Goal: Task Accomplishment & Management: Use online tool/utility

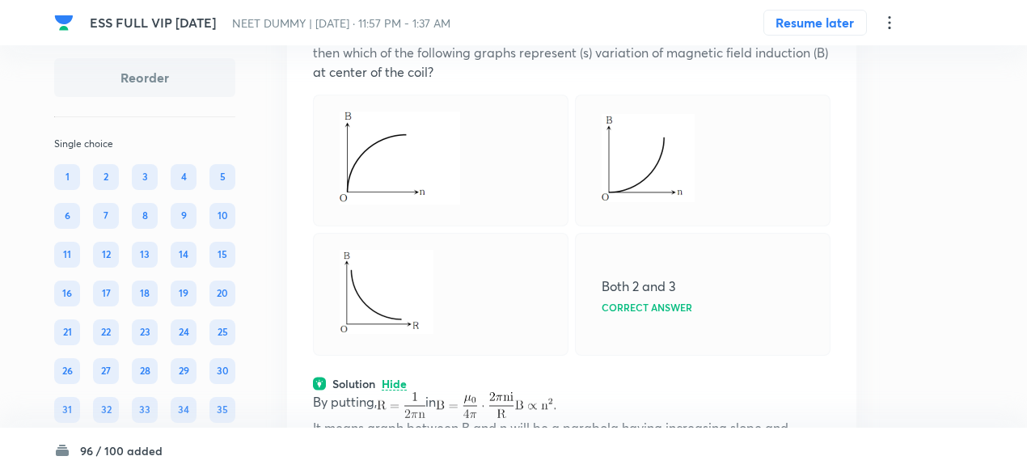
scroll to position [42759, 0]
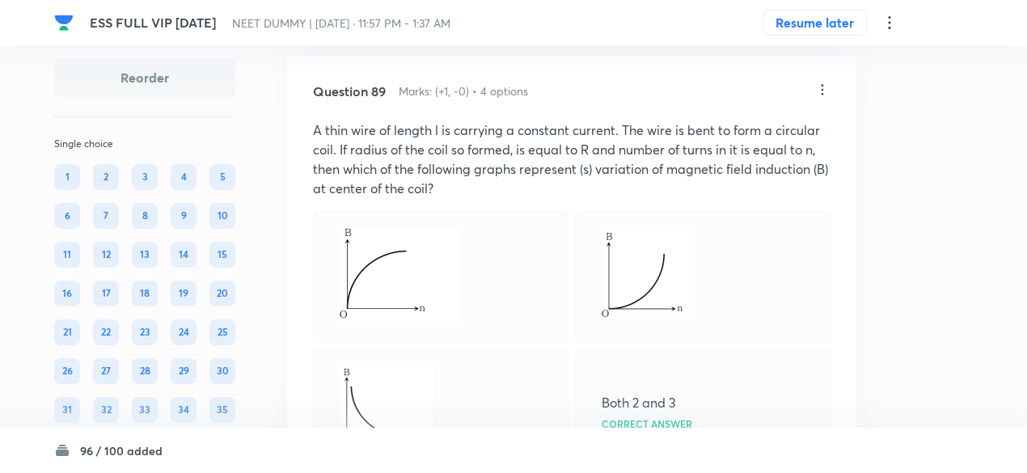
click at [823, 98] on icon at bounding box center [822, 90] width 16 height 16
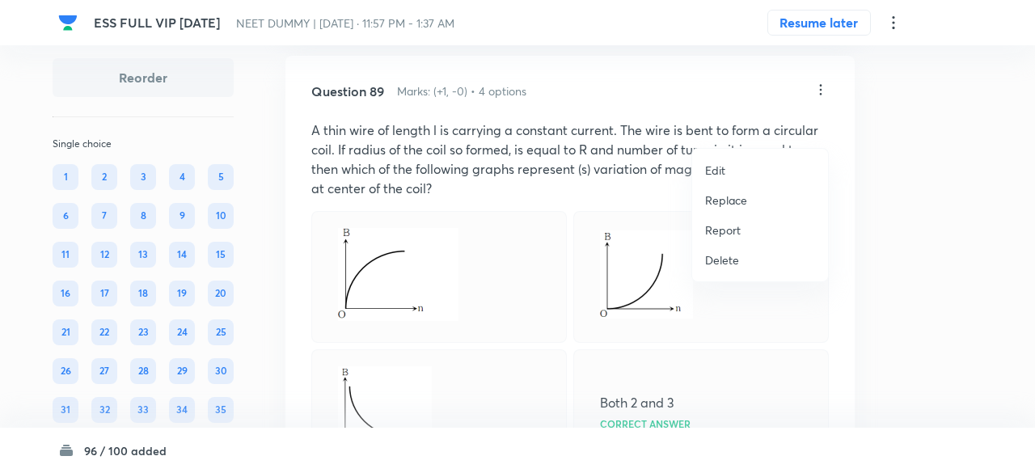
click at [734, 201] on p "Replace" at bounding box center [726, 200] width 42 height 17
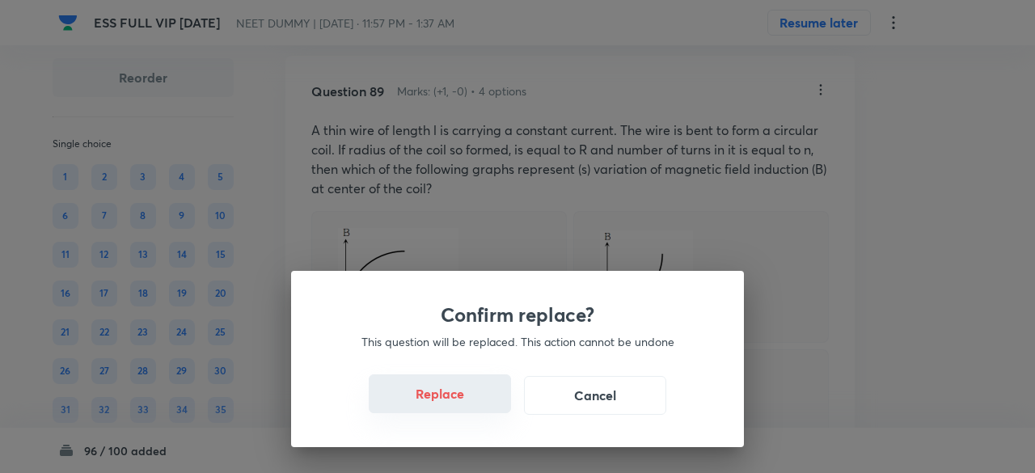
click at [465, 400] on button "Replace" at bounding box center [440, 393] width 142 height 39
click at [460, 404] on button "Replace" at bounding box center [440, 393] width 142 height 39
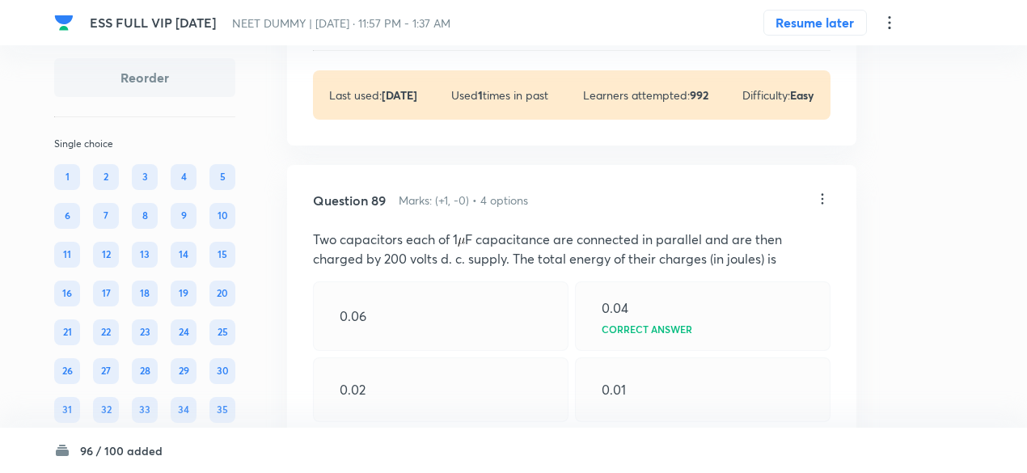
scroll to position [42649, 0]
click at [822, 205] on icon at bounding box center [823, 200] width 2 height 11
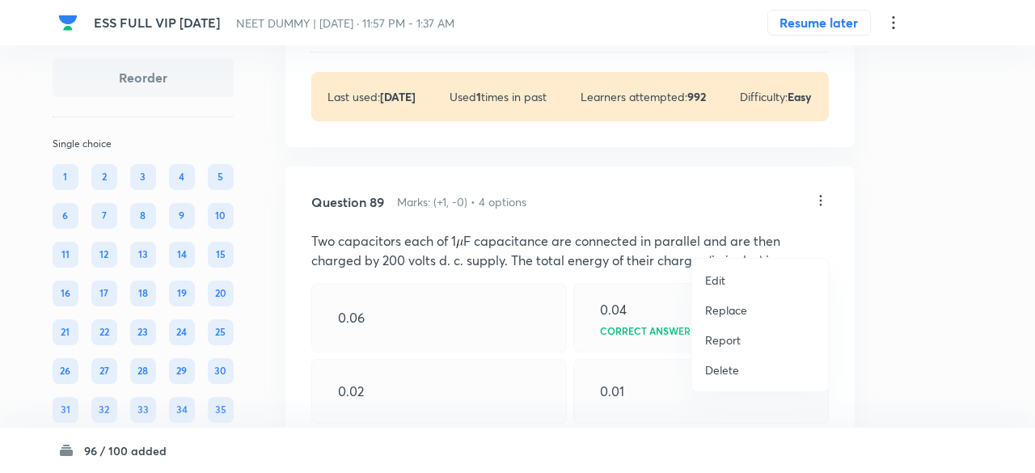
click at [730, 307] on p "Replace" at bounding box center [726, 310] width 42 height 17
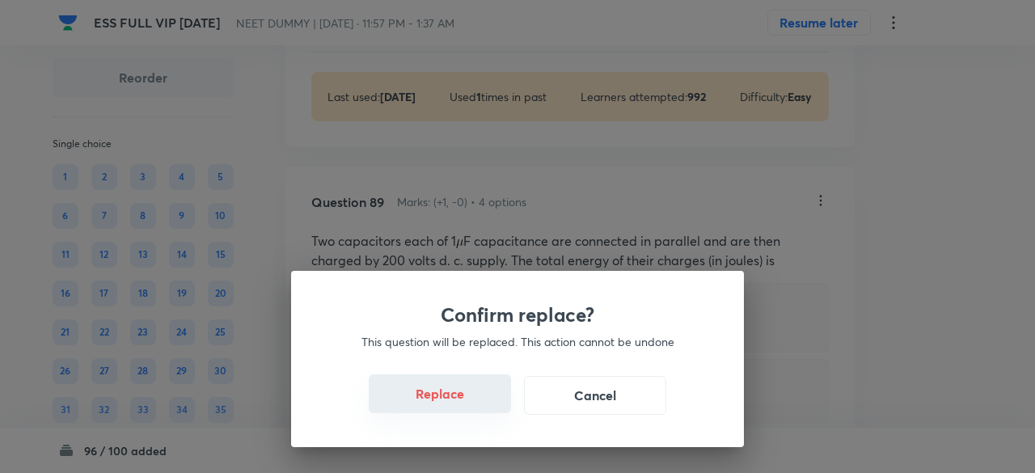
click at [458, 395] on button "Replace" at bounding box center [440, 393] width 142 height 39
click at [461, 410] on button "Replace" at bounding box center [440, 393] width 142 height 39
click at [461, 410] on button "Replace" at bounding box center [440, 395] width 142 height 39
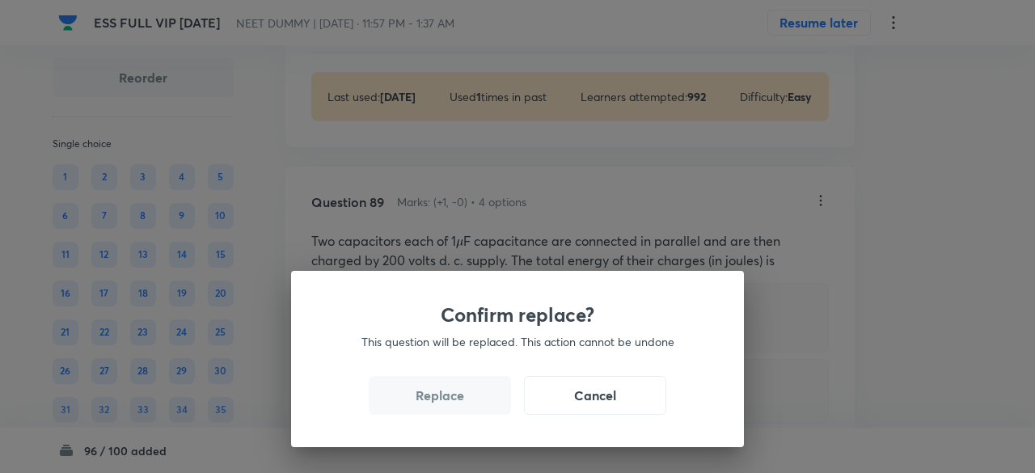
click at [461, 410] on button "Replace" at bounding box center [440, 395] width 142 height 39
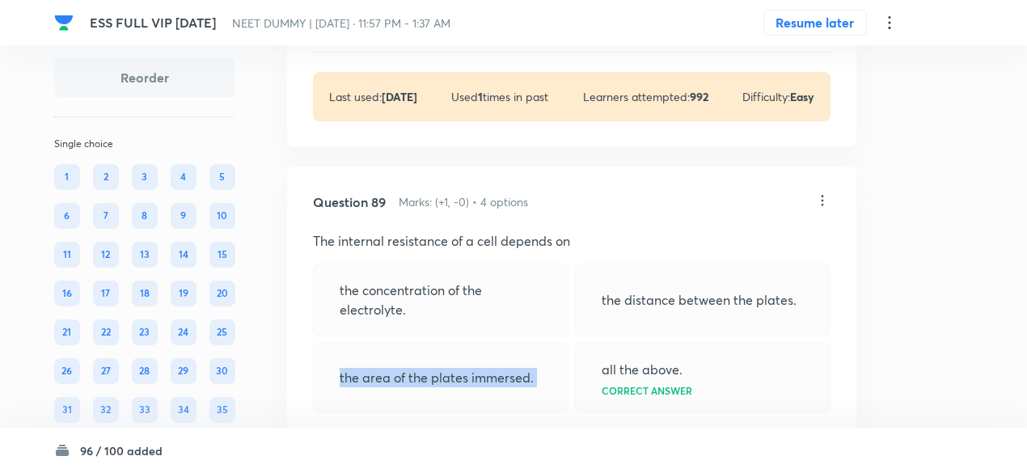
click at [461, 387] on p "the area of the plates immersed." at bounding box center [437, 377] width 194 height 19
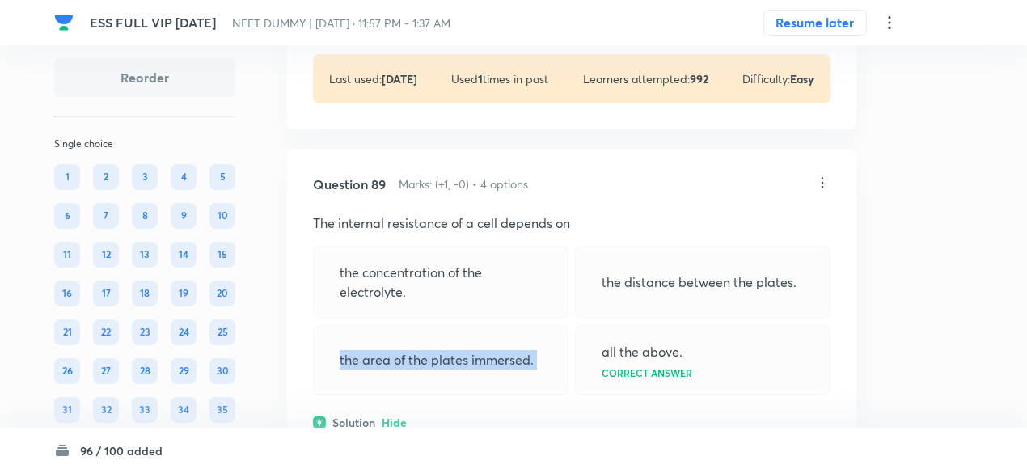
scroll to position [42665, 0]
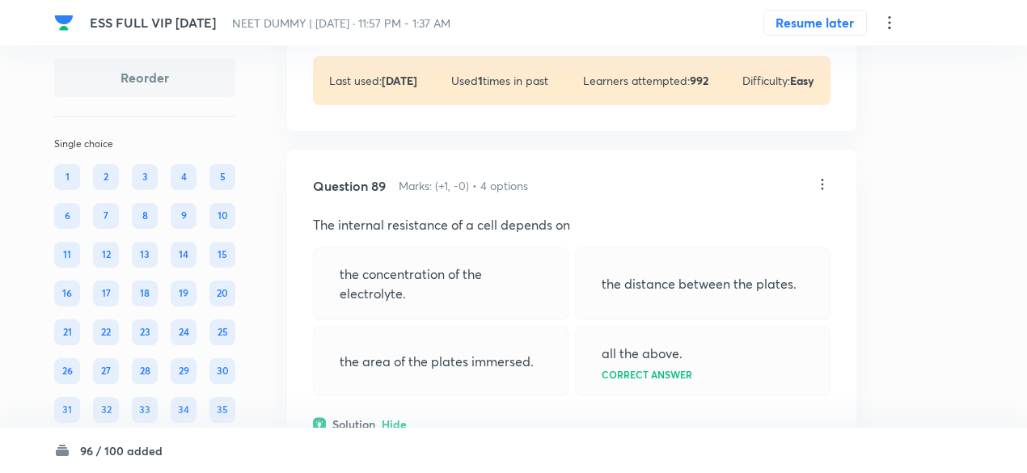
click at [823, 192] on icon at bounding box center [822, 184] width 16 height 16
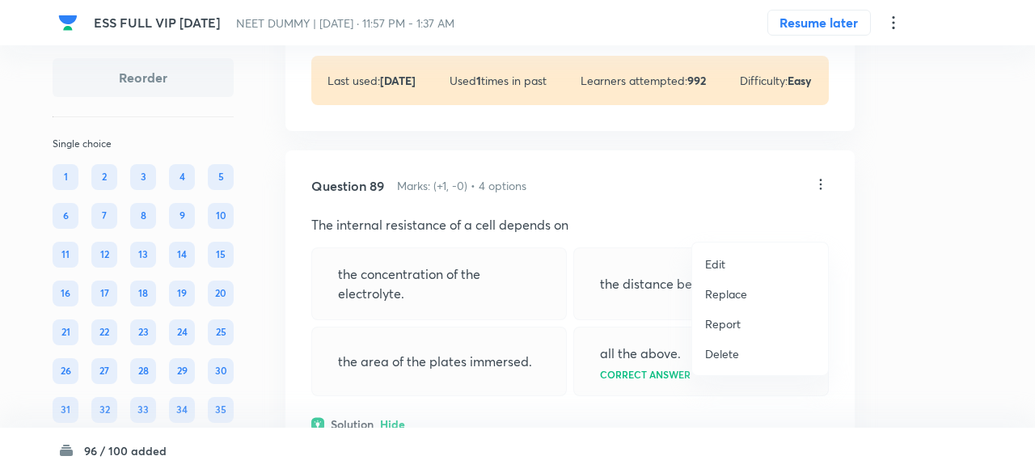
click at [726, 290] on p "Replace" at bounding box center [726, 293] width 42 height 17
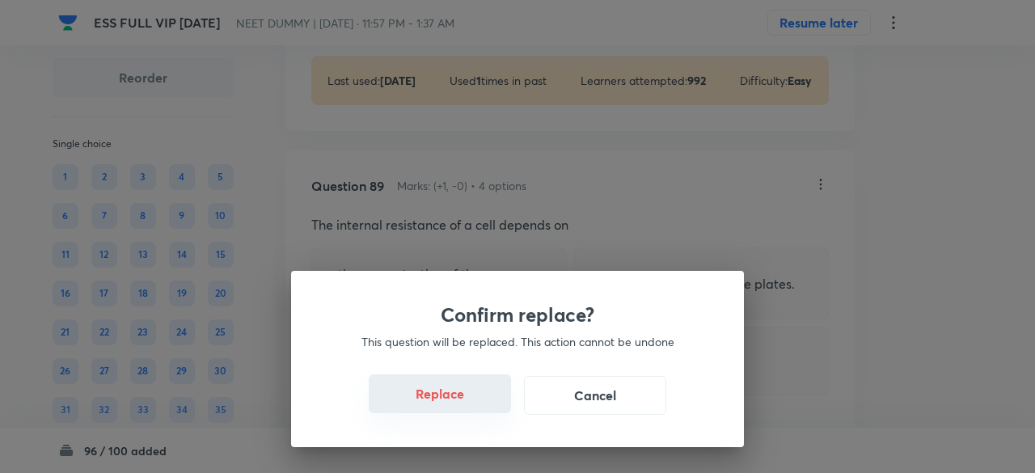
click at [447, 403] on button "Replace" at bounding box center [440, 393] width 142 height 39
click at [447, 403] on button "Replace" at bounding box center [440, 395] width 142 height 39
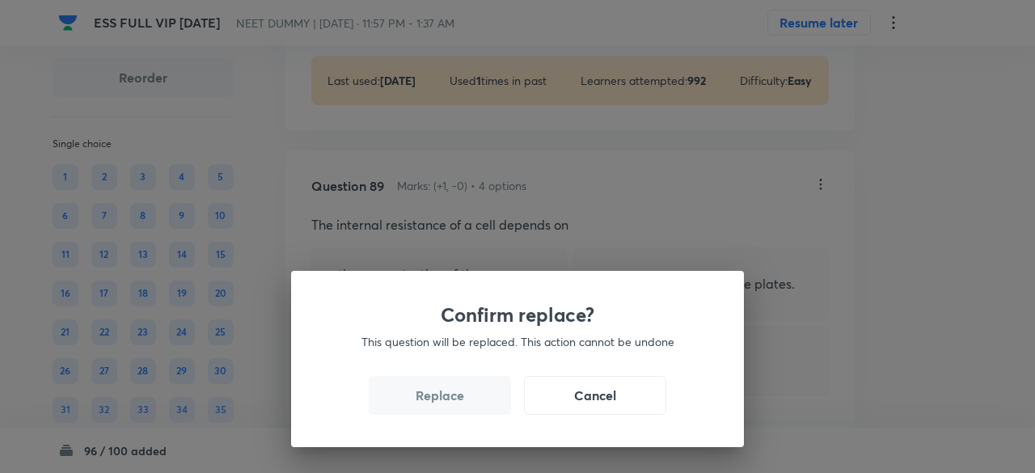
click at [447, 403] on button "Replace" at bounding box center [440, 395] width 142 height 39
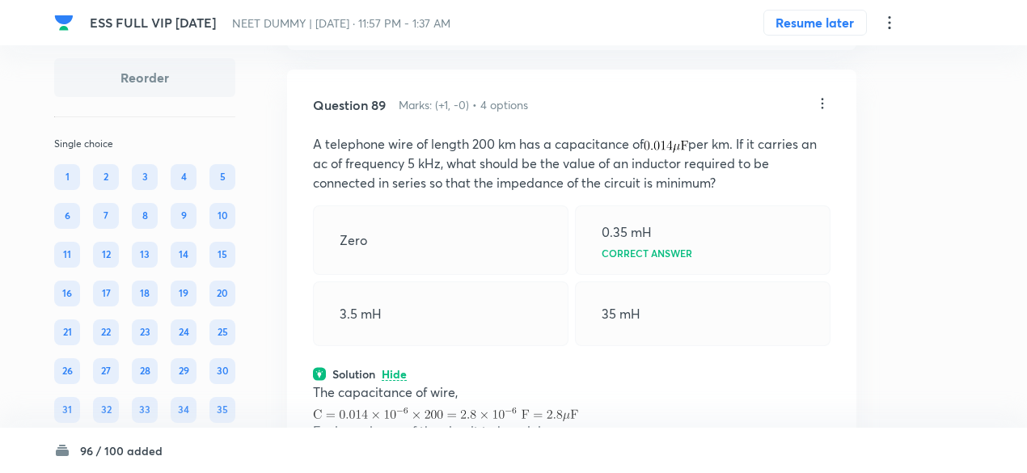
scroll to position [42745, 0]
click at [821, 112] on icon at bounding box center [822, 104] width 16 height 16
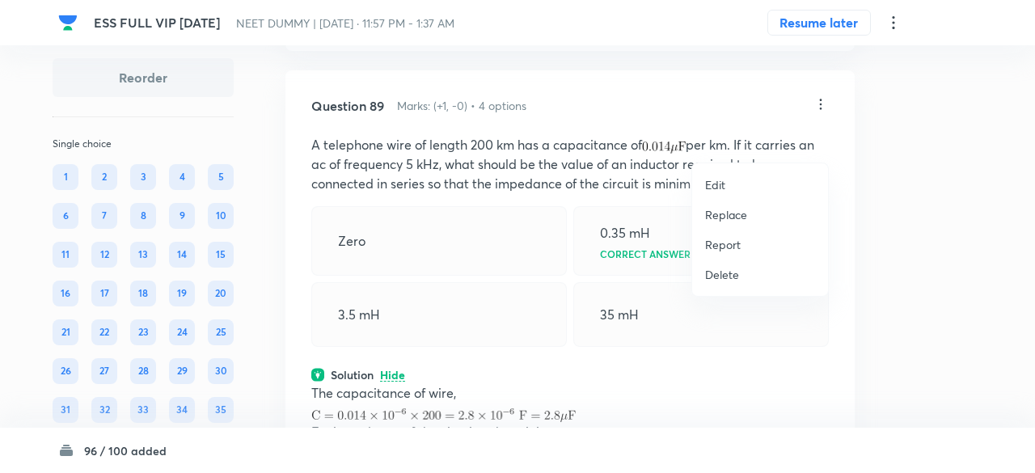
click at [730, 217] on p "Replace" at bounding box center [726, 214] width 42 height 17
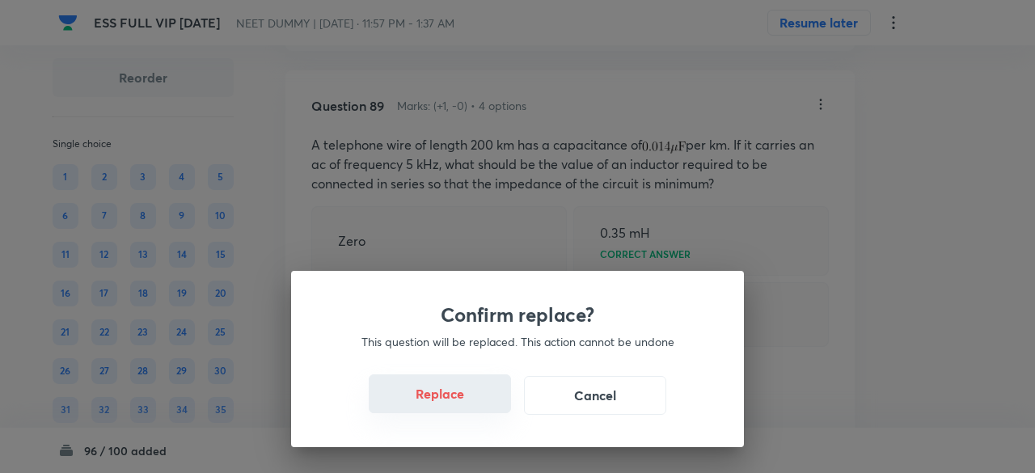
click at [442, 405] on button "Replace" at bounding box center [440, 393] width 142 height 39
click at [472, 408] on button "Replace" at bounding box center [440, 393] width 142 height 39
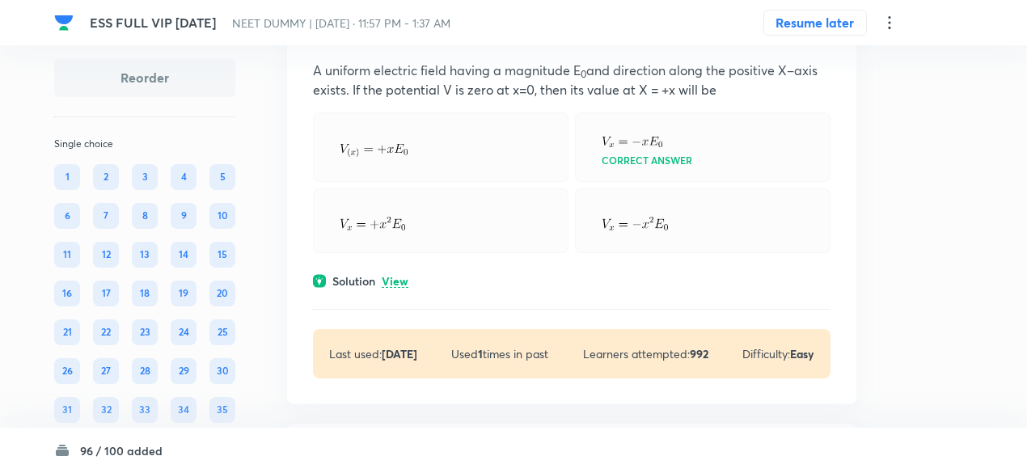
scroll to position [42387, 0]
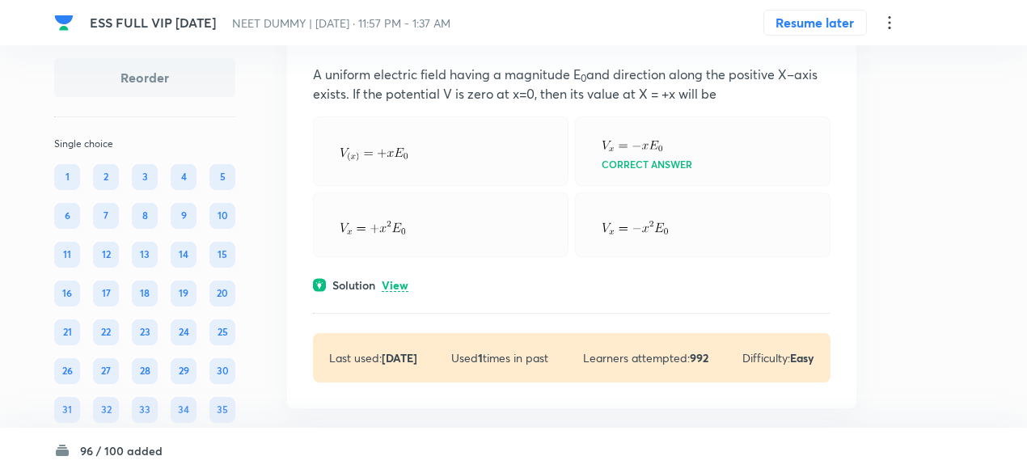
click at [395, 292] on p "View" at bounding box center [395, 286] width 27 height 12
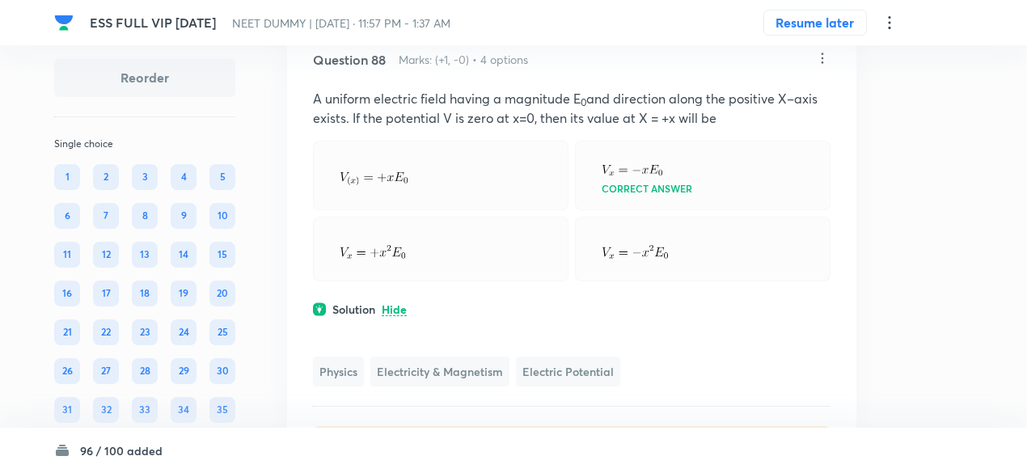
scroll to position [42302, 0]
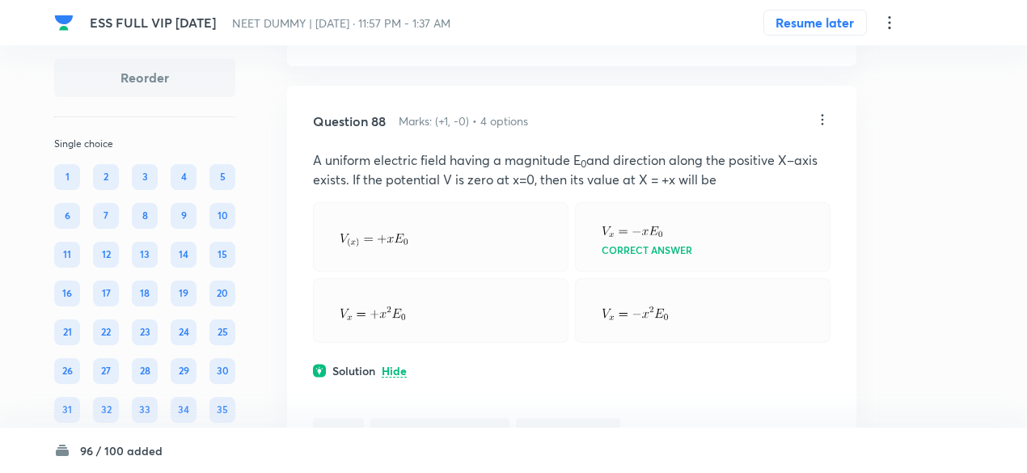
click at [820, 128] on icon at bounding box center [822, 120] width 16 height 16
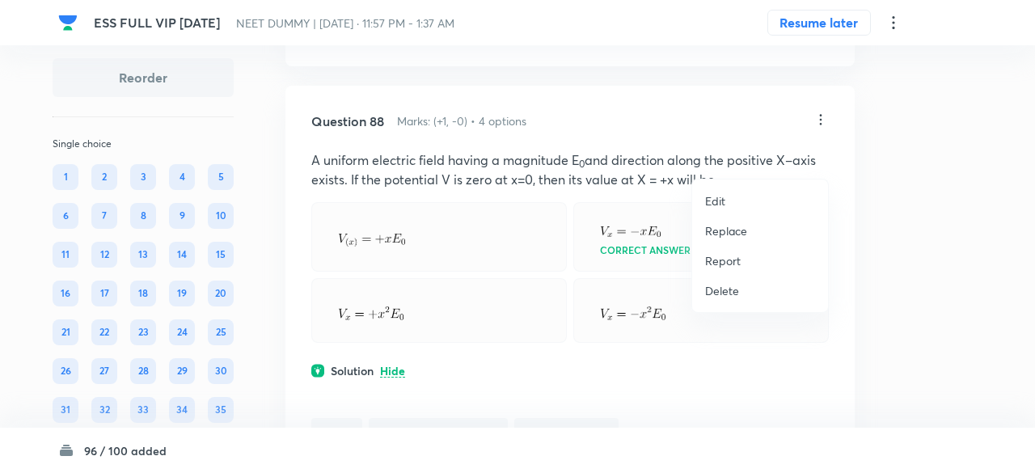
click at [739, 235] on p "Replace" at bounding box center [726, 230] width 42 height 17
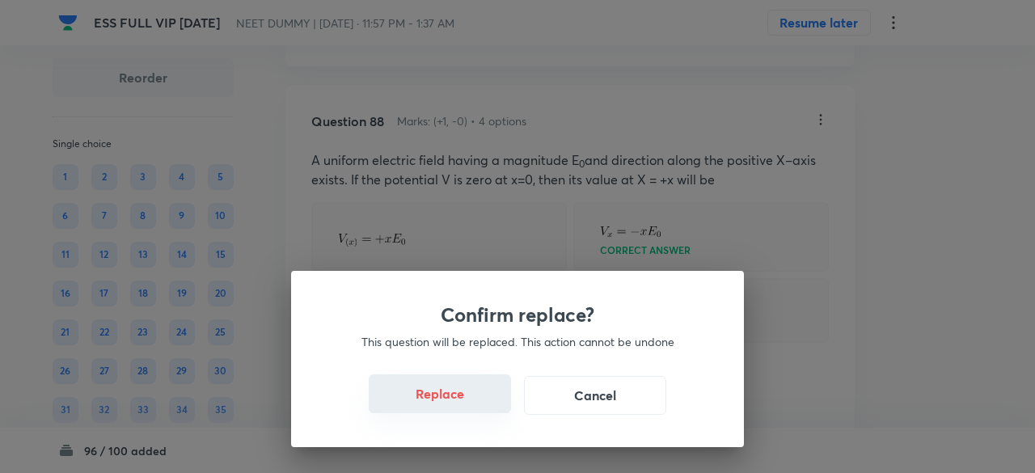
click at [463, 406] on button "Replace" at bounding box center [440, 393] width 142 height 39
click at [463, 406] on button "Replace" at bounding box center [440, 395] width 142 height 39
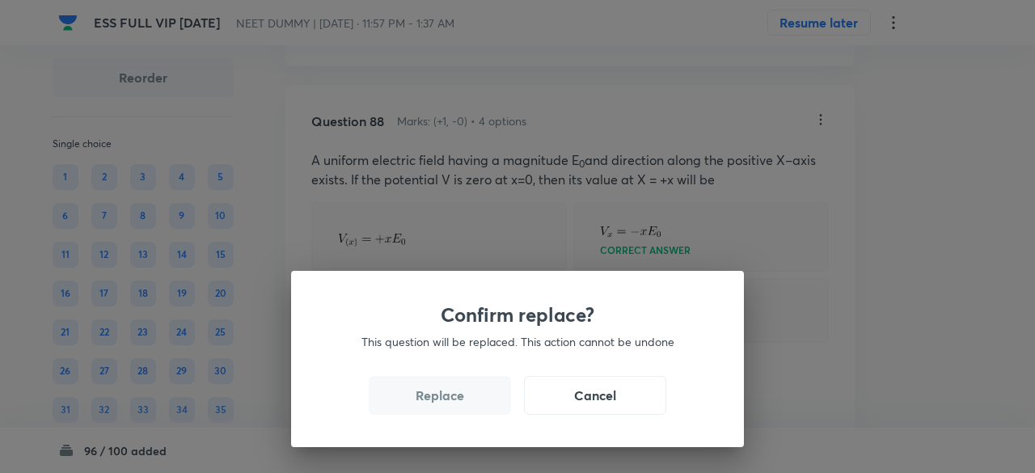
click at [463, 406] on button "Replace" at bounding box center [440, 395] width 142 height 39
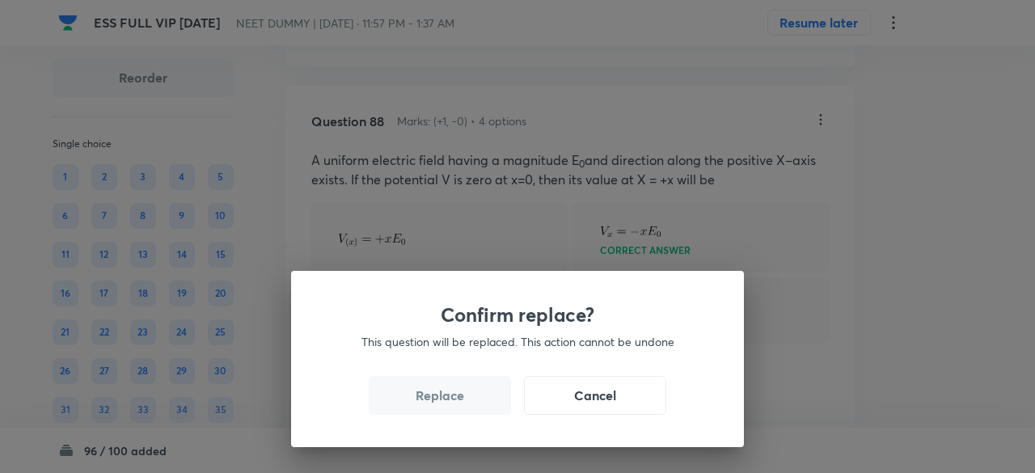
click at [463, 406] on div "Confirm replace? This question will be replaced. This action cannot be undone R…" at bounding box center [517, 236] width 1035 height 473
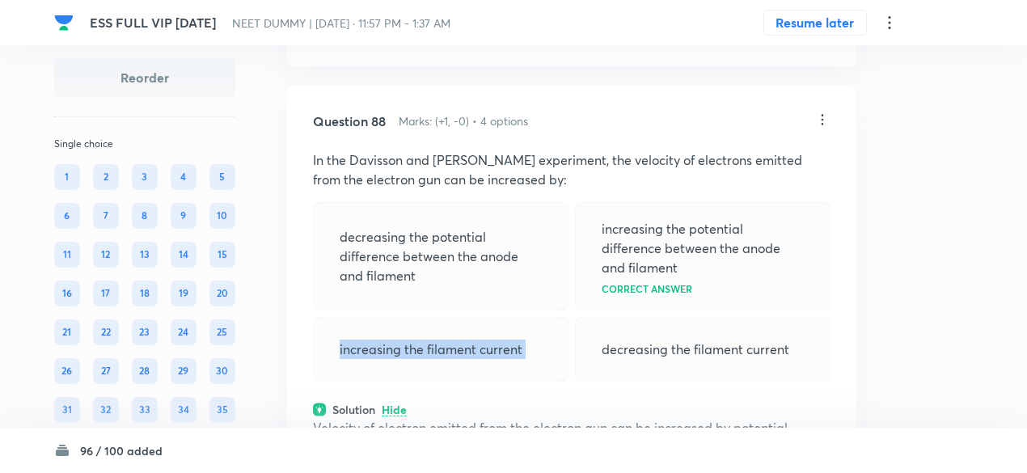
click at [463, 382] on div "increasing the filament current" at bounding box center [441, 349] width 256 height 65
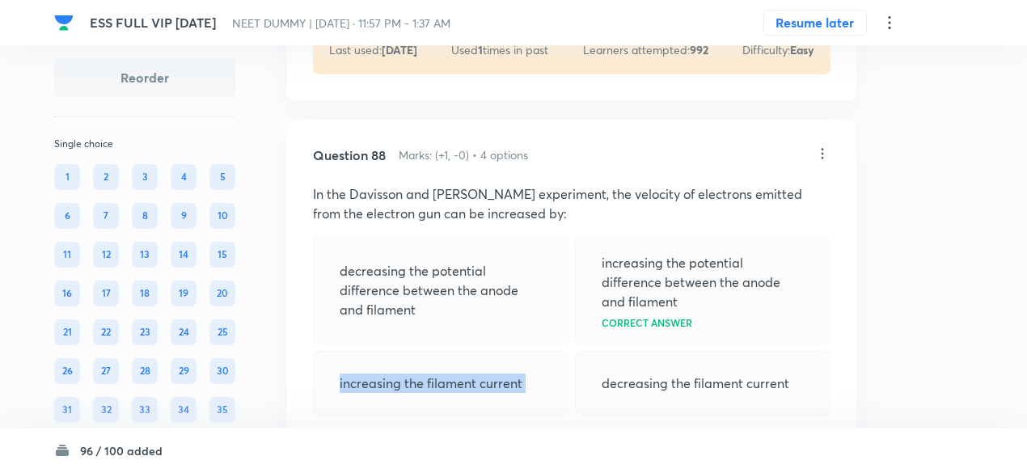
scroll to position [42259, 0]
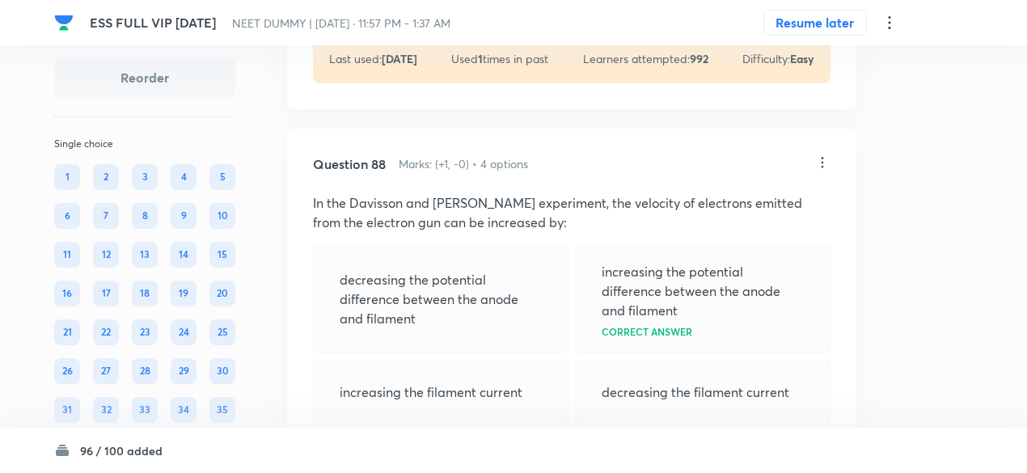
click at [821, 171] on icon at bounding box center [822, 162] width 16 height 16
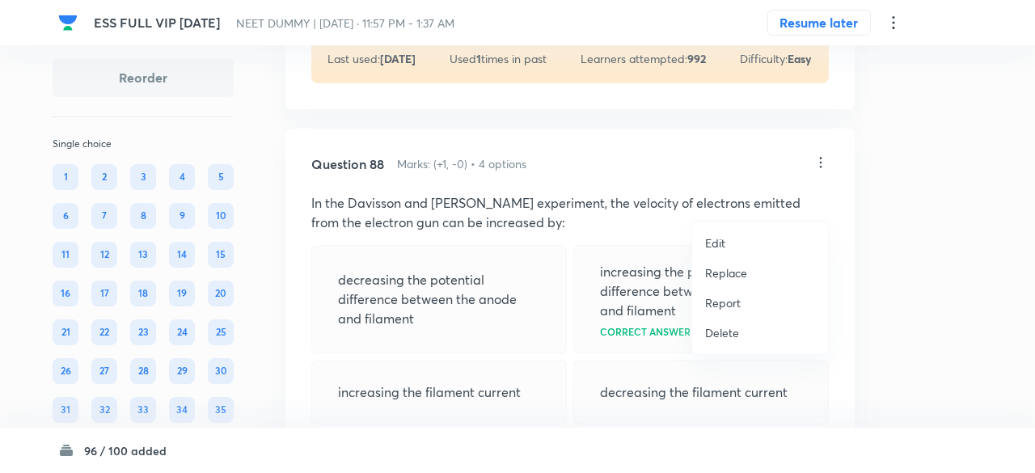
click at [729, 268] on p "Replace" at bounding box center [726, 272] width 42 height 17
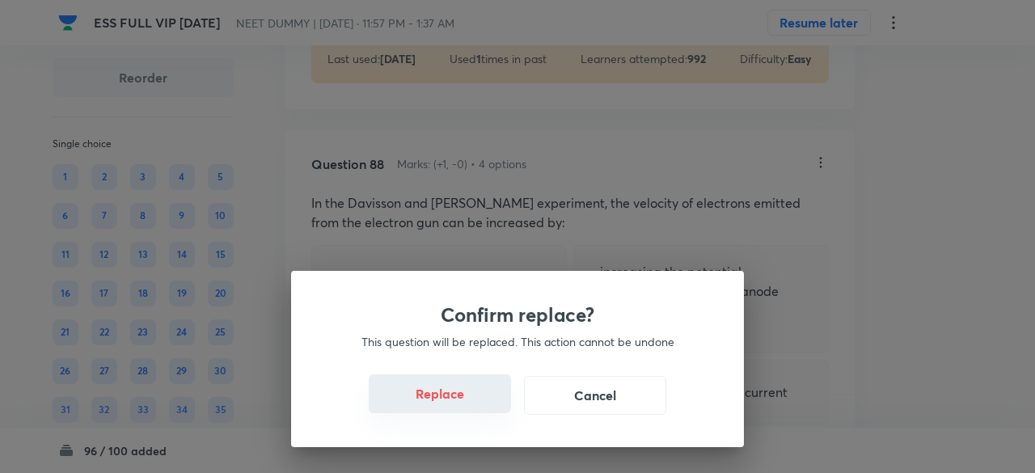
click at [463, 401] on button "Replace" at bounding box center [440, 393] width 142 height 39
click at [467, 409] on button "Replace" at bounding box center [440, 393] width 142 height 39
click at [467, 409] on button "Replace" at bounding box center [440, 395] width 142 height 39
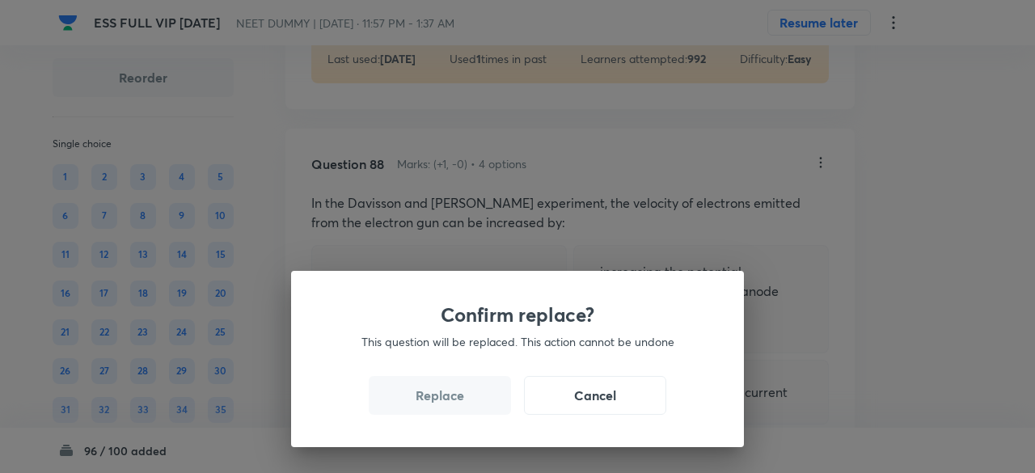
click at [467, 409] on button "Replace" at bounding box center [440, 395] width 142 height 39
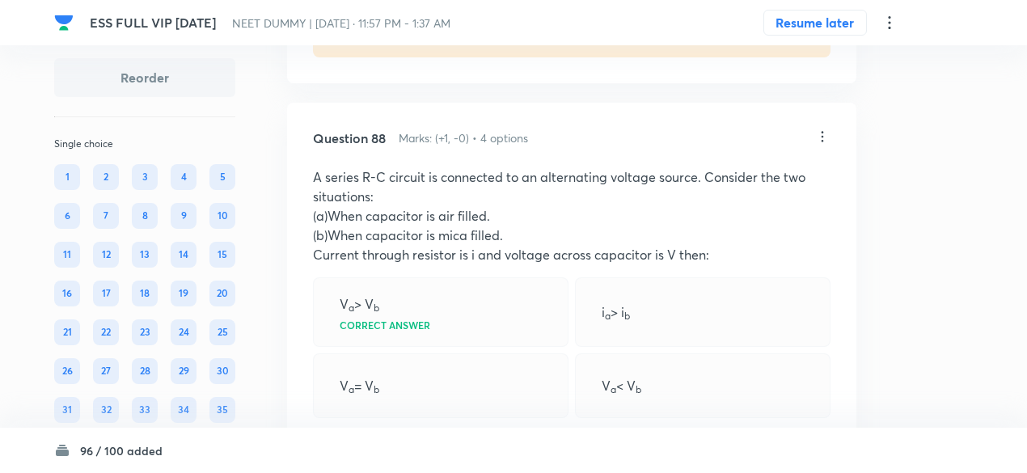
scroll to position [42256, 0]
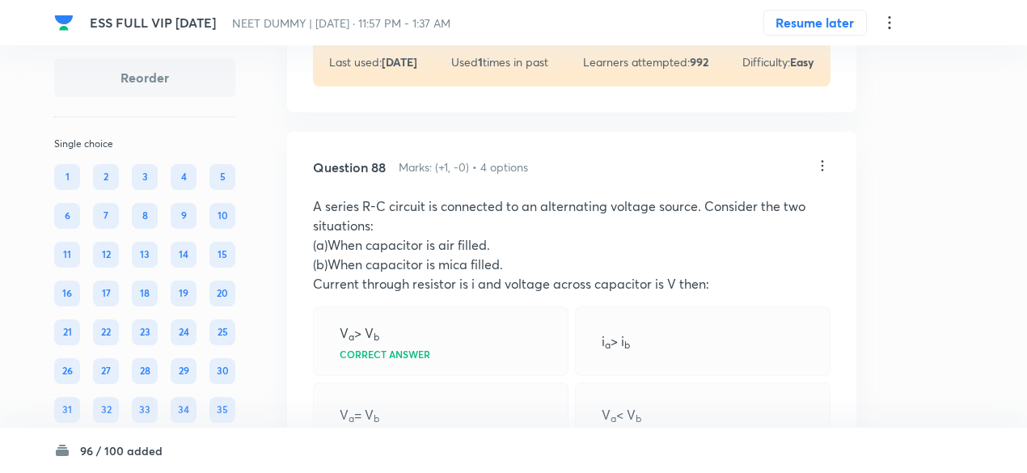
click at [821, 174] on icon at bounding box center [822, 166] width 16 height 16
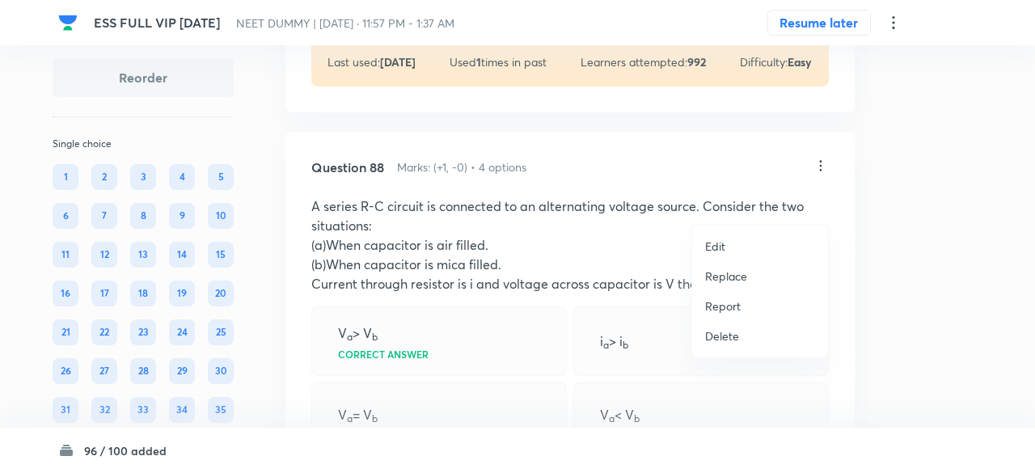
click at [731, 281] on p "Replace" at bounding box center [726, 276] width 42 height 17
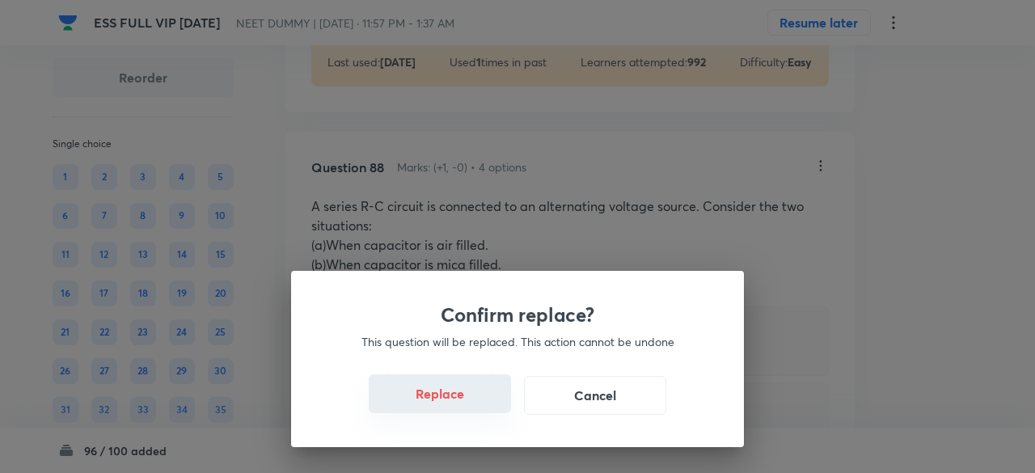
click at [463, 399] on button "Replace" at bounding box center [440, 393] width 142 height 39
click at [466, 405] on button "Replace" at bounding box center [440, 393] width 142 height 39
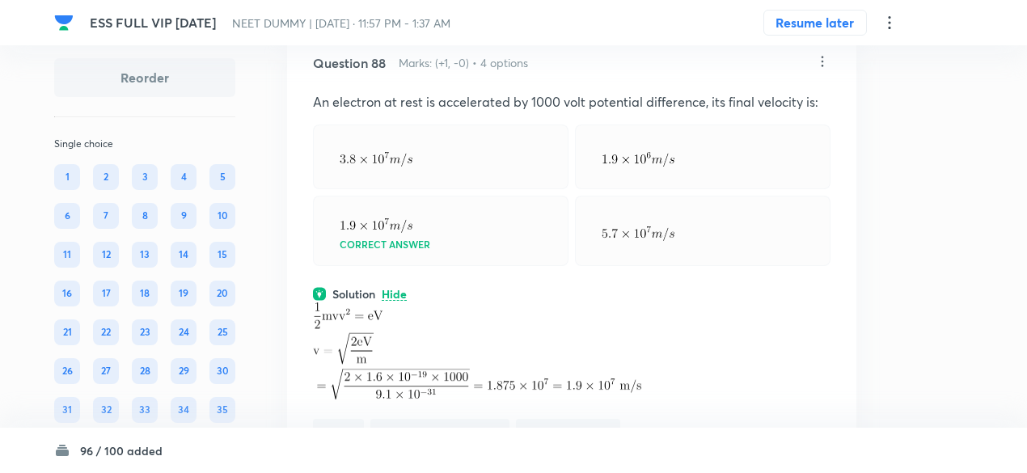
scroll to position [42359, 0]
click at [827, 70] on icon at bounding box center [822, 62] width 16 height 16
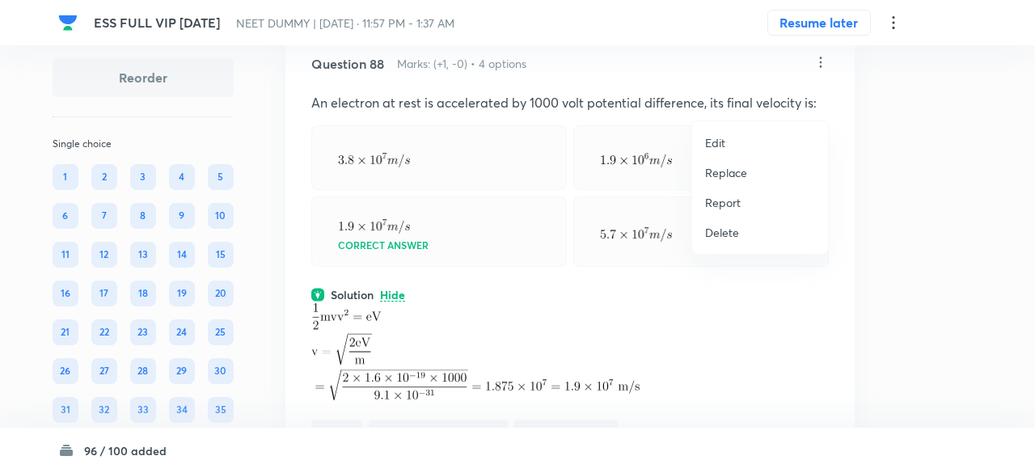
click at [719, 177] on p "Replace" at bounding box center [726, 172] width 42 height 17
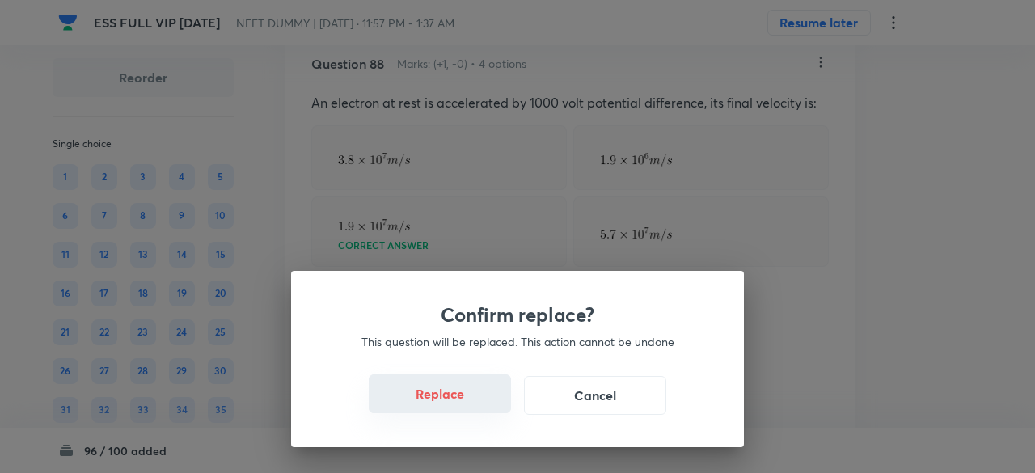
click at [479, 407] on button "Replace" at bounding box center [440, 393] width 142 height 39
click at [479, 407] on button "Replace" at bounding box center [440, 395] width 142 height 39
click at [479, 407] on button "Replace" at bounding box center [440, 393] width 142 height 39
click at [479, 407] on button "Replace" at bounding box center [440, 395] width 142 height 39
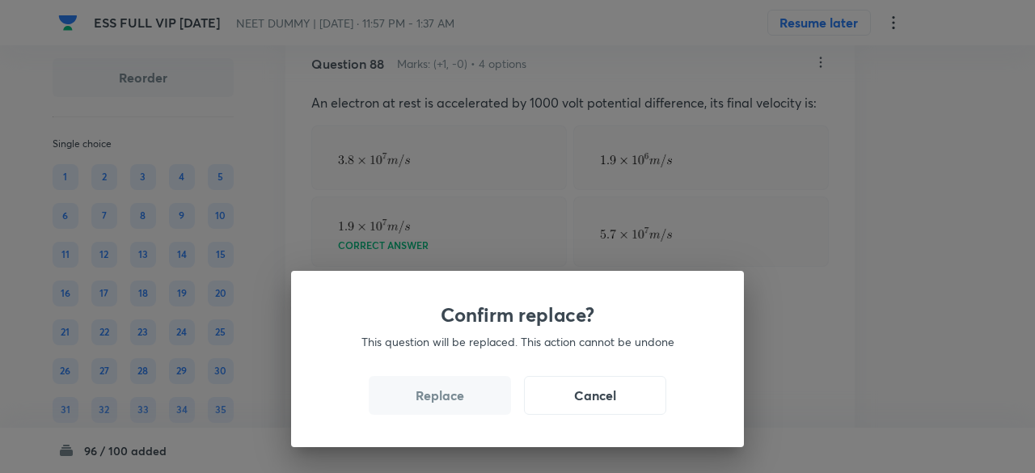
click at [479, 407] on button "Replace" at bounding box center [440, 395] width 142 height 39
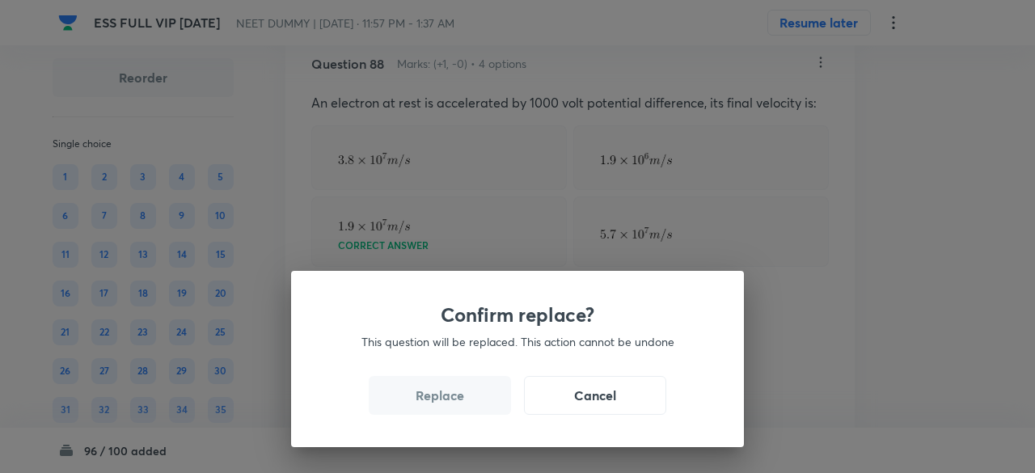
click at [479, 407] on button "Replace" at bounding box center [440, 395] width 142 height 39
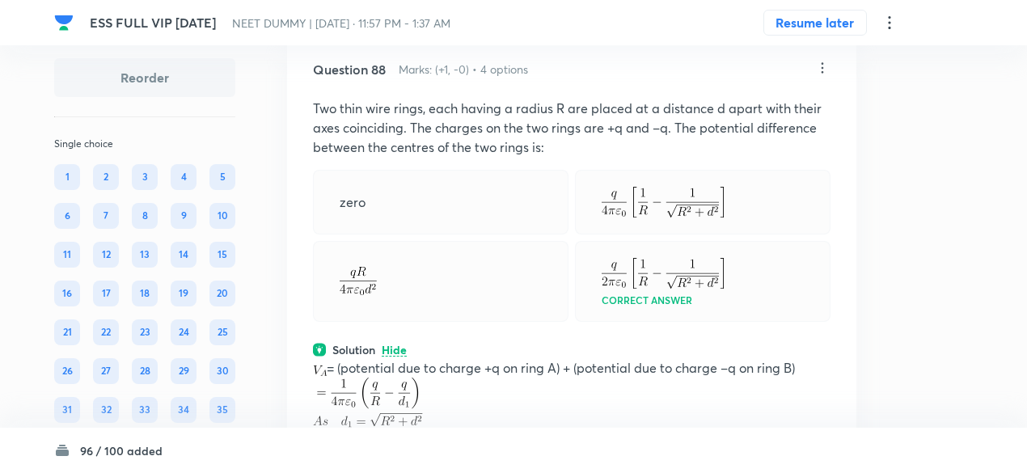
scroll to position [42354, 0]
click at [823, 72] on icon at bounding box center [823, 66] width 2 height 11
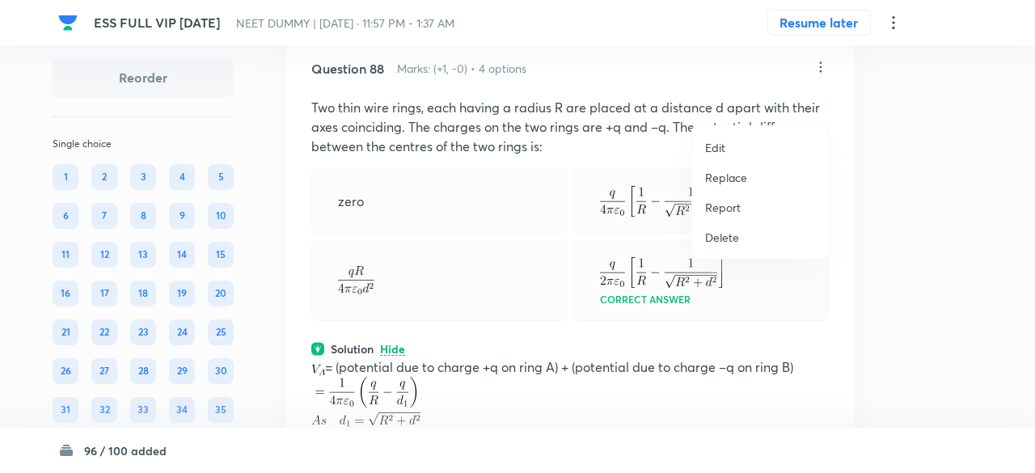
click at [730, 177] on p "Replace" at bounding box center [726, 177] width 42 height 17
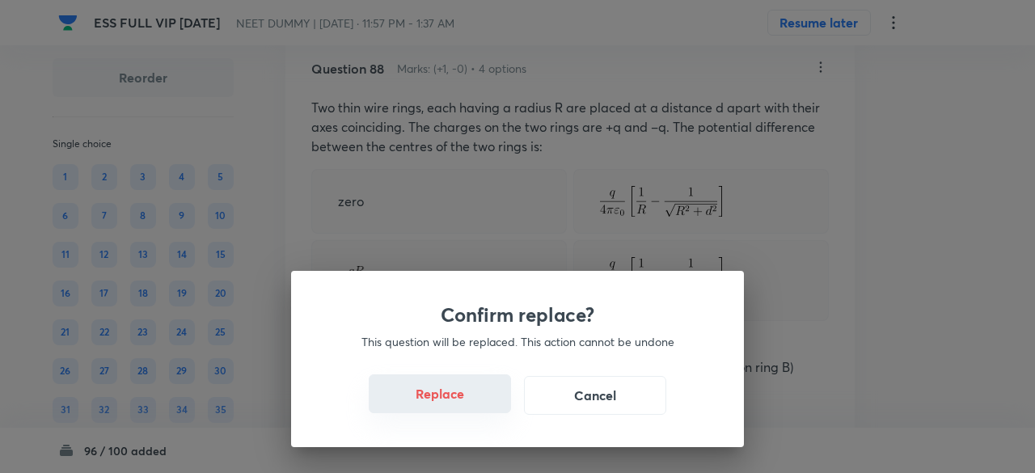
click at [459, 396] on button "Replace" at bounding box center [440, 393] width 142 height 39
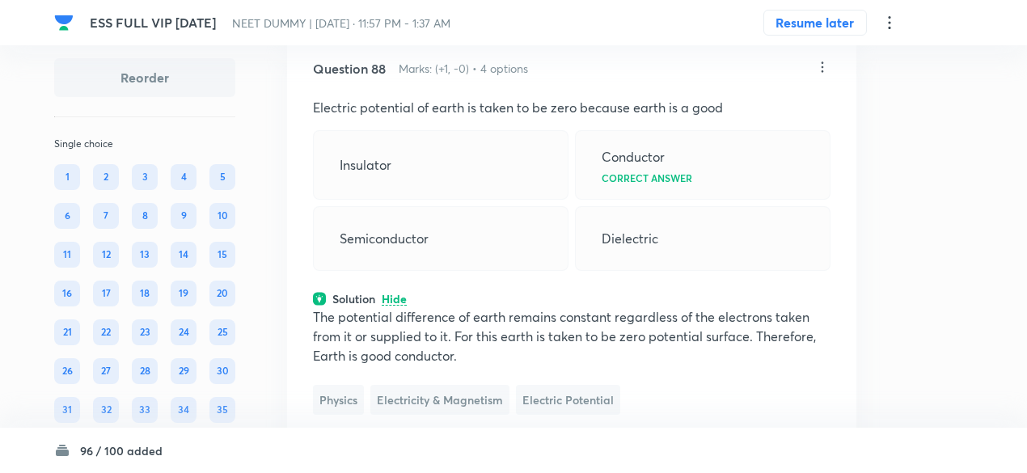
click at [822, 75] on icon at bounding box center [822, 67] width 16 height 16
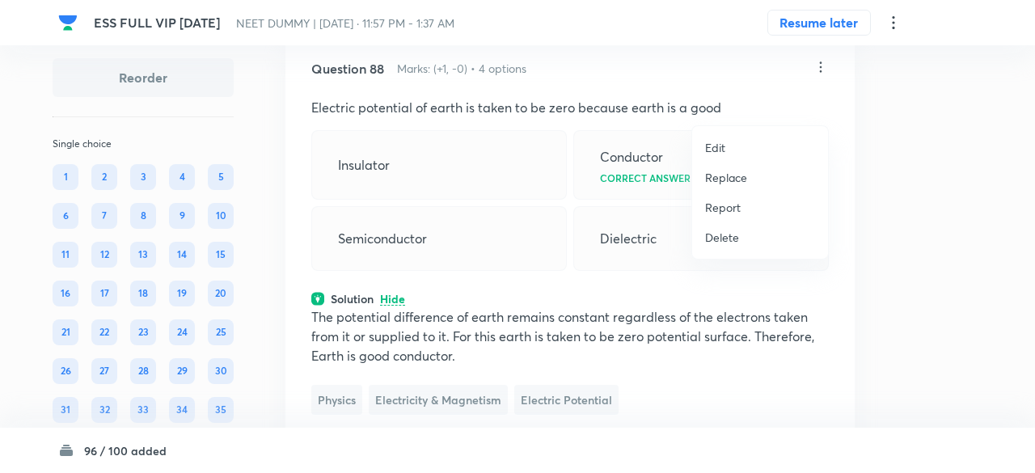
click at [721, 177] on p "Replace" at bounding box center [726, 177] width 42 height 17
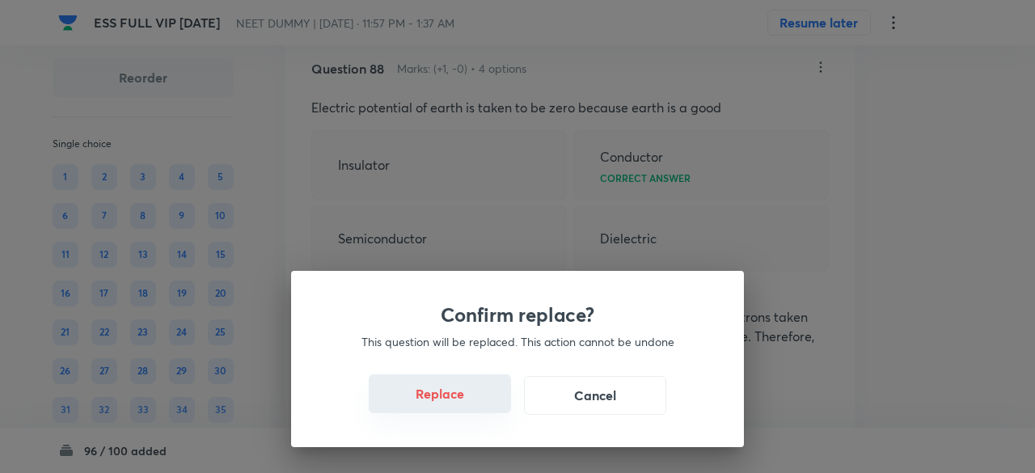
click at [458, 400] on button "Replace" at bounding box center [440, 393] width 142 height 39
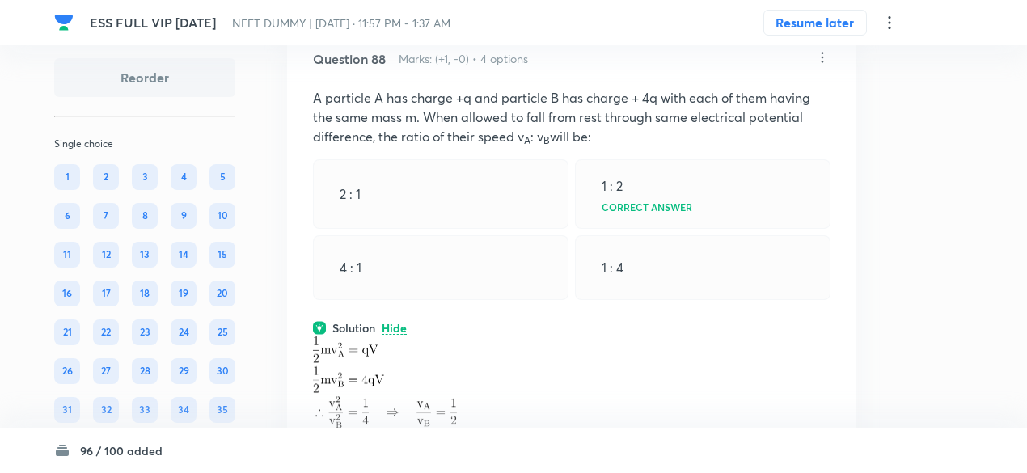
scroll to position [42363, 0]
click at [818, 66] on icon at bounding box center [822, 58] width 16 height 16
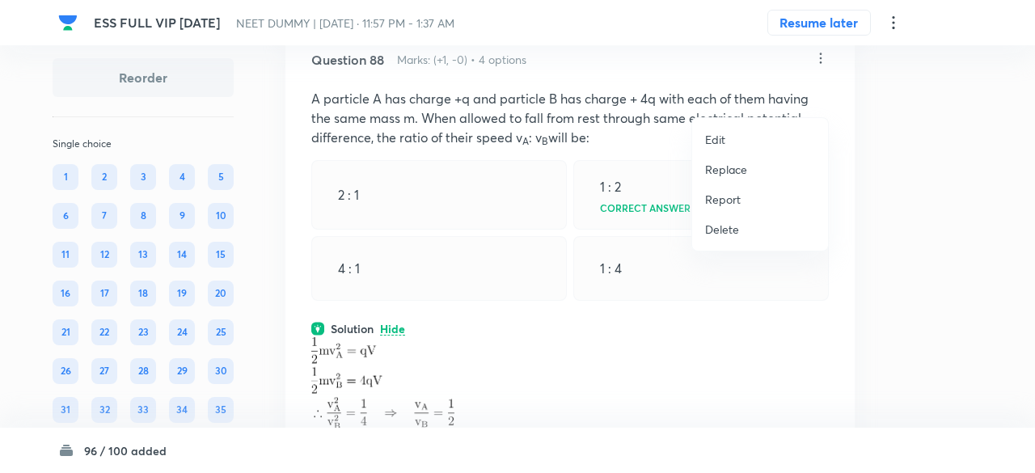
click at [716, 171] on p "Replace" at bounding box center [726, 169] width 42 height 17
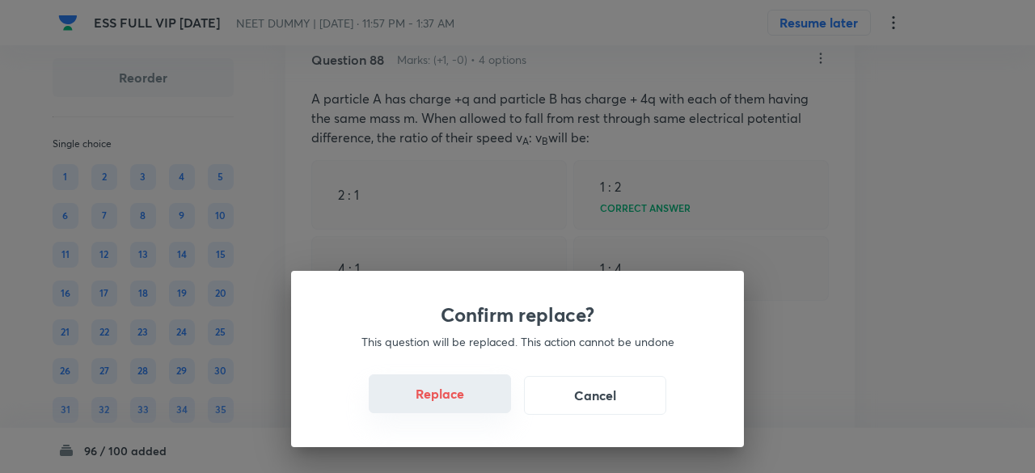
click at [485, 402] on button "Replace" at bounding box center [440, 393] width 142 height 39
click at [485, 402] on button "Replace" at bounding box center [440, 395] width 142 height 39
click at [485, 402] on button "Replace" at bounding box center [440, 393] width 142 height 39
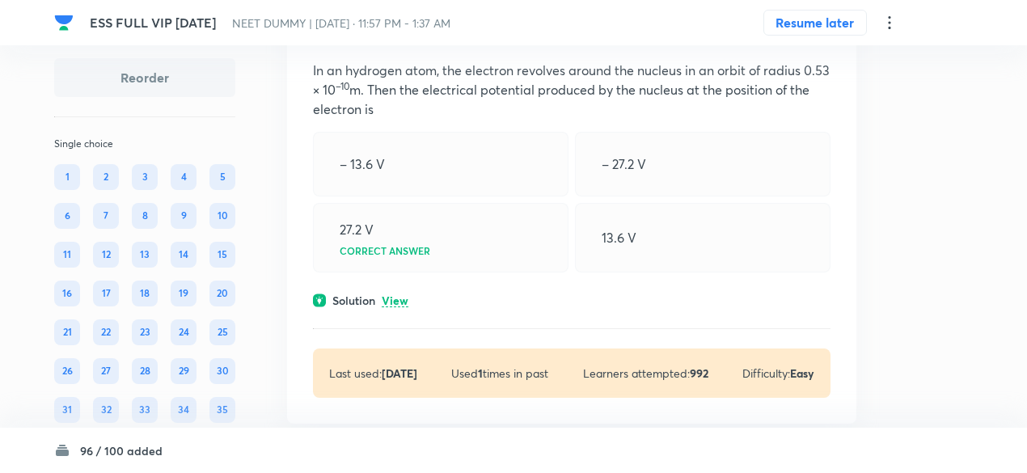
click at [405, 307] on p "View" at bounding box center [395, 301] width 27 height 12
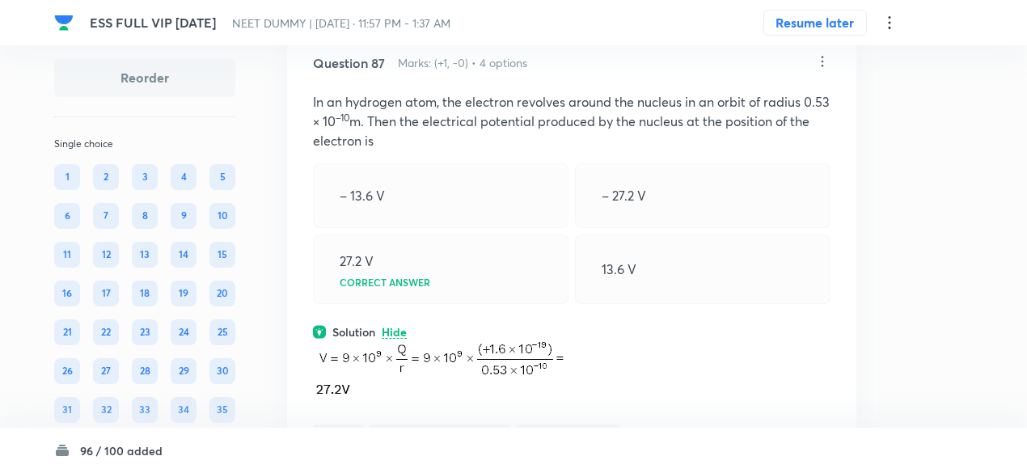
scroll to position [41902, 0]
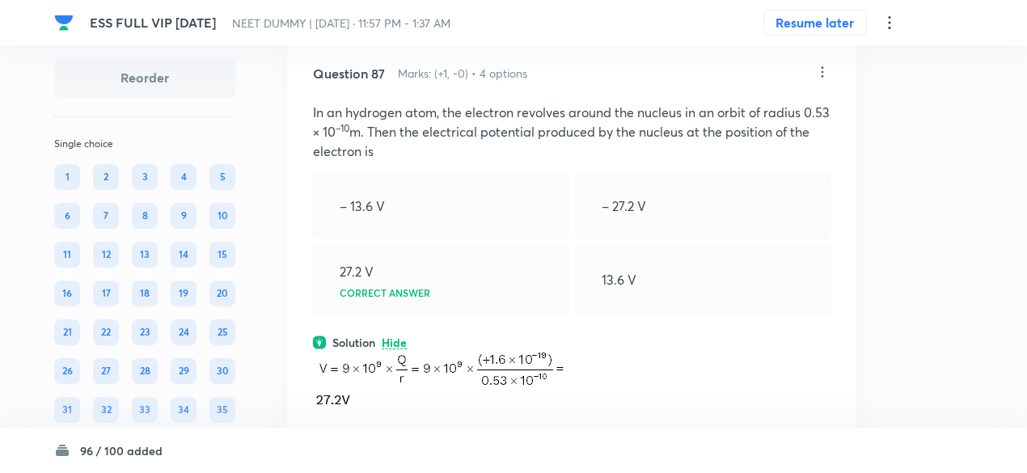
click at [822, 80] on icon at bounding box center [822, 72] width 16 height 16
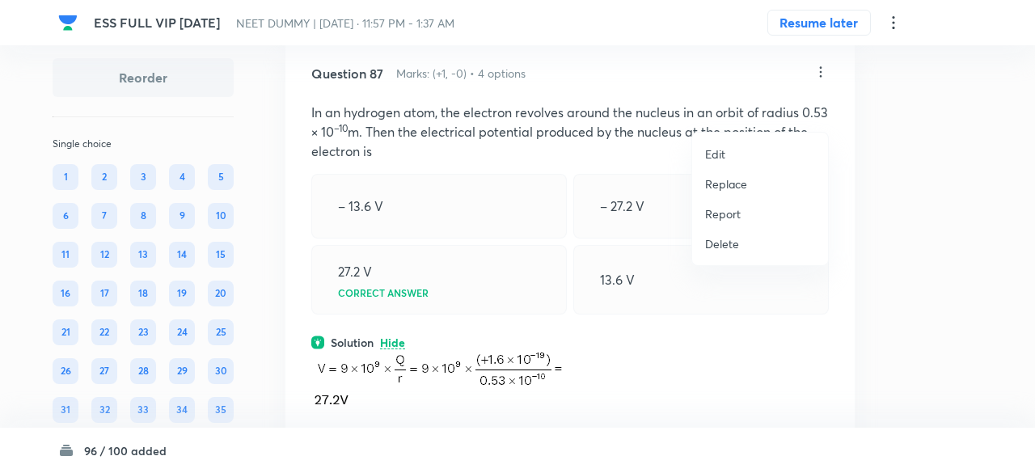
click at [721, 179] on p "Replace" at bounding box center [726, 183] width 42 height 17
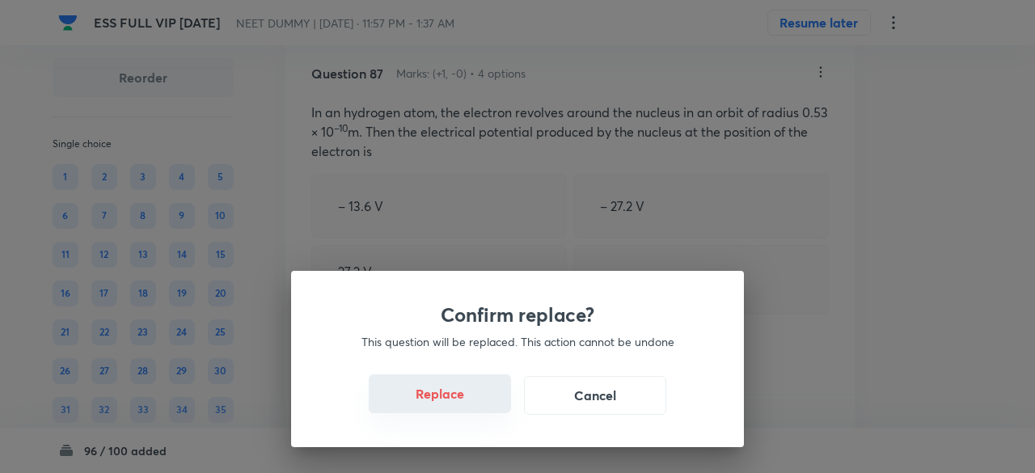
click at [464, 397] on button "Replace" at bounding box center [440, 393] width 142 height 39
click at [464, 402] on button "Replace" at bounding box center [440, 393] width 142 height 39
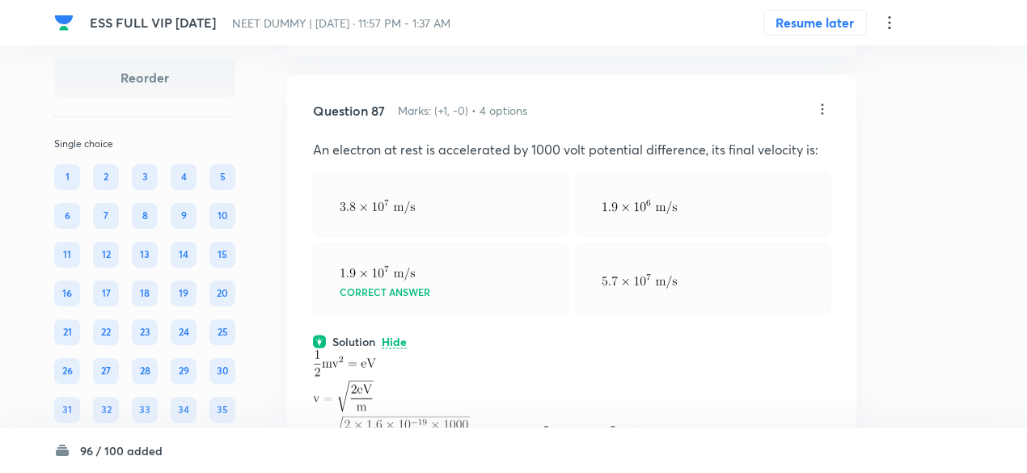
scroll to position [41862, 0]
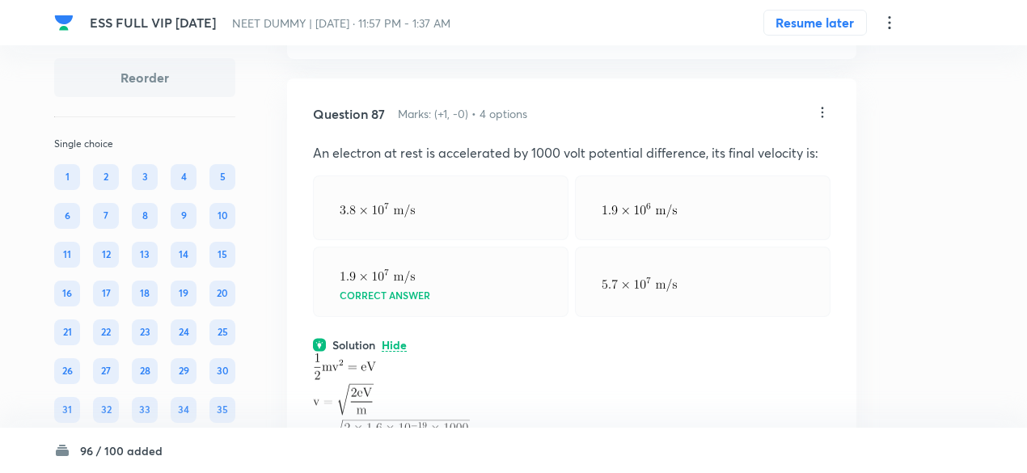
click at [822, 121] on icon at bounding box center [822, 112] width 16 height 16
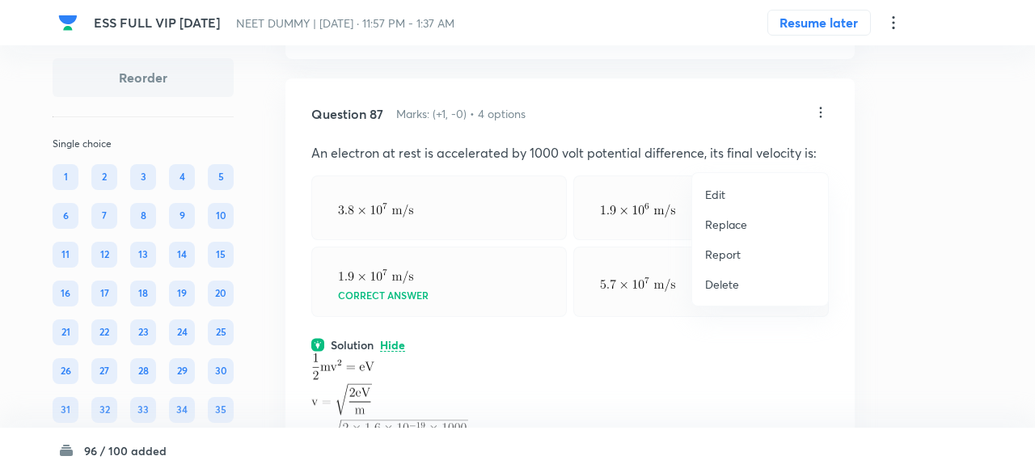
click at [739, 222] on p "Replace" at bounding box center [726, 224] width 42 height 17
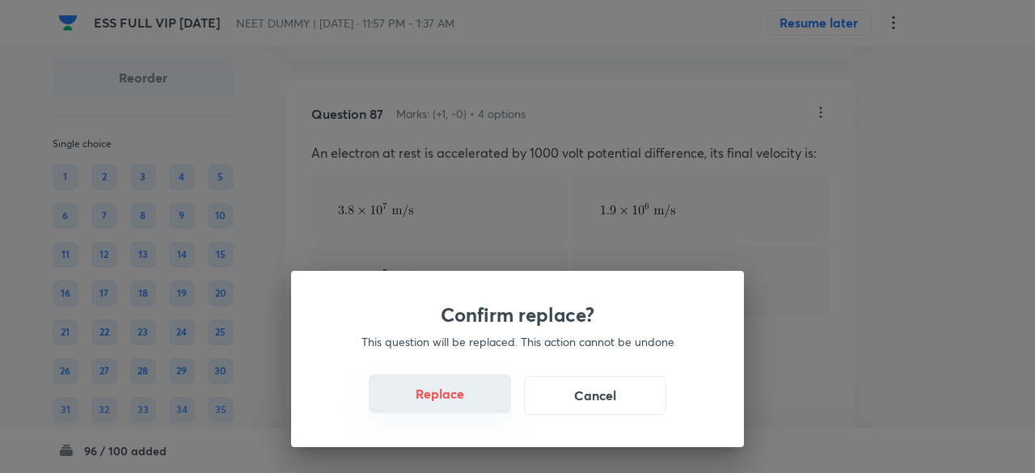
click at [468, 404] on button "Replace" at bounding box center [440, 393] width 142 height 39
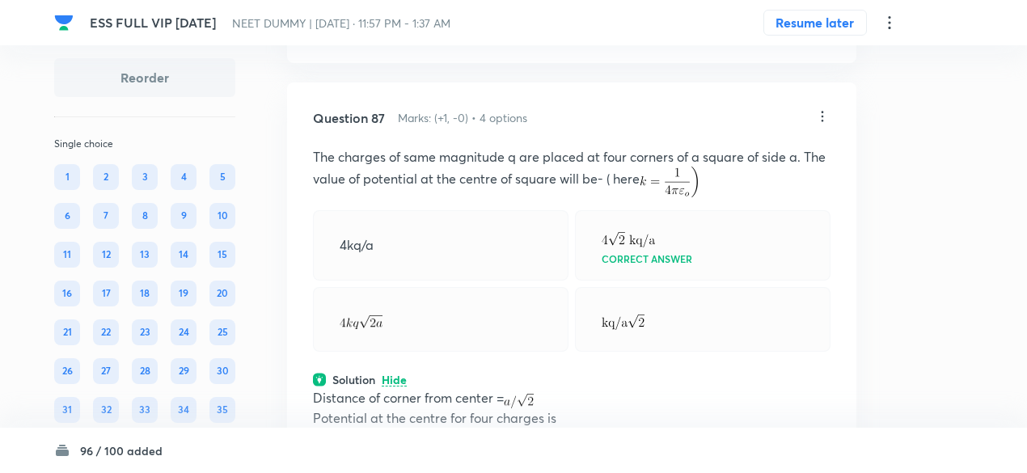
scroll to position [41857, 0]
click at [821, 125] on icon at bounding box center [822, 117] width 16 height 16
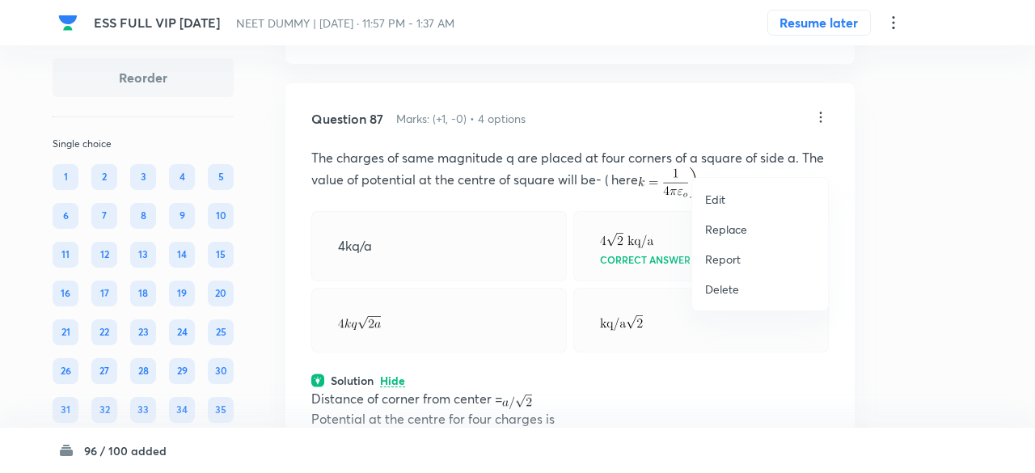
click at [738, 230] on p "Replace" at bounding box center [726, 229] width 42 height 17
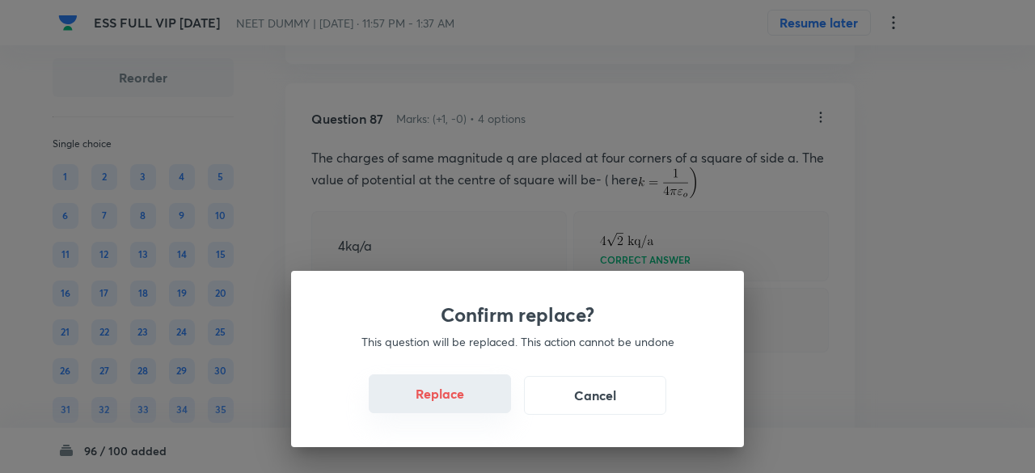
click at [466, 407] on button "Replace" at bounding box center [440, 393] width 142 height 39
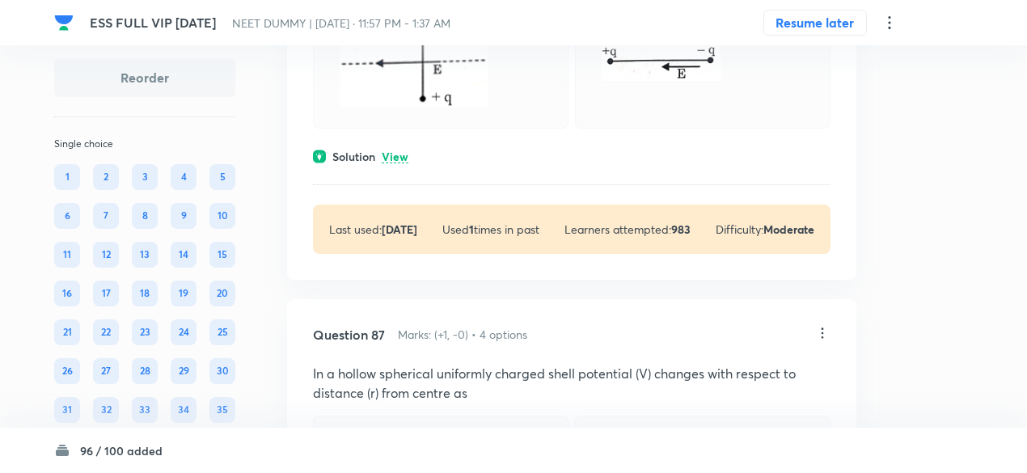
scroll to position [41634, 0]
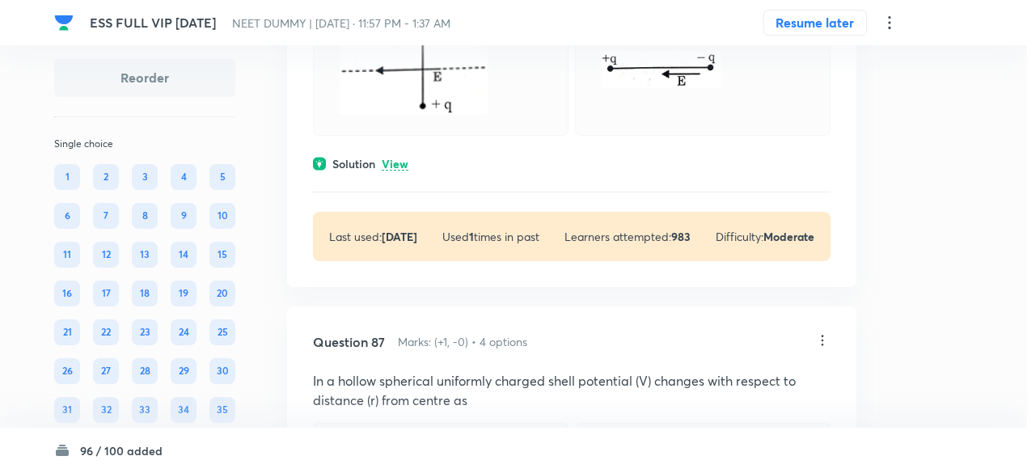
click at [405, 171] on p "View" at bounding box center [395, 165] width 27 height 12
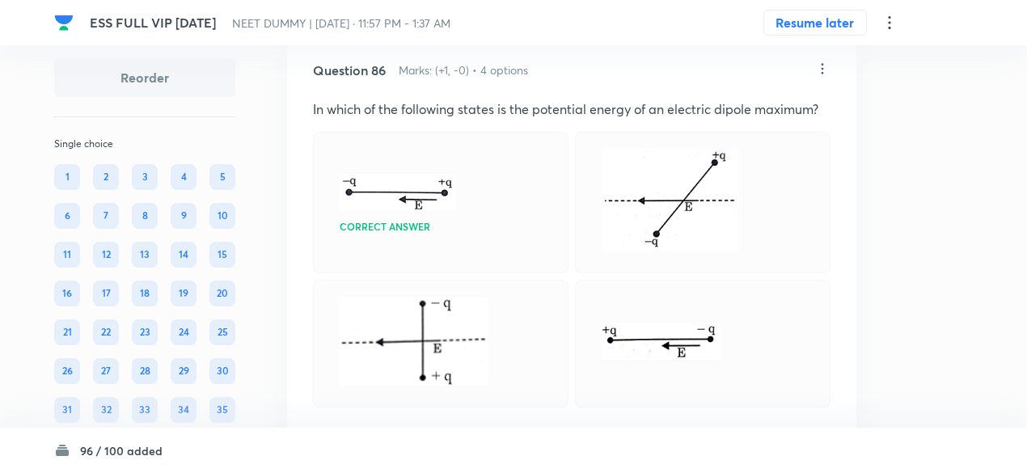
scroll to position [41327, 0]
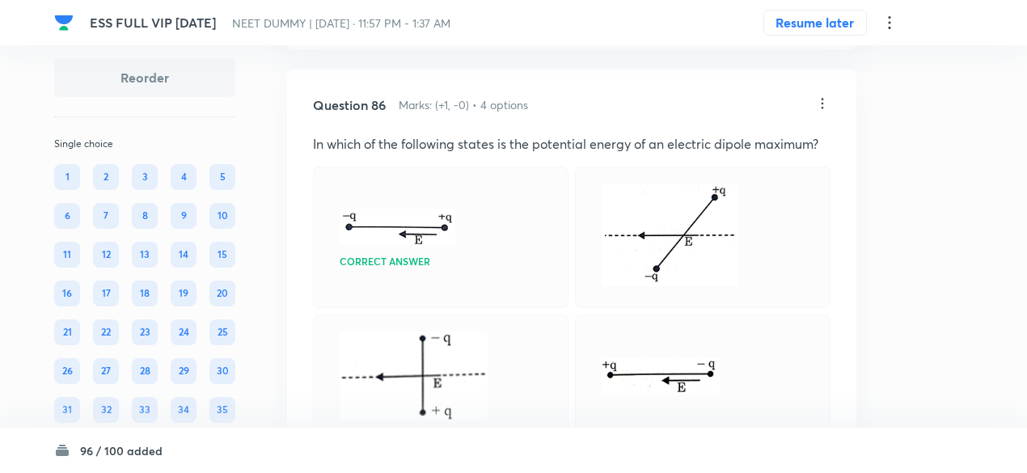
click at [823, 112] on icon at bounding box center [822, 103] width 16 height 16
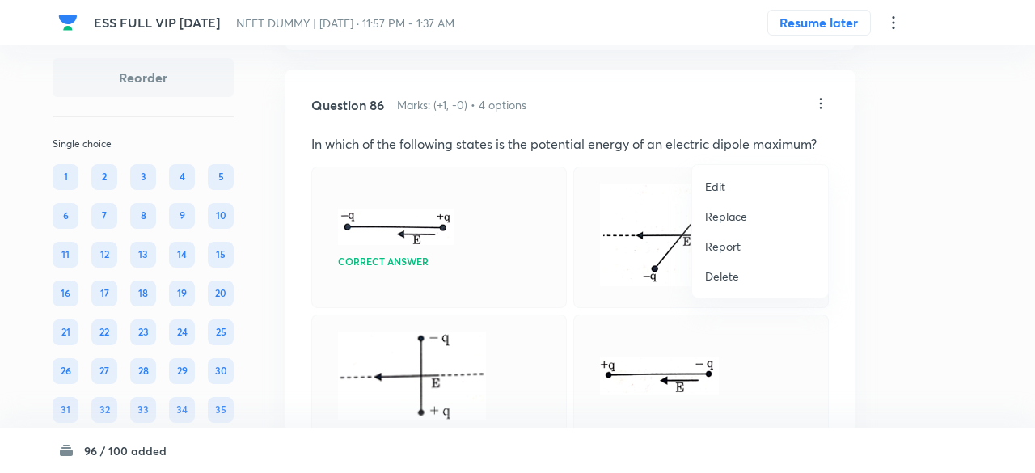
click at [731, 213] on p "Replace" at bounding box center [726, 216] width 42 height 17
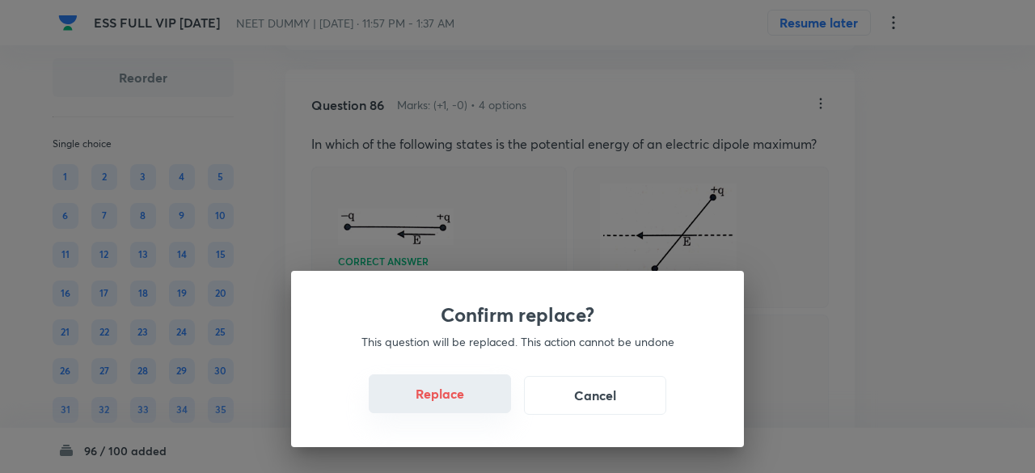
click at [455, 398] on button "Replace" at bounding box center [440, 393] width 142 height 39
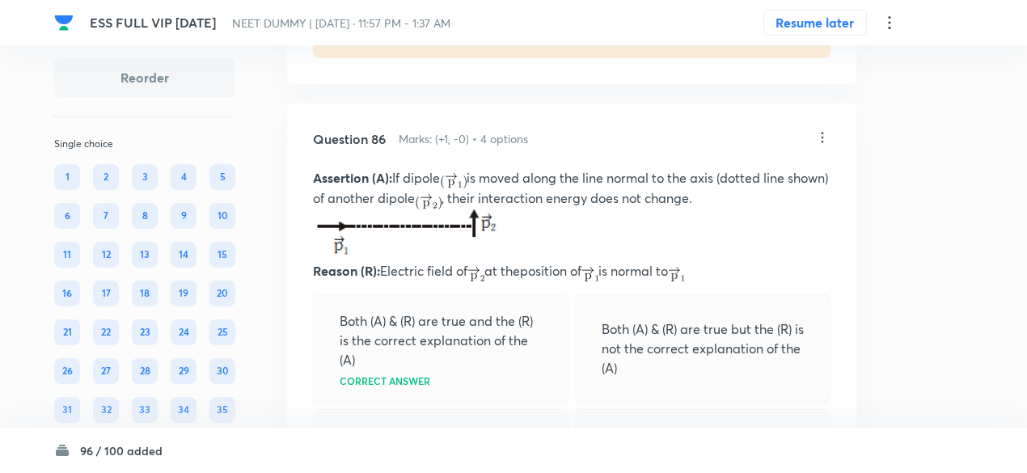
scroll to position [41292, 0]
click at [822, 146] on icon at bounding box center [822, 138] width 16 height 16
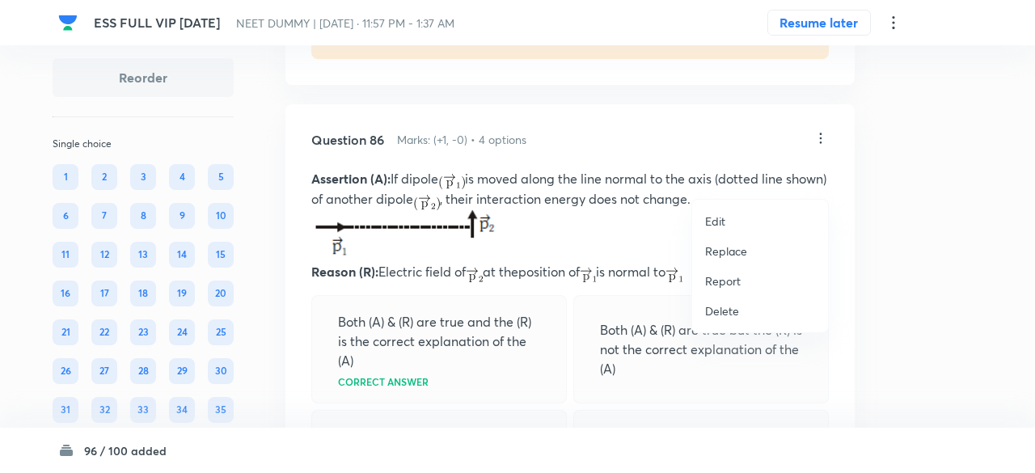
click at [713, 258] on p "Replace" at bounding box center [726, 251] width 42 height 17
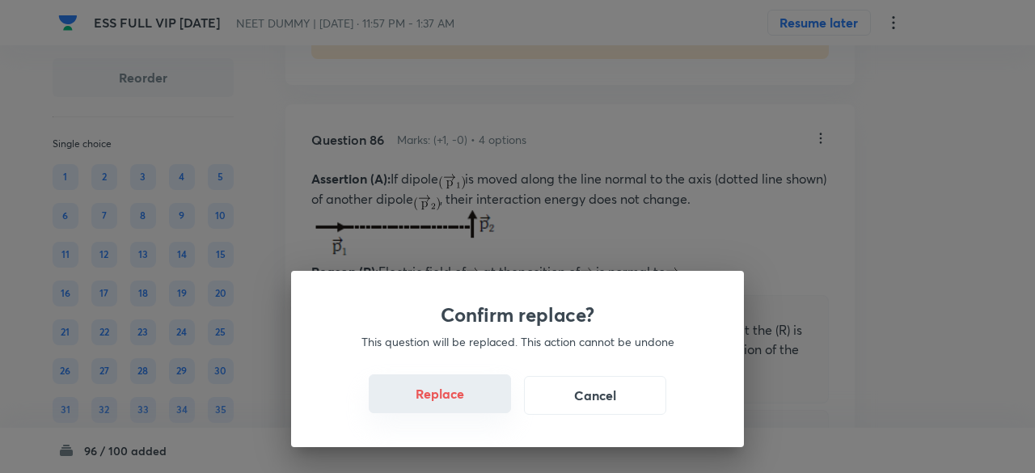
click at [468, 407] on button "Replace" at bounding box center [440, 393] width 142 height 39
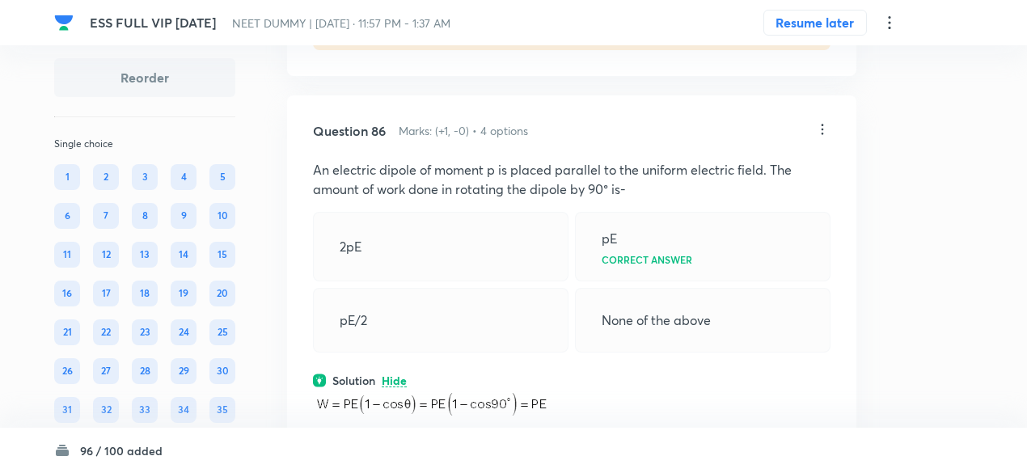
scroll to position [41296, 0]
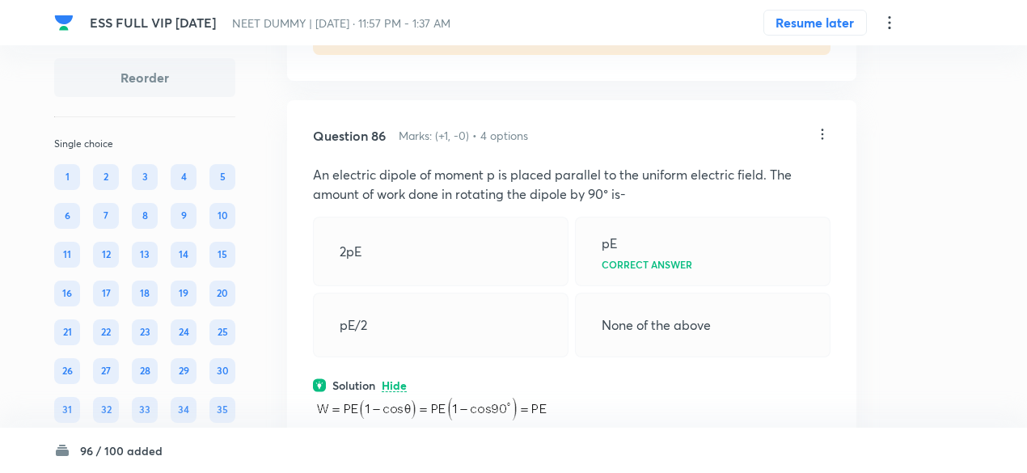
click at [822, 142] on icon at bounding box center [822, 134] width 16 height 16
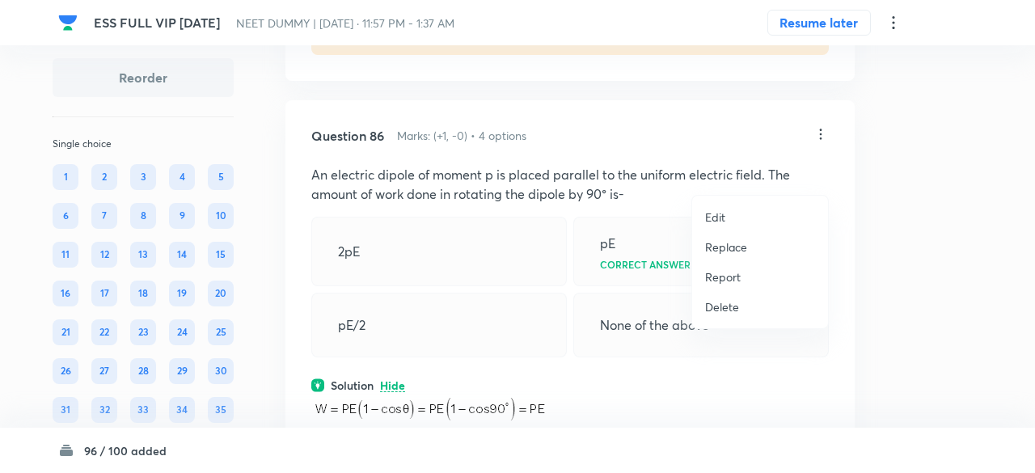
click at [733, 248] on p "Replace" at bounding box center [726, 247] width 42 height 17
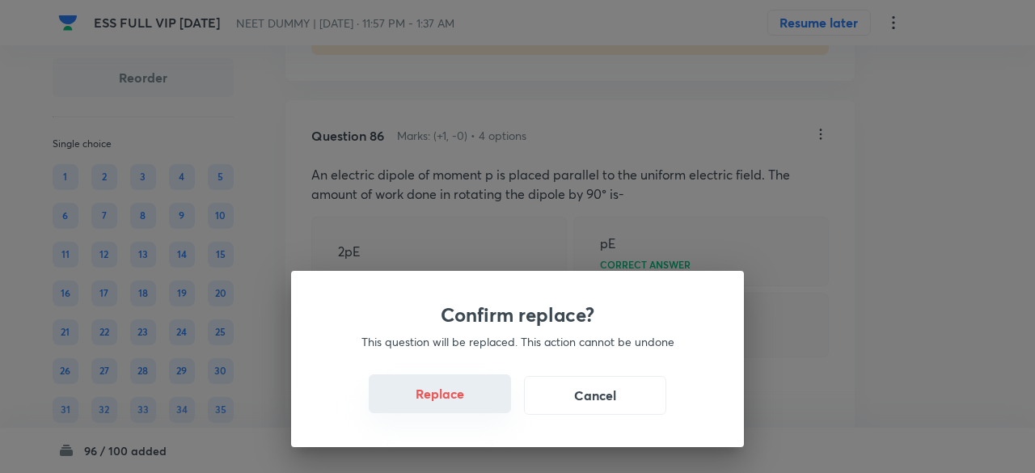
click at [459, 405] on button "Replace" at bounding box center [440, 393] width 142 height 39
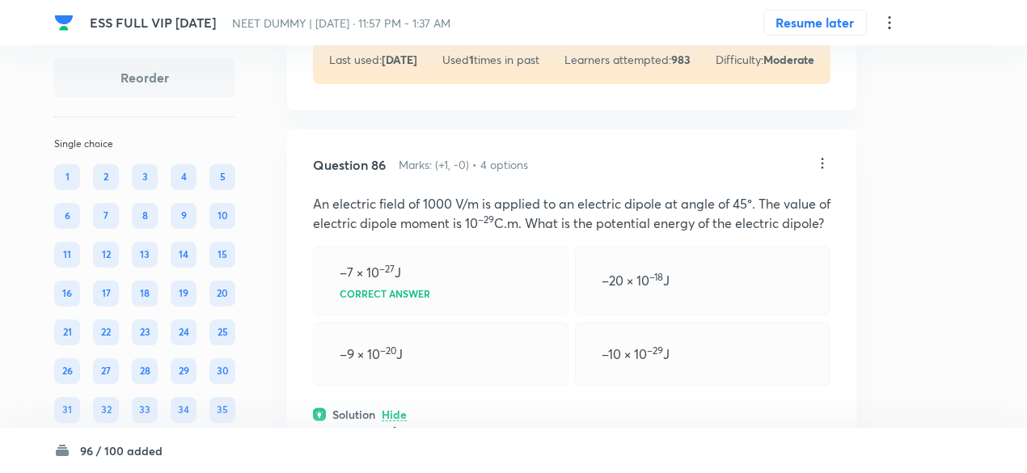
scroll to position [41265, 0]
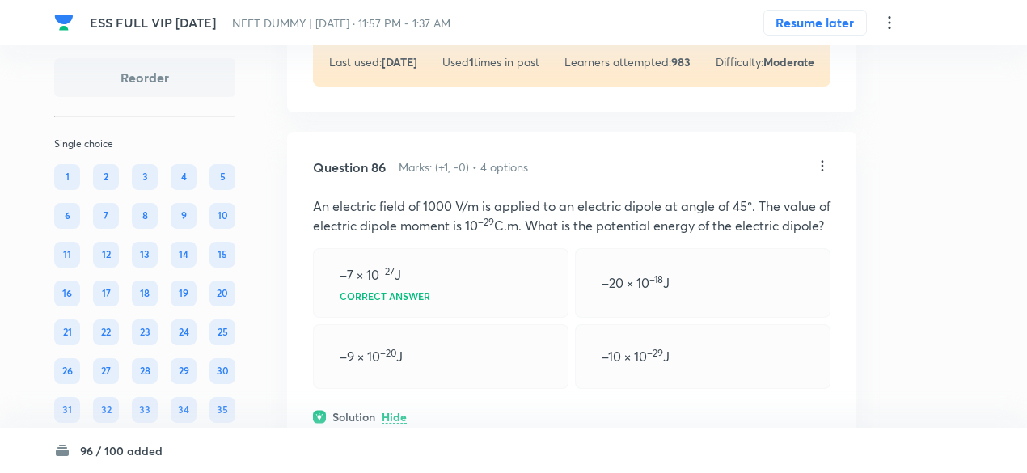
click at [822, 174] on icon at bounding box center [822, 166] width 16 height 16
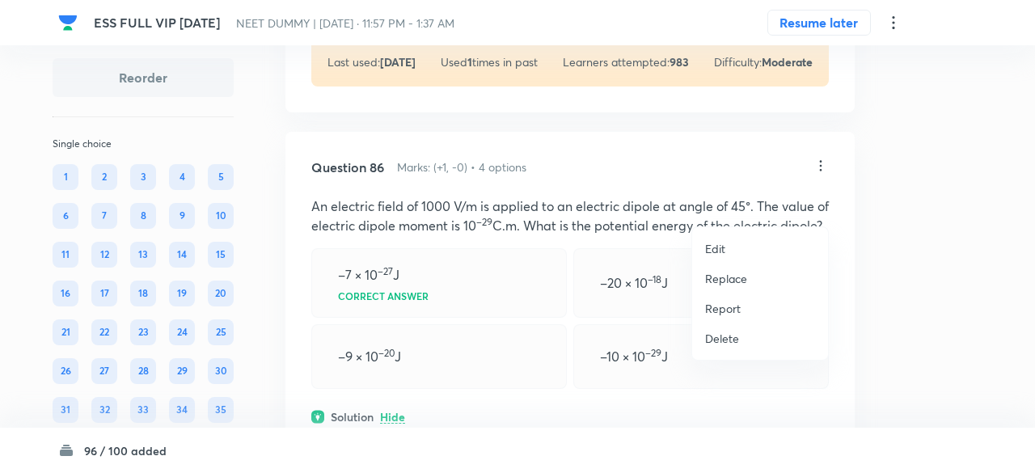
click at [736, 282] on p "Replace" at bounding box center [726, 278] width 42 height 17
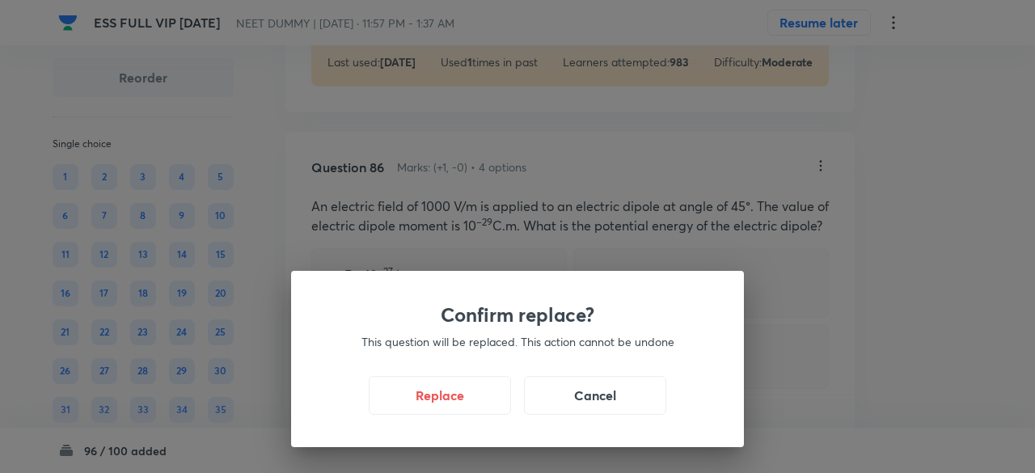
click at [474, 414] on div "Replace Cancel" at bounding box center [517, 395] width 375 height 39
click at [474, 408] on button "Replace" at bounding box center [440, 393] width 142 height 39
click at [469, 402] on button "Replace" at bounding box center [440, 393] width 142 height 39
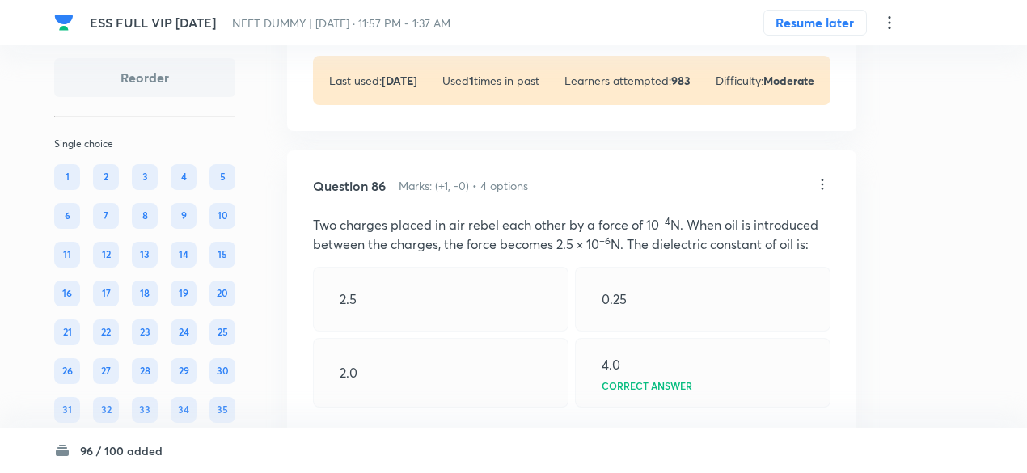
scroll to position [41245, 0]
click at [822, 191] on icon at bounding box center [823, 185] width 2 height 11
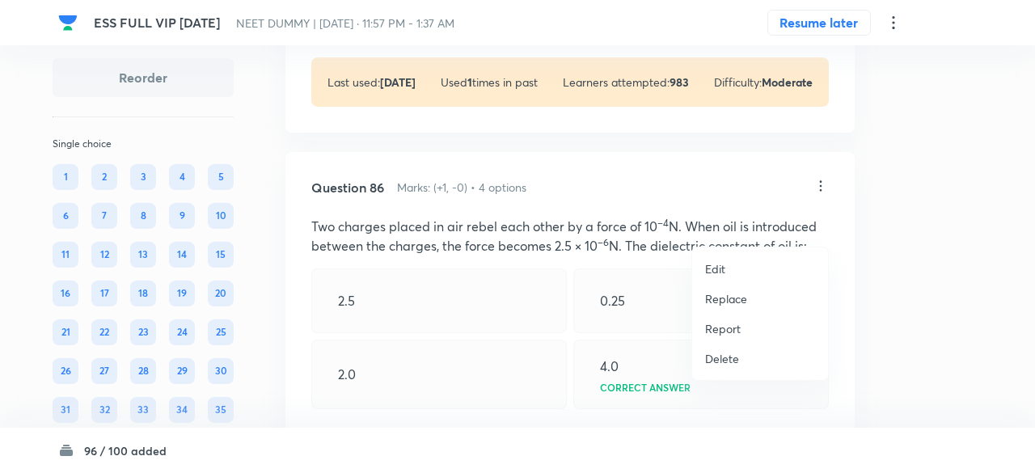
click at [739, 297] on p "Replace" at bounding box center [726, 298] width 42 height 17
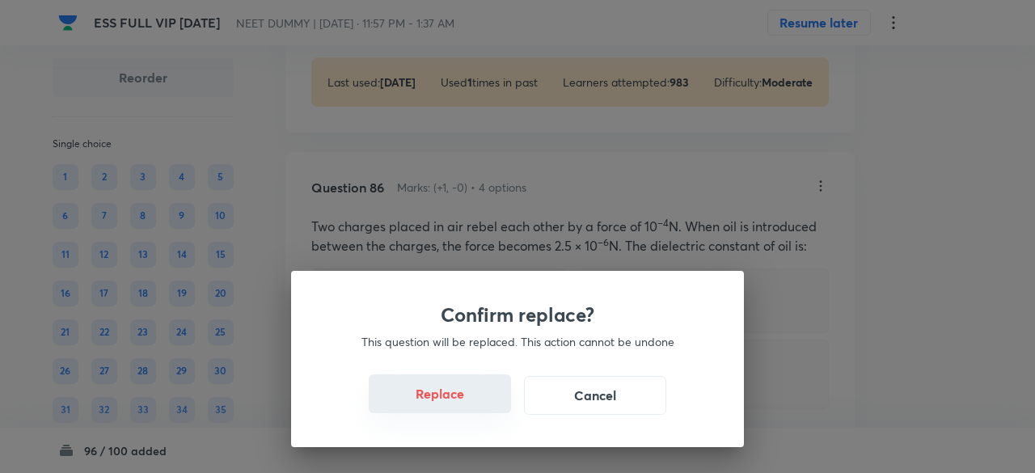
click at [455, 387] on button "Replace" at bounding box center [440, 393] width 142 height 39
click at [460, 408] on button "Replace" at bounding box center [440, 393] width 142 height 39
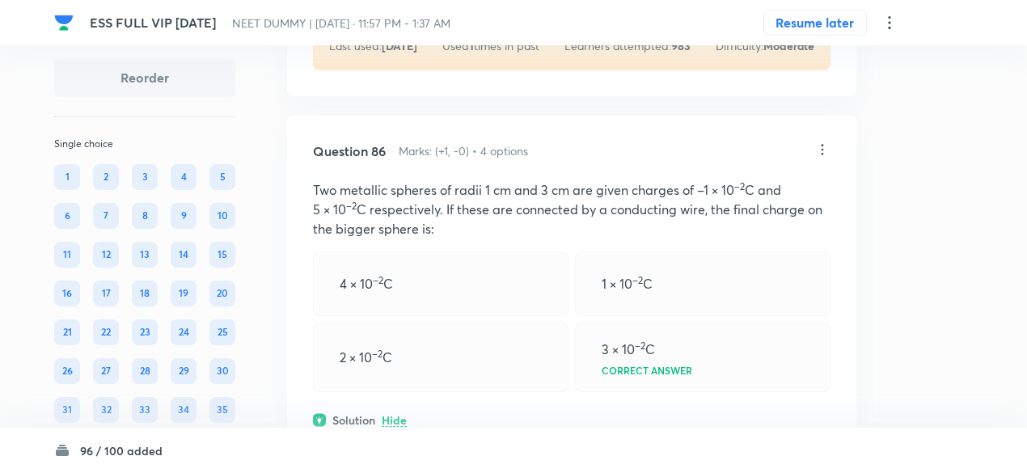
scroll to position [41280, 0]
click at [827, 159] on icon at bounding box center [822, 150] width 16 height 16
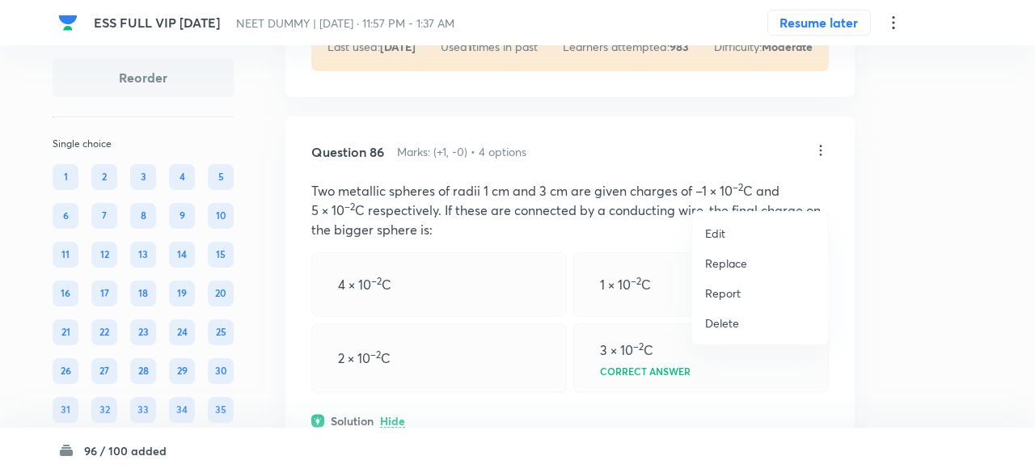
click at [734, 261] on p "Replace" at bounding box center [726, 263] width 42 height 17
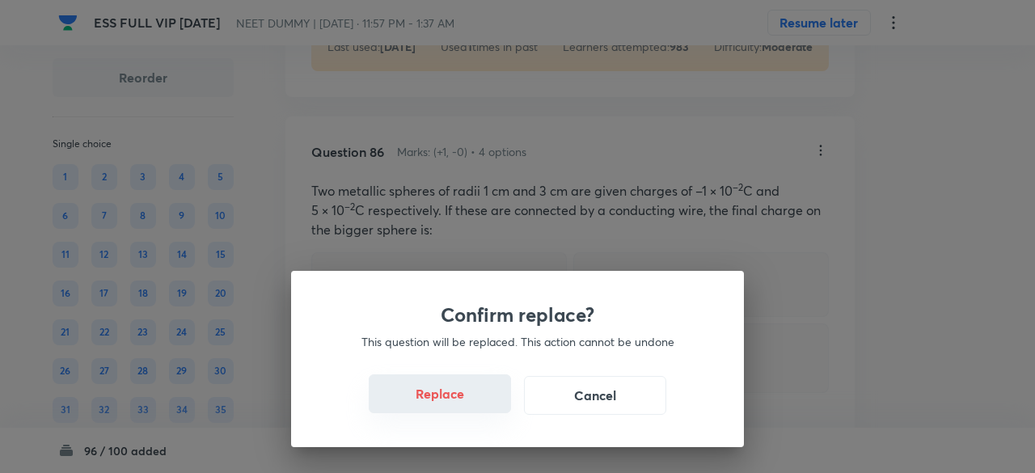
click at [470, 396] on button "Replace" at bounding box center [440, 393] width 142 height 39
click at [459, 405] on button "Replace" at bounding box center [440, 393] width 142 height 39
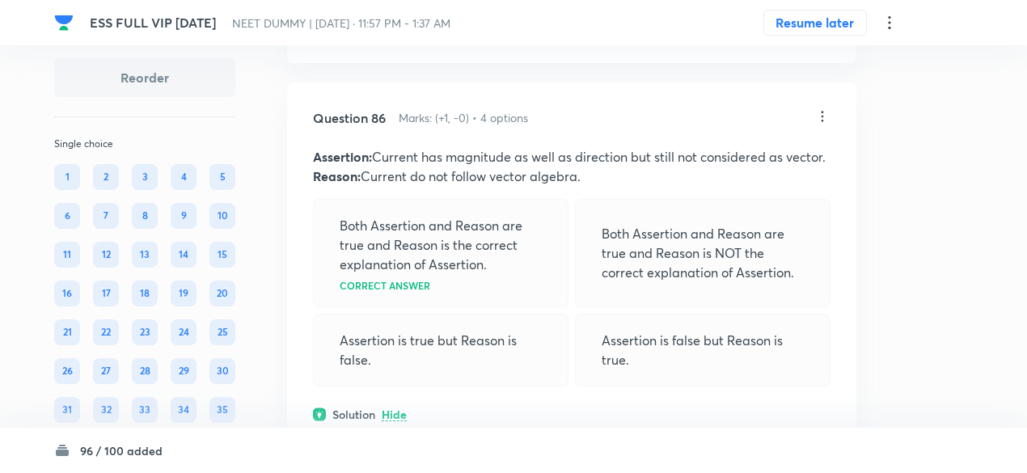
scroll to position [41313, 0]
click at [823, 126] on icon at bounding box center [822, 118] width 16 height 16
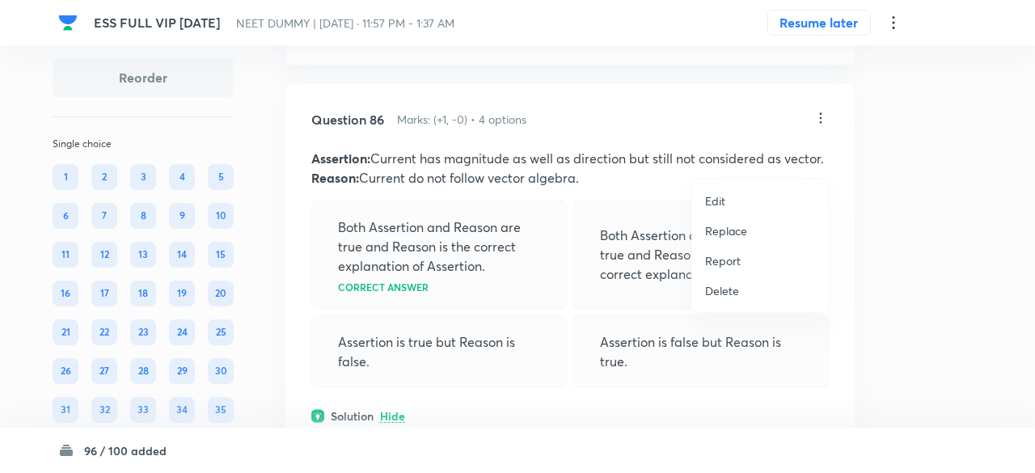
click at [733, 230] on p "Replace" at bounding box center [726, 230] width 42 height 17
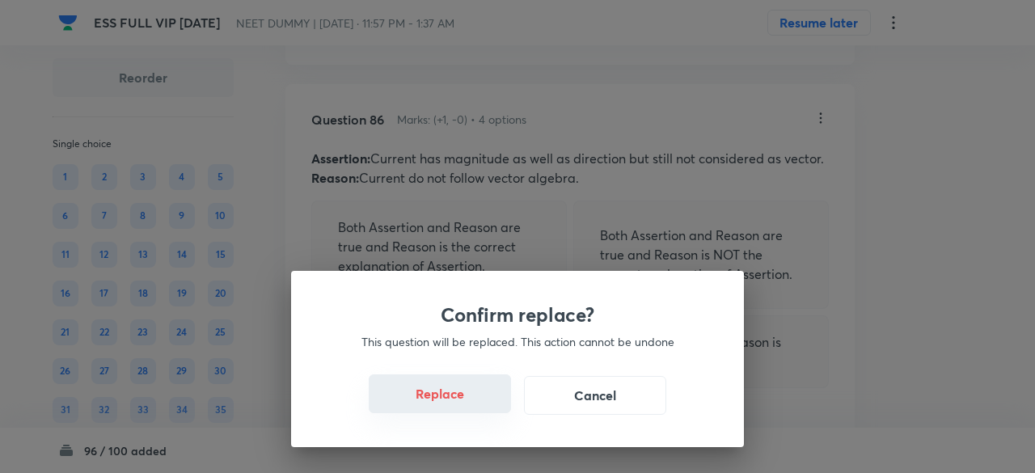
click at [461, 387] on button "Replace" at bounding box center [440, 393] width 142 height 39
click at [456, 402] on button "Replace" at bounding box center [440, 393] width 142 height 39
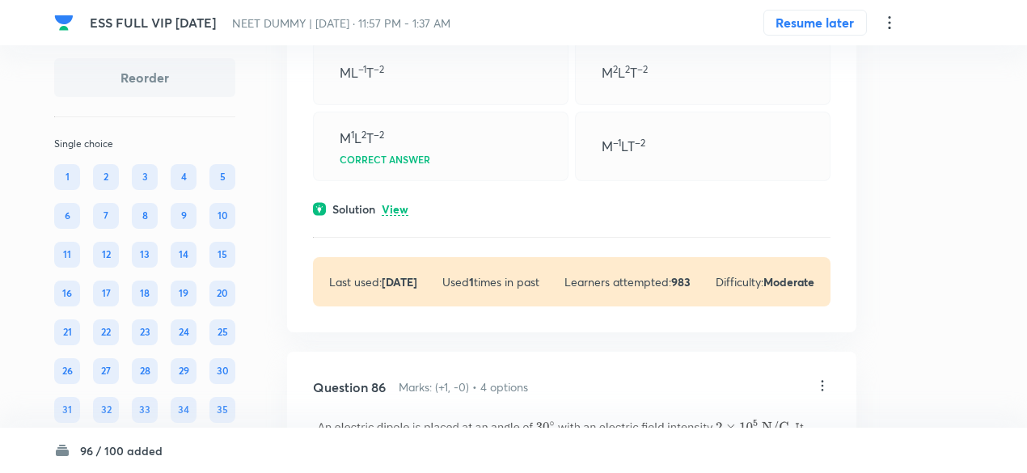
scroll to position [41044, 0]
click at [395, 217] on p "View" at bounding box center [395, 211] width 27 height 12
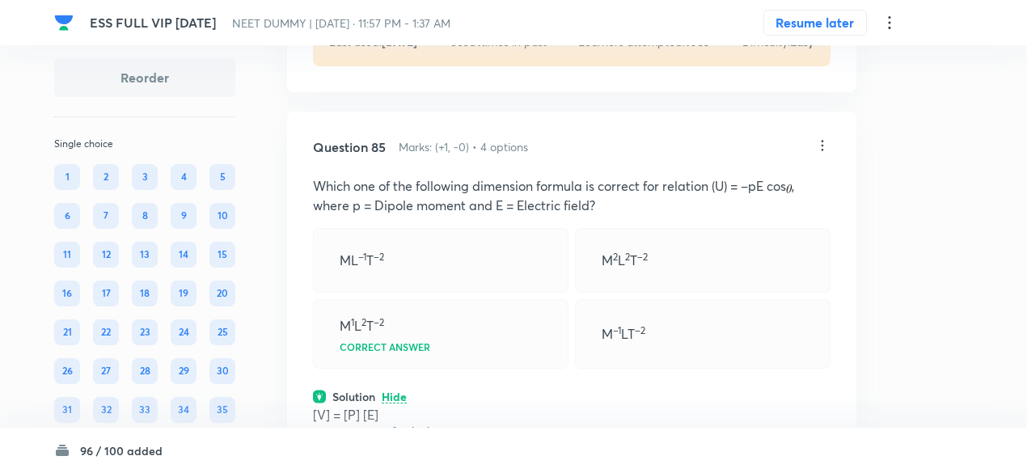
scroll to position [40855, 0]
click at [821, 156] on icon at bounding box center [822, 148] width 16 height 16
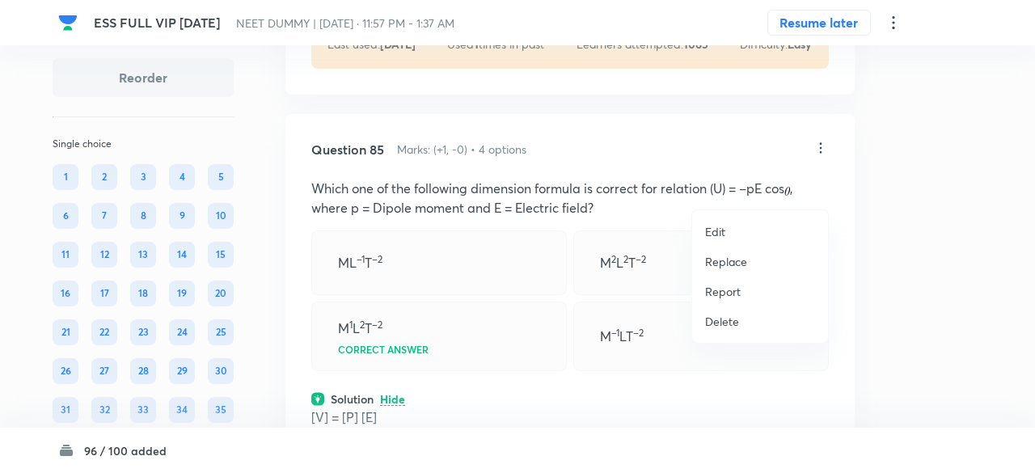
click at [738, 262] on p "Replace" at bounding box center [726, 261] width 42 height 17
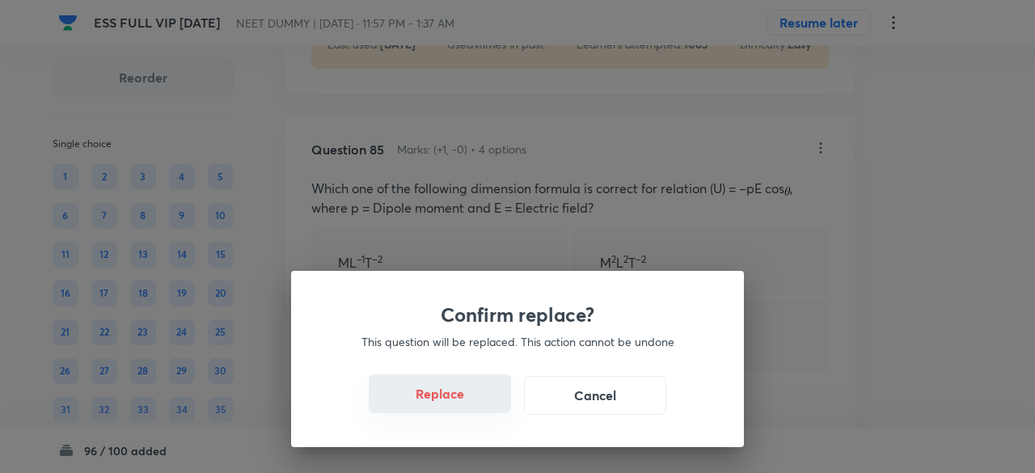
click at [469, 400] on button "Replace" at bounding box center [440, 393] width 142 height 39
click at [469, 400] on button "Replace" at bounding box center [440, 395] width 142 height 39
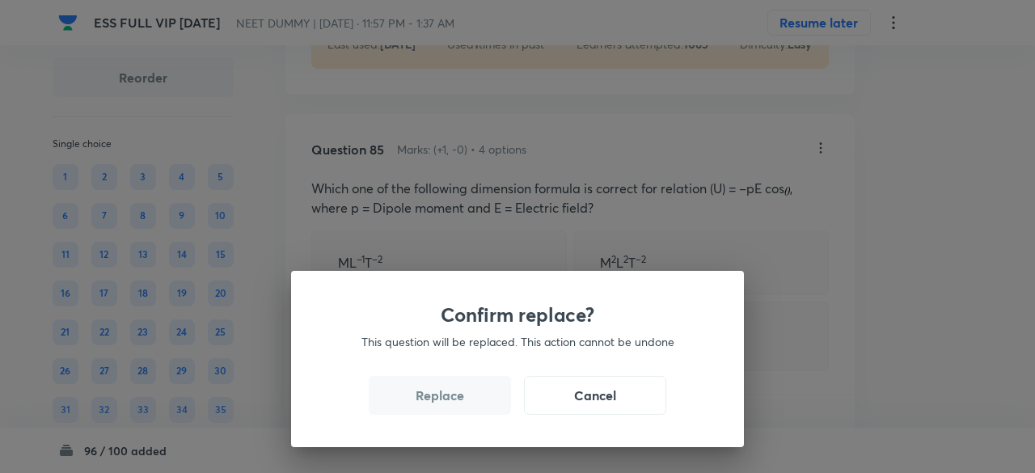
click at [469, 400] on button "Replace" at bounding box center [440, 395] width 142 height 39
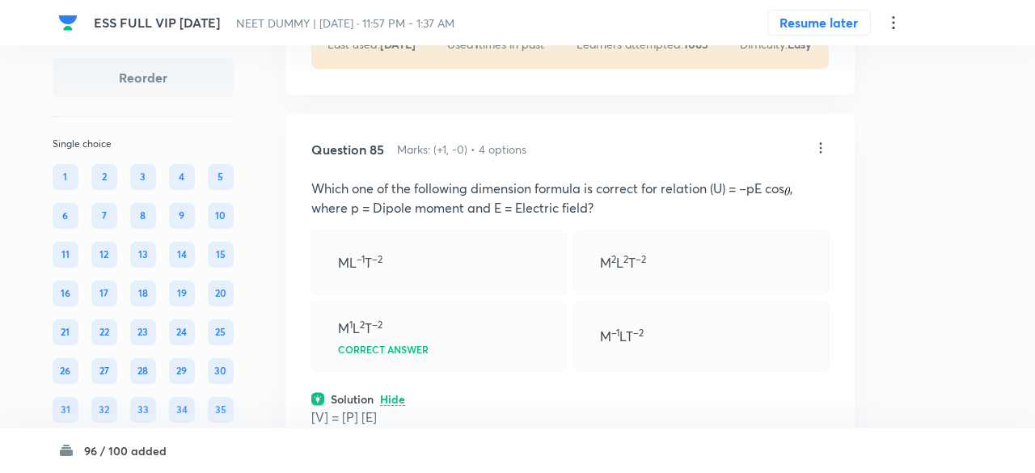
click at [469, 400] on div "Confirm replace? This question will be replaced. This action cannot be undone R…" at bounding box center [517, 236] width 1035 height 473
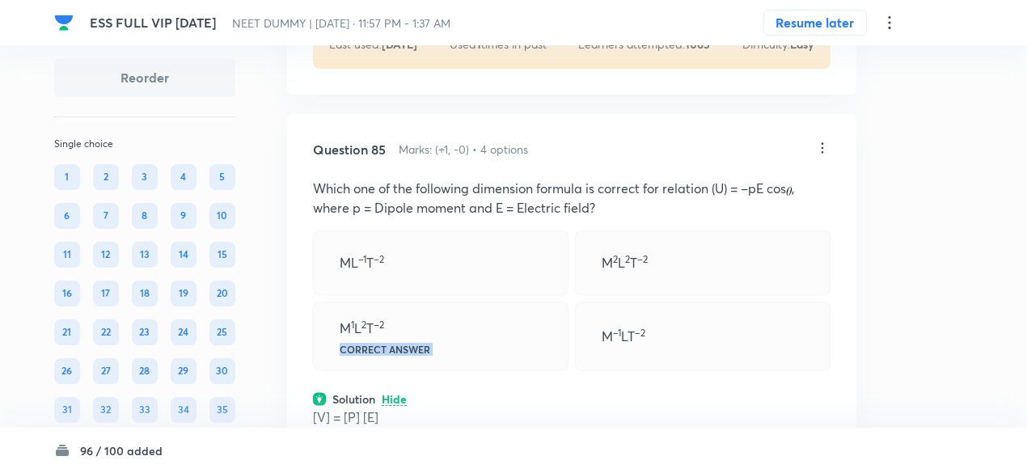
click at [469, 371] on div "M 1 L 2 T –2 Correct answer" at bounding box center [441, 337] width 256 height 70
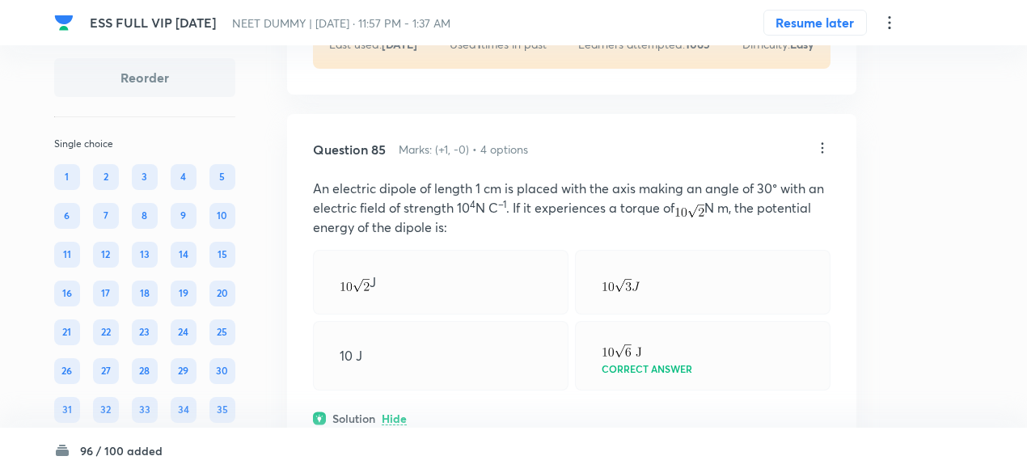
click at [469, 391] on div "10 J" at bounding box center [441, 356] width 256 height 70
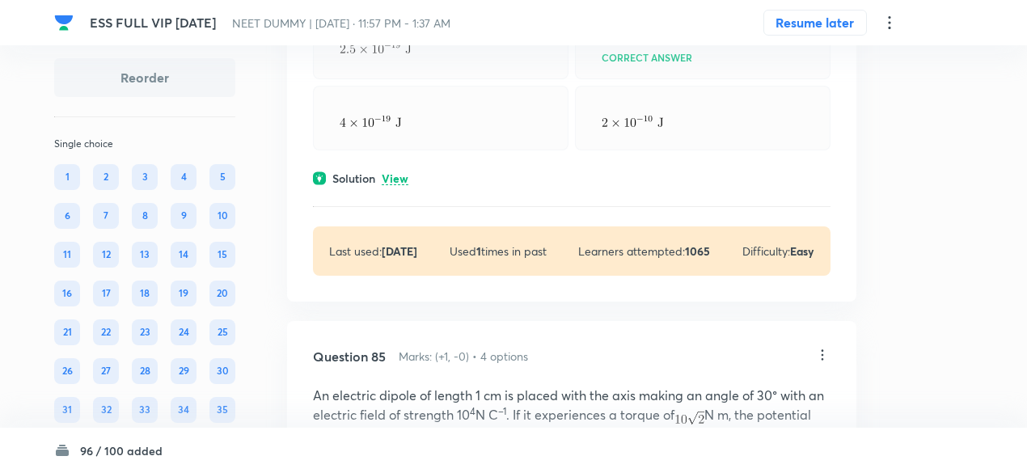
scroll to position [40646, 0]
click at [409, 188] on div "Solution View" at bounding box center [572, 179] width 518 height 17
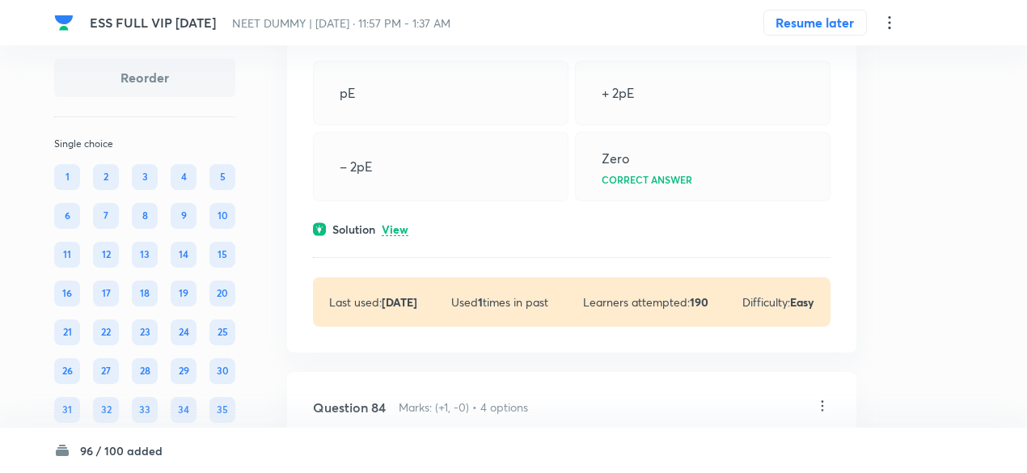
scroll to position [40149, 0]
click at [391, 237] on p "View" at bounding box center [395, 231] width 27 height 12
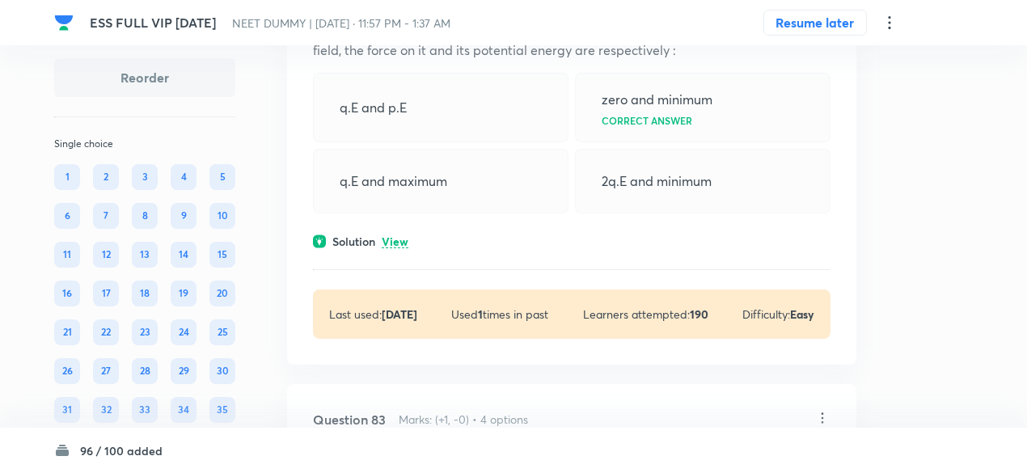
scroll to position [39641, 0]
click at [393, 249] on p "View" at bounding box center [395, 243] width 27 height 12
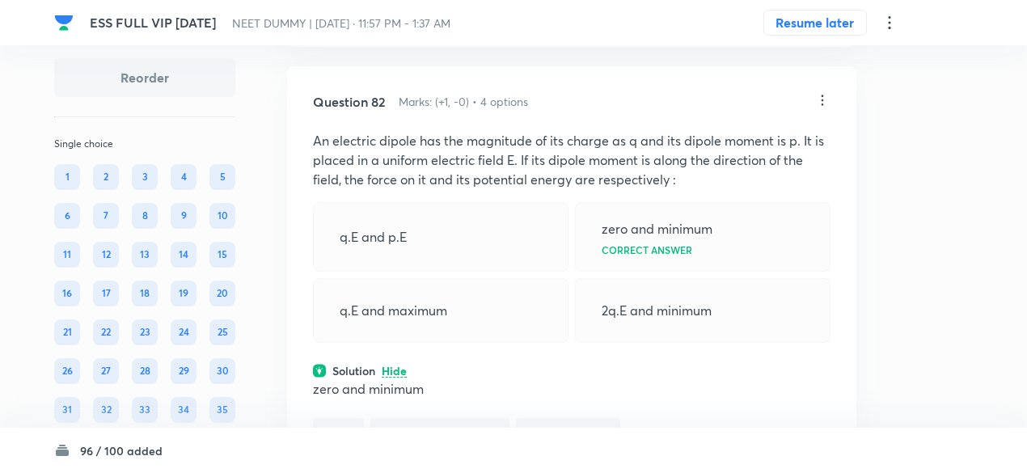
scroll to position [39482, 0]
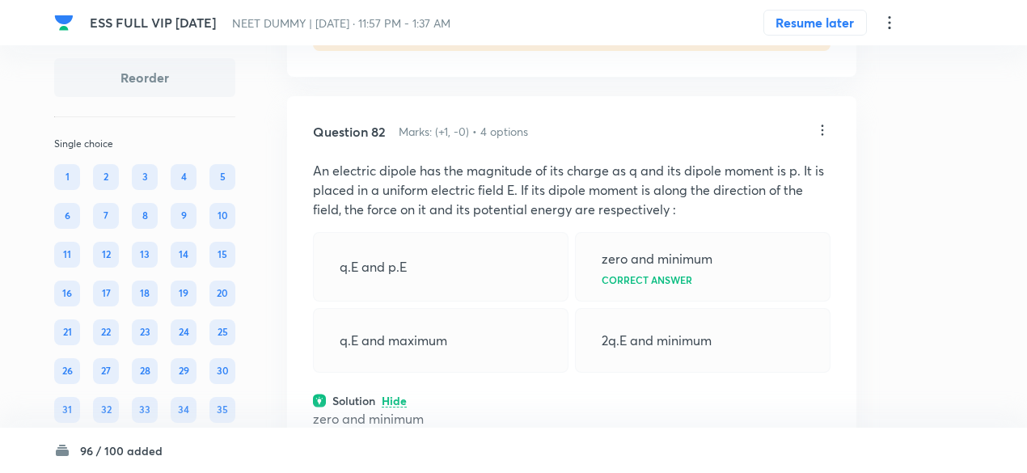
click at [820, 138] on icon at bounding box center [822, 130] width 16 height 16
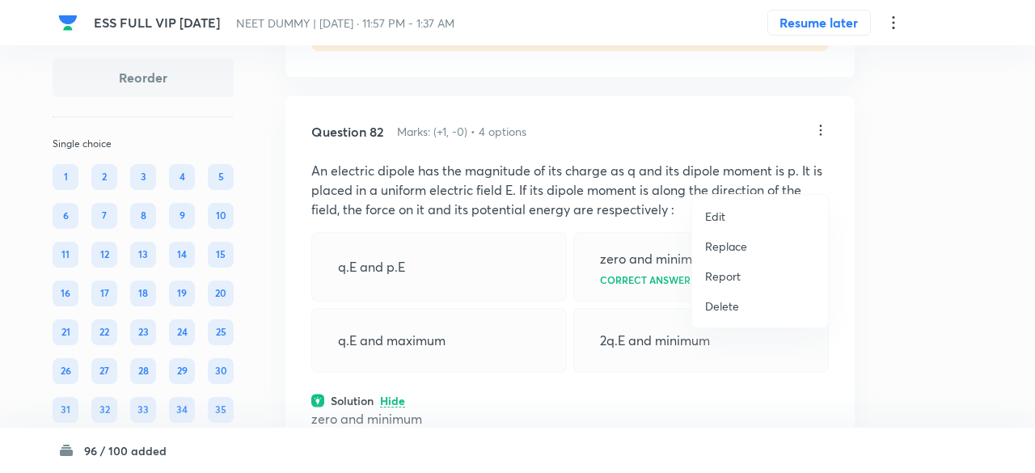
click at [725, 246] on p "Replace" at bounding box center [726, 246] width 42 height 17
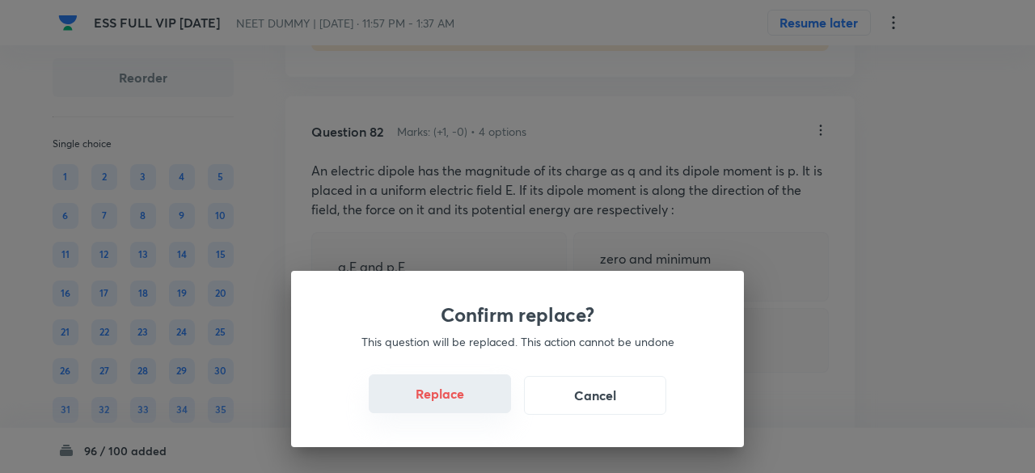
click at [453, 398] on button "Replace" at bounding box center [440, 393] width 142 height 39
click at [459, 405] on button "Replace" at bounding box center [440, 393] width 142 height 39
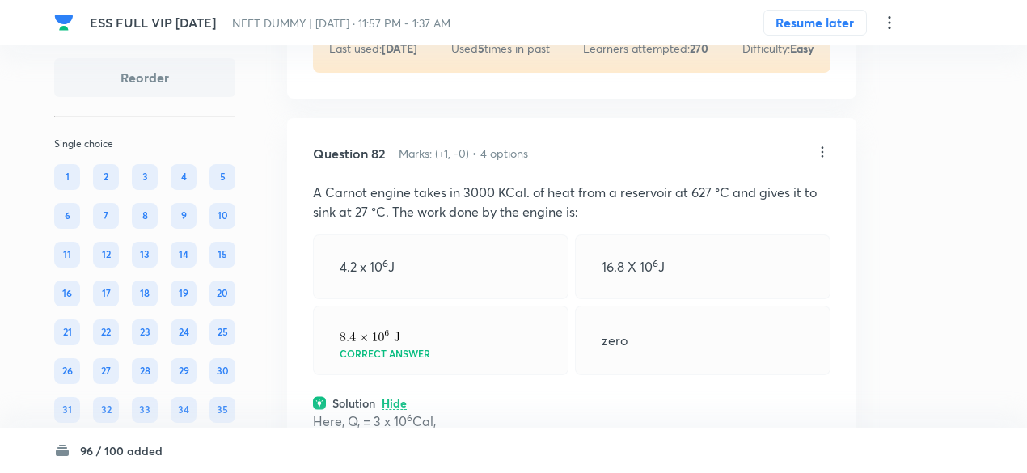
scroll to position [39457, 0]
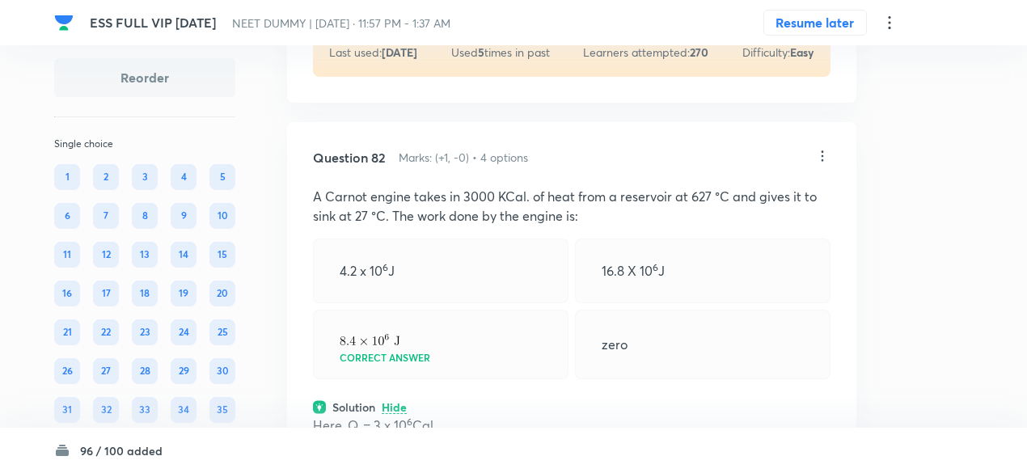
click at [827, 164] on icon at bounding box center [822, 156] width 16 height 16
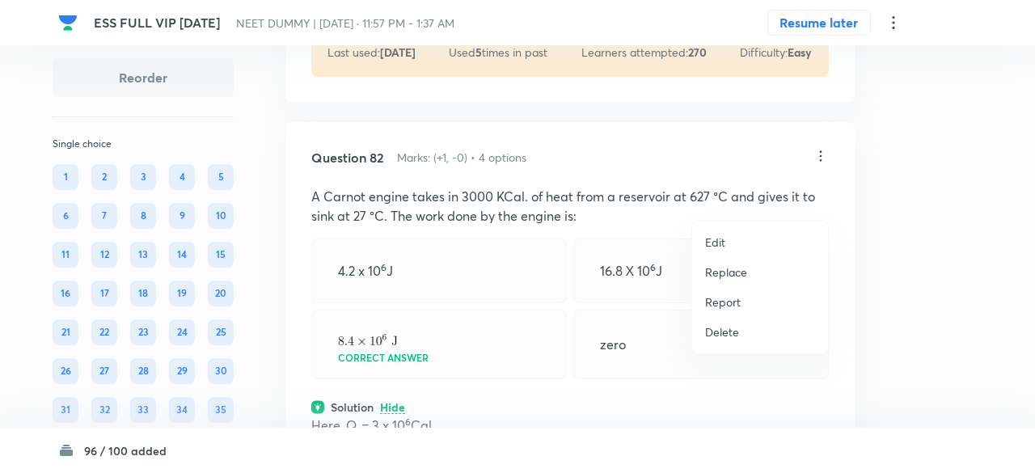
click at [734, 273] on p "Replace" at bounding box center [726, 272] width 42 height 17
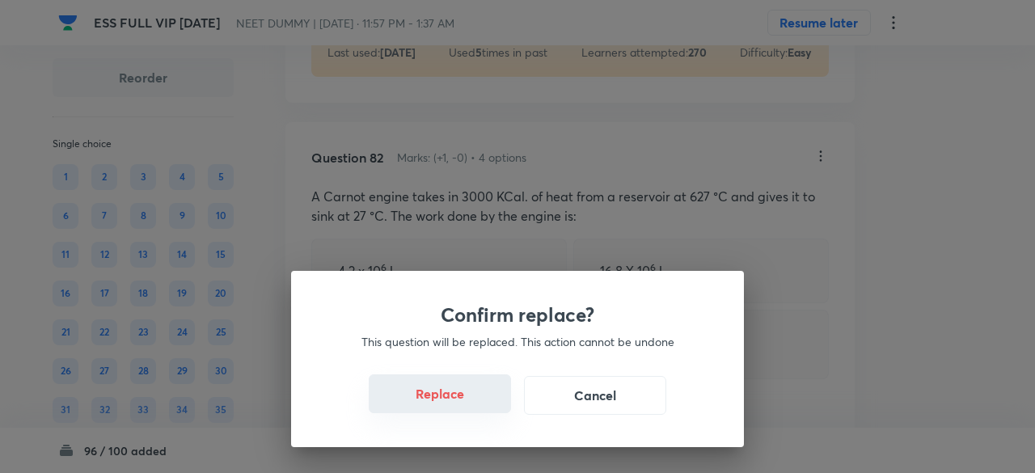
click at [454, 402] on button "Replace" at bounding box center [440, 393] width 142 height 39
click at [454, 402] on button "Replace" at bounding box center [440, 395] width 142 height 39
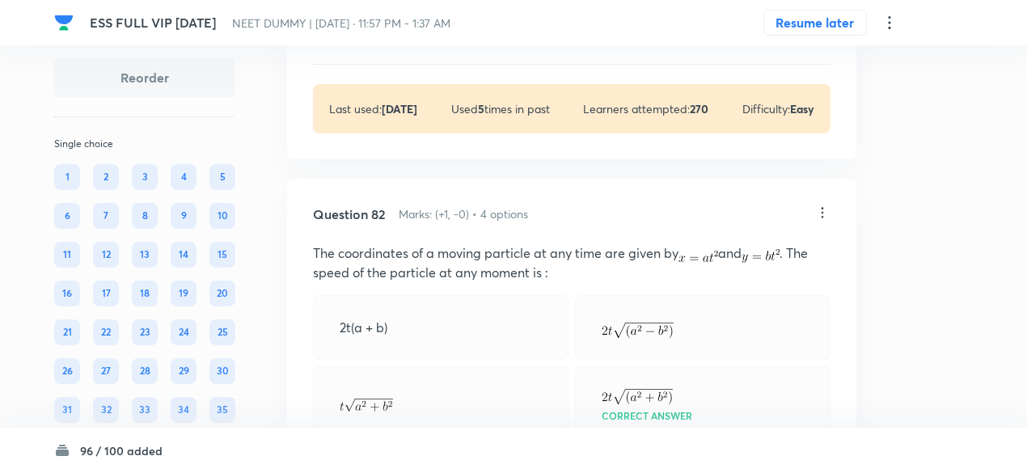
scroll to position [39390, 0]
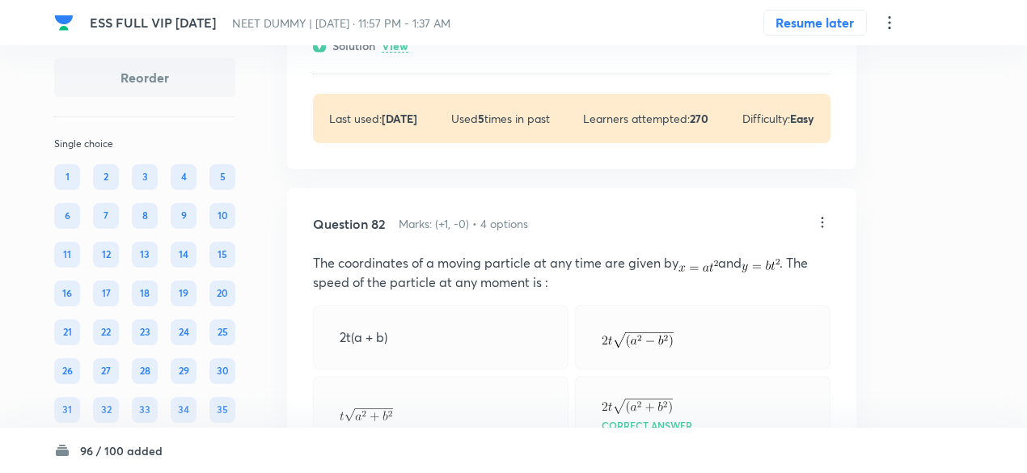
click at [826, 230] on icon at bounding box center [822, 222] width 16 height 16
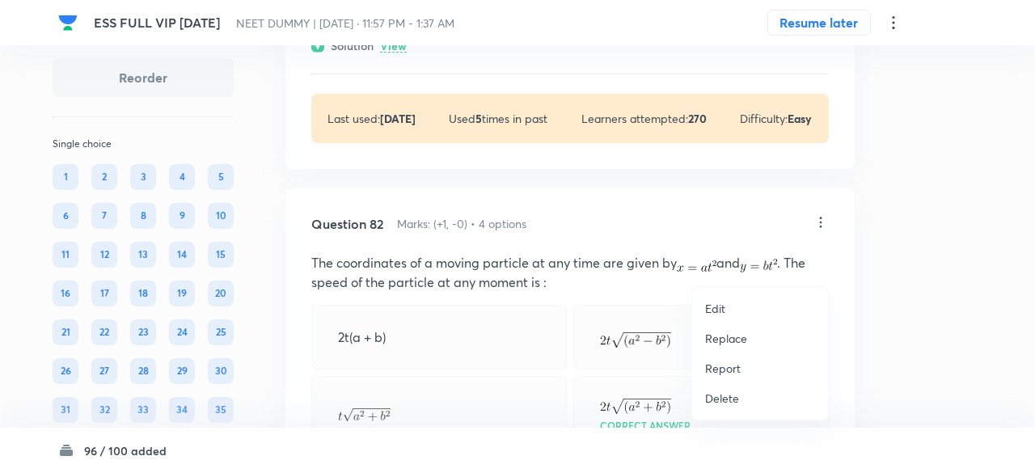
click at [730, 340] on p "Replace" at bounding box center [726, 338] width 42 height 17
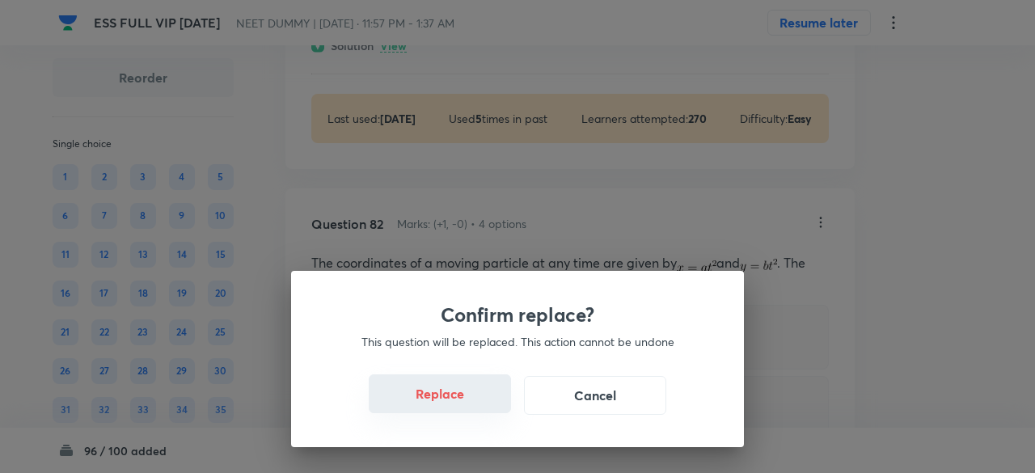
click at [445, 402] on button "Replace" at bounding box center [440, 393] width 142 height 39
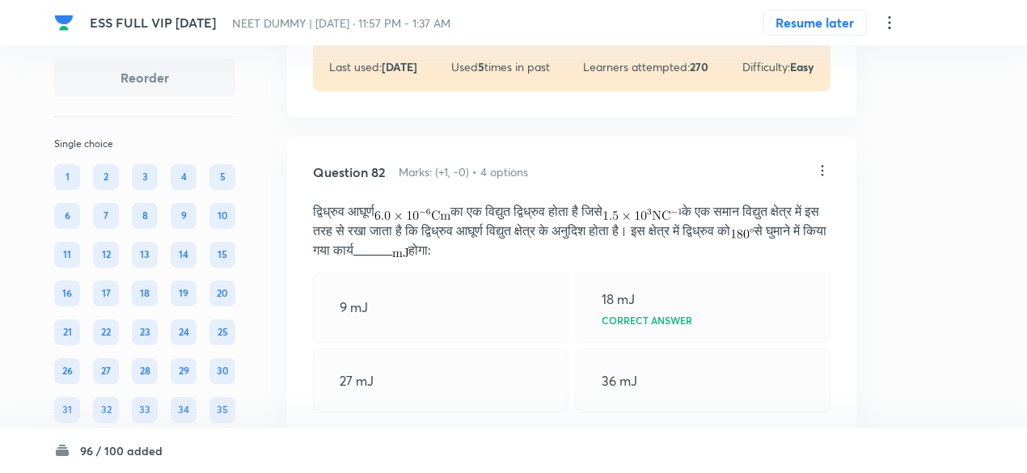
scroll to position [39441, 0]
click at [822, 180] on icon at bounding box center [822, 171] width 16 height 16
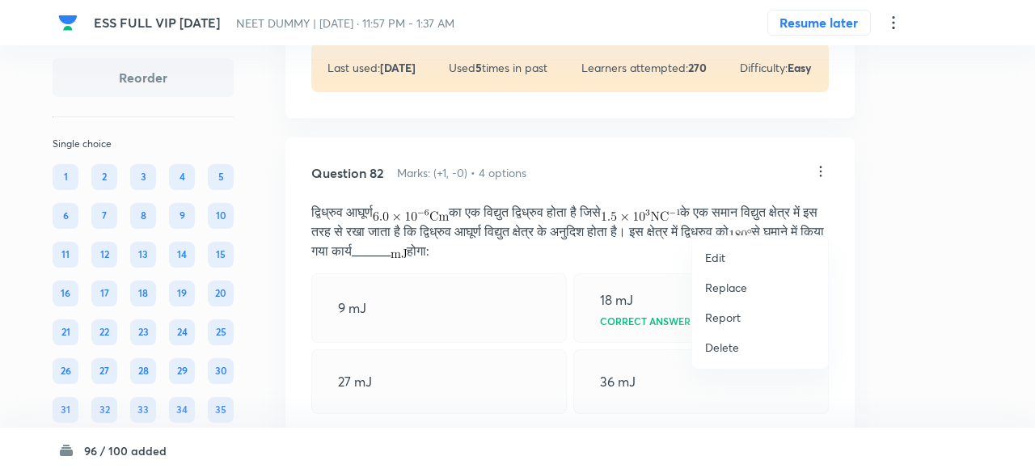
click at [736, 290] on p "Replace" at bounding box center [726, 287] width 42 height 17
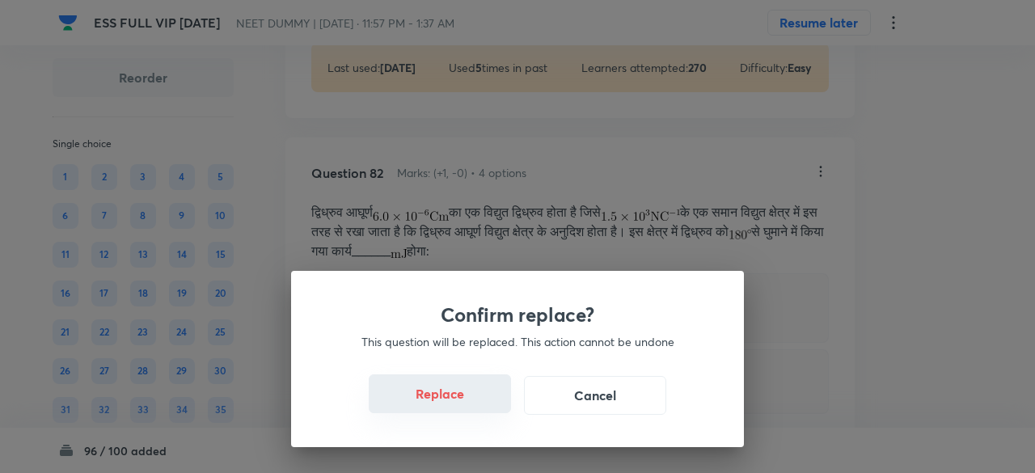
click at [459, 405] on button "Replace" at bounding box center [440, 393] width 142 height 39
click at [459, 405] on button "Replace" at bounding box center [440, 395] width 142 height 39
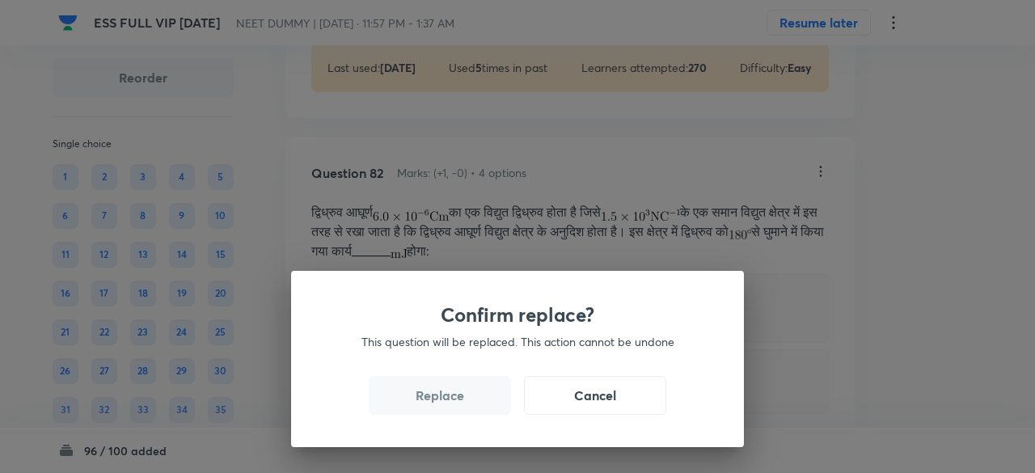
click at [459, 405] on button "Replace" at bounding box center [440, 395] width 142 height 39
click at [459, 405] on button "Replace" at bounding box center [440, 393] width 142 height 39
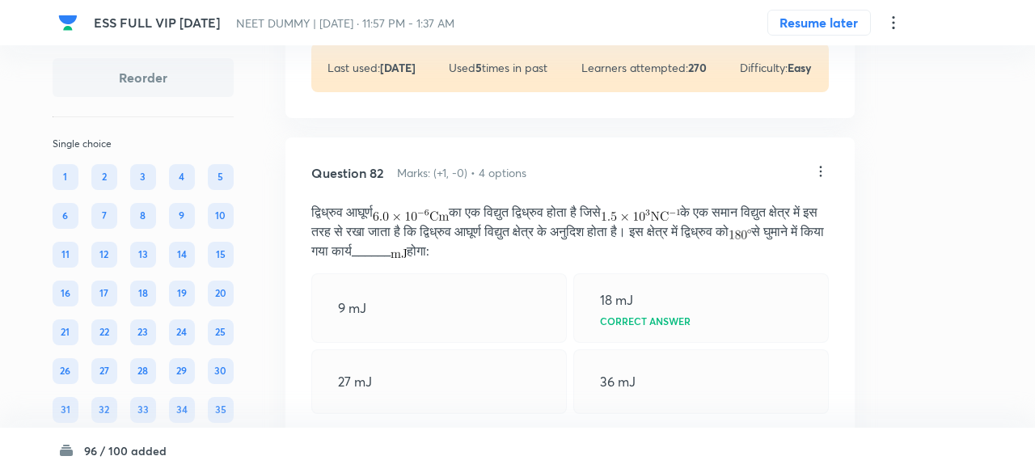
click at [459, 405] on div "Confirm replace? This question will be replaced. This action cannot be undone R…" at bounding box center [517, 236] width 1035 height 473
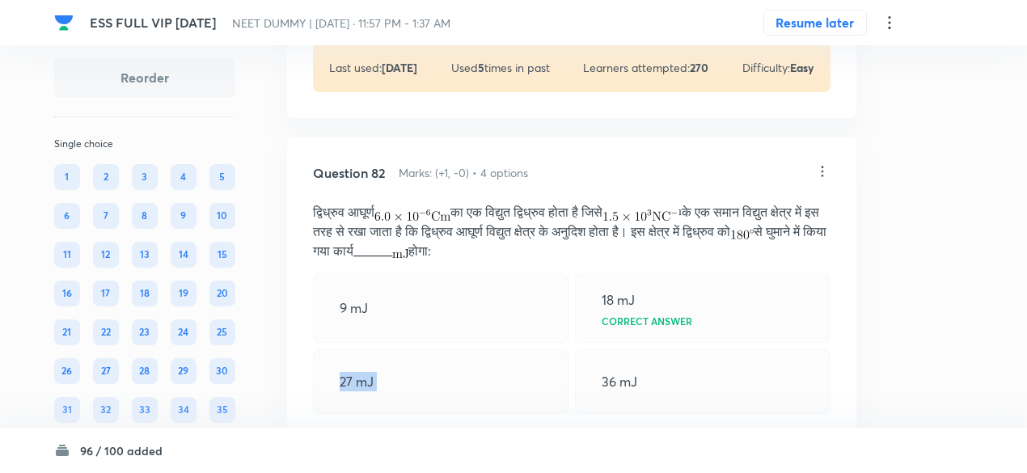
click at [459, 405] on div "27 mJ" at bounding box center [441, 381] width 256 height 65
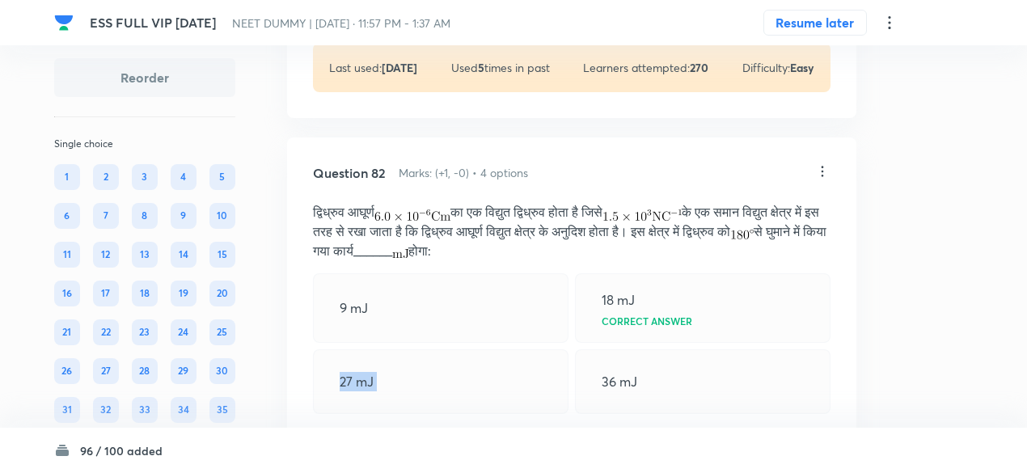
click at [459, 405] on div "27 mJ" at bounding box center [441, 381] width 256 height 65
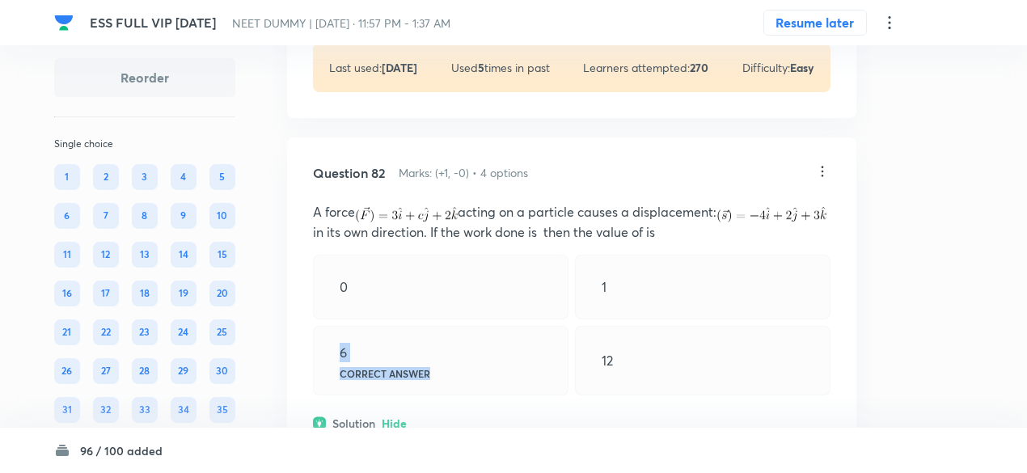
click at [459, 395] on div "6 Correct answer" at bounding box center [441, 361] width 256 height 70
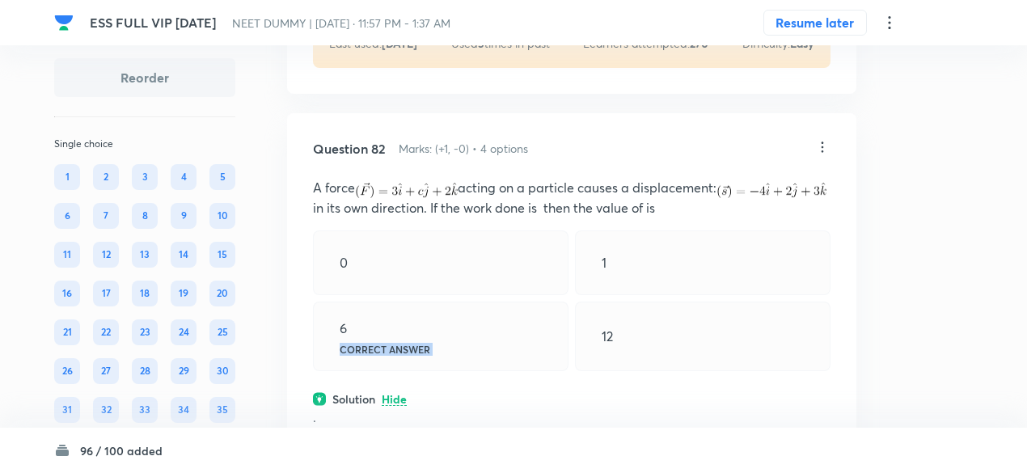
scroll to position [39462, 0]
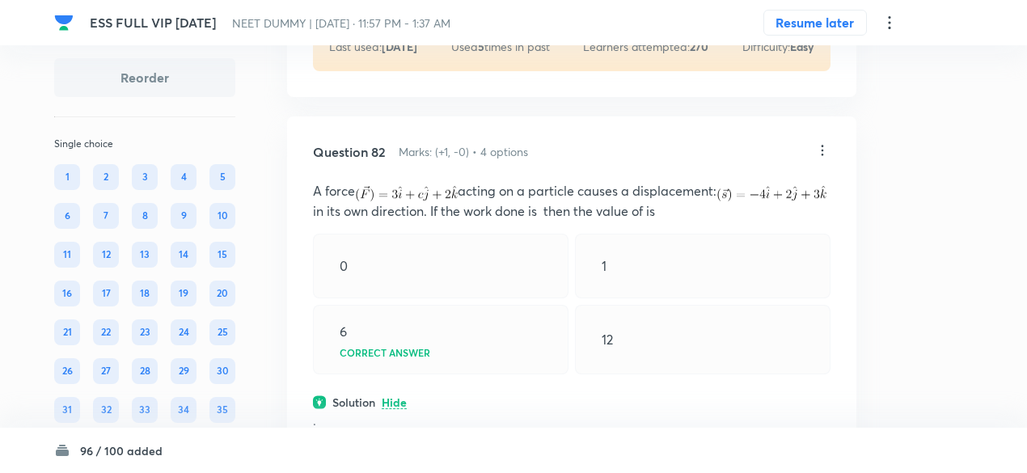
click at [827, 159] on icon at bounding box center [822, 150] width 16 height 16
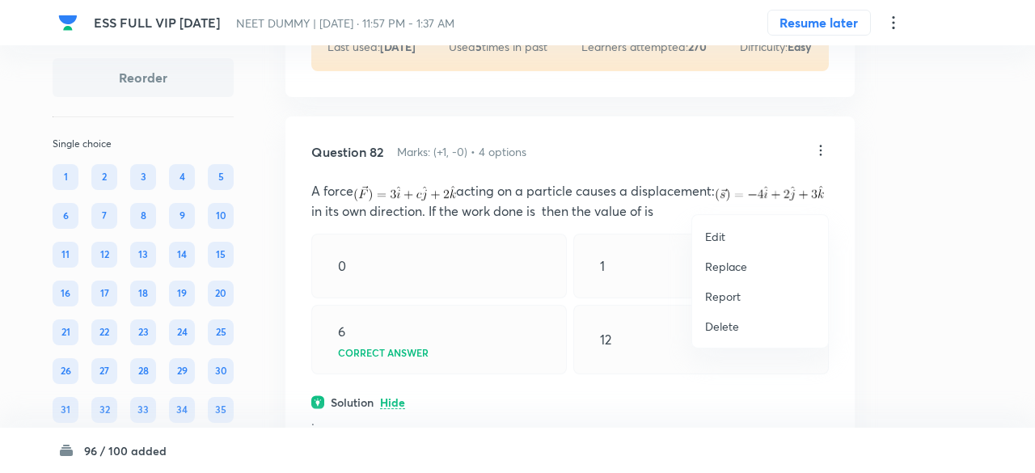
click at [725, 266] on p "Replace" at bounding box center [726, 266] width 42 height 17
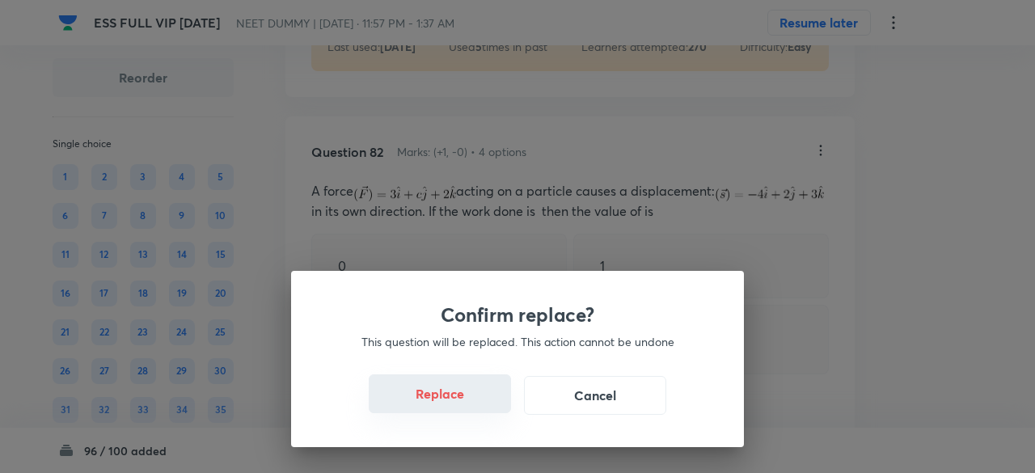
click at [455, 394] on button "Replace" at bounding box center [440, 393] width 142 height 39
click at [474, 395] on button "Replace" at bounding box center [440, 393] width 142 height 39
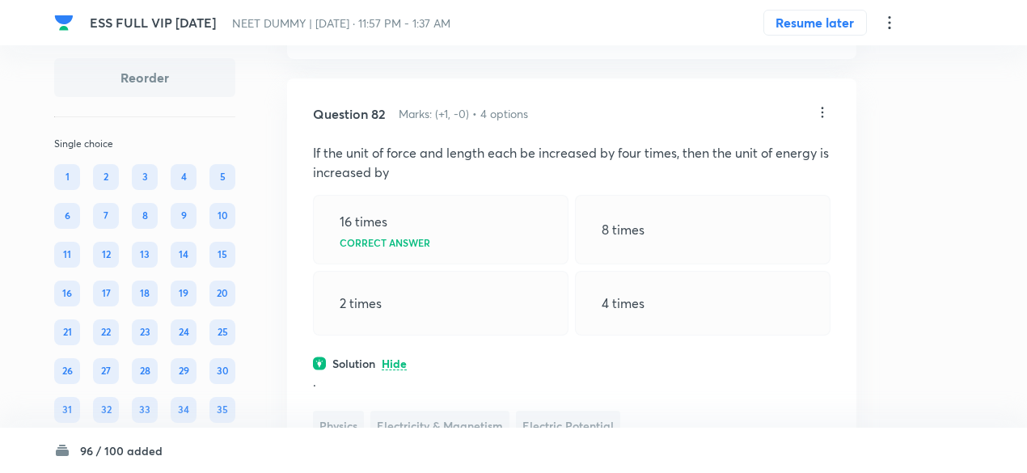
scroll to position [39499, 0]
click at [825, 121] on icon at bounding box center [822, 113] width 16 height 16
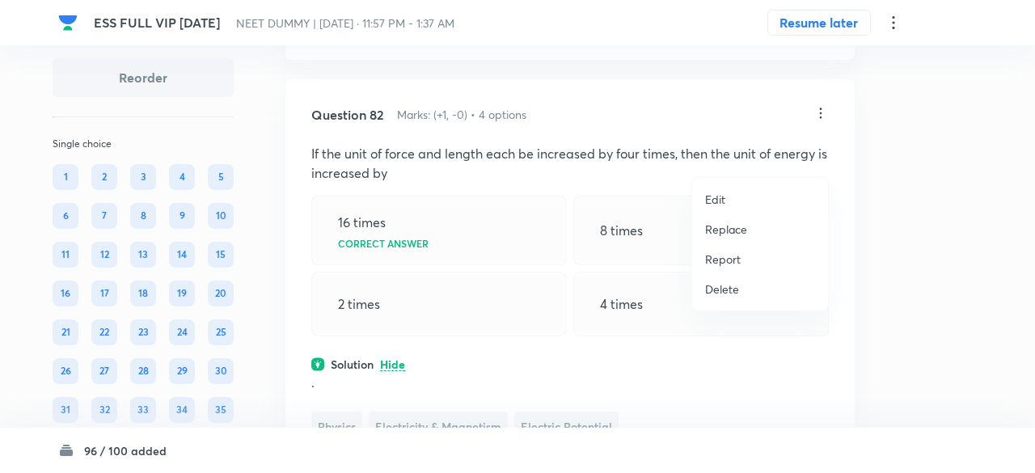
click at [734, 226] on p "Replace" at bounding box center [726, 229] width 42 height 17
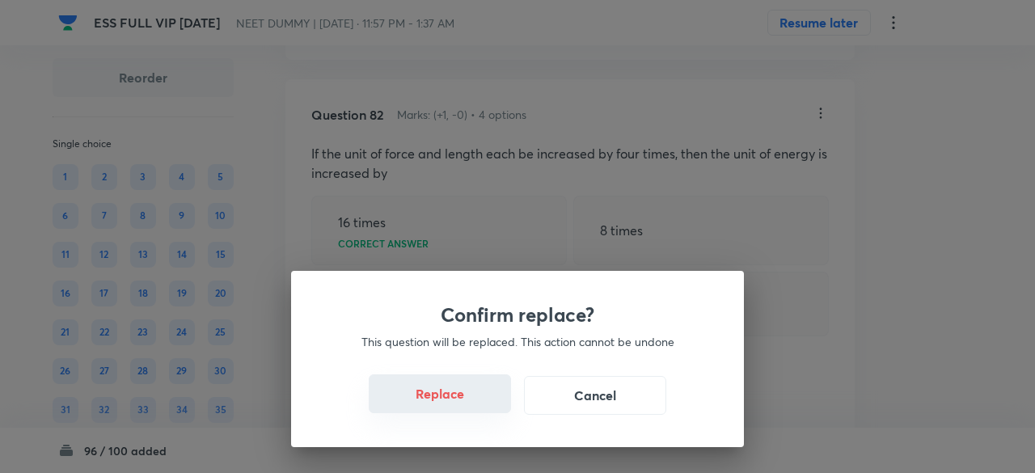
click at [462, 402] on button "Replace" at bounding box center [440, 393] width 142 height 39
click at [462, 402] on button "Replace" at bounding box center [440, 395] width 142 height 39
click at [462, 402] on button "Replace" at bounding box center [440, 393] width 142 height 39
click at [462, 402] on button "Replace" at bounding box center [440, 395] width 142 height 39
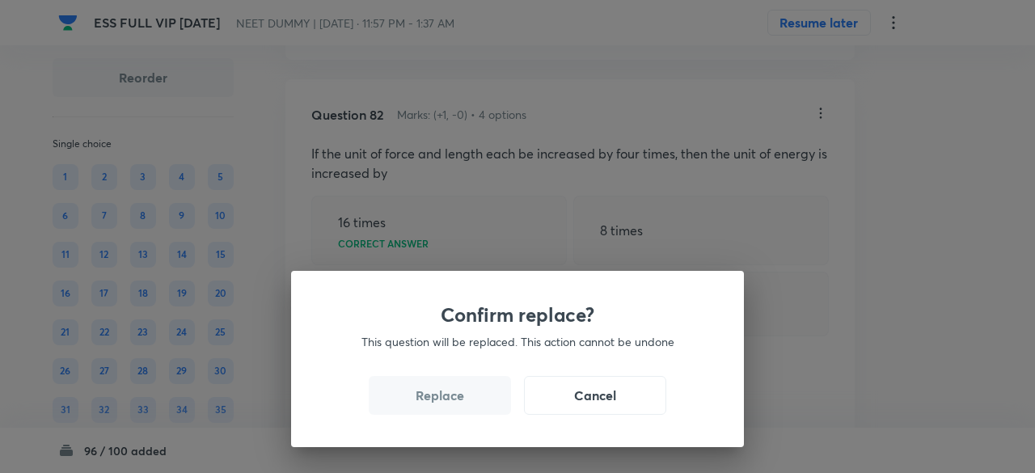
click at [462, 402] on button "Replace" at bounding box center [440, 395] width 142 height 39
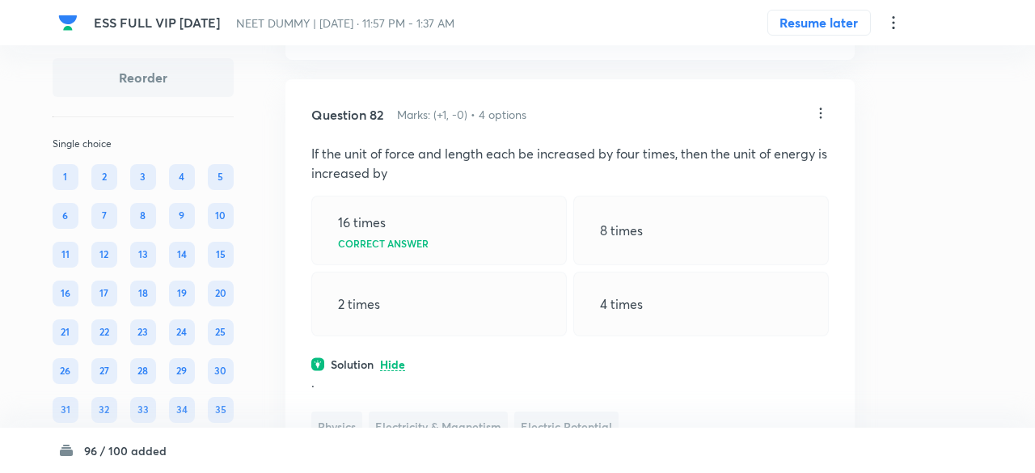
click at [462, 402] on div "Confirm replace? This question will be replaced. This action cannot be undone R…" at bounding box center [517, 236] width 1035 height 473
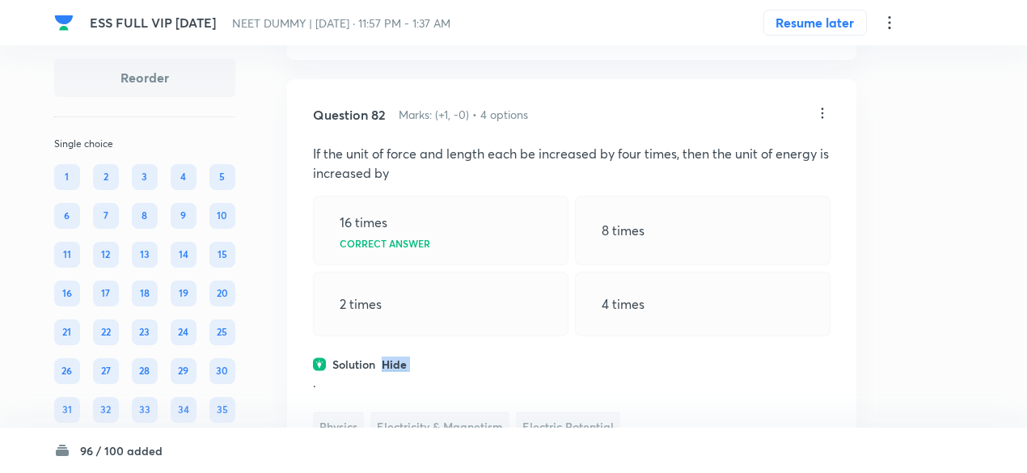
click at [462, 373] on div "Solution Hide" at bounding box center [572, 364] width 518 height 17
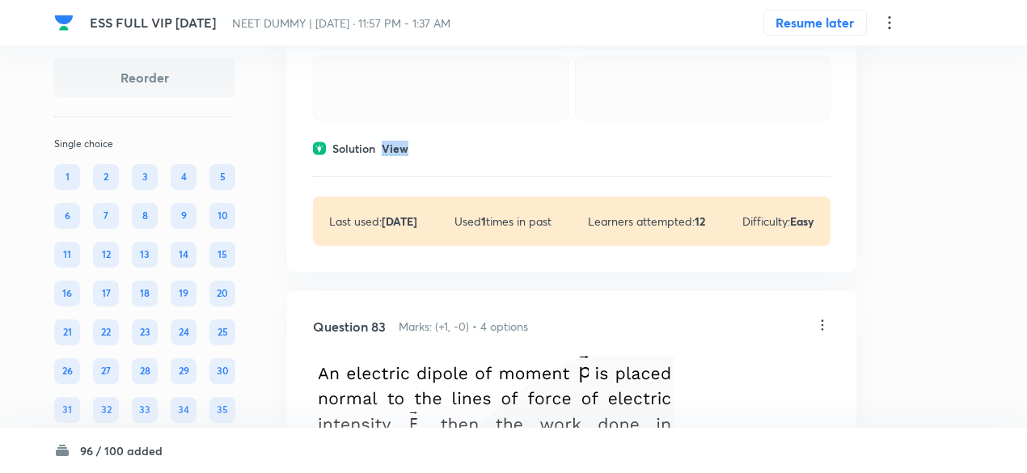
scroll to position [39697, 0]
click at [402, 154] on p "View" at bounding box center [395, 148] width 27 height 12
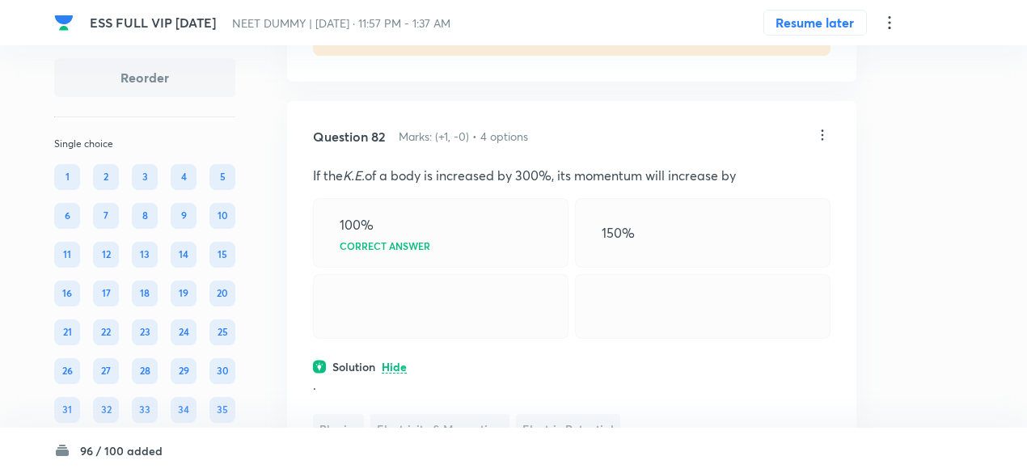
scroll to position [39477, 0]
click at [822, 141] on icon at bounding box center [823, 135] width 2 height 11
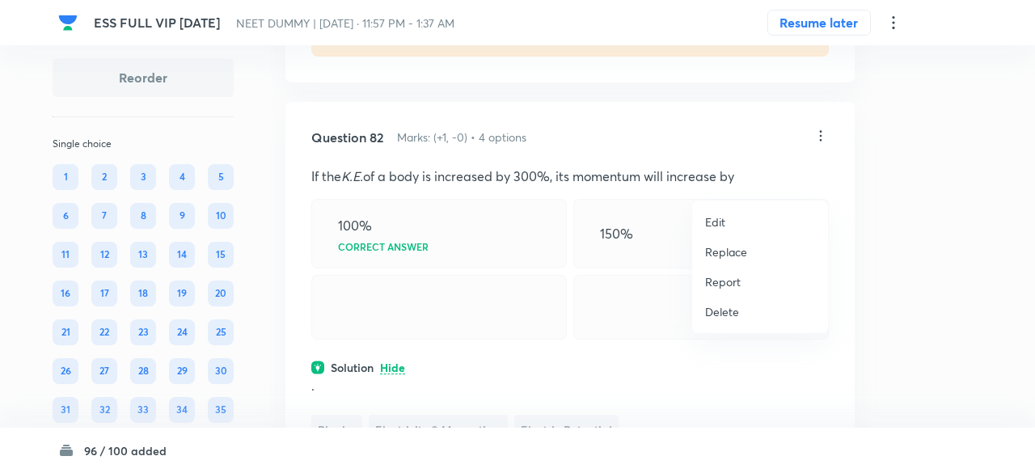
click at [731, 250] on p "Replace" at bounding box center [726, 251] width 42 height 17
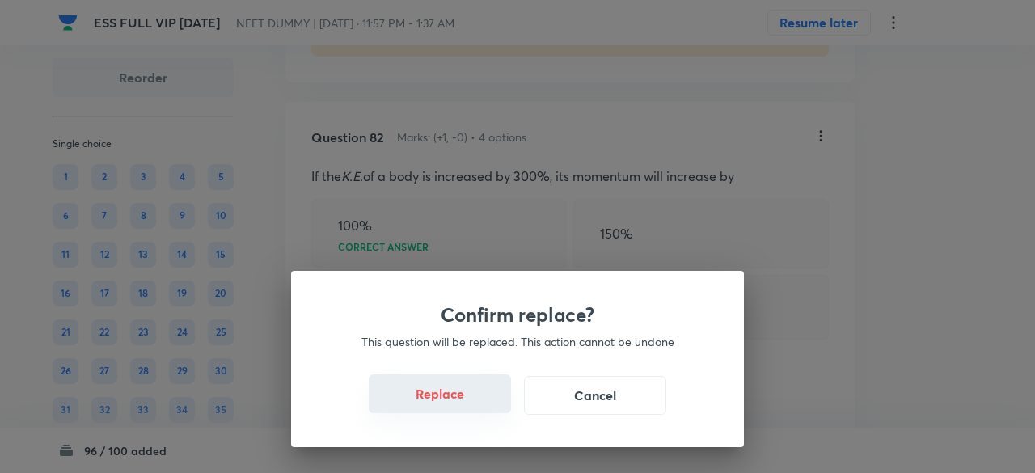
click at [439, 402] on button "Replace" at bounding box center [440, 393] width 142 height 39
click at [460, 407] on button "Replace" at bounding box center [440, 395] width 142 height 39
click at [460, 407] on button "Replace" at bounding box center [440, 393] width 142 height 39
click at [460, 407] on button "Replace" at bounding box center [440, 395] width 142 height 39
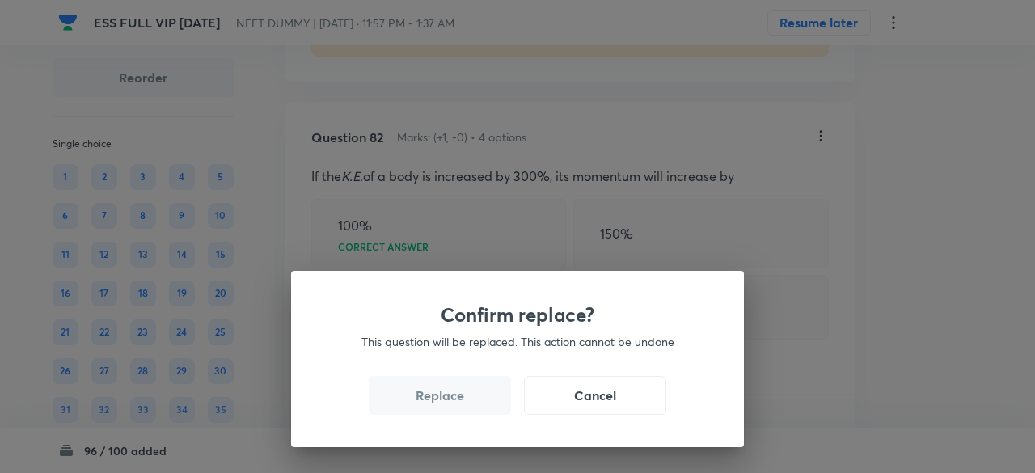
click at [460, 407] on button "Replace" at bounding box center [440, 395] width 142 height 39
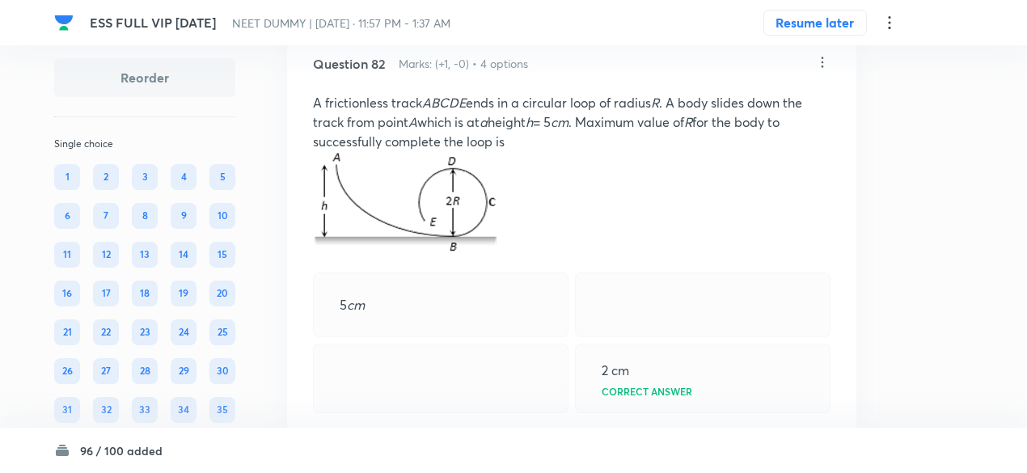
scroll to position [39542, 0]
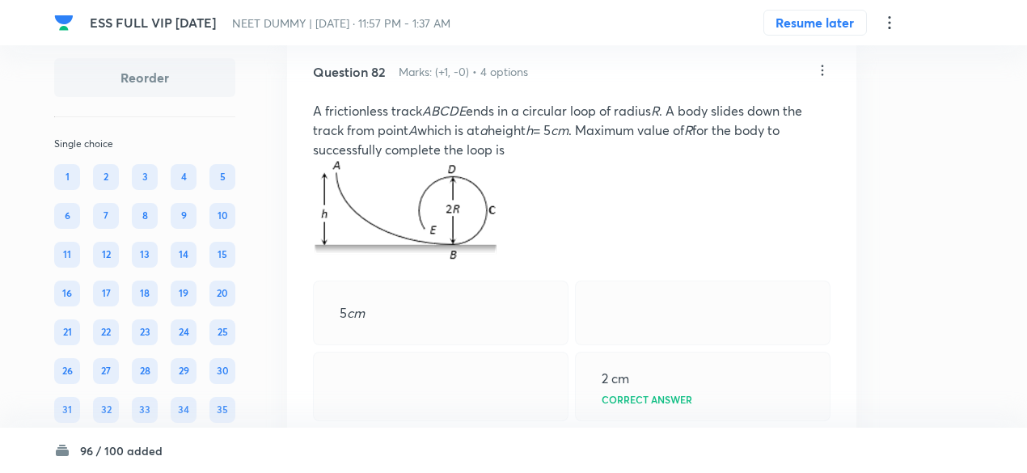
click at [827, 78] on icon at bounding box center [822, 70] width 16 height 16
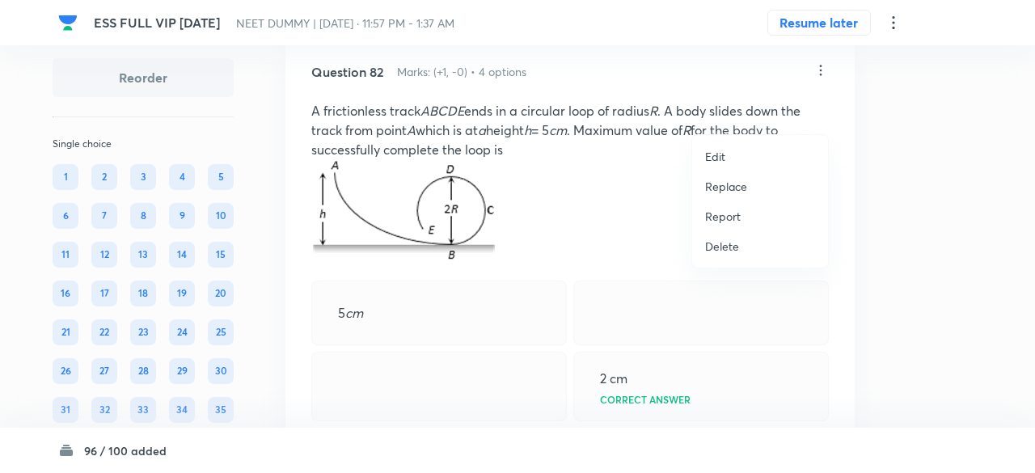
click at [739, 190] on p "Replace" at bounding box center [726, 186] width 42 height 17
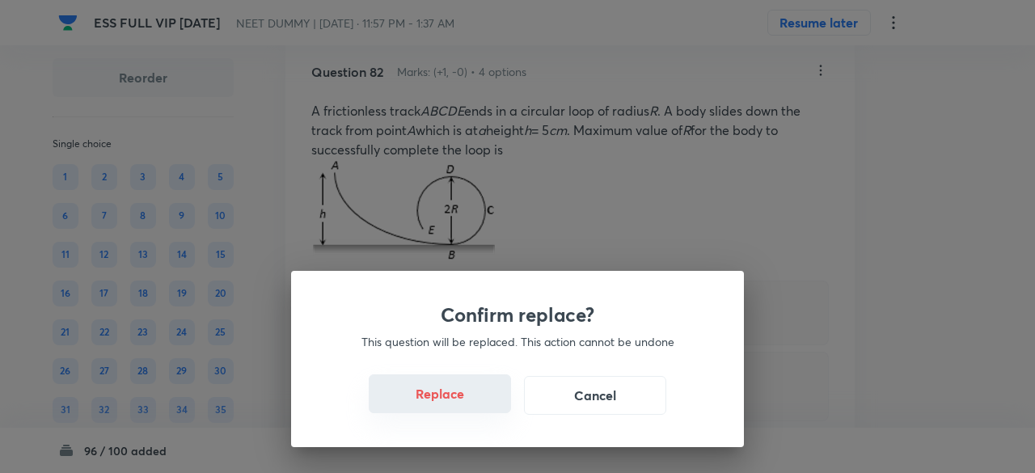
click at [456, 404] on button "Replace" at bounding box center [440, 393] width 142 height 39
click at [456, 404] on button "Replace" at bounding box center [440, 395] width 142 height 39
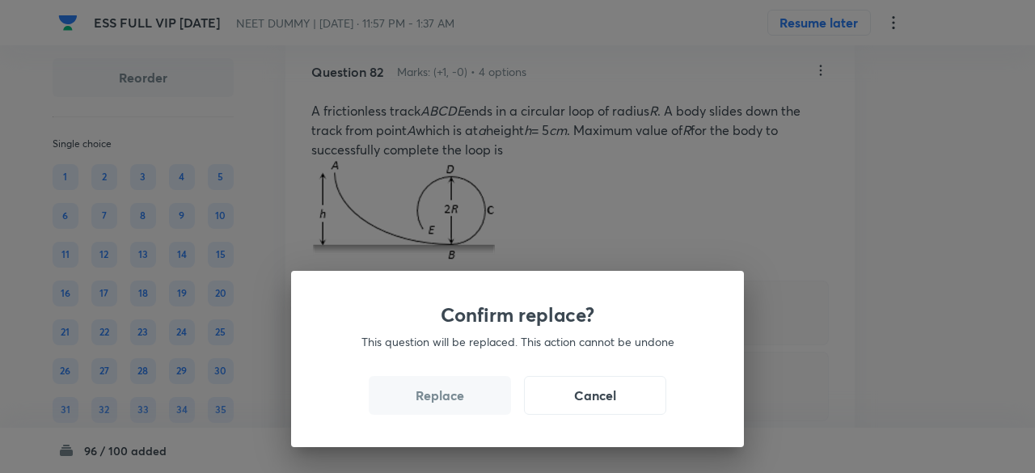
click at [456, 404] on button "Replace" at bounding box center [440, 395] width 142 height 39
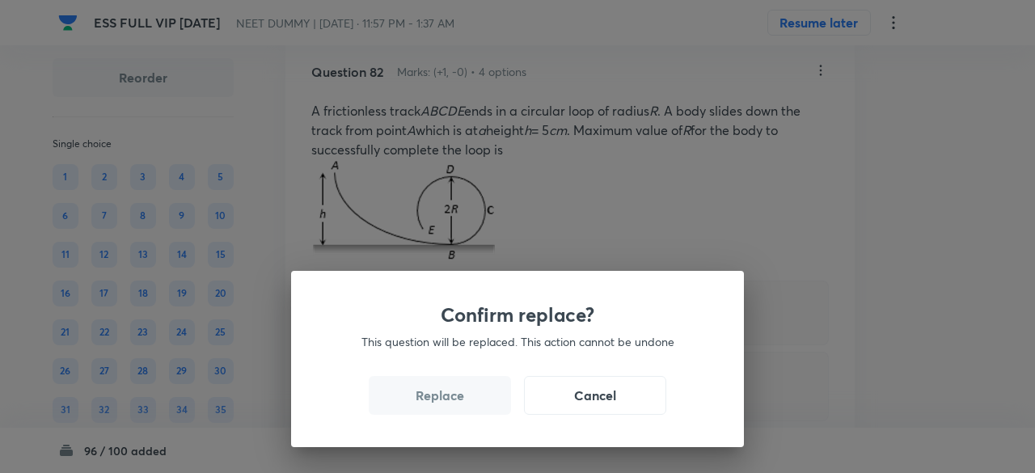
click at [456, 404] on button "Replace" at bounding box center [440, 395] width 142 height 39
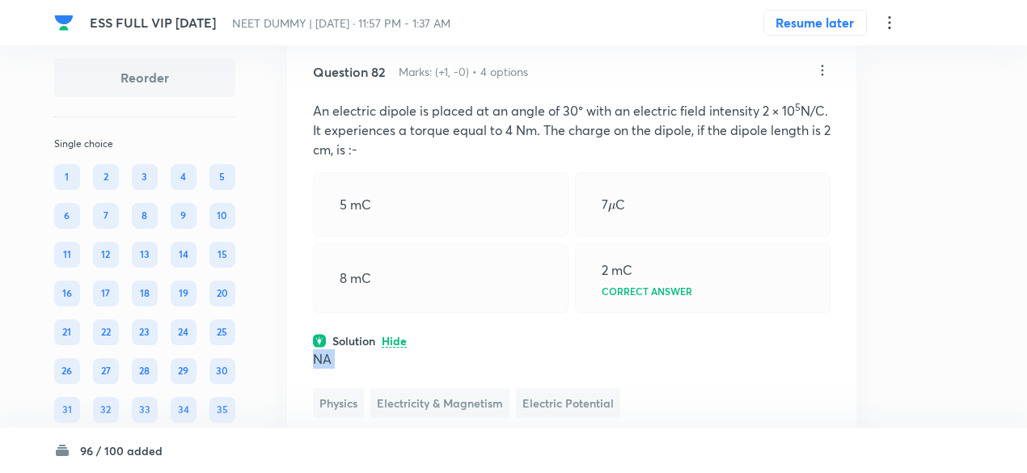
click at [456, 369] on p "NA" at bounding box center [572, 358] width 518 height 19
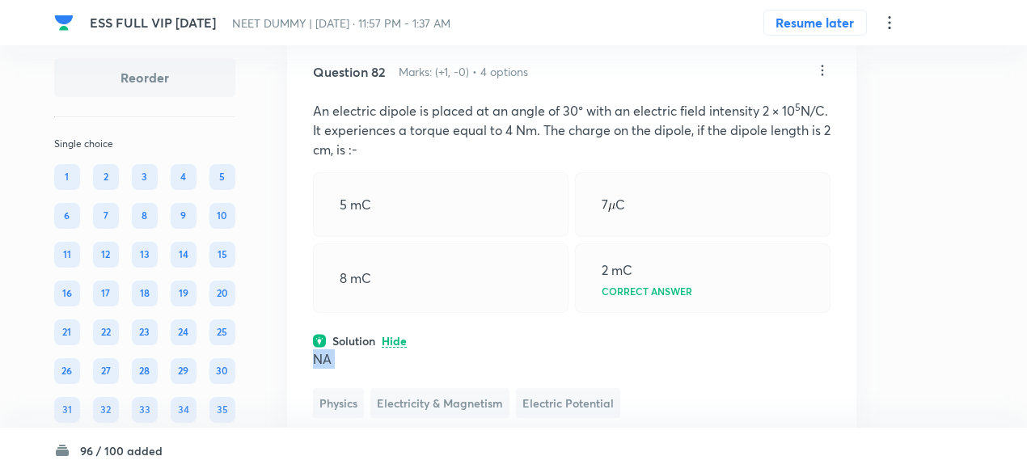
click at [456, 369] on p "NA" at bounding box center [572, 358] width 518 height 19
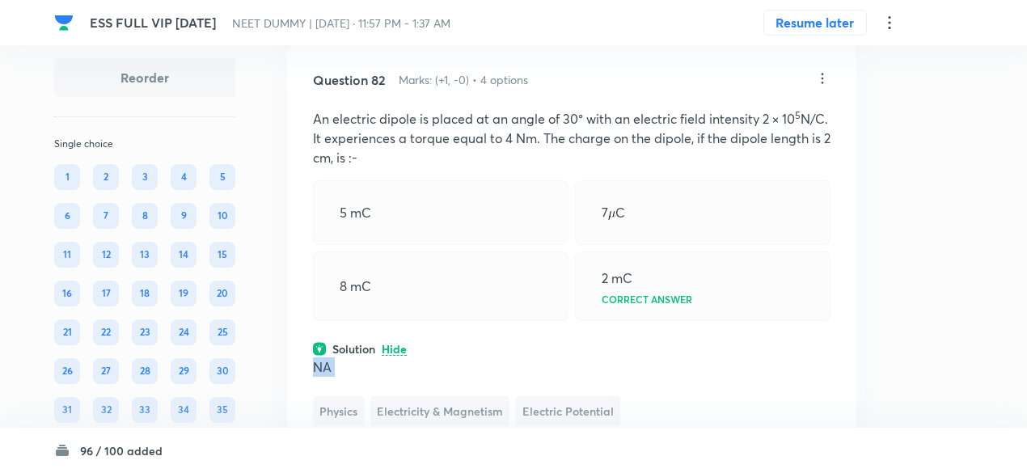
scroll to position [39526, 0]
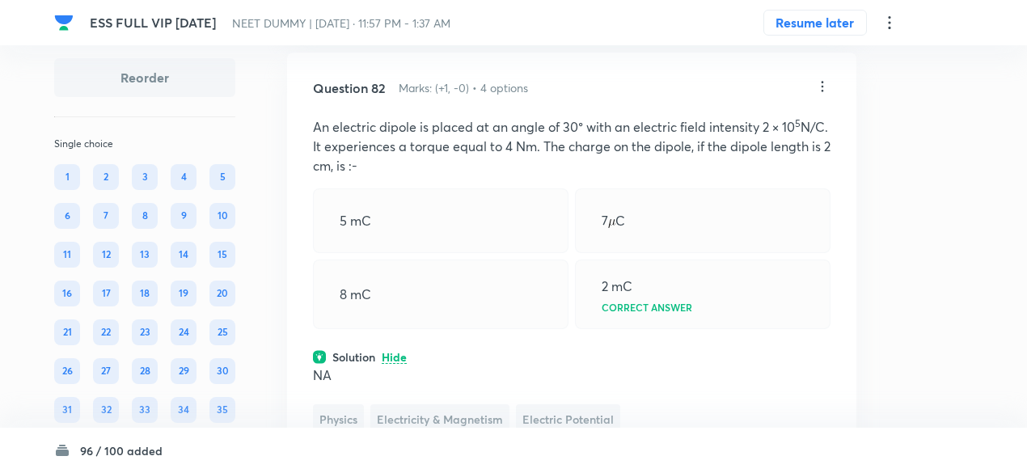
click at [818, 95] on icon at bounding box center [822, 86] width 16 height 16
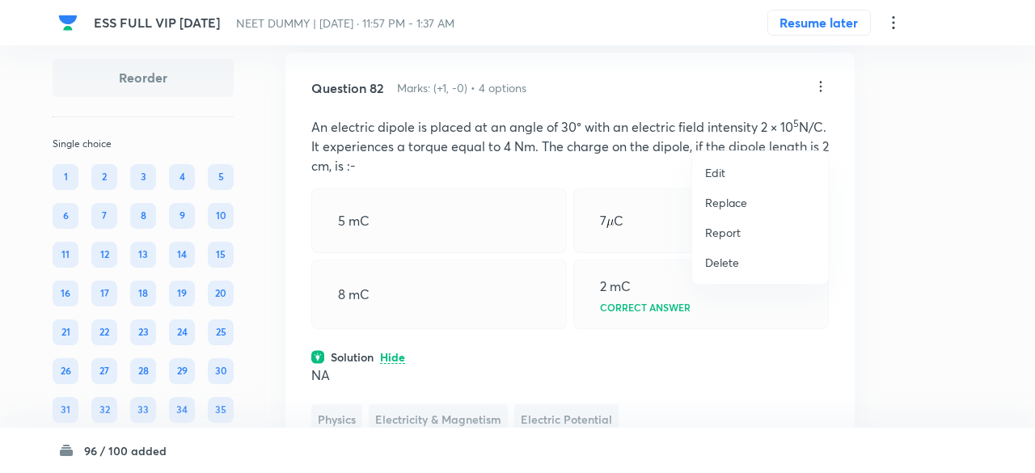
click at [725, 201] on p "Replace" at bounding box center [726, 202] width 42 height 17
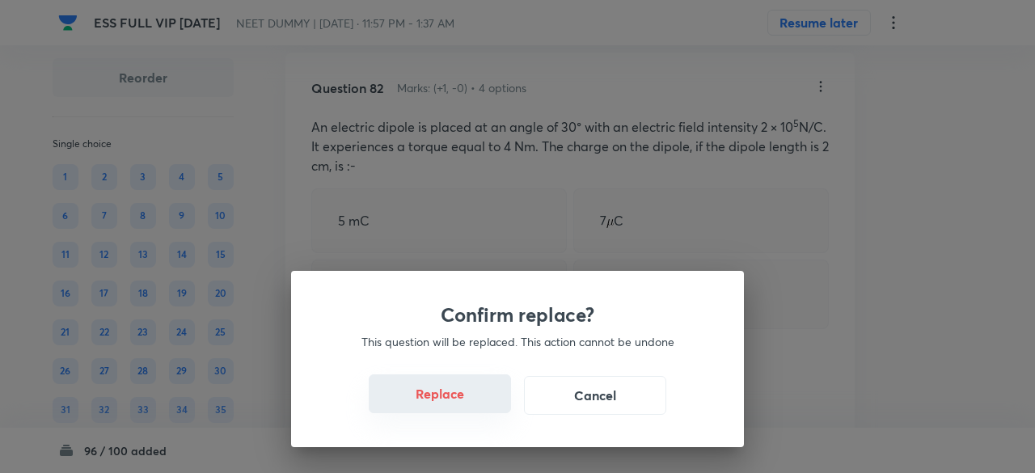
click at [450, 400] on button "Replace" at bounding box center [440, 393] width 142 height 39
click at [446, 408] on button "Replace" at bounding box center [440, 393] width 142 height 39
click at [446, 408] on button "Replace" at bounding box center [440, 395] width 142 height 39
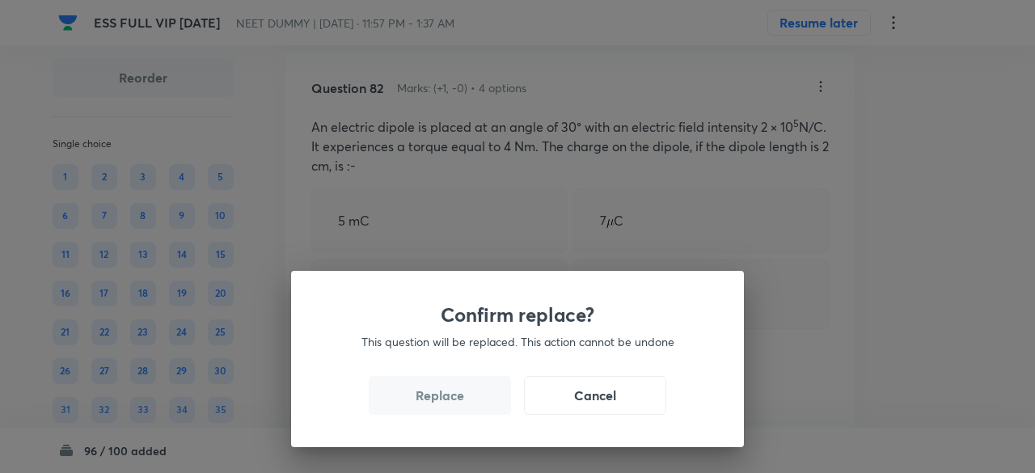
click at [446, 408] on button "Replace" at bounding box center [440, 395] width 142 height 39
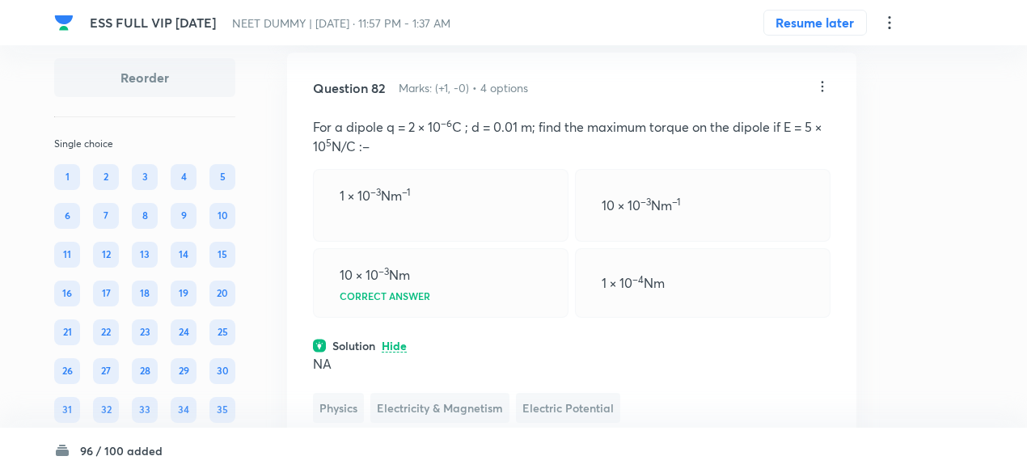
click at [823, 91] on icon at bounding box center [823, 86] width 2 height 11
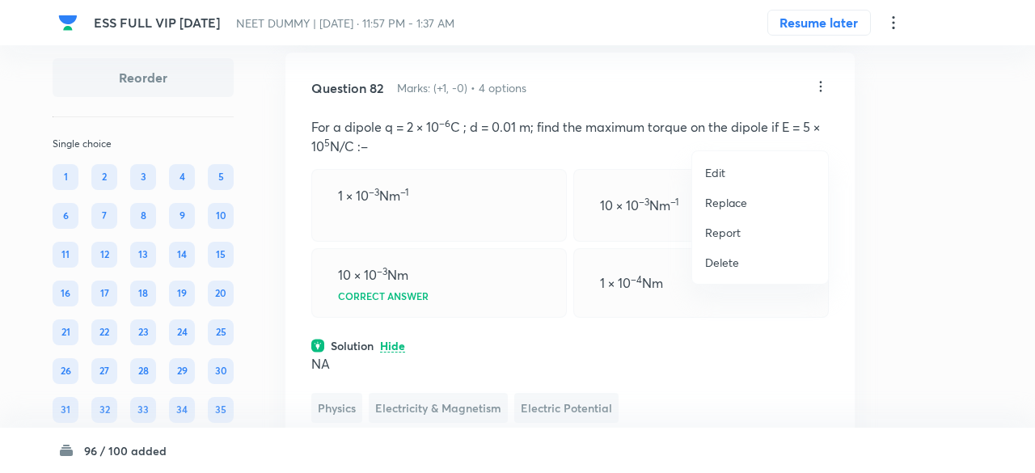
click at [716, 197] on p "Replace" at bounding box center [726, 202] width 42 height 17
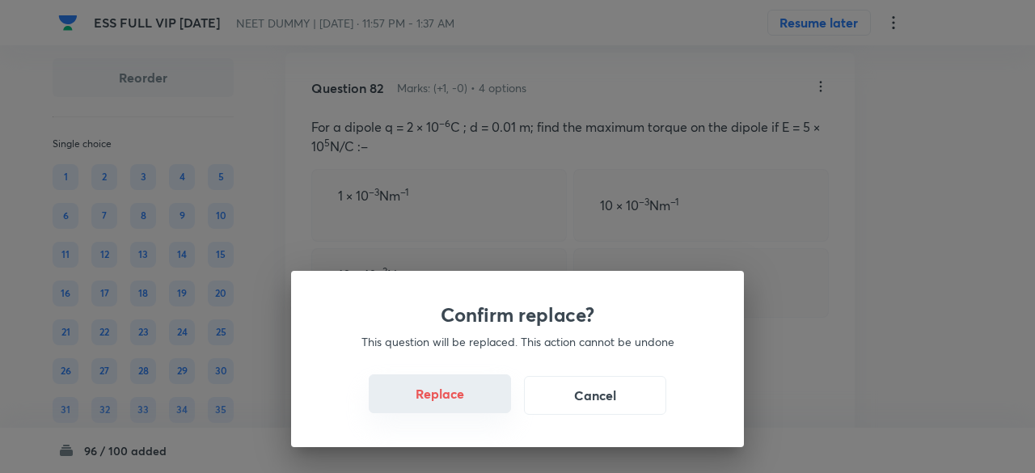
click at [441, 393] on button "Replace" at bounding box center [440, 393] width 142 height 39
click at [446, 400] on button "Replace" at bounding box center [440, 393] width 142 height 39
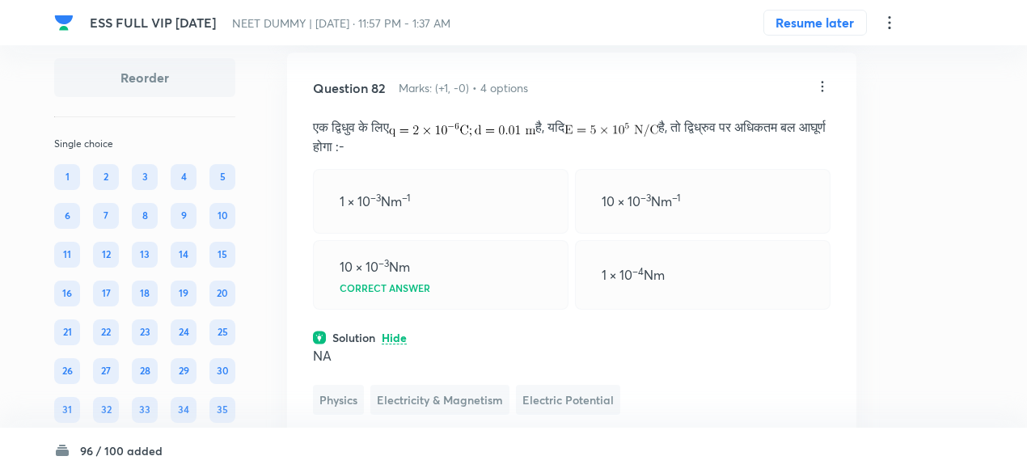
click at [821, 95] on icon at bounding box center [822, 86] width 16 height 16
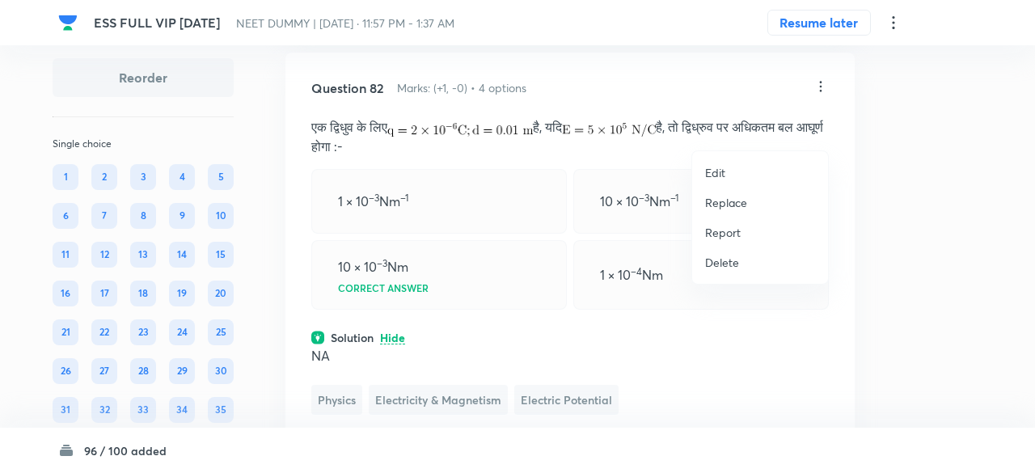
click at [714, 208] on p "Replace" at bounding box center [726, 202] width 42 height 17
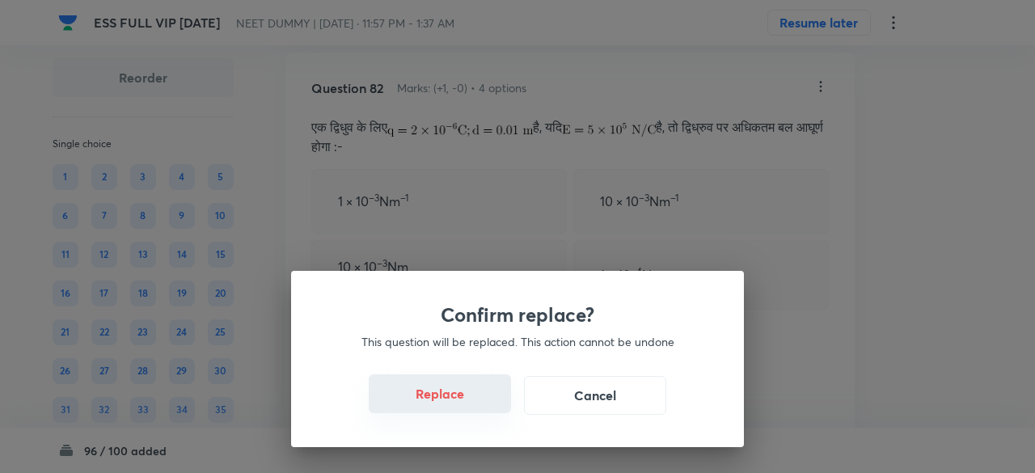
click at [446, 392] on button "Replace" at bounding box center [440, 393] width 142 height 39
click at [454, 402] on button "Replace" at bounding box center [440, 393] width 142 height 39
click at [454, 402] on button "Replace" at bounding box center [440, 395] width 142 height 39
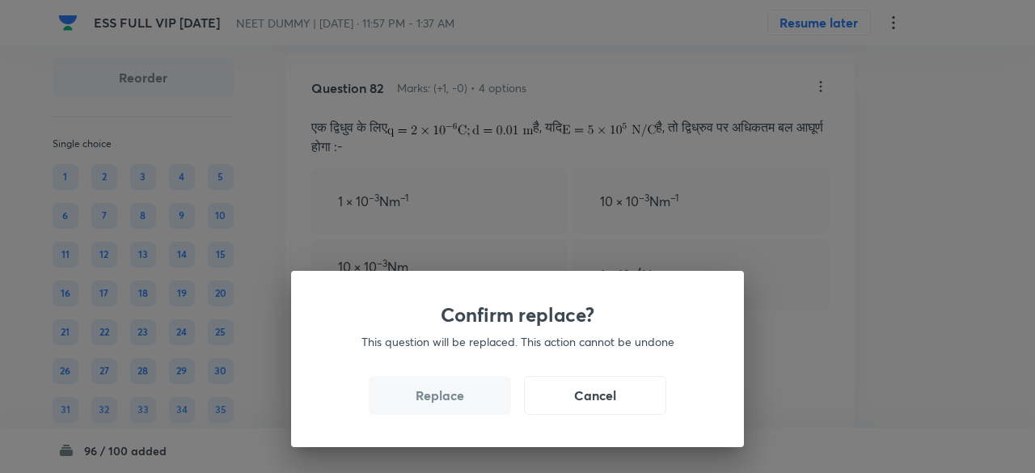
click at [454, 402] on button "Replace" at bounding box center [440, 395] width 142 height 39
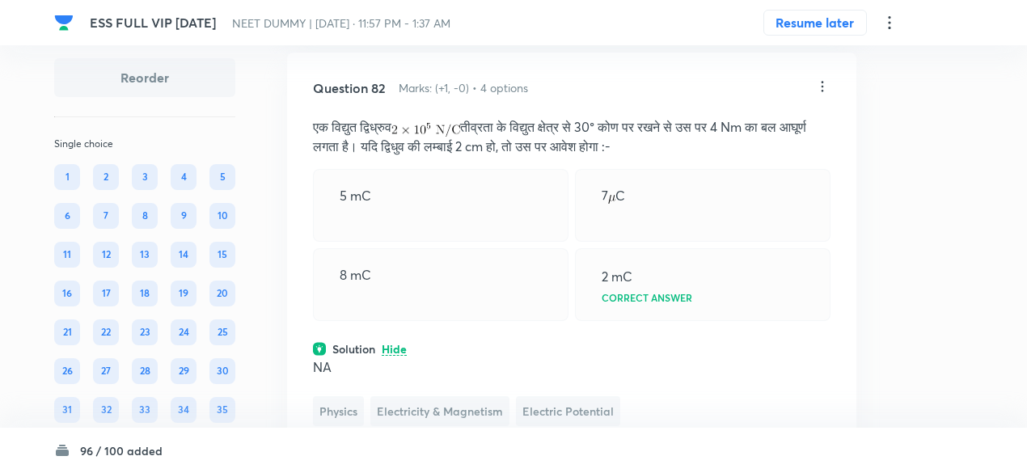
click at [827, 95] on icon at bounding box center [822, 86] width 16 height 16
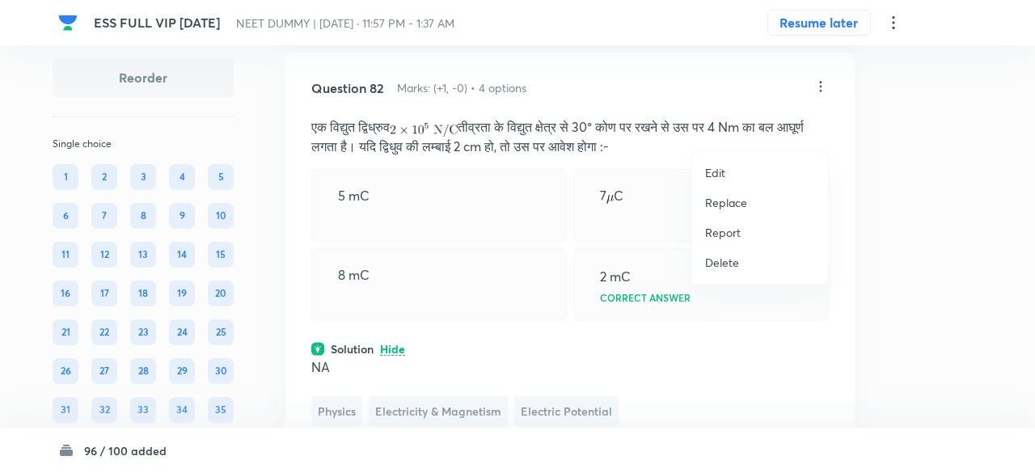
click at [741, 194] on p "Replace" at bounding box center [726, 202] width 42 height 17
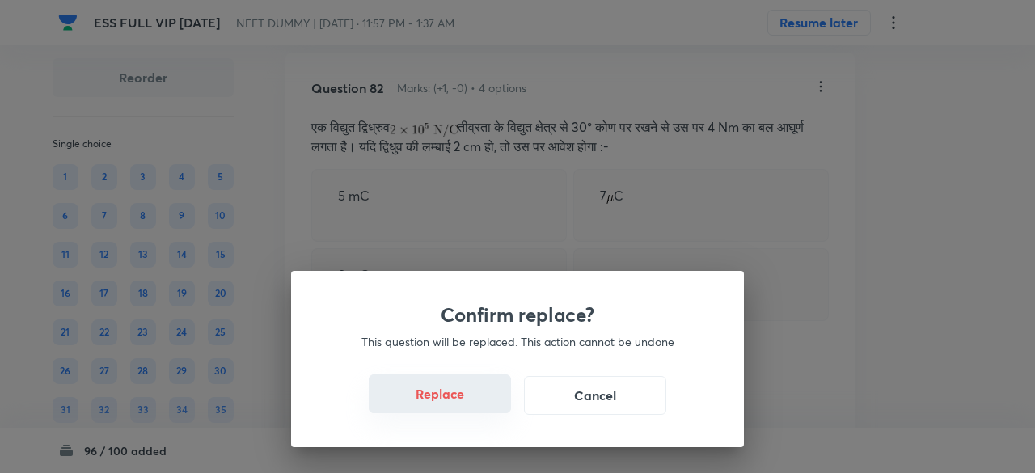
click at [442, 397] on button "Replace" at bounding box center [440, 393] width 142 height 39
click at [458, 407] on button "Replace" at bounding box center [440, 393] width 142 height 39
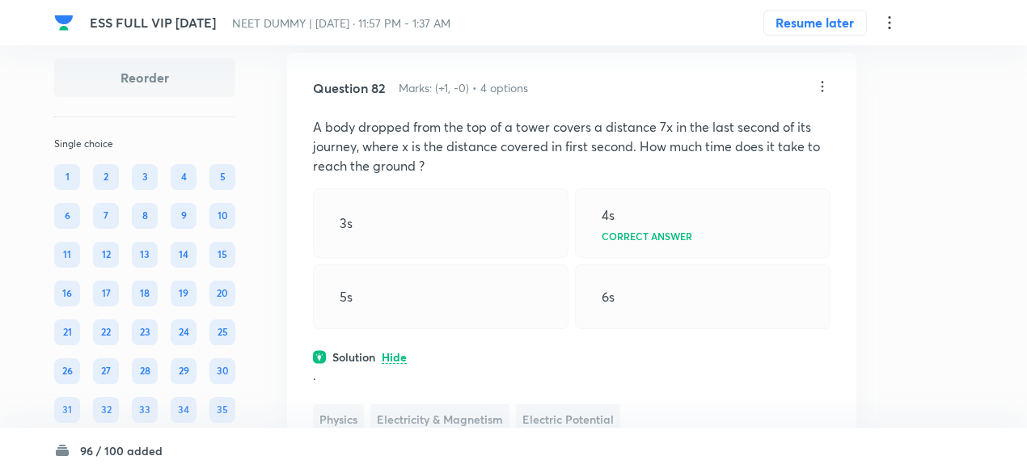
scroll to position [39479, 0]
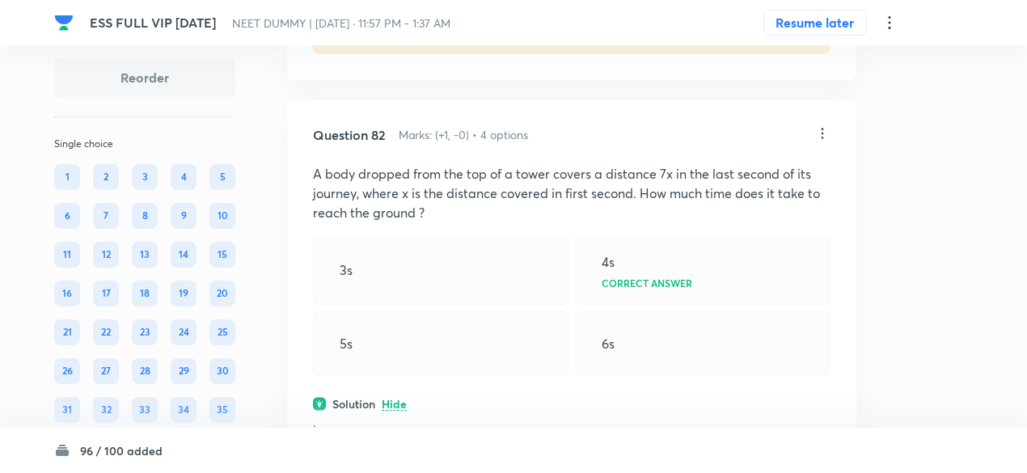
click at [825, 142] on icon at bounding box center [822, 133] width 16 height 16
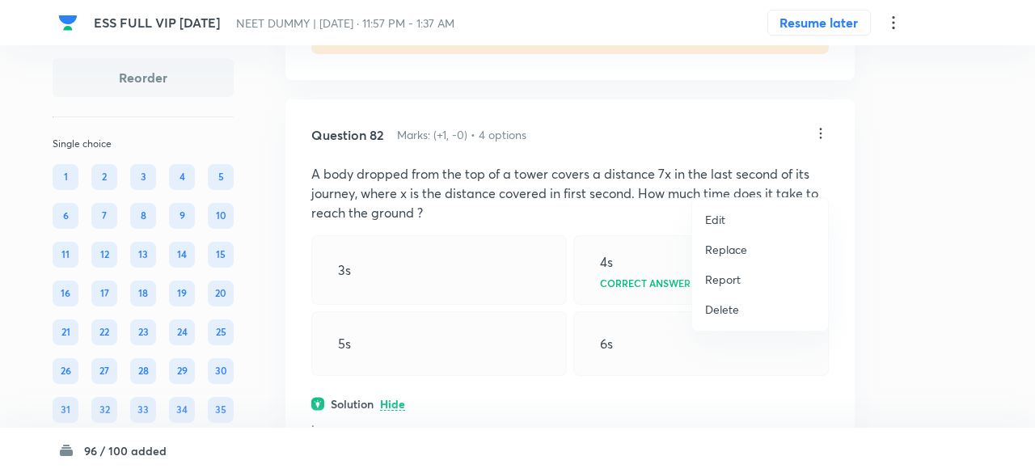
click at [742, 253] on p "Replace" at bounding box center [726, 249] width 42 height 17
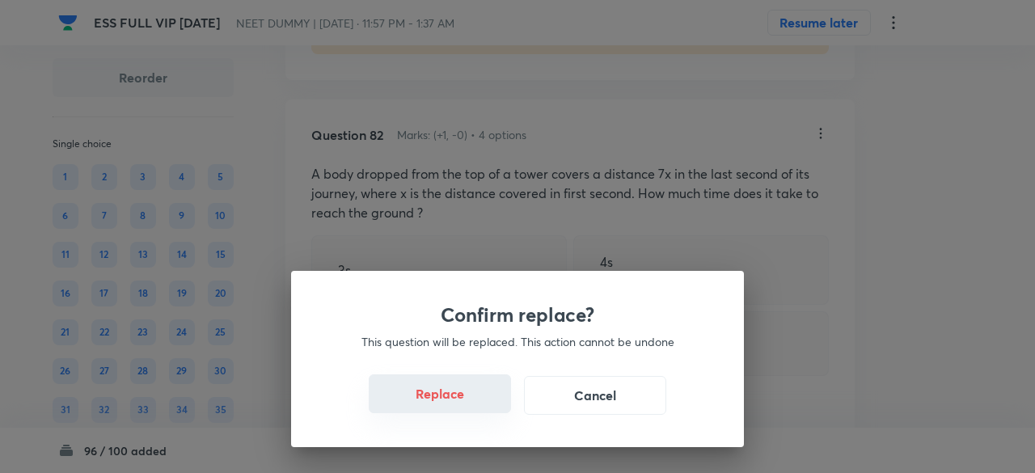
click at [480, 410] on button "Replace" at bounding box center [440, 393] width 142 height 39
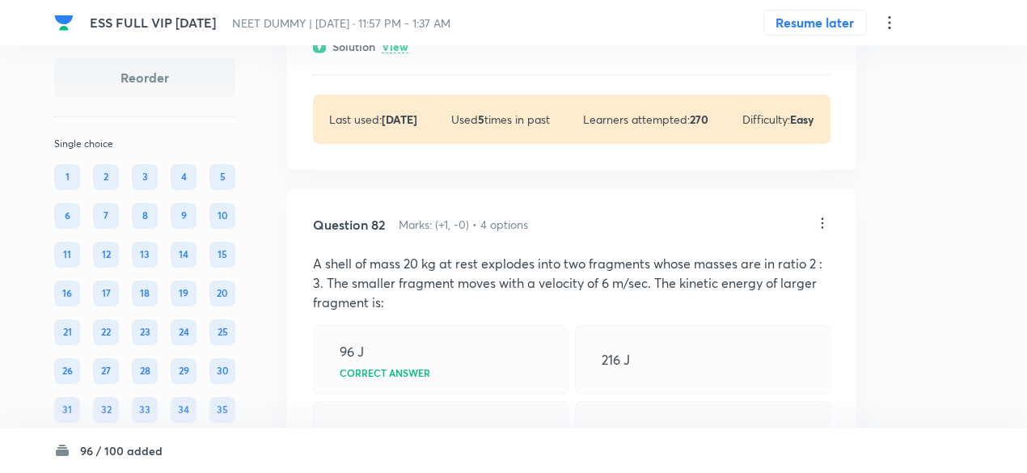
scroll to position [39389, 0]
click at [822, 229] on icon at bounding box center [823, 223] width 2 height 11
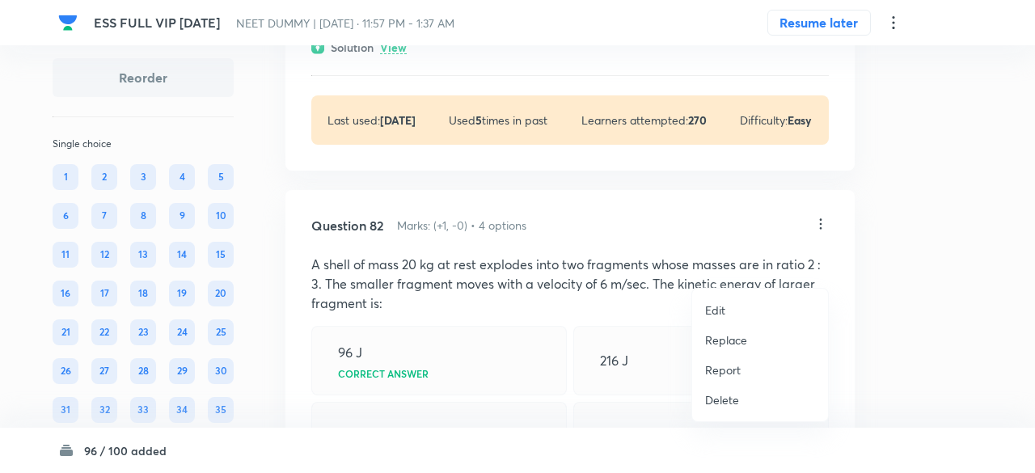
click at [738, 341] on p "Replace" at bounding box center [726, 340] width 42 height 17
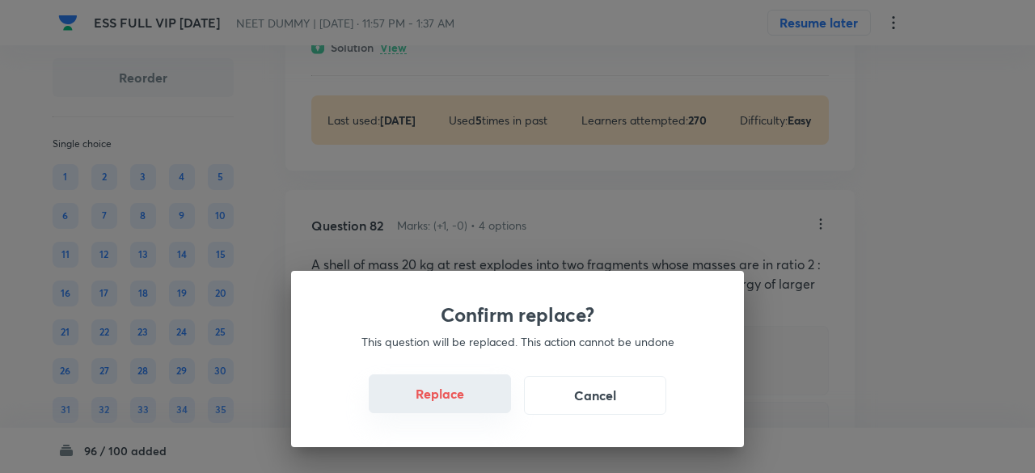
click at [452, 404] on button "Replace" at bounding box center [440, 393] width 142 height 39
click at [469, 408] on button "Replace" at bounding box center [440, 393] width 142 height 39
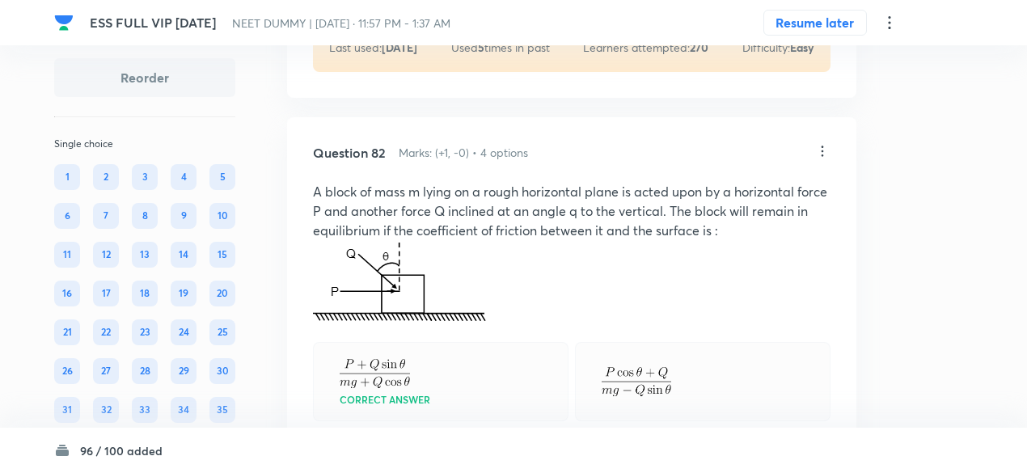
scroll to position [39455, 0]
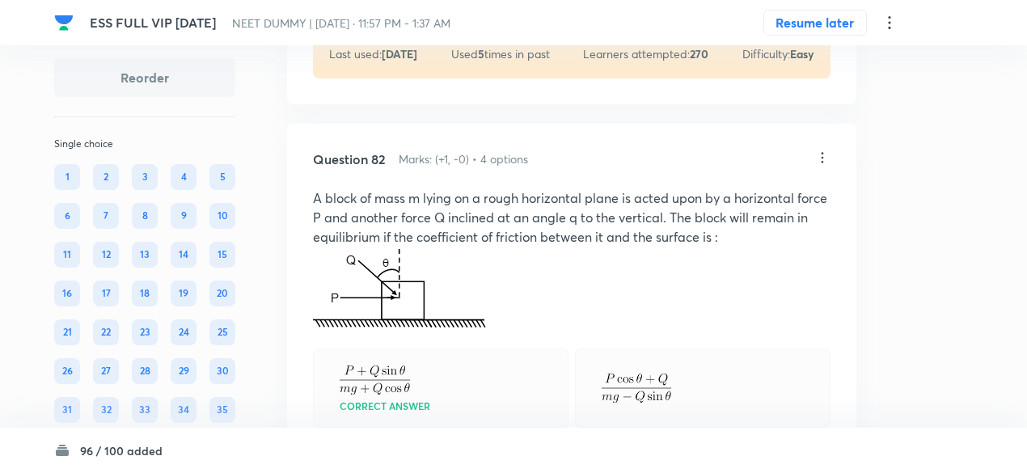
click at [828, 166] on icon at bounding box center [822, 158] width 16 height 16
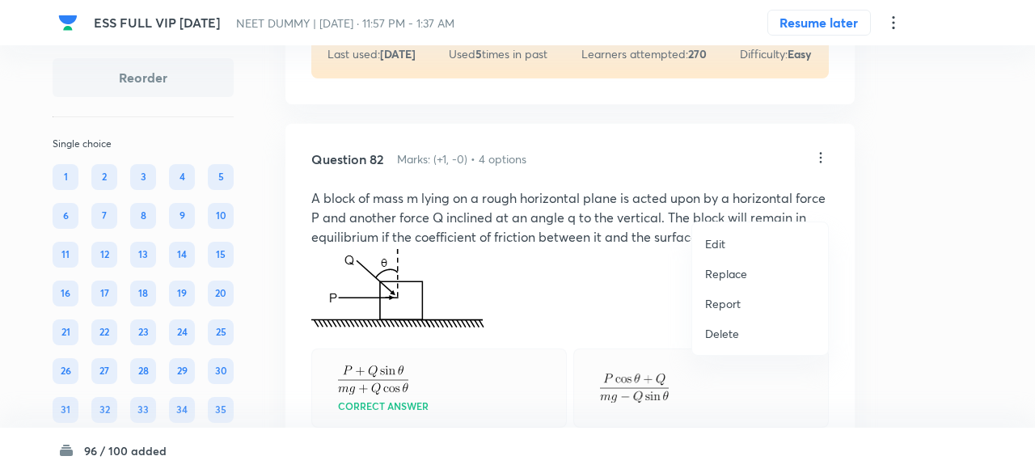
click at [734, 277] on p "Replace" at bounding box center [726, 273] width 42 height 17
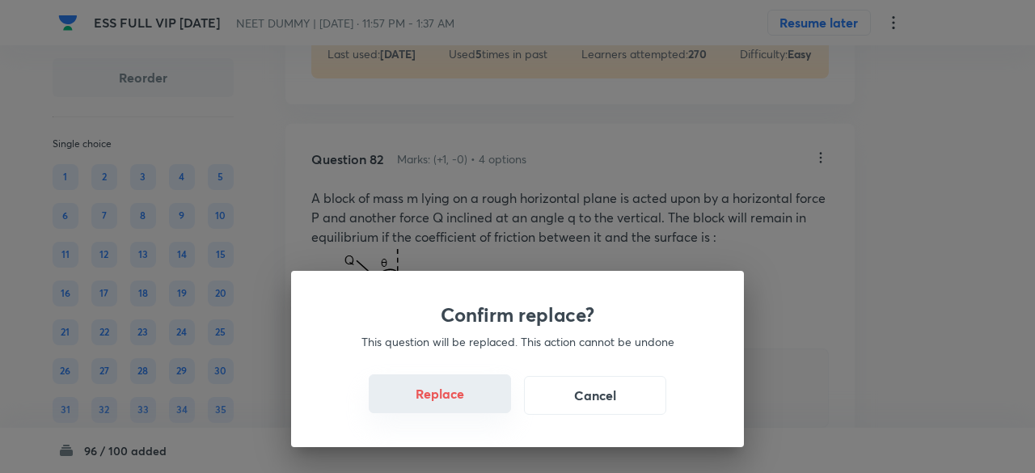
click at [464, 405] on button "Replace" at bounding box center [440, 393] width 142 height 39
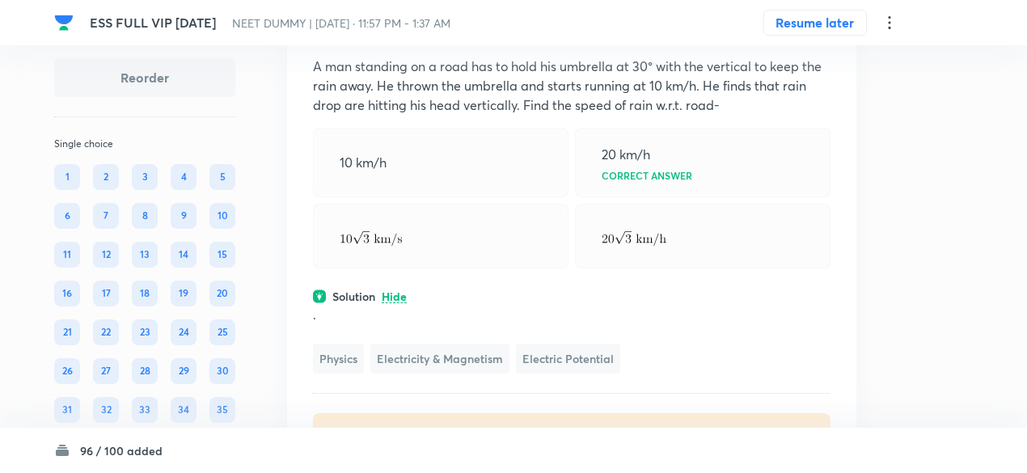
scroll to position [39546, 0]
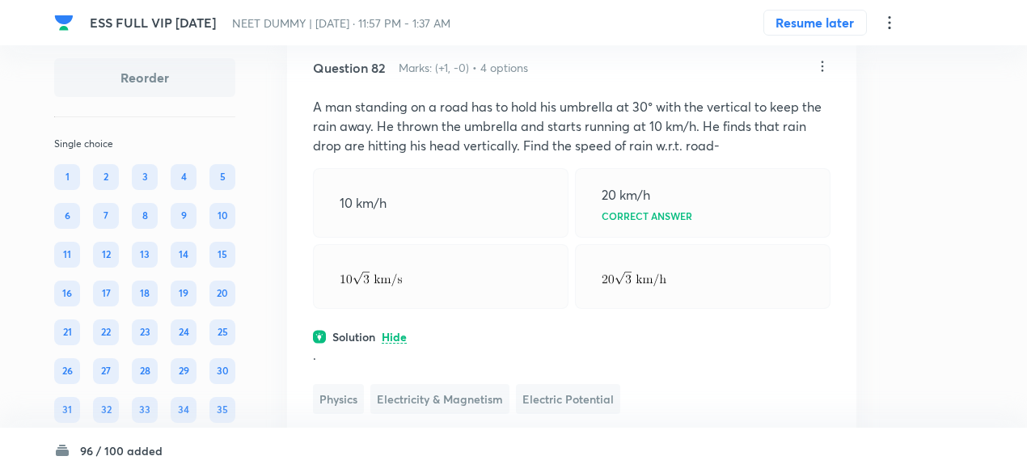
click at [821, 74] on icon at bounding box center [822, 66] width 16 height 16
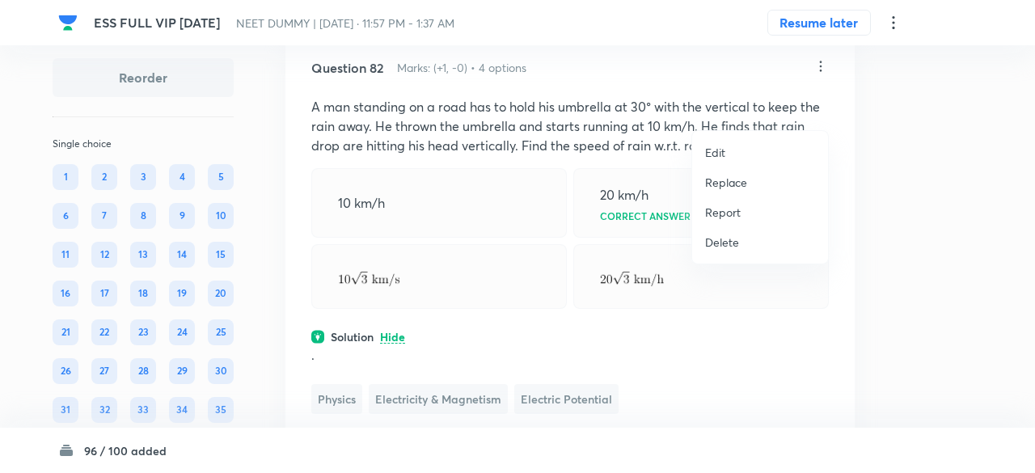
click at [729, 180] on p "Replace" at bounding box center [726, 182] width 42 height 17
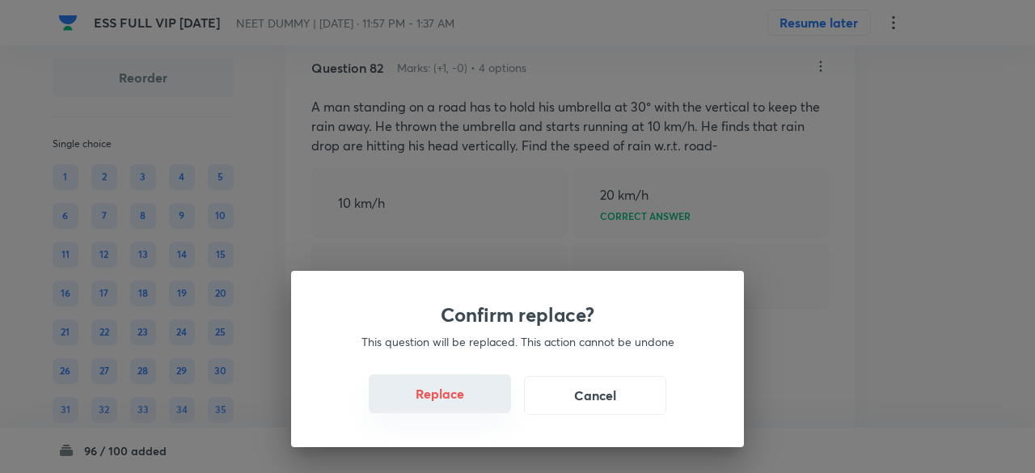
click at [451, 399] on button "Replace" at bounding box center [440, 393] width 142 height 39
click at [458, 408] on button "Replace" at bounding box center [440, 393] width 142 height 39
click at [458, 408] on button "Replace" at bounding box center [440, 395] width 142 height 39
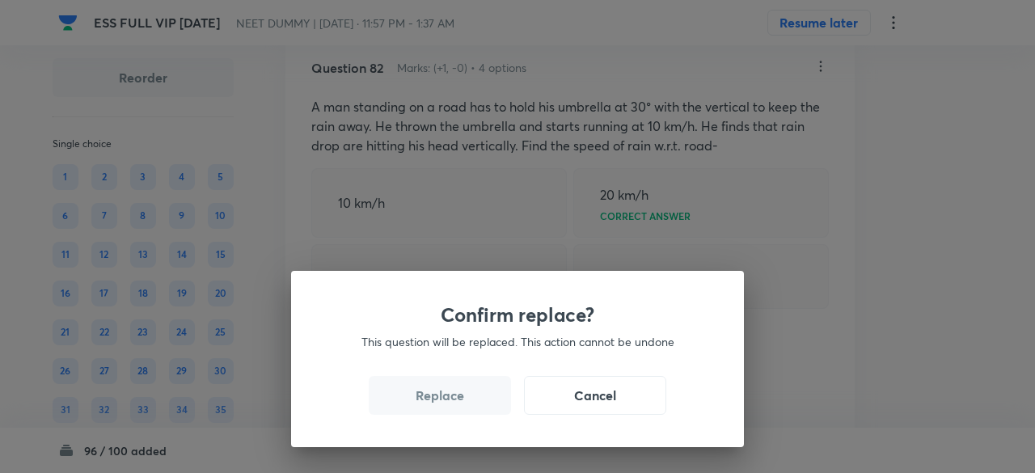
click at [458, 408] on button "Replace" at bounding box center [440, 395] width 142 height 39
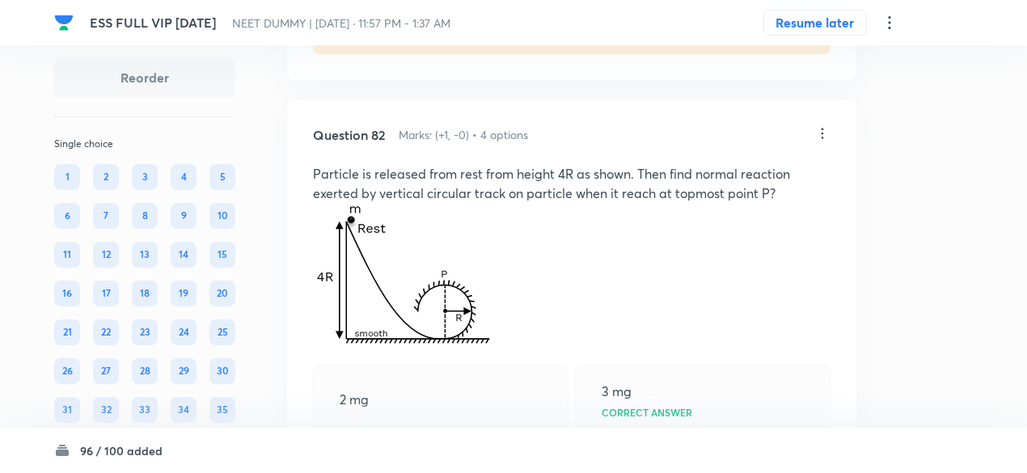
scroll to position [39469, 0]
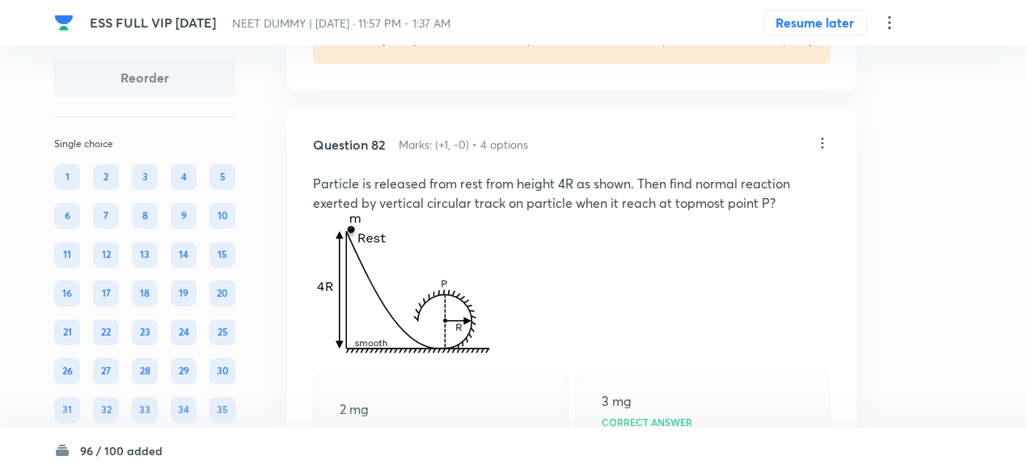
click at [823, 151] on icon at bounding box center [822, 143] width 16 height 16
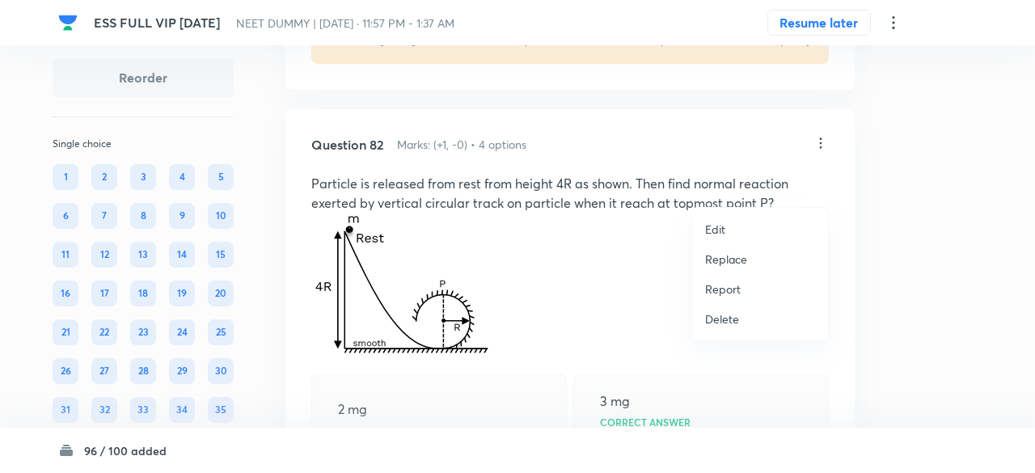
click at [734, 260] on p "Replace" at bounding box center [726, 259] width 42 height 17
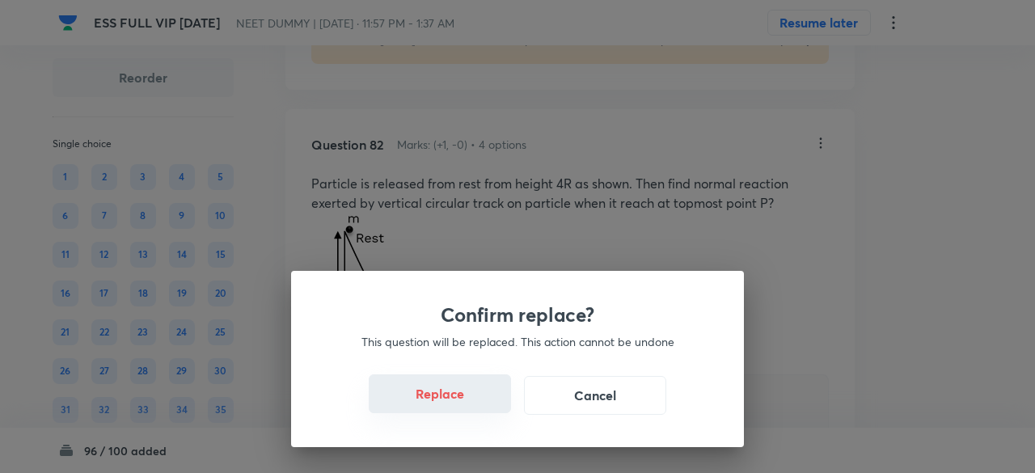
click at [463, 407] on button "Replace" at bounding box center [440, 393] width 142 height 39
click at [463, 407] on button "Replace" at bounding box center [440, 395] width 142 height 39
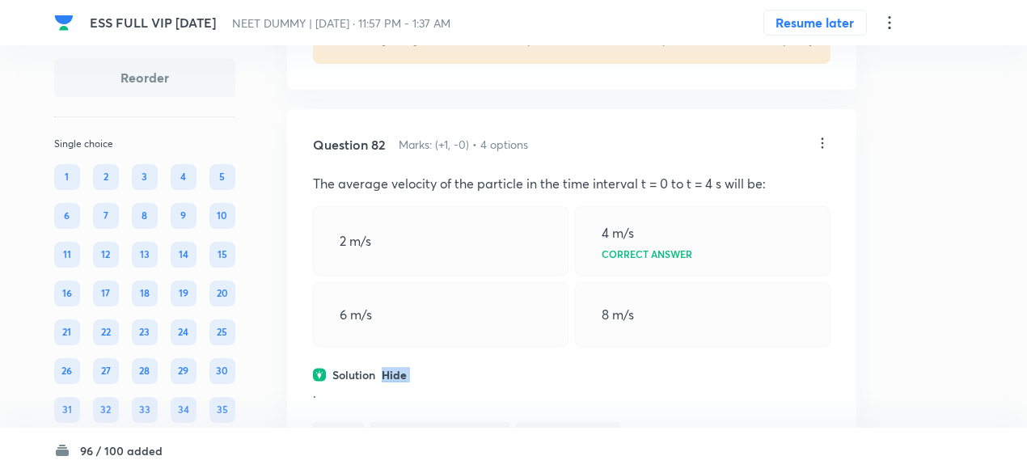
click at [463, 407] on div "Question 82 Marks: (+1, -0) • 4 options The average velocity of the particle in…" at bounding box center [571, 338] width 569 height 458
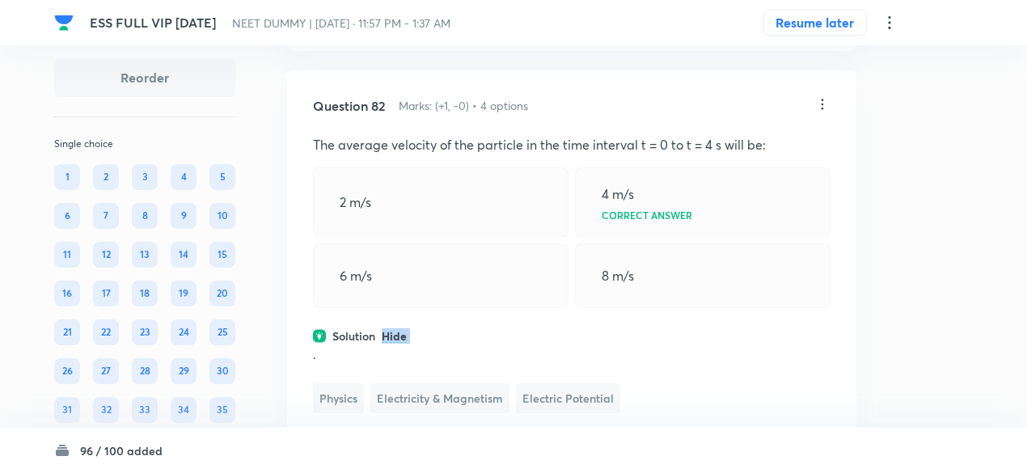
scroll to position [39507, 0]
click at [818, 113] on icon at bounding box center [822, 105] width 16 height 16
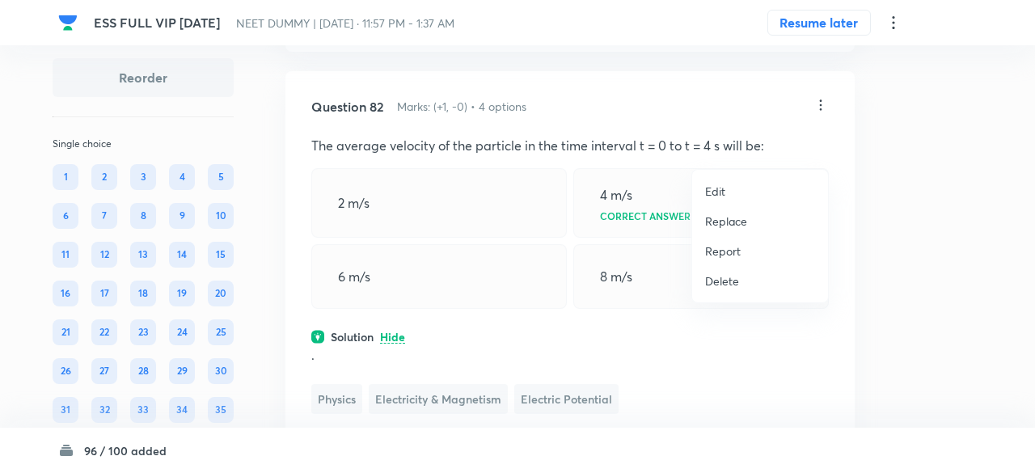
click at [728, 224] on p "Replace" at bounding box center [726, 221] width 42 height 17
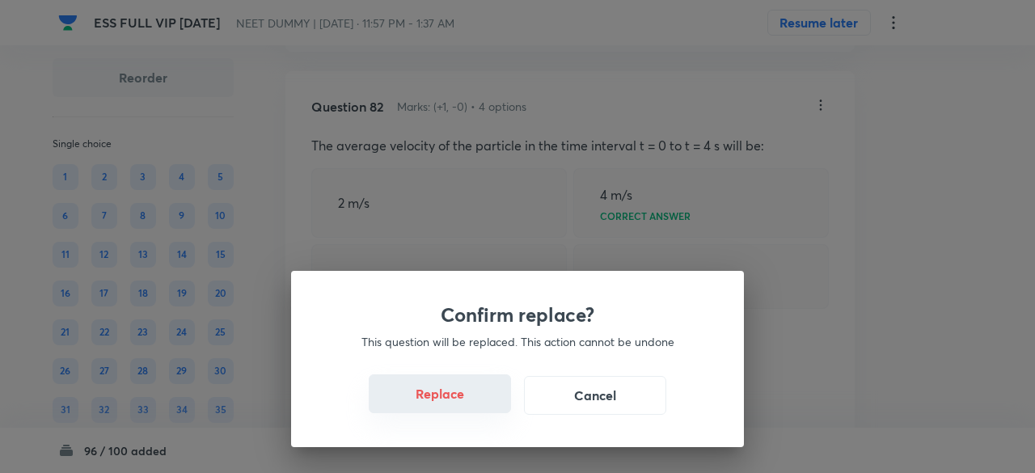
click at [463, 401] on button "Replace" at bounding box center [440, 393] width 142 height 39
click at [477, 404] on button "Replace" at bounding box center [440, 393] width 142 height 39
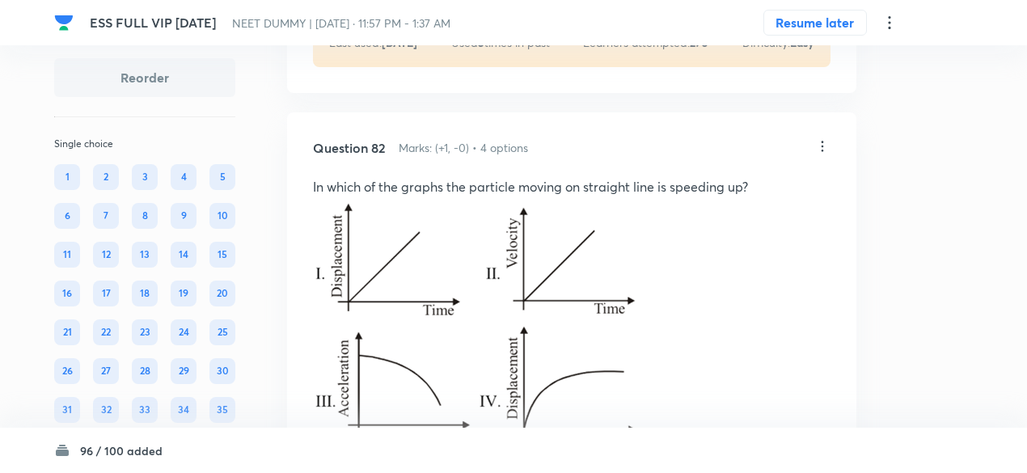
scroll to position [39465, 0]
click at [822, 155] on icon at bounding box center [822, 147] width 16 height 16
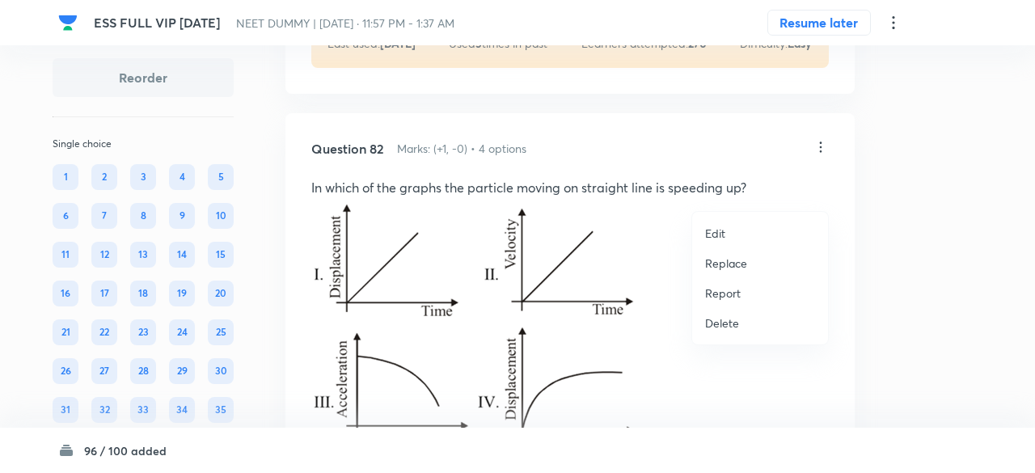
click at [744, 263] on p "Replace" at bounding box center [726, 263] width 42 height 17
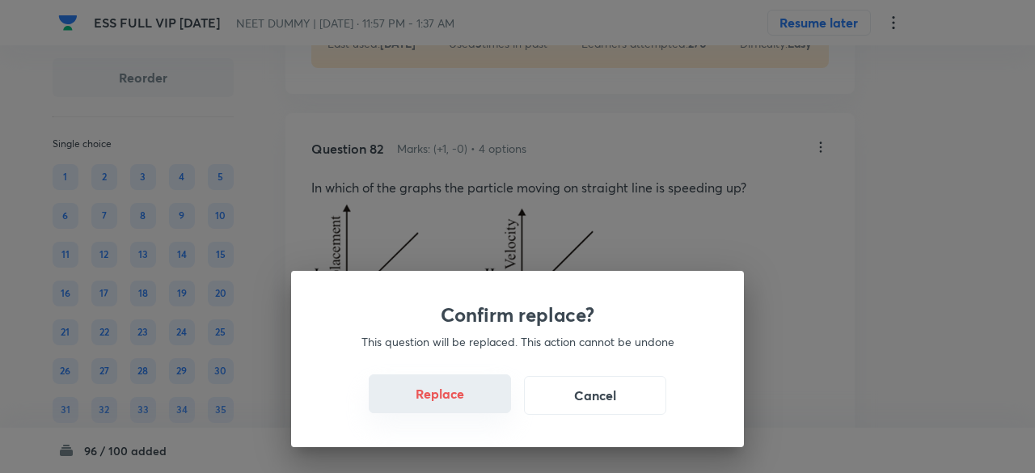
click at [455, 412] on button "Replace" at bounding box center [440, 393] width 142 height 39
click at [467, 407] on button "Replace" at bounding box center [440, 393] width 142 height 39
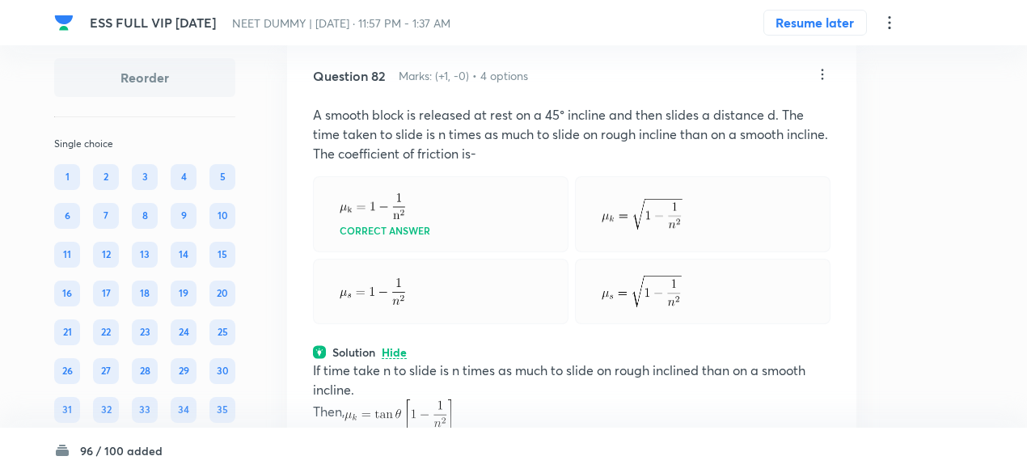
scroll to position [39493, 0]
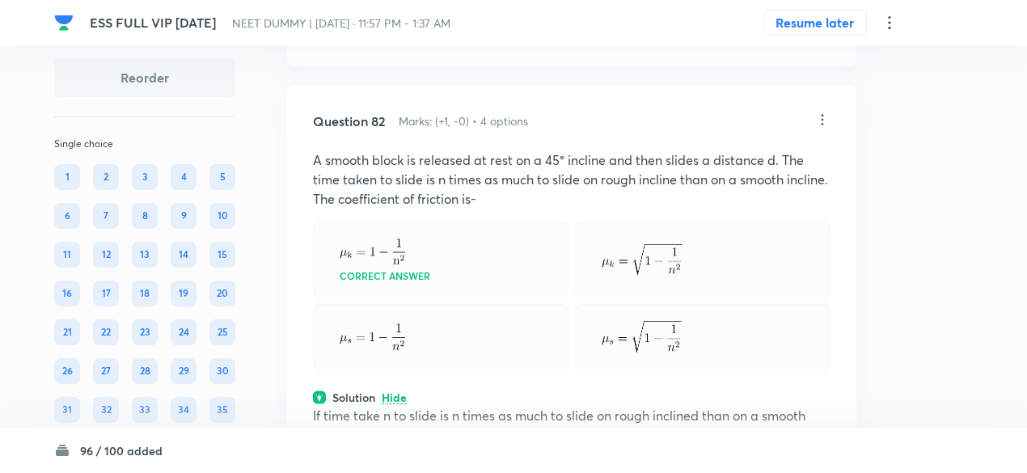
click at [824, 128] on icon at bounding box center [822, 120] width 16 height 16
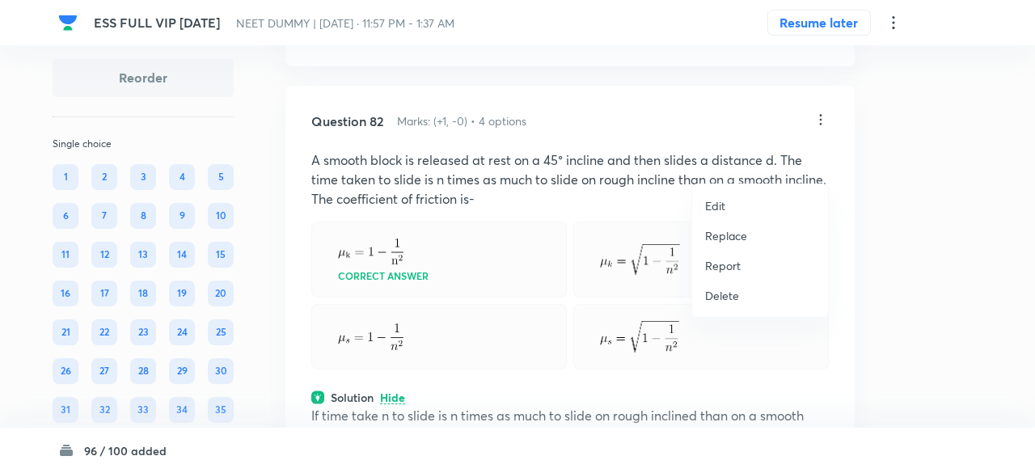
click at [737, 235] on p "Replace" at bounding box center [726, 235] width 42 height 17
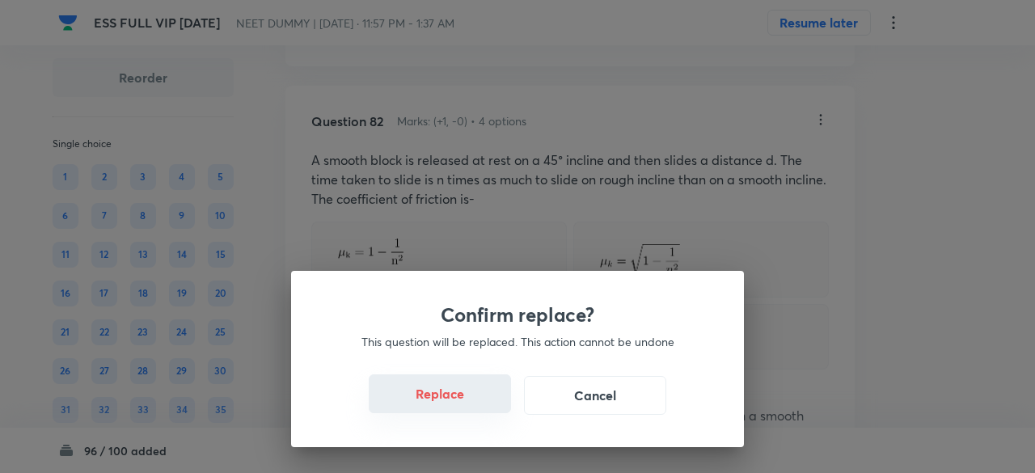
click at [447, 402] on button "Replace" at bounding box center [440, 393] width 142 height 39
click at [461, 408] on button "Replace" at bounding box center [440, 393] width 142 height 39
click at [461, 408] on button "Replace" at bounding box center [440, 395] width 142 height 39
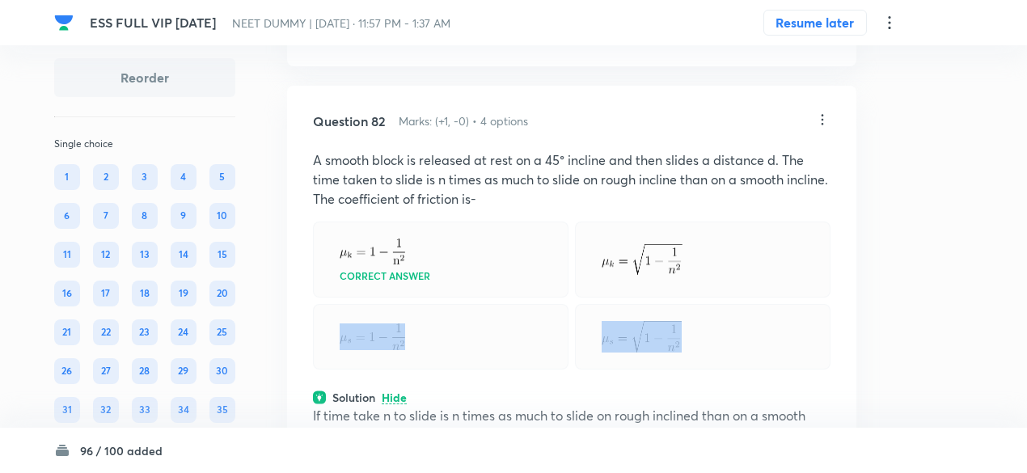
click at [461, 370] on div at bounding box center [441, 337] width 256 height 66
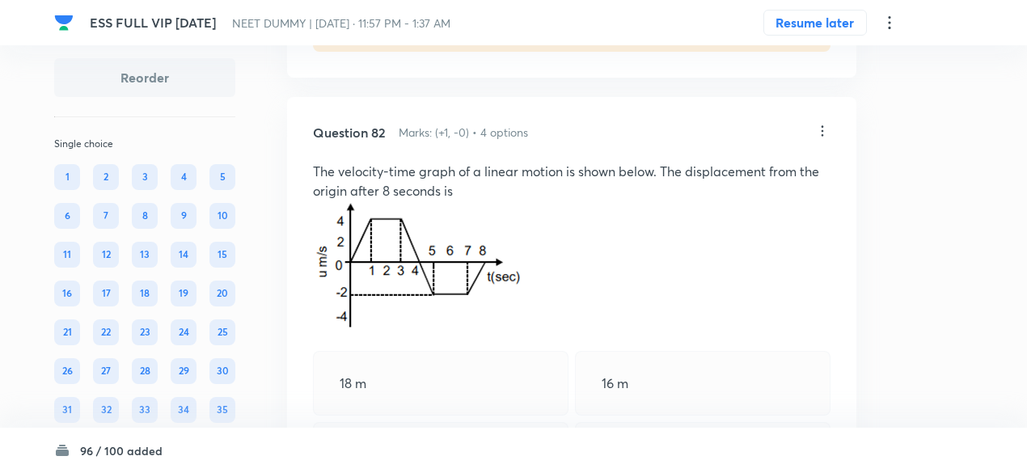
scroll to position [39479, 0]
click at [827, 142] on icon at bounding box center [822, 133] width 16 height 16
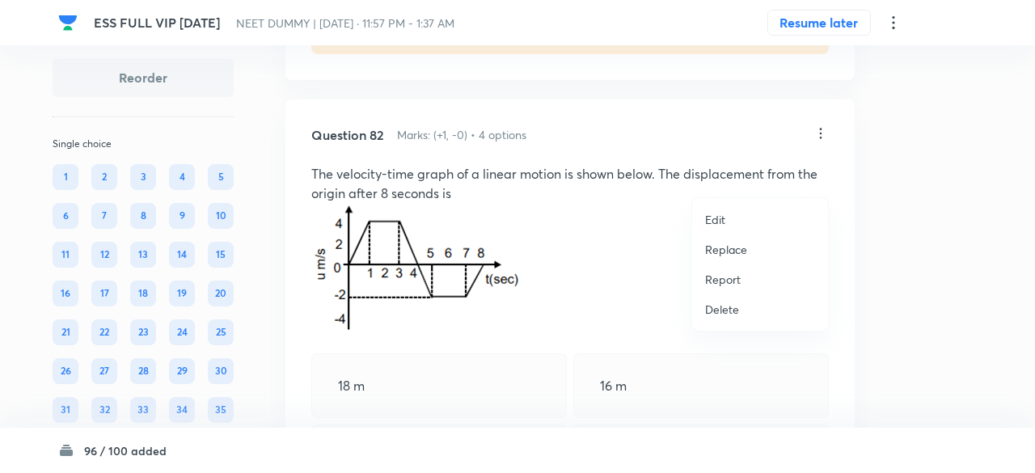
click at [729, 252] on p "Replace" at bounding box center [726, 249] width 42 height 17
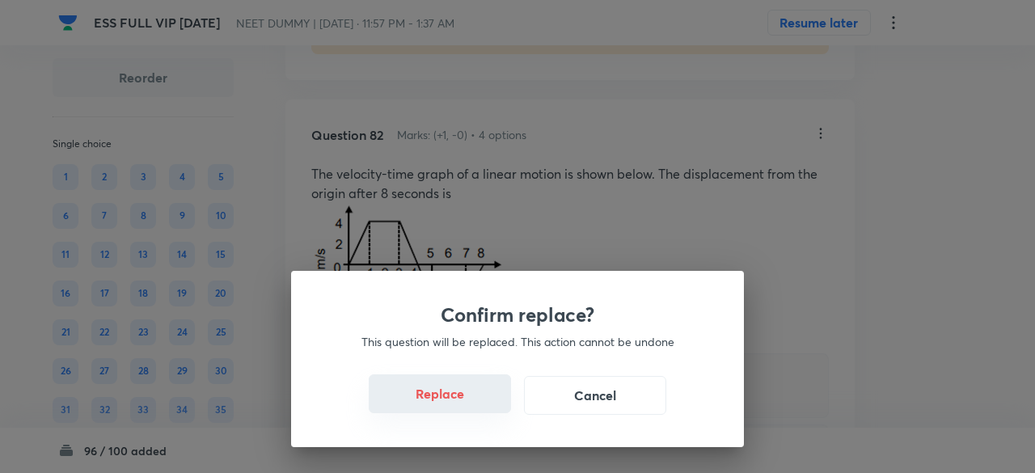
click at [446, 403] on button "Replace" at bounding box center [440, 393] width 142 height 39
click at [470, 403] on button "Replace" at bounding box center [440, 393] width 142 height 39
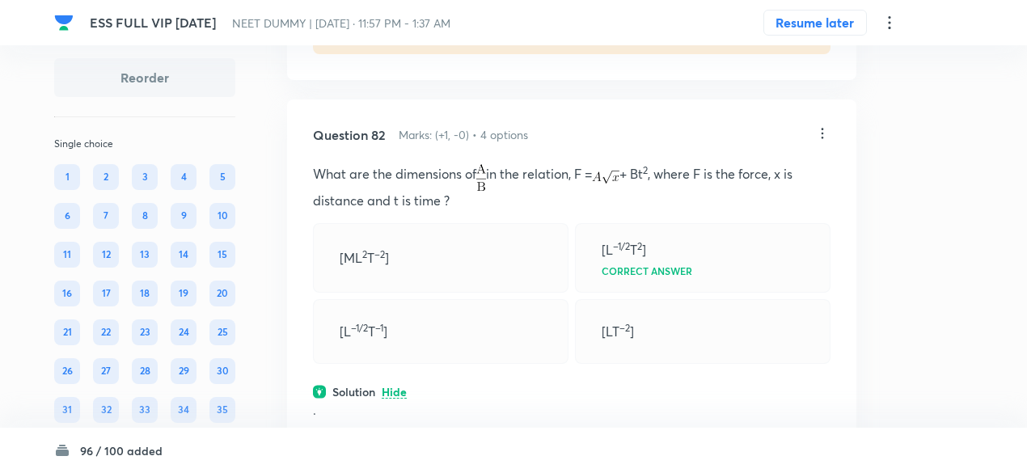
click at [820, 142] on icon at bounding box center [822, 133] width 16 height 16
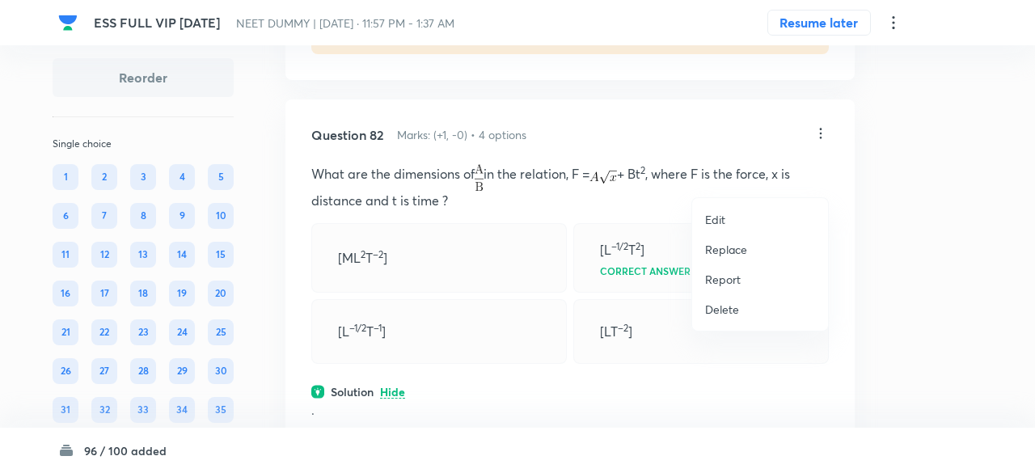
click at [731, 240] on li "Replace" at bounding box center [760, 250] width 136 height 30
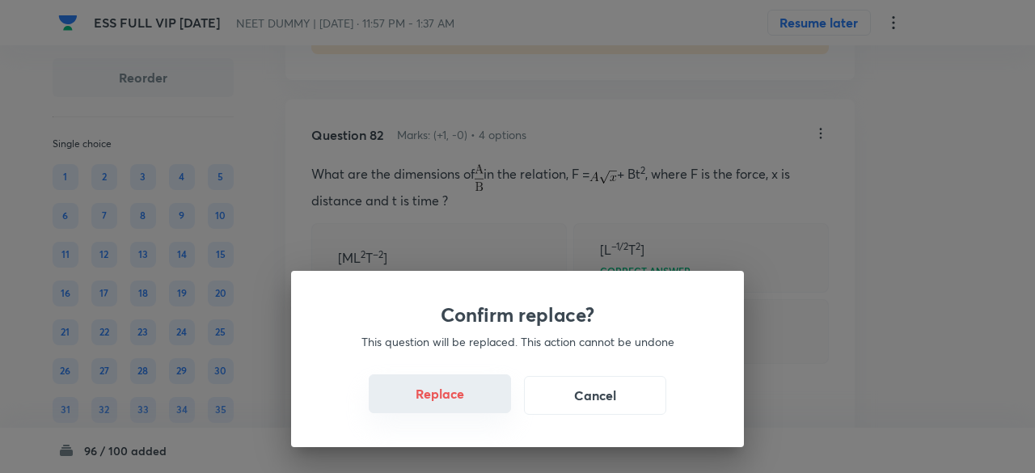
click at [454, 396] on button "Replace" at bounding box center [440, 393] width 142 height 39
click at [462, 400] on button "Replace" at bounding box center [440, 393] width 142 height 39
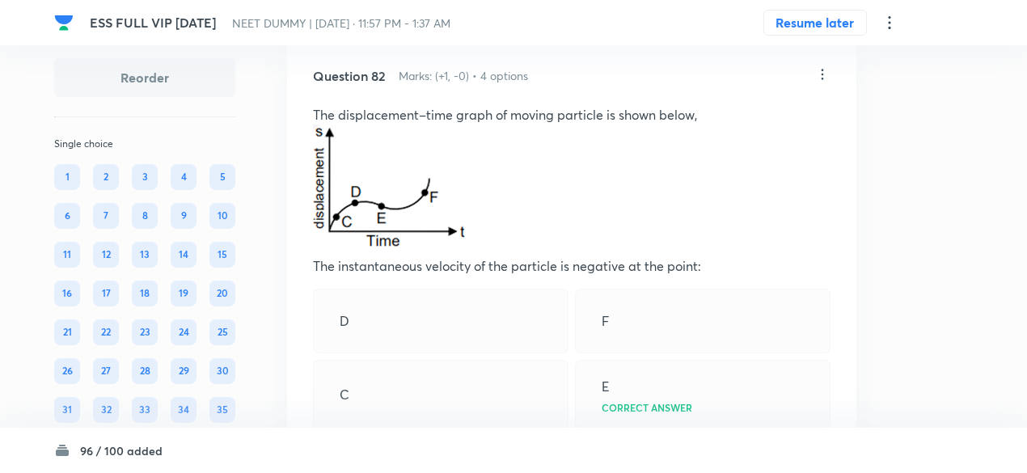
scroll to position [39536, 0]
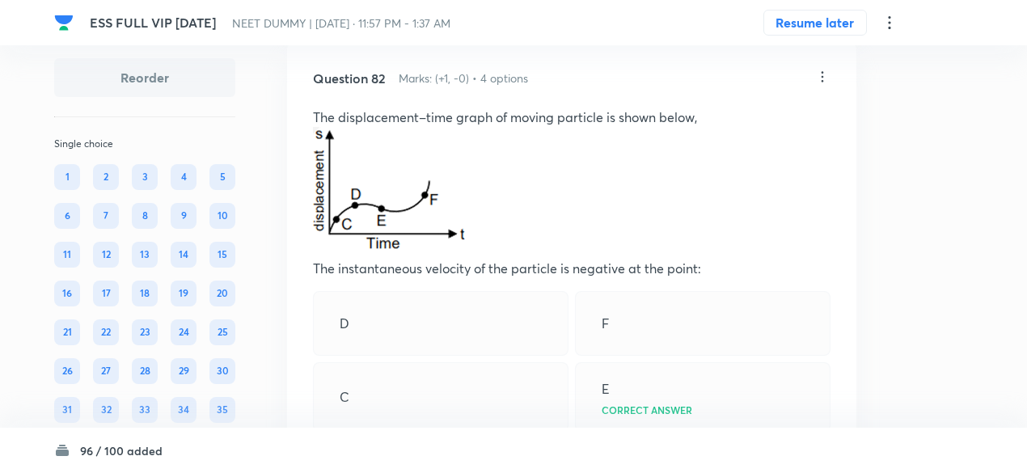
click at [822, 87] on div at bounding box center [822, 78] width 16 height 19
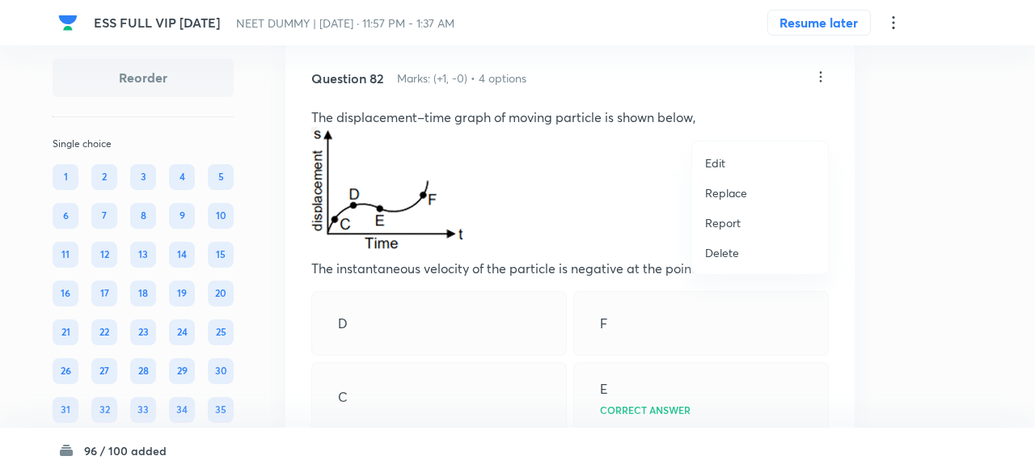
click at [739, 192] on p "Replace" at bounding box center [726, 192] width 42 height 17
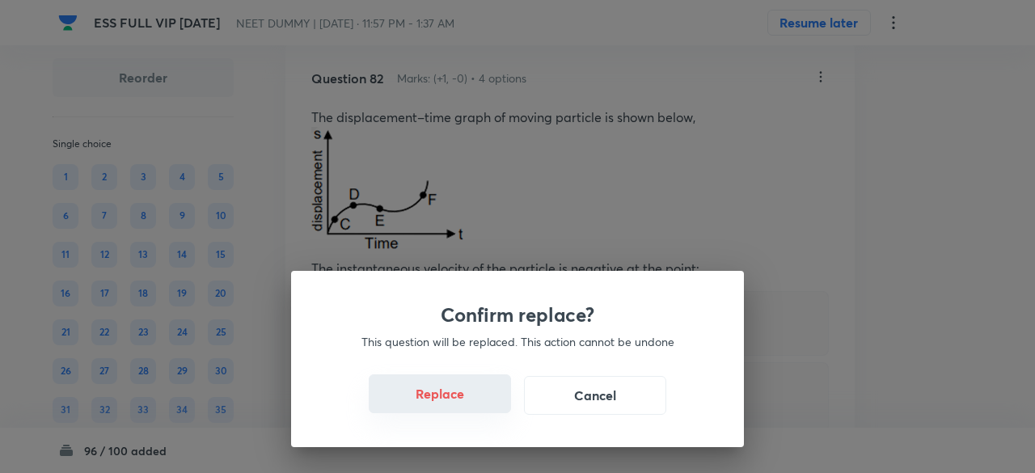
click at [448, 391] on button "Replace" at bounding box center [440, 393] width 142 height 39
click at [443, 412] on button "Replace" at bounding box center [440, 393] width 142 height 39
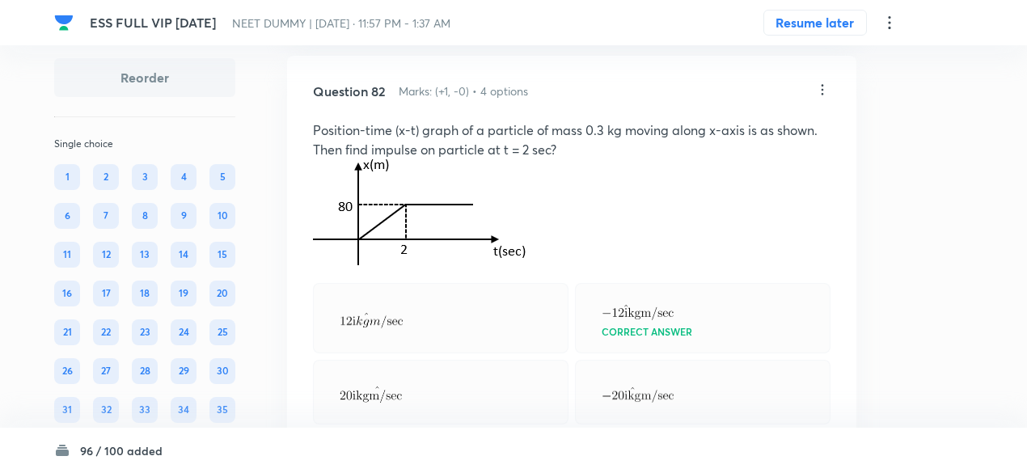
scroll to position [39519, 0]
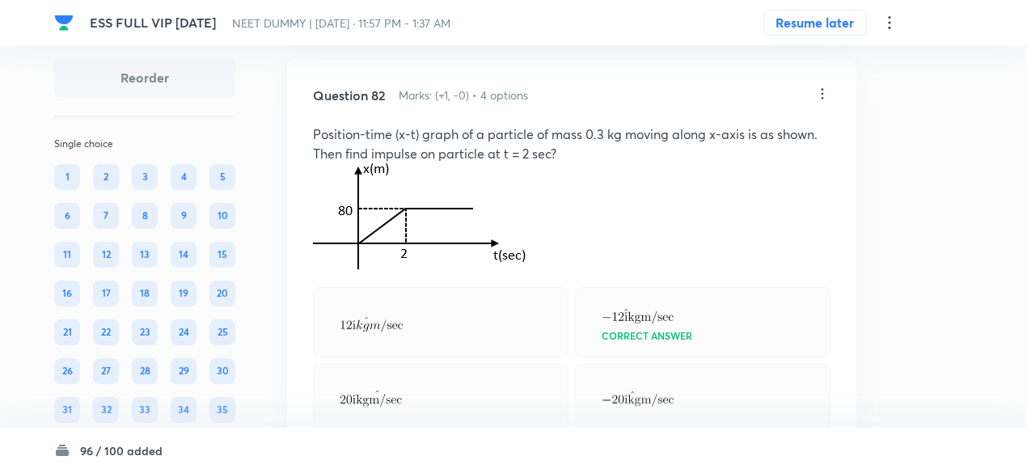
click at [825, 102] on icon at bounding box center [822, 94] width 16 height 16
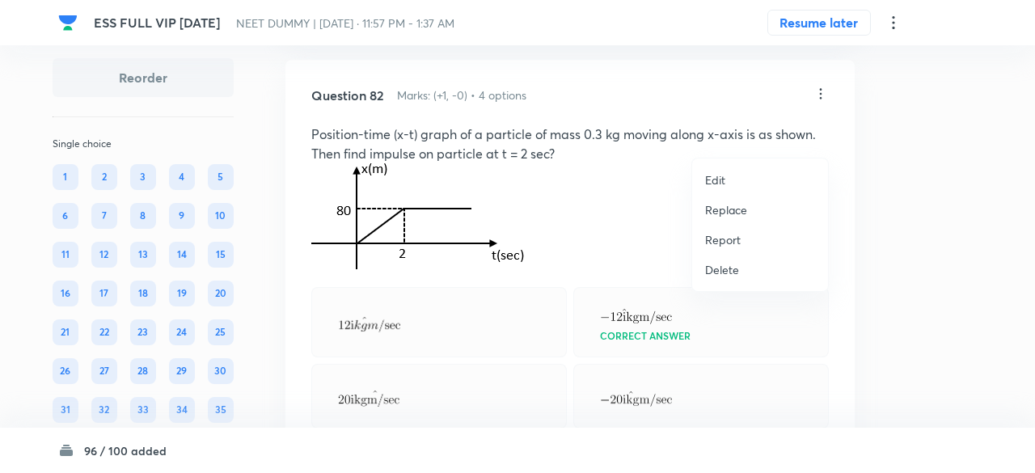
click at [729, 213] on p "Replace" at bounding box center [726, 209] width 42 height 17
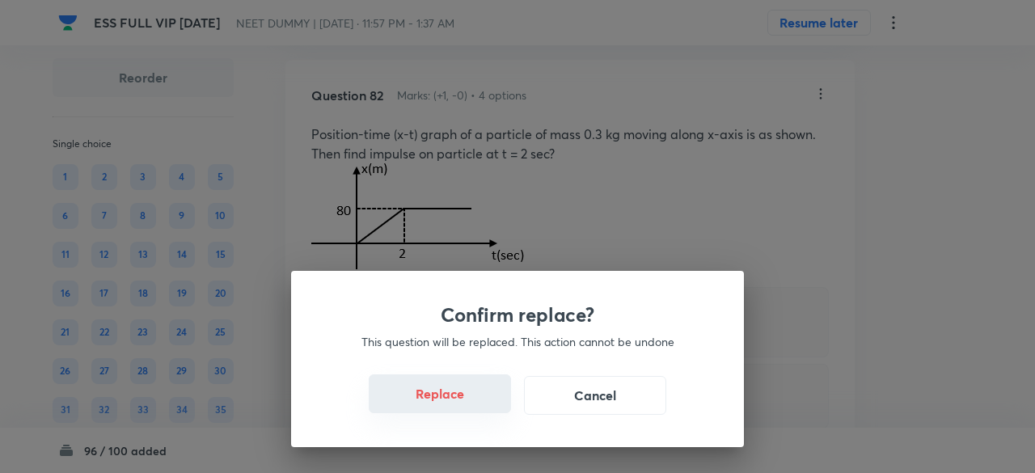
click at [472, 410] on div "Replace Cancel" at bounding box center [517, 395] width 375 height 39
click at [472, 410] on button "Replace" at bounding box center [440, 393] width 142 height 39
click at [476, 408] on button "Replace" at bounding box center [440, 393] width 142 height 39
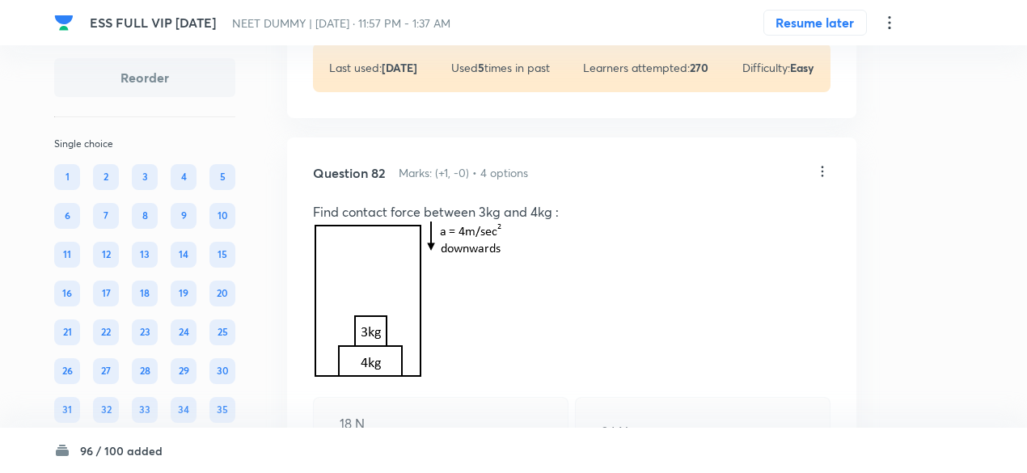
scroll to position [39440, 0]
click at [823, 181] on icon at bounding box center [822, 173] width 16 height 16
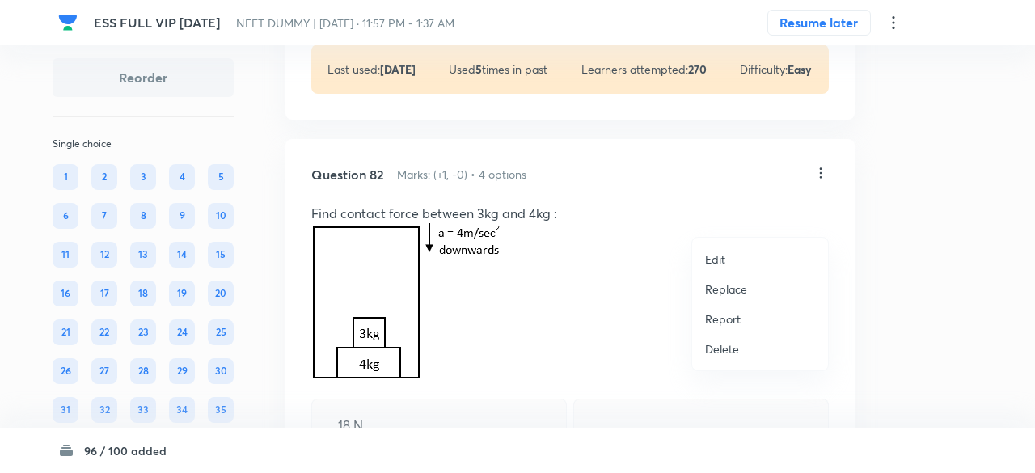
click at [730, 289] on p "Replace" at bounding box center [726, 289] width 42 height 17
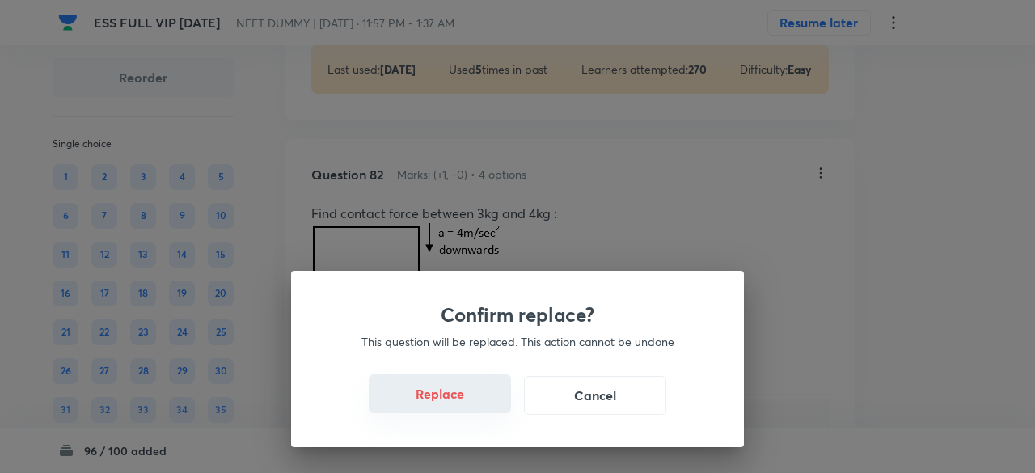
click at [459, 397] on button "Replace" at bounding box center [440, 393] width 142 height 39
click at [472, 407] on button "Replace" at bounding box center [440, 393] width 142 height 39
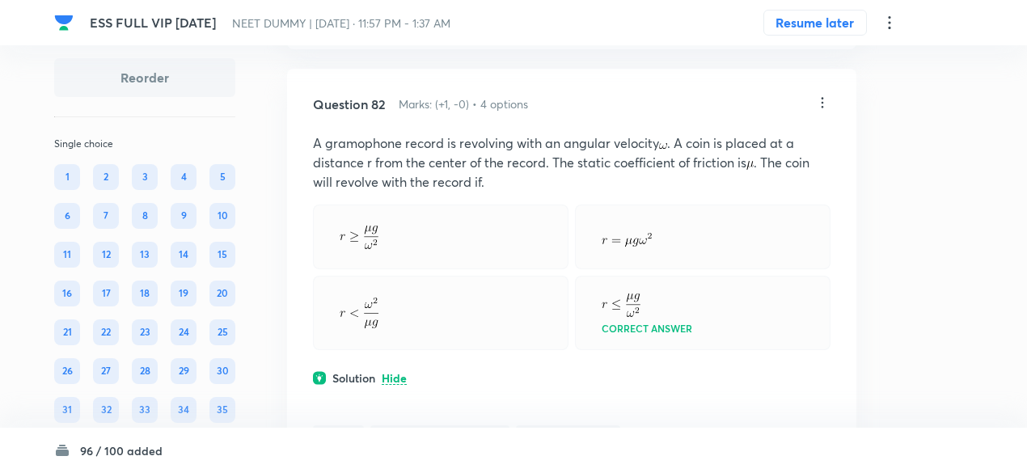
scroll to position [39509, 0]
click at [819, 112] on icon at bounding box center [822, 103] width 16 height 16
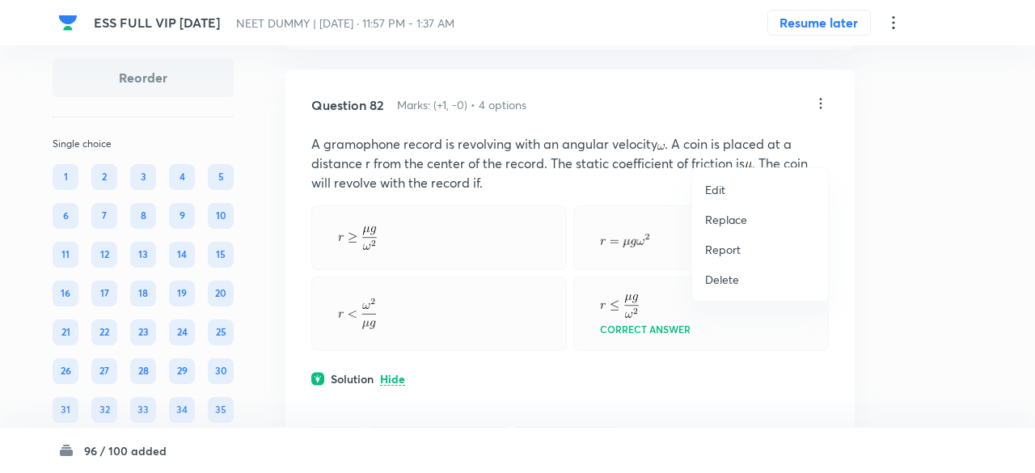
click at [728, 221] on p "Replace" at bounding box center [726, 219] width 42 height 17
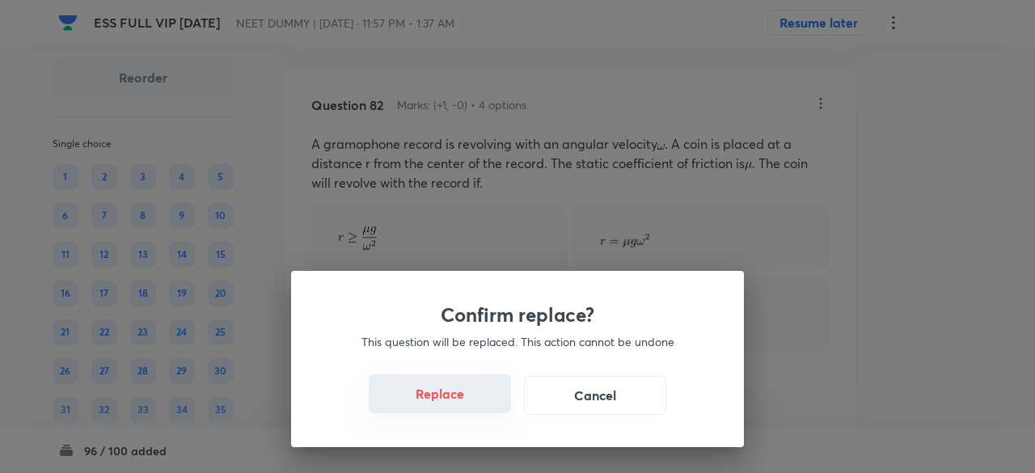
click at [470, 400] on button "Replace" at bounding box center [440, 393] width 142 height 39
click at [473, 407] on button "Replace" at bounding box center [440, 393] width 142 height 39
click at [473, 407] on button "Replace" at bounding box center [440, 395] width 142 height 39
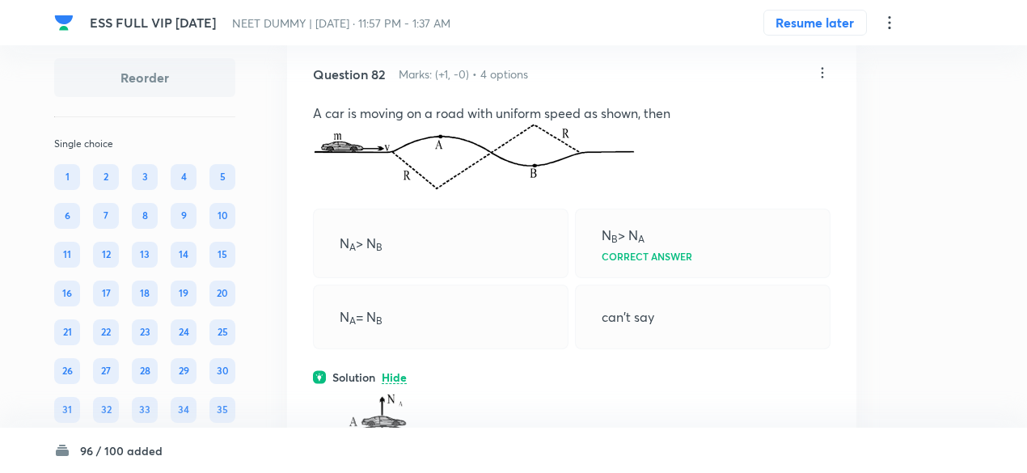
scroll to position [39538, 0]
click at [822, 82] on icon at bounding box center [822, 74] width 16 height 16
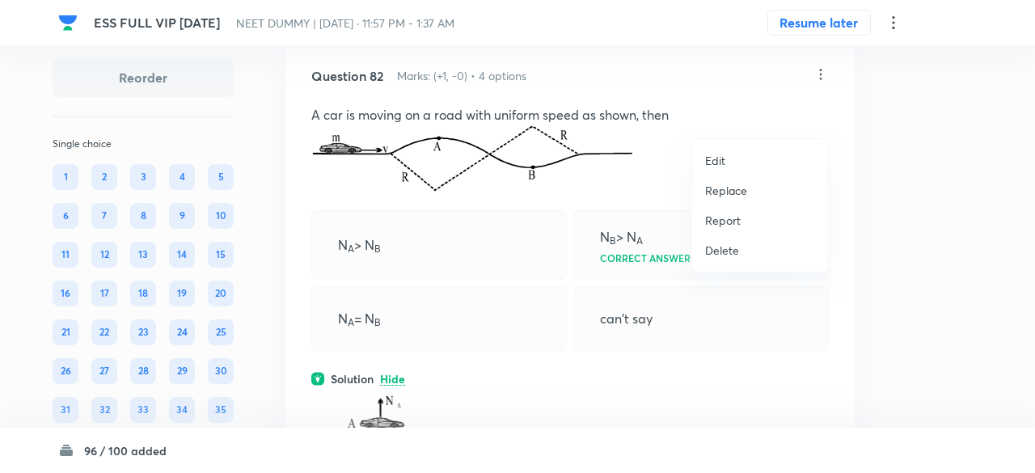
click at [728, 192] on p "Replace" at bounding box center [726, 190] width 42 height 17
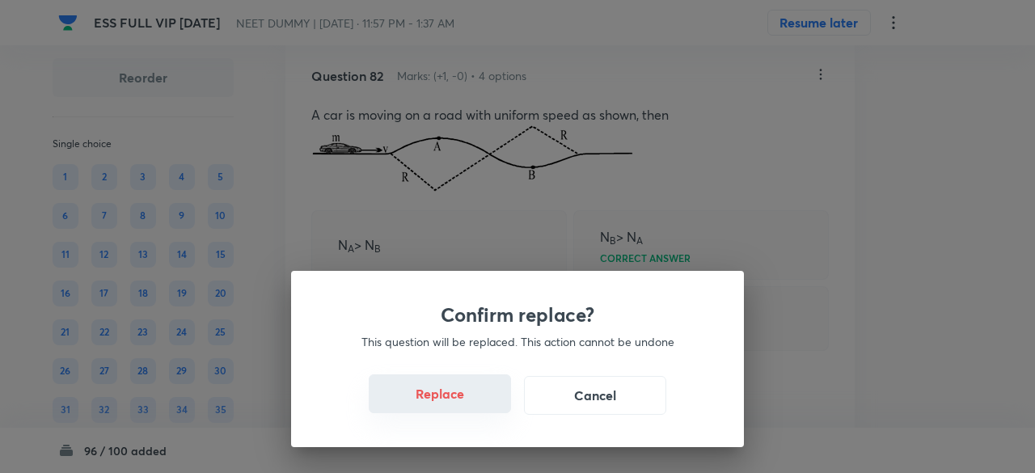
click at [459, 412] on button "Replace" at bounding box center [440, 393] width 142 height 39
click at [472, 405] on button "Replace" at bounding box center [440, 393] width 142 height 39
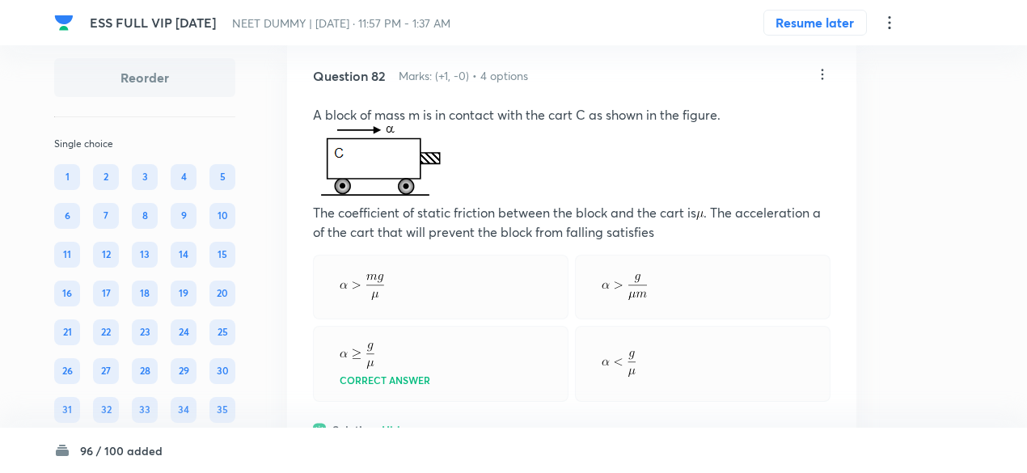
click at [823, 82] on icon at bounding box center [822, 74] width 16 height 16
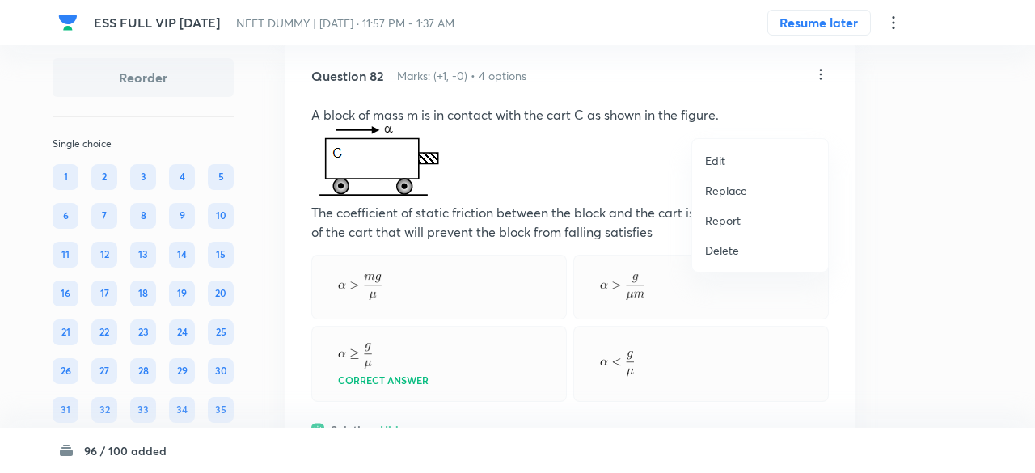
click at [728, 186] on p "Replace" at bounding box center [726, 190] width 42 height 17
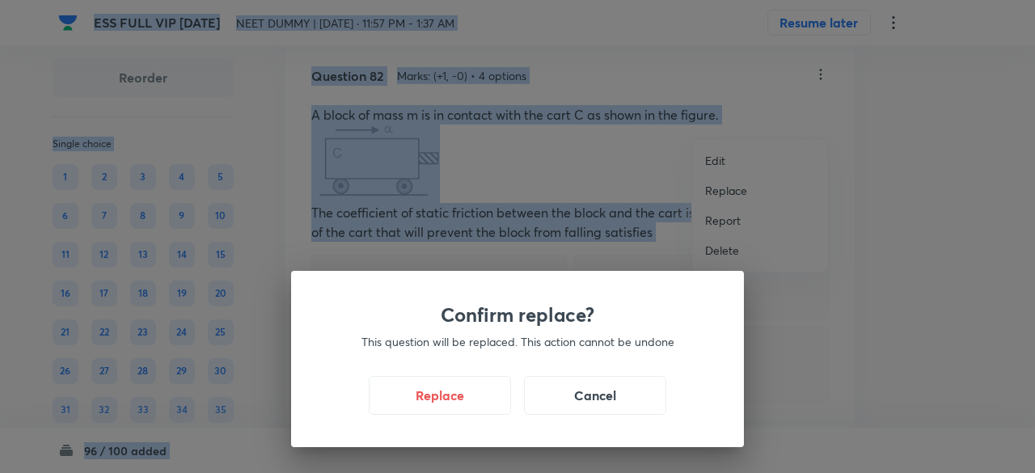
click at [728, 186] on div "Confirm replace? This question will be replaced. This action cannot be undone R…" at bounding box center [517, 236] width 1035 height 473
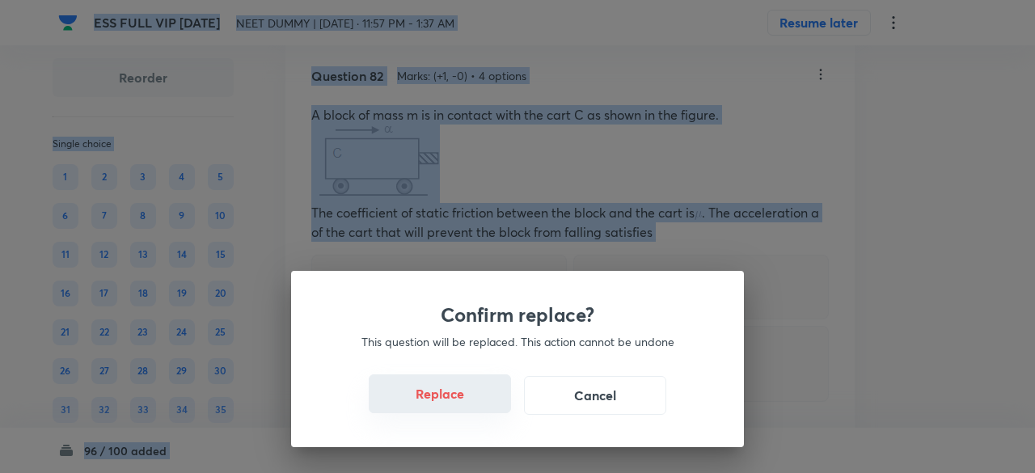
click at [461, 403] on button "Replace" at bounding box center [440, 393] width 142 height 39
click at [467, 405] on button "Replace" at bounding box center [440, 393] width 142 height 39
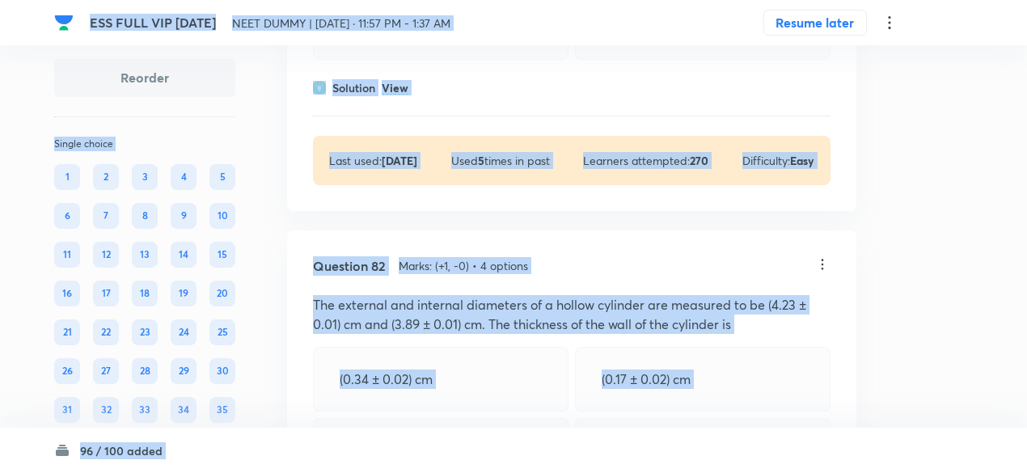
scroll to position [39338, 0]
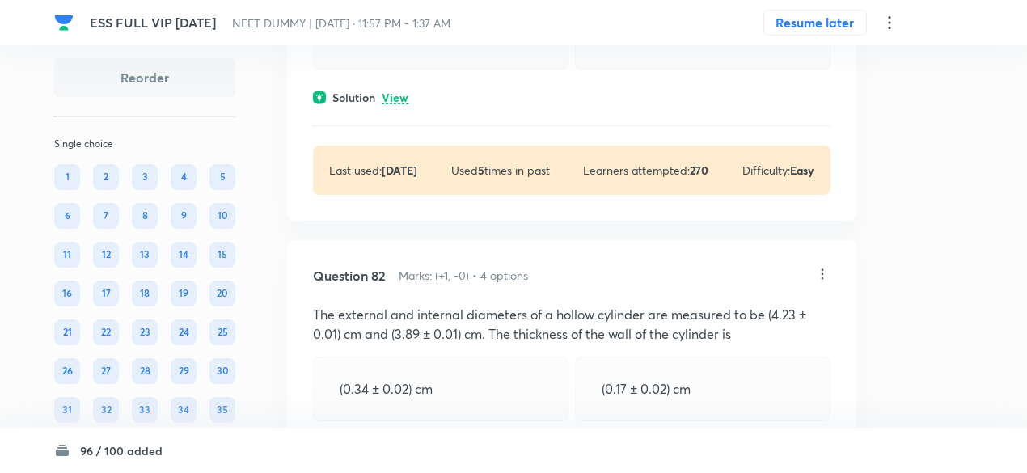
click at [824, 282] on icon at bounding box center [822, 274] width 16 height 16
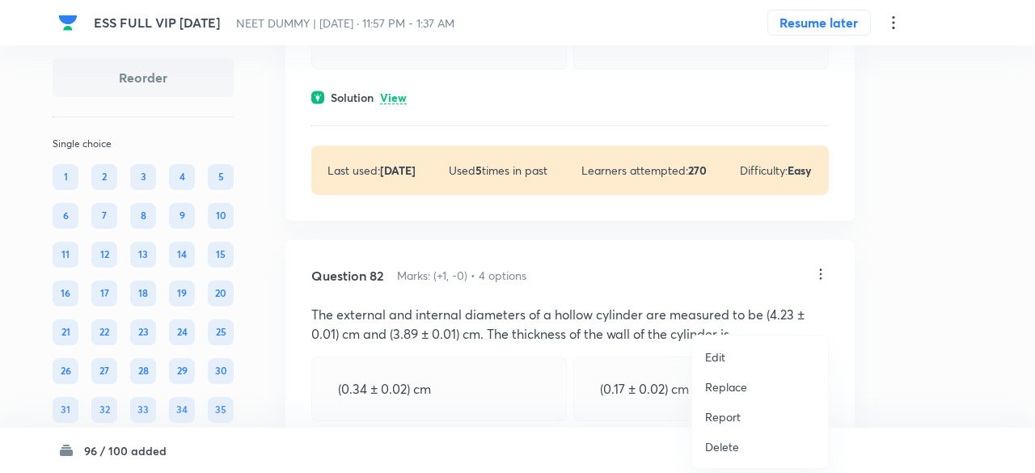
click at [732, 385] on p "Replace" at bounding box center [726, 386] width 42 height 17
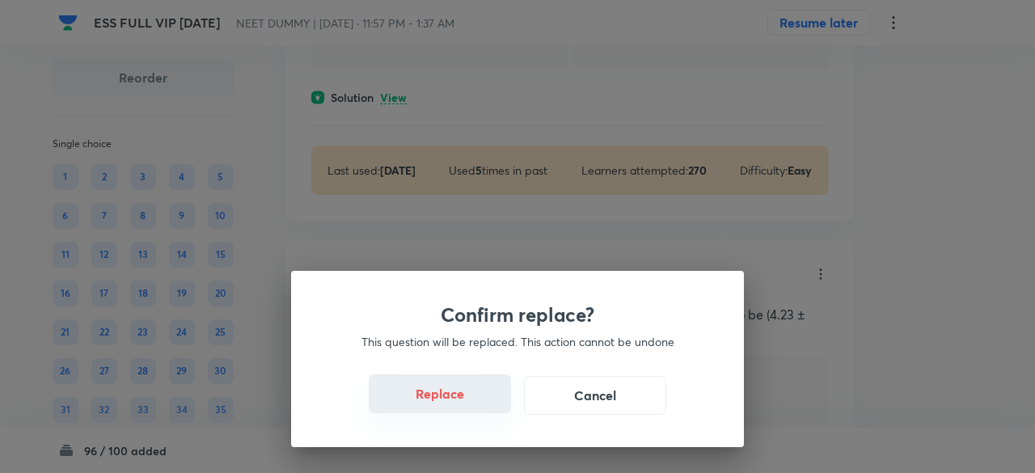
click at [461, 406] on button "Replace" at bounding box center [440, 393] width 142 height 39
click at [461, 406] on div "Confirm replace? This question will be replaced. This action cannot be undone R…" at bounding box center [517, 236] width 1035 height 473
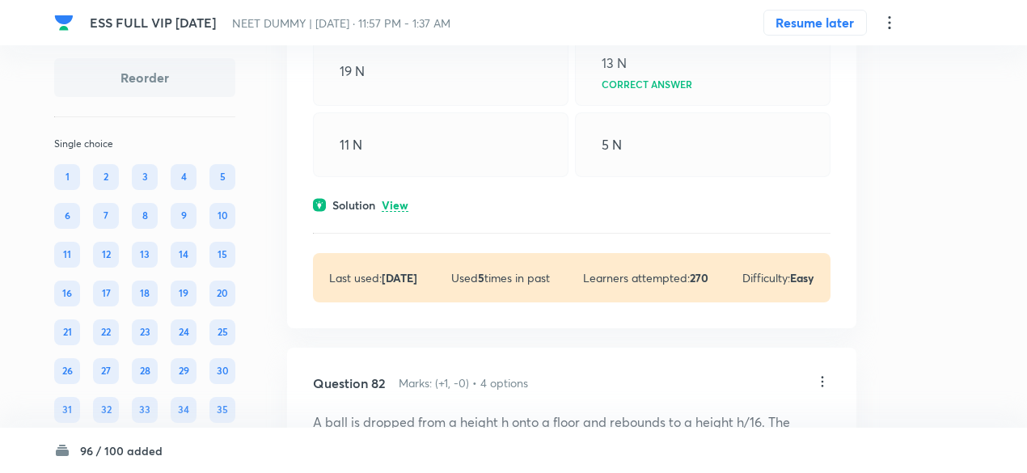
scroll to position [39230, 0]
click at [409, 214] on div "Solution View" at bounding box center [572, 205] width 518 height 17
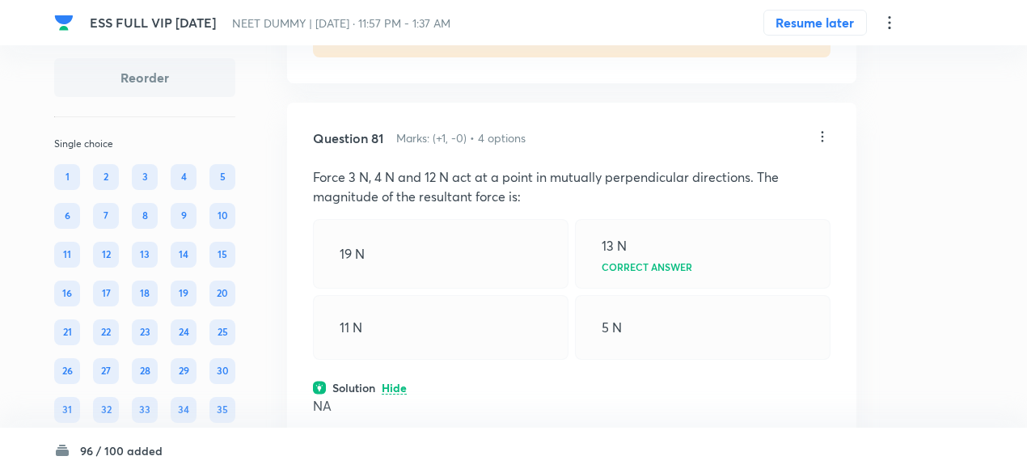
scroll to position [39047, 0]
click at [819, 146] on icon at bounding box center [822, 137] width 16 height 16
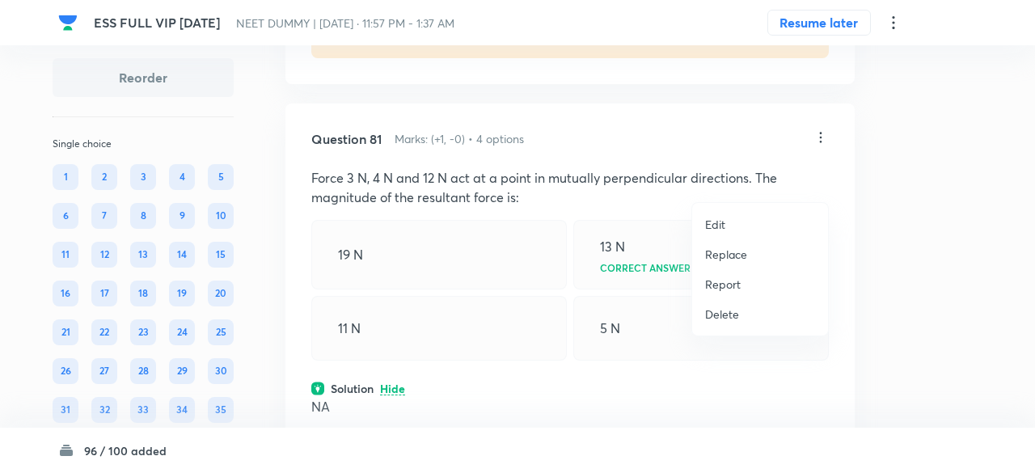
click at [734, 258] on p "Replace" at bounding box center [726, 254] width 42 height 17
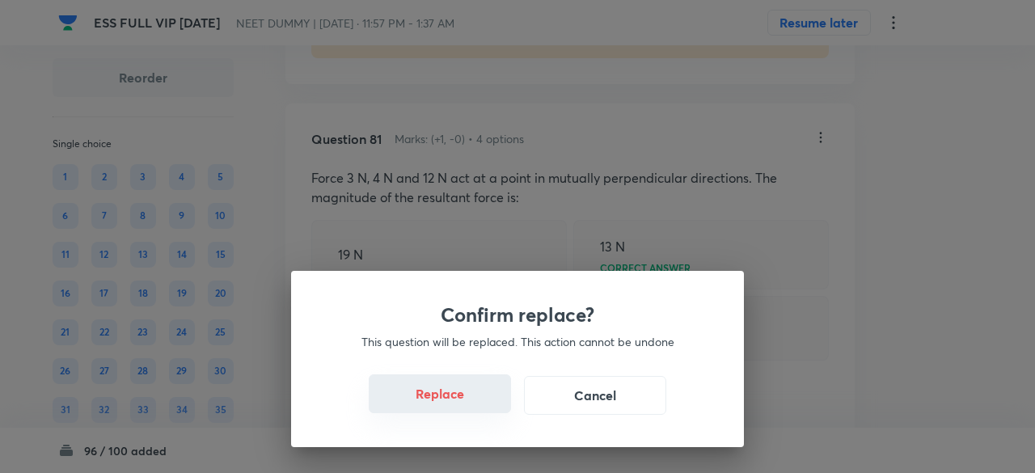
click at [463, 407] on button "Replace" at bounding box center [440, 393] width 142 height 39
click at [463, 407] on button "Replace" at bounding box center [440, 395] width 142 height 39
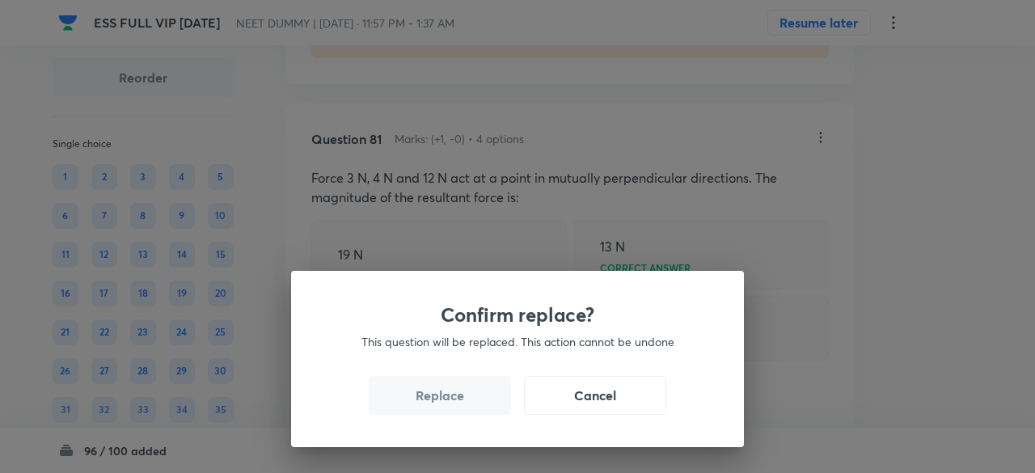
click at [463, 407] on button "Replace" at bounding box center [440, 395] width 142 height 39
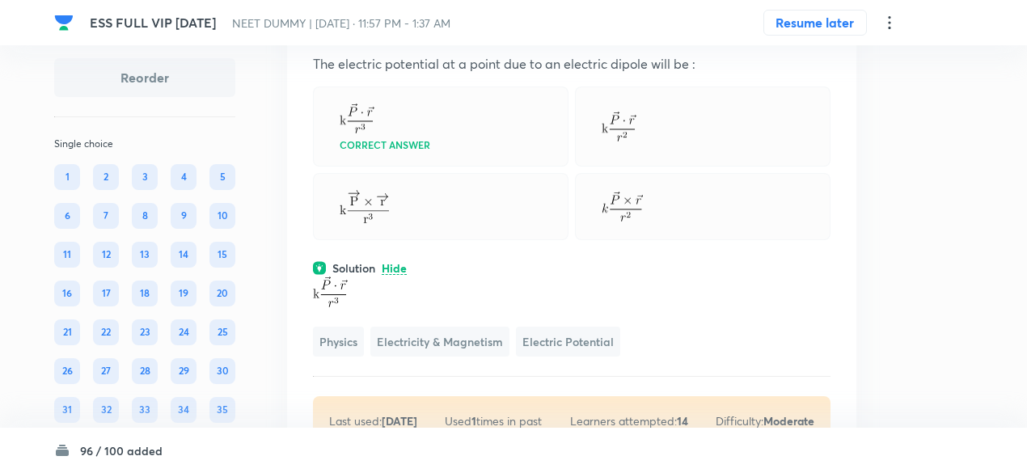
scroll to position [39097, 0]
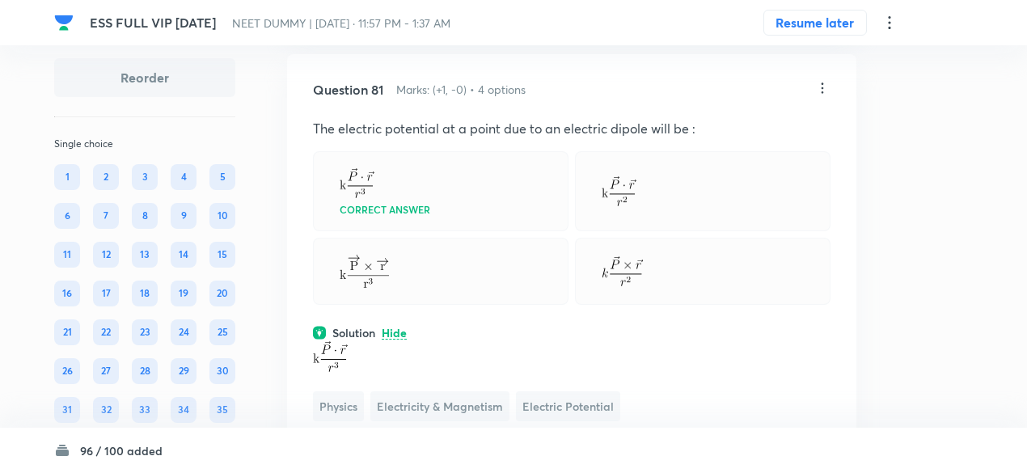
click at [825, 96] on icon at bounding box center [822, 88] width 16 height 16
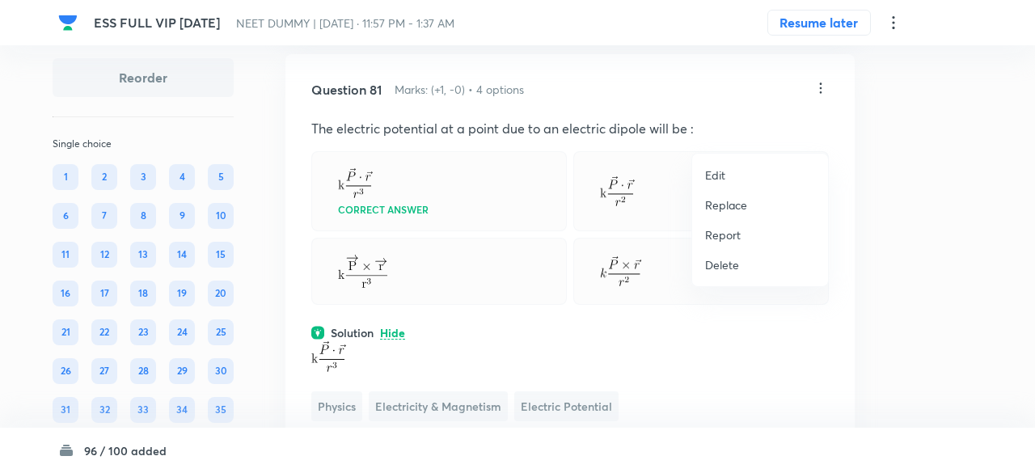
click at [721, 209] on p "Replace" at bounding box center [726, 205] width 42 height 17
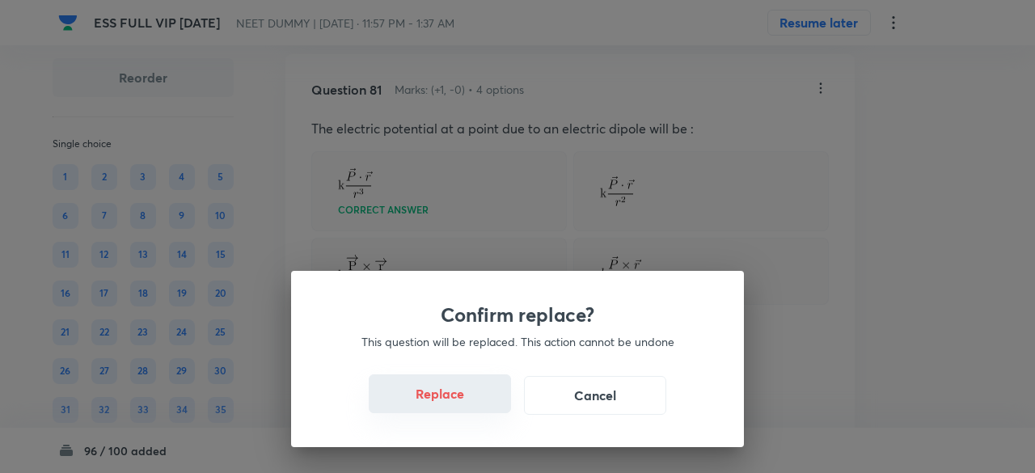
click at [455, 402] on button "Replace" at bounding box center [440, 393] width 142 height 39
click at [455, 402] on button "Replace" at bounding box center [440, 395] width 142 height 39
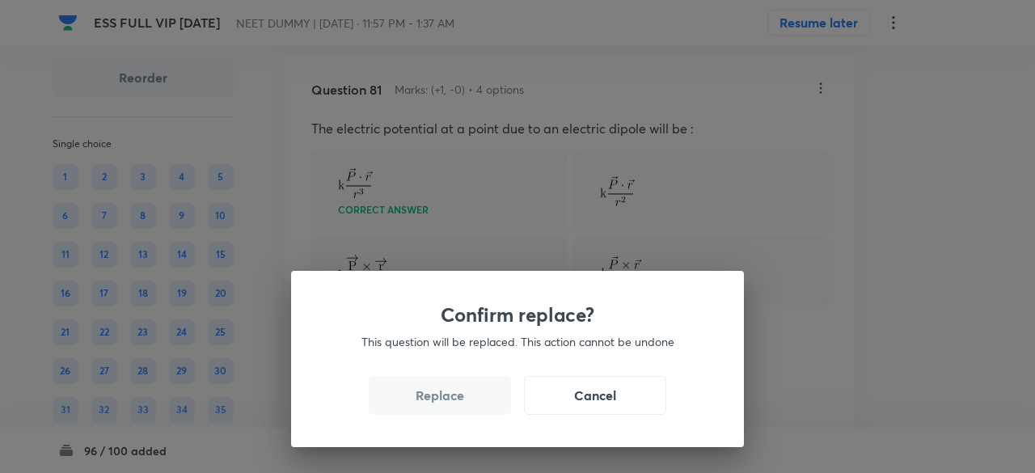
click at [455, 402] on button "Replace" at bounding box center [440, 395] width 142 height 39
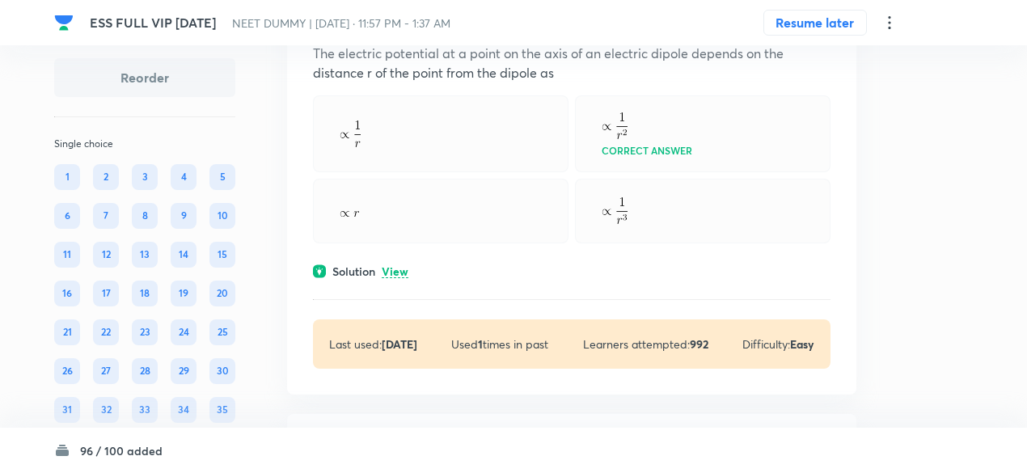
scroll to position [38732, 0]
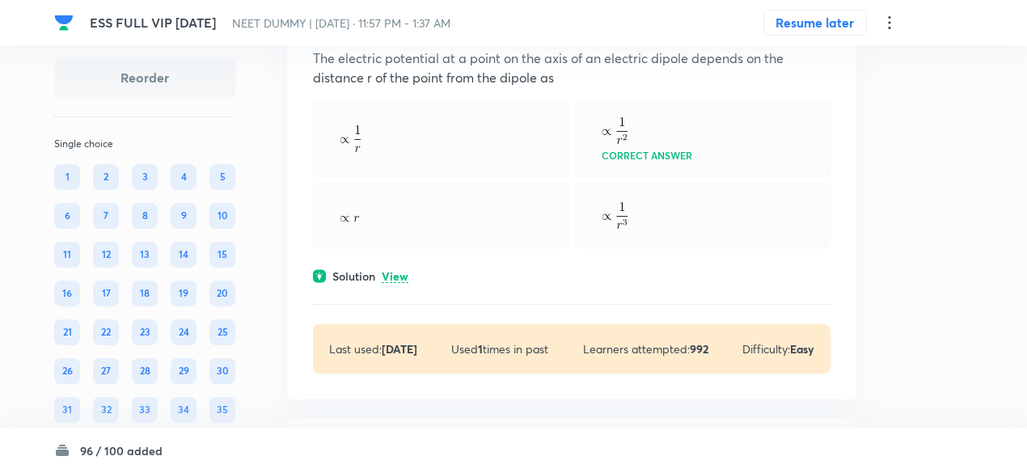
click at [401, 283] on p "View" at bounding box center [395, 277] width 27 height 12
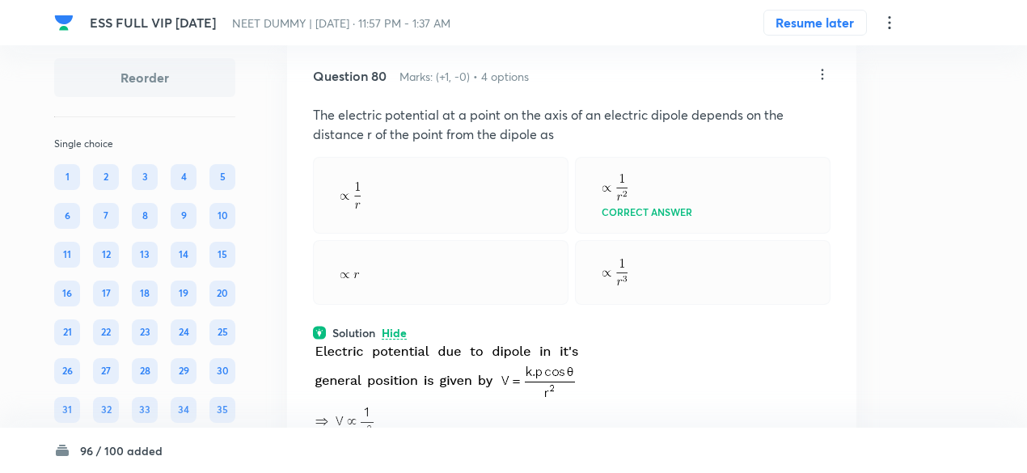
scroll to position [38674, 0]
click at [826, 84] on icon at bounding box center [822, 76] width 16 height 16
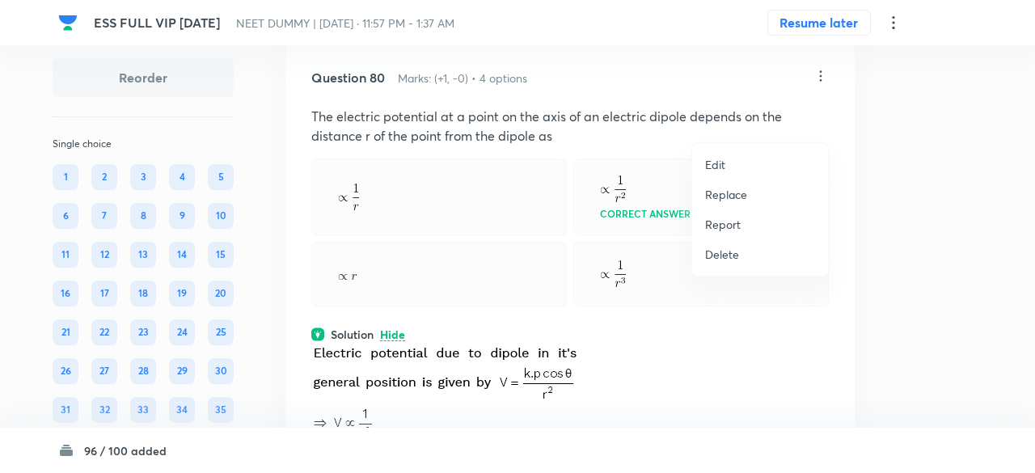
click at [735, 198] on p "Replace" at bounding box center [726, 194] width 42 height 17
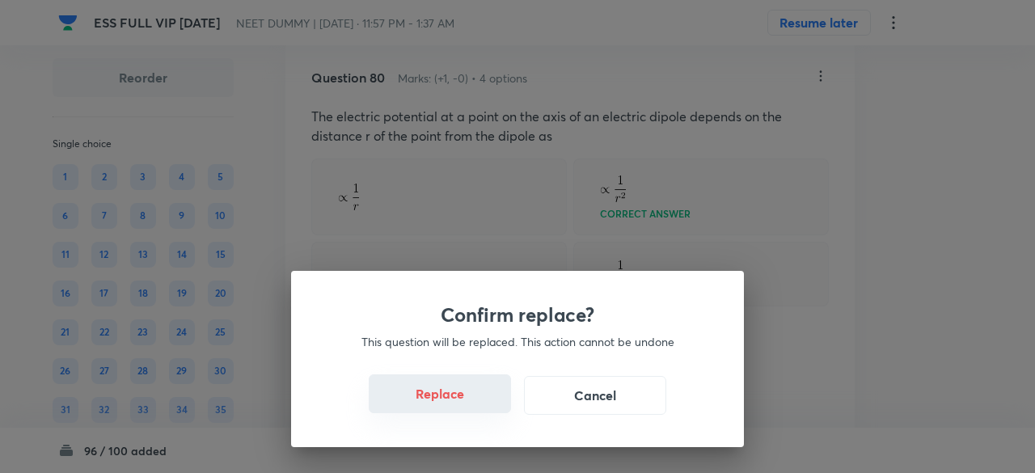
click at [463, 407] on button "Replace" at bounding box center [440, 393] width 142 height 39
click at [463, 407] on button "Replace" at bounding box center [440, 395] width 142 height 39
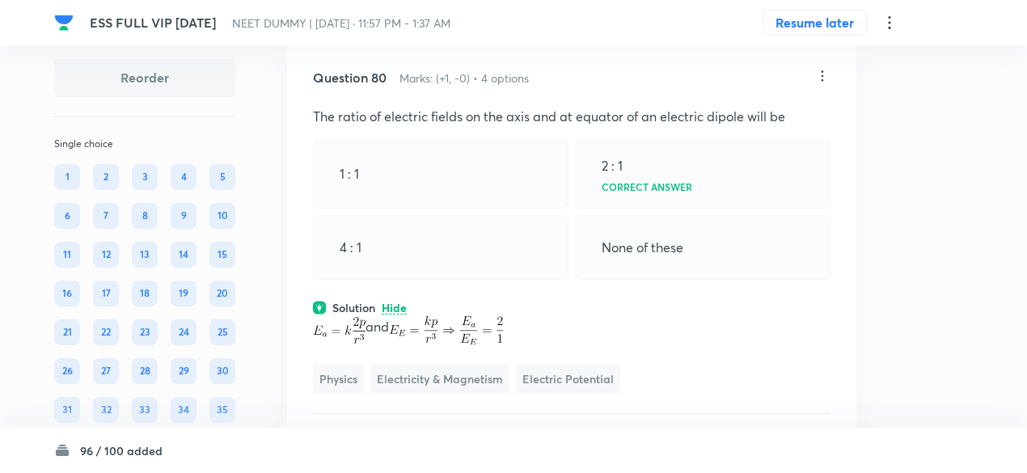
click at [827, 84] on icon at bounding box center [822, 76] width 16 height 16
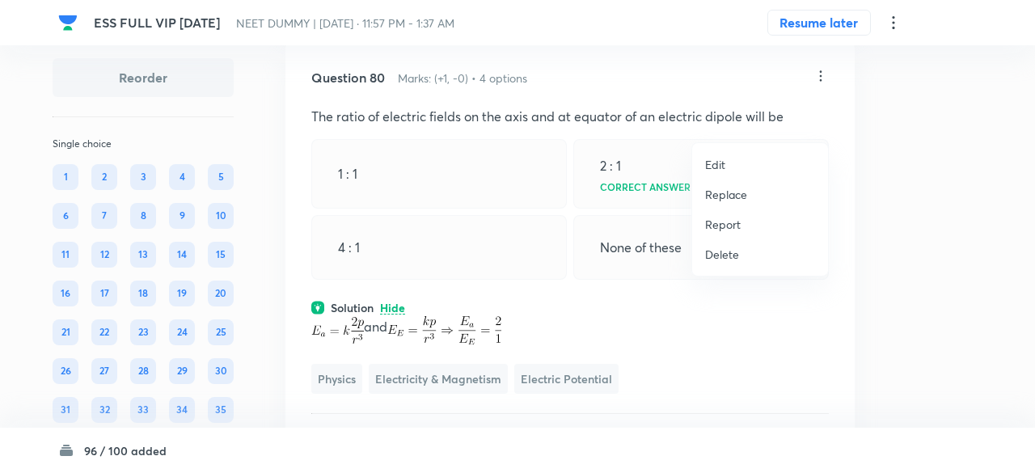
click at [749, 188] on li "Replace" at bounding box center [760, 195] width 136 height 30
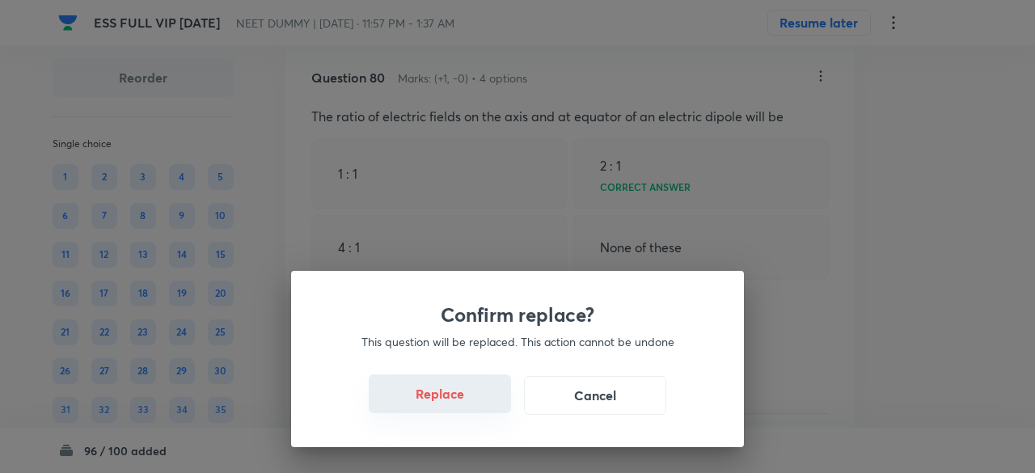
click at [461, 404] on button "Replace" at bounding box center [440, 393] width 142 height 39
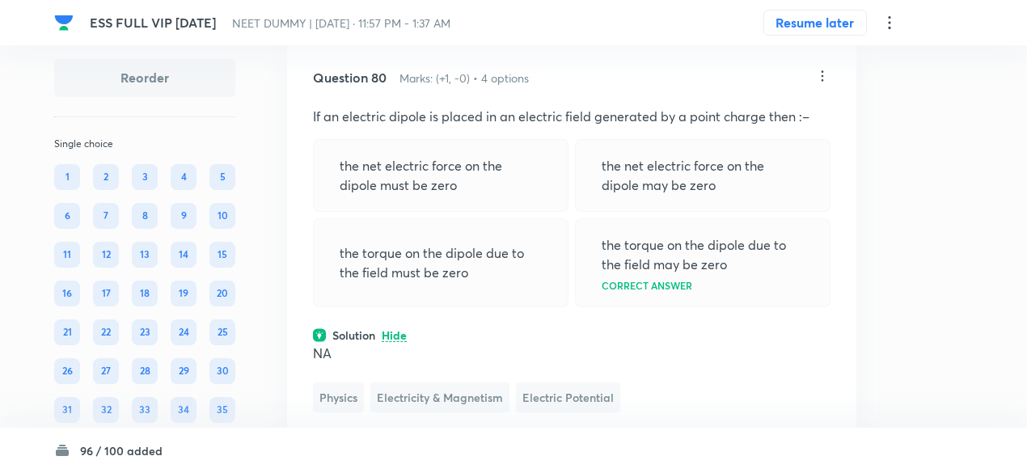
click at [823, 84] on icon at bounding box center [822, 76] width 16 height 16
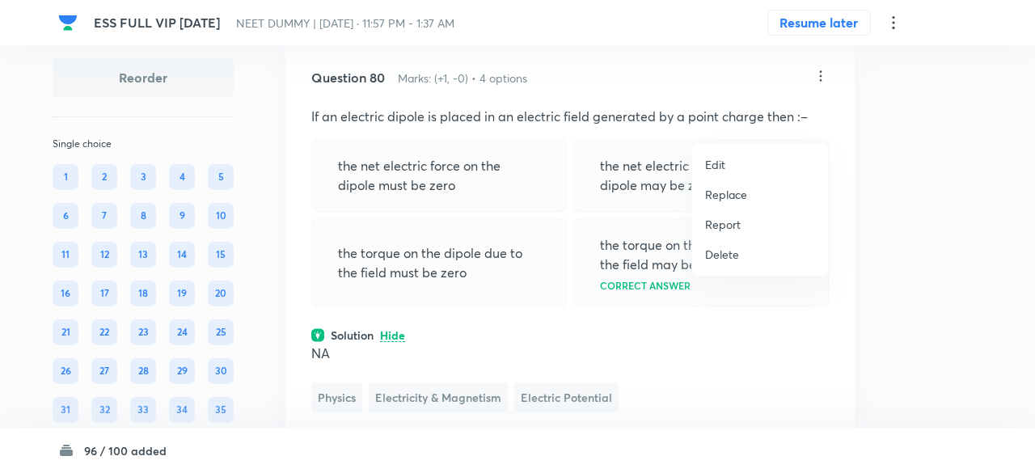
click at [725, 200] on p "Replace" at bounding box center [726, 194] width 42 height 17
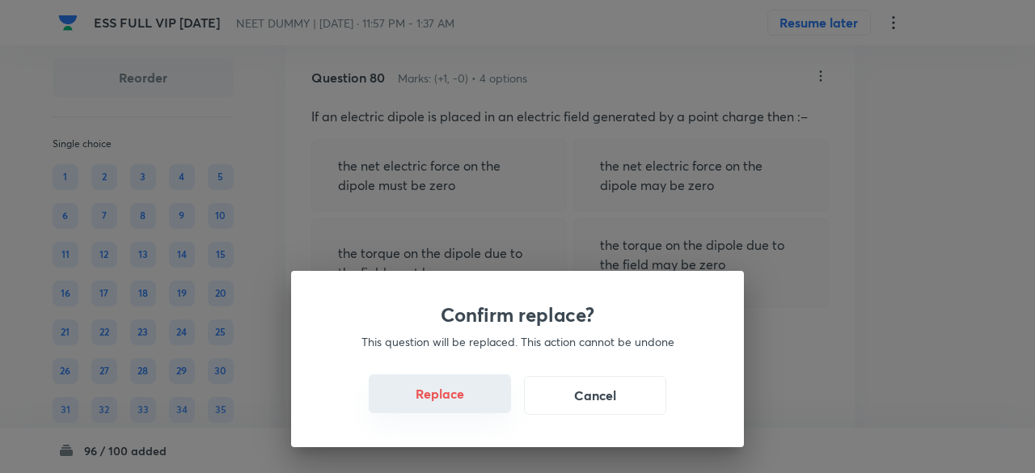
click at [461, 400] on button "Replace" at bounding box center [440, 393] width 142 height 39
click at [461, 400] on button "Replace" at bounding box center [440, 395] width 142 height 39
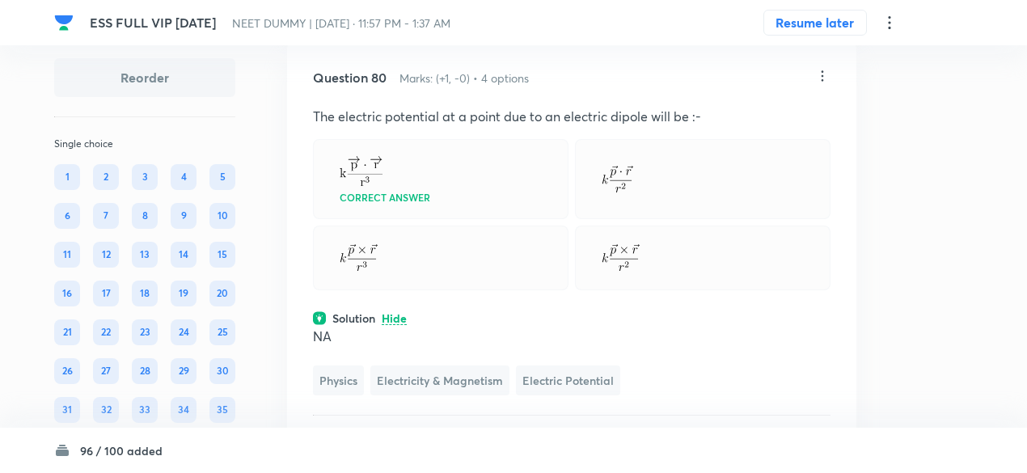
click at [828, 84] on icon at bounding box center [822, 76] width 16 height 16
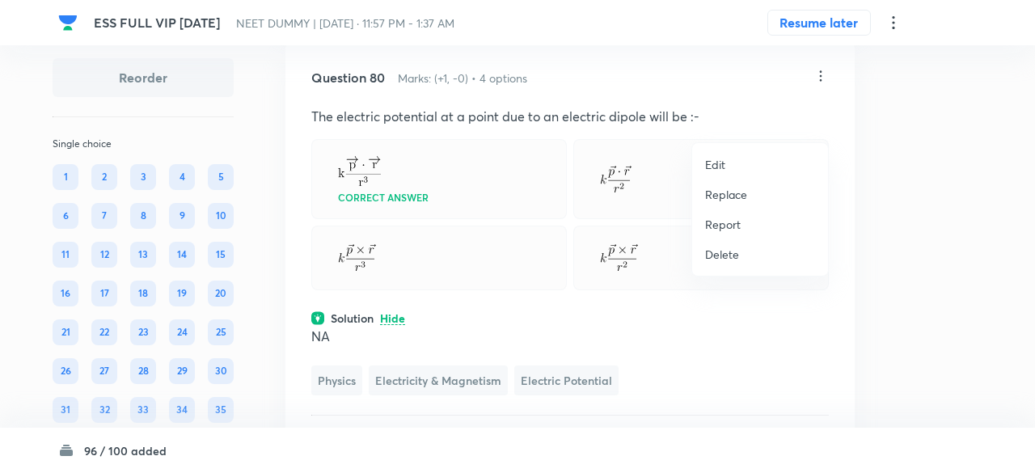
click at [743, 192] on p "Replace" at bounding box center [726, 194] width 42 height 17
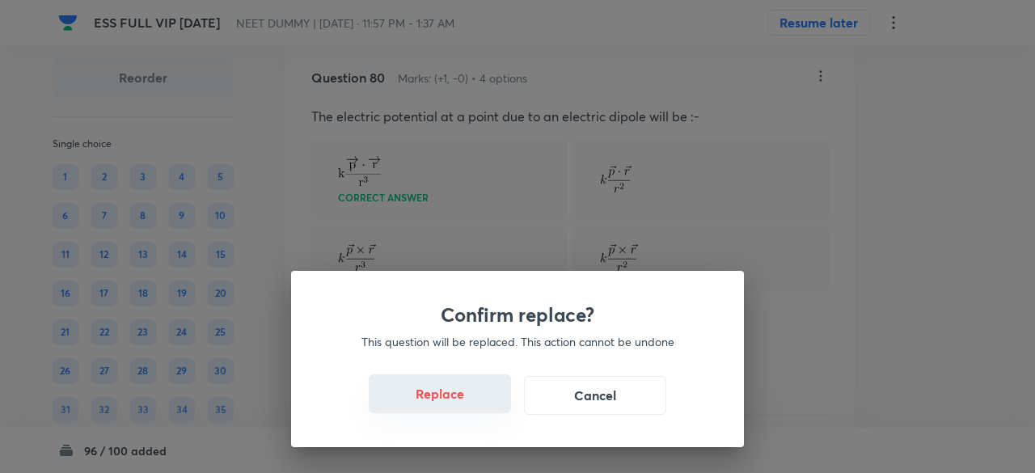
click at [458, 404] on button "Replace" at bounding box center [440, 393] width 142 height 39
click at [458, 404] on button "Replace" at bounding box center [440, 395] width 142 height 39
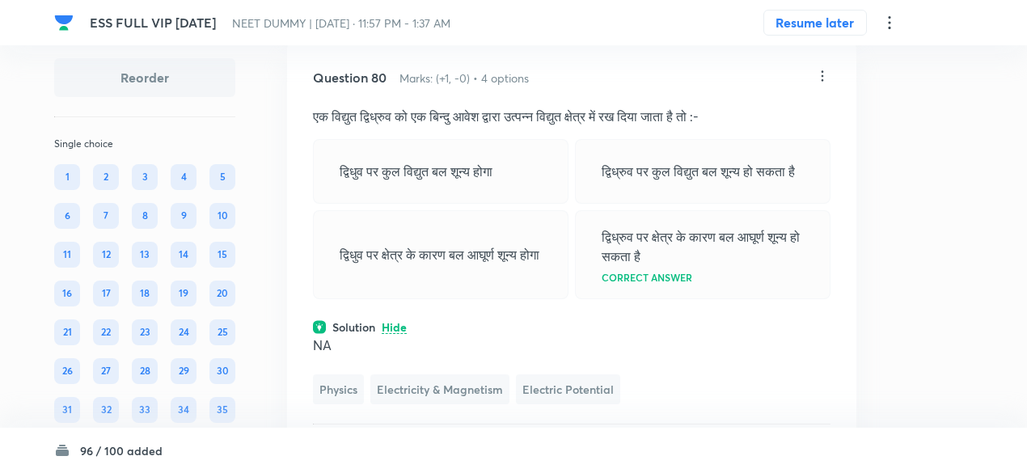
click at [824, 84] on icon at bounding box center [822, 76] width 16 height 16
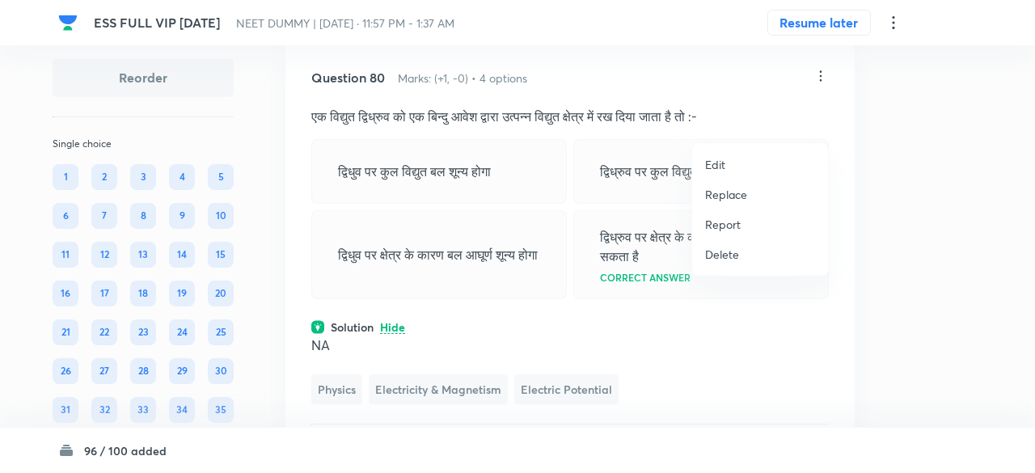
click at [725, 200] on p "Replace" at bounding box center [726, 194] width 42 height 17
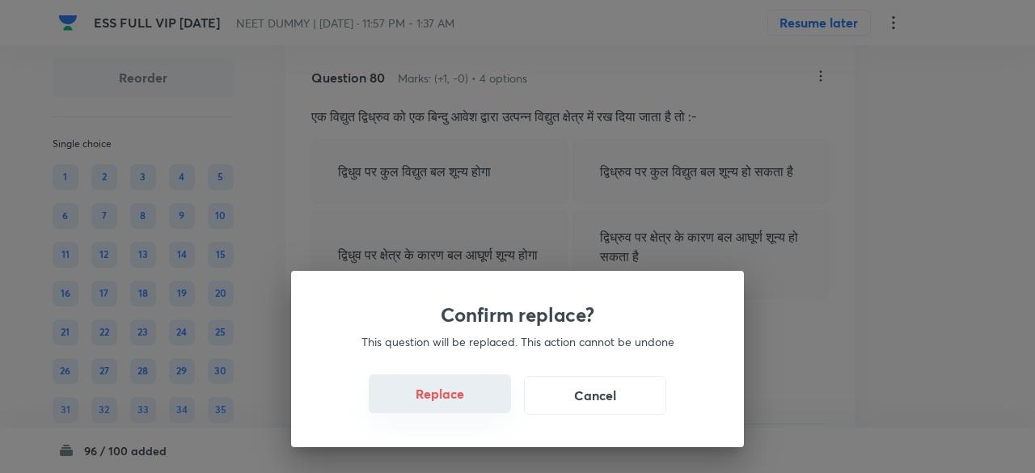
click at [464, 403] on button "Replace" at bounding box center [440, 393] width 142 height 39
click at [464, 403] on button "Replace" at bounding box center [440, 395] width 142 height 39
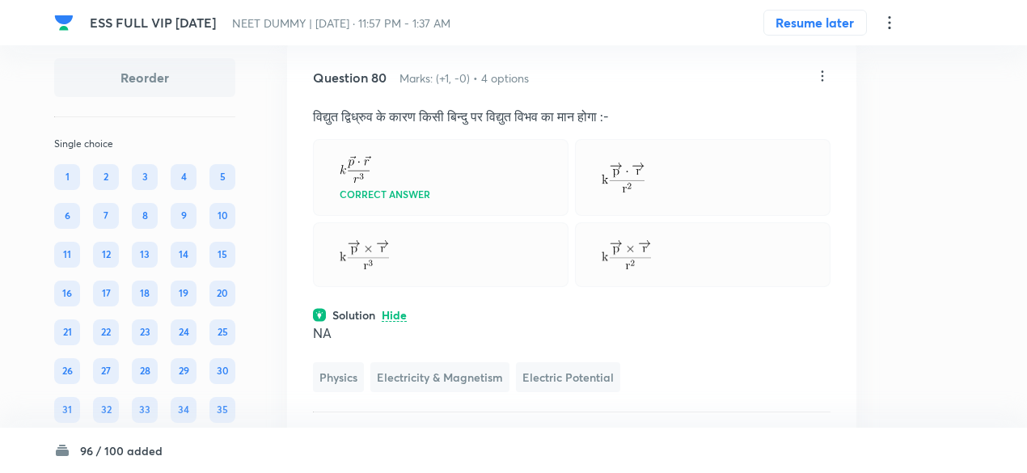
click at [828, 84] on icon at bounding box center [822, 76] width 16 height 16
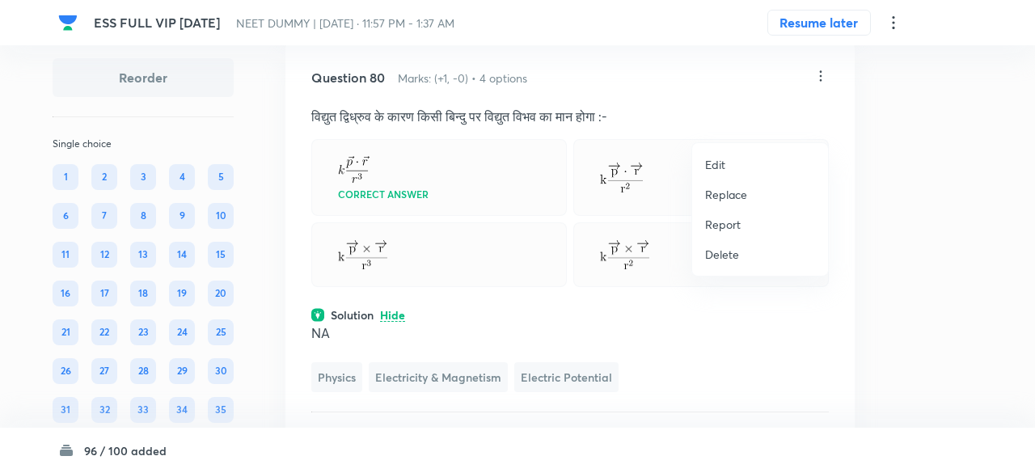
click at [742, 201] on p "Replace" at bounding box center [726, 194] width 42 height 17
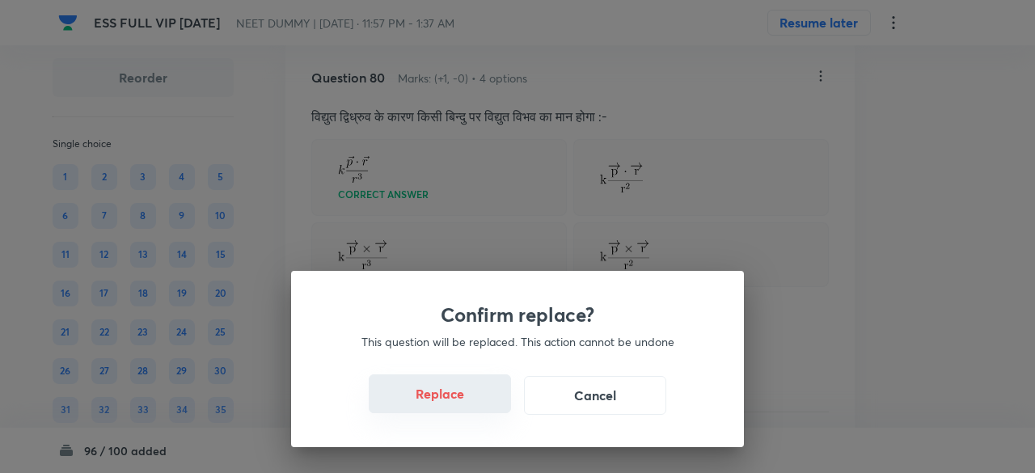
click at [470, 407] on button "Replace" at bounding box center [440, 393] width 142 height 39
click at [470, 407] on button "Replace" at bounding box center [440, 395] width 142 height 39
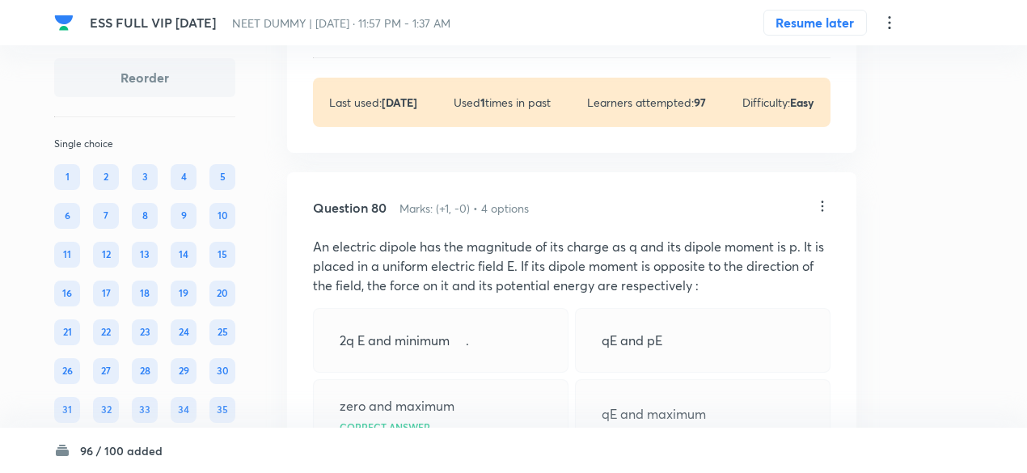
scroll to position [38543, 0]
click at [824, 215] on icon at bounding box center [822, 207] width 16 height 16
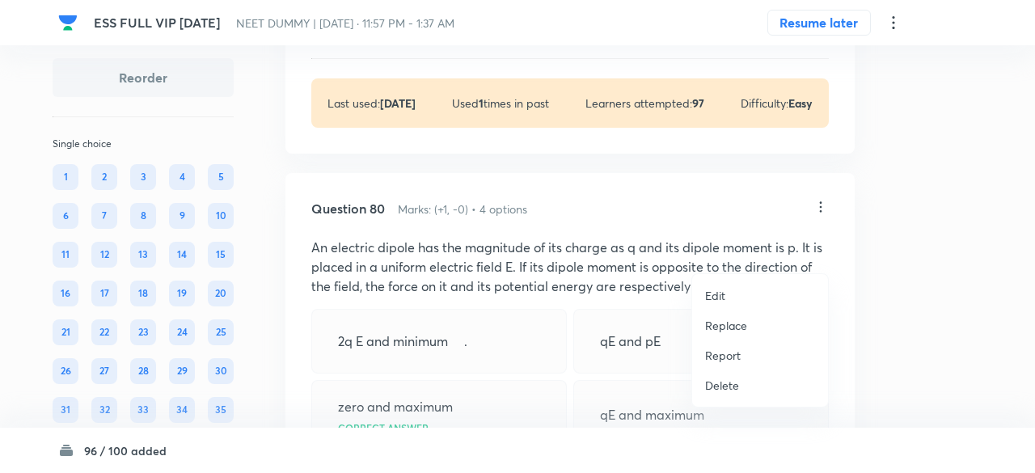
click at [728, 326] on p "Replace" at bounding box center [726, 325] width 42 height 17
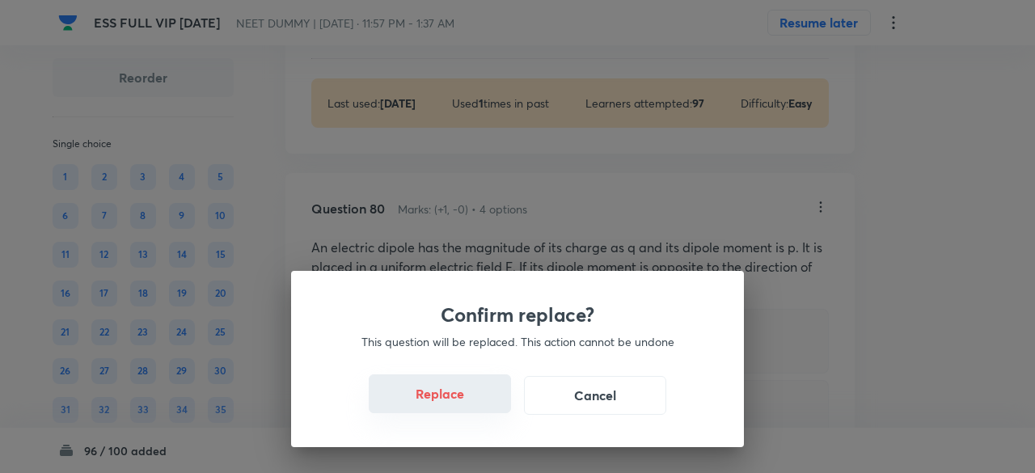
click at [455, 404] on button "Replace" at bounding box center [440, 393] width 142 height 39
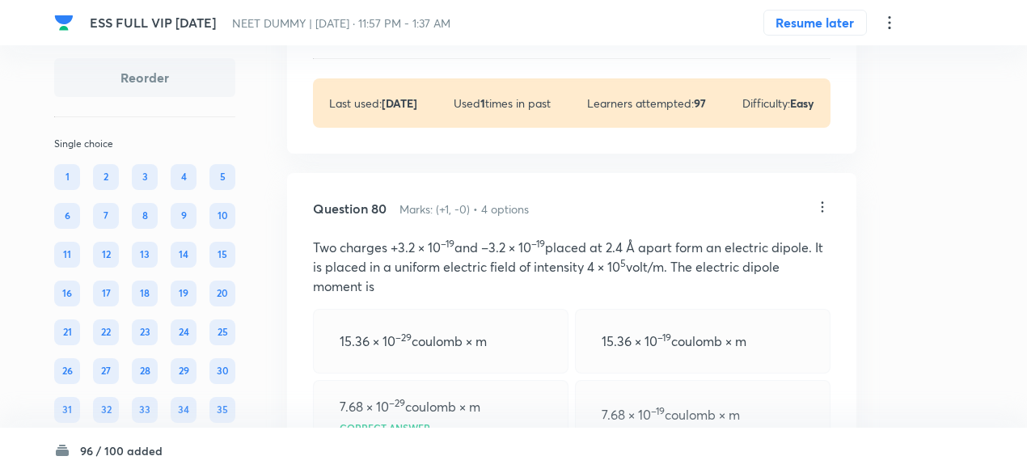
click at [455, 374] on div "15.36 × 10 –29 coulomb × m" at bounding box center [441, 341] width 256 height 65
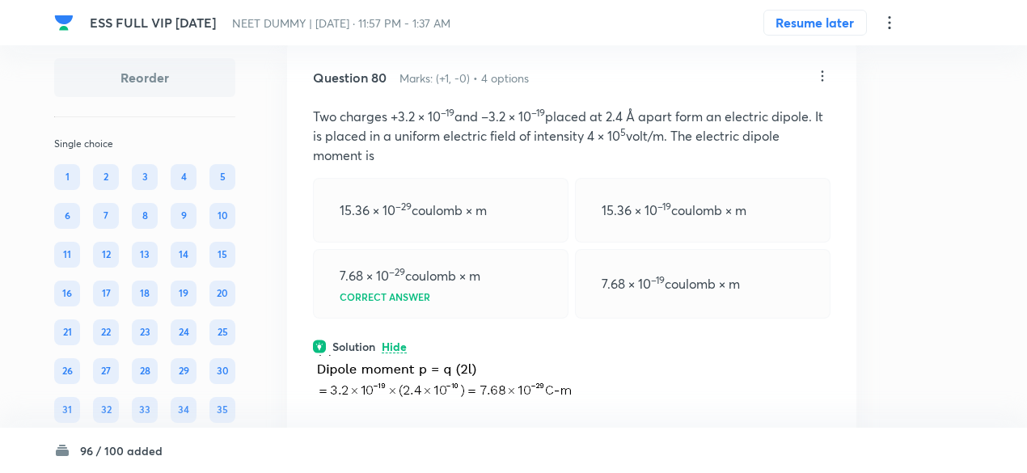
scroll to position [38581, 0]
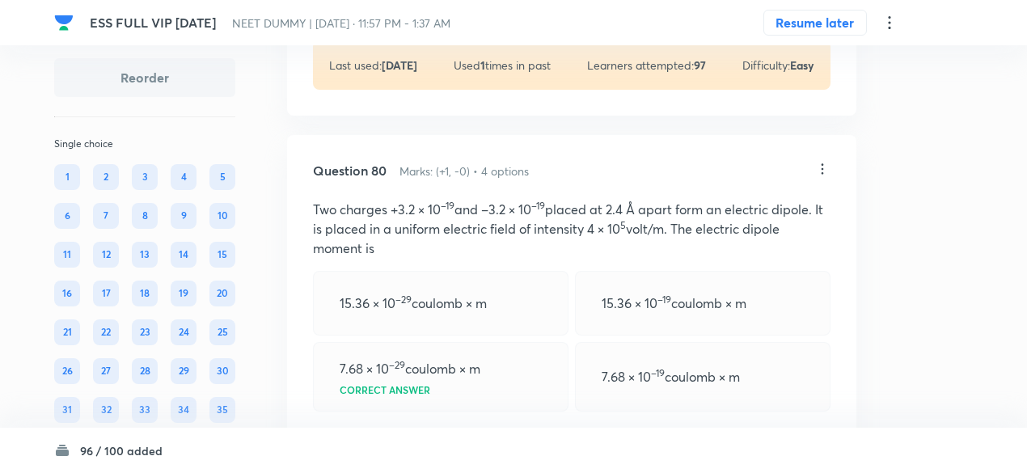
click at [822, 174] on icon at bounding box center [823, 168] width 2 height 11
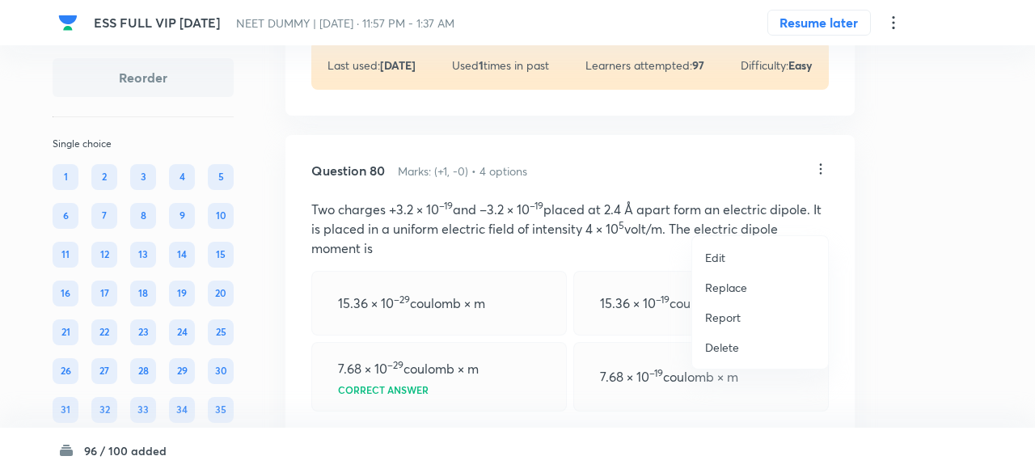
click at [722, 295] on p "Replace" at bounding box center [726, 287] width 42 height 17
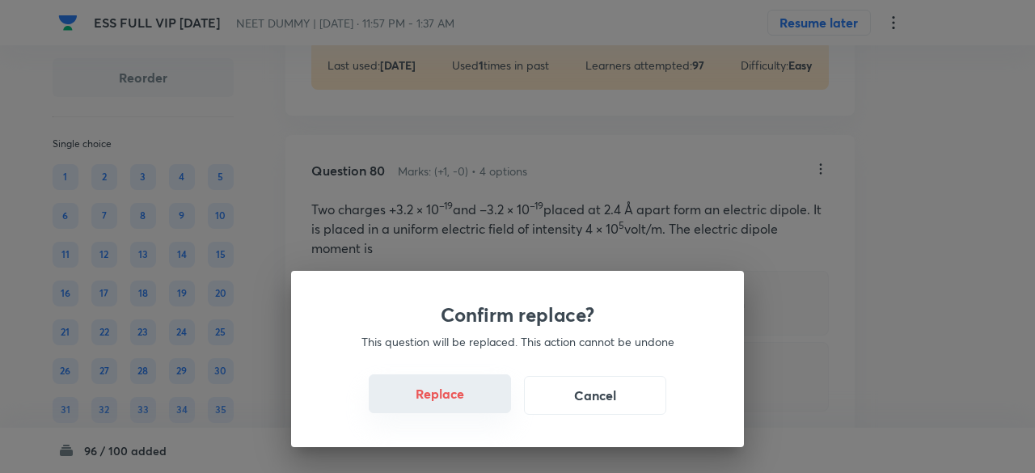
click at [456, 400] on button "Replace" at bounding box center [440, 393] width 142 height 39
click at [461, 402] on button "Replace" at bounding box center [440, 393] width 142 height 39
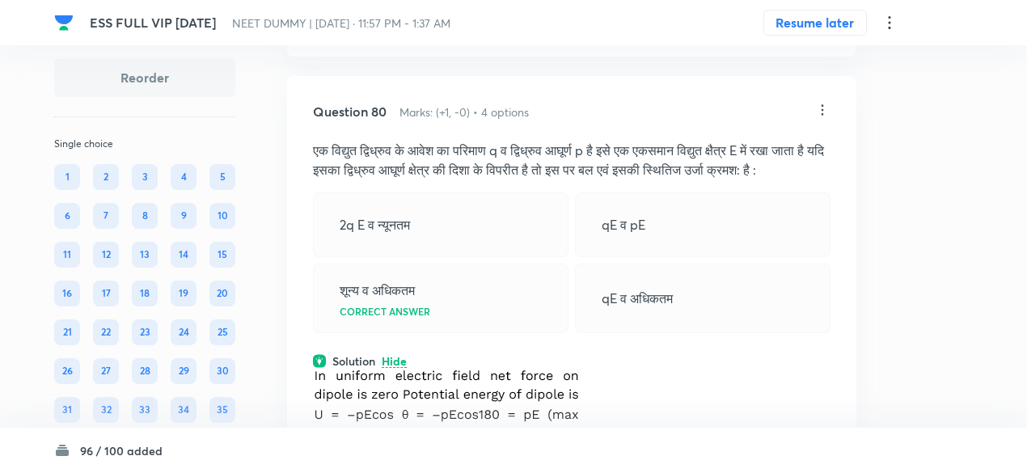
scroll to position [38632, 0]
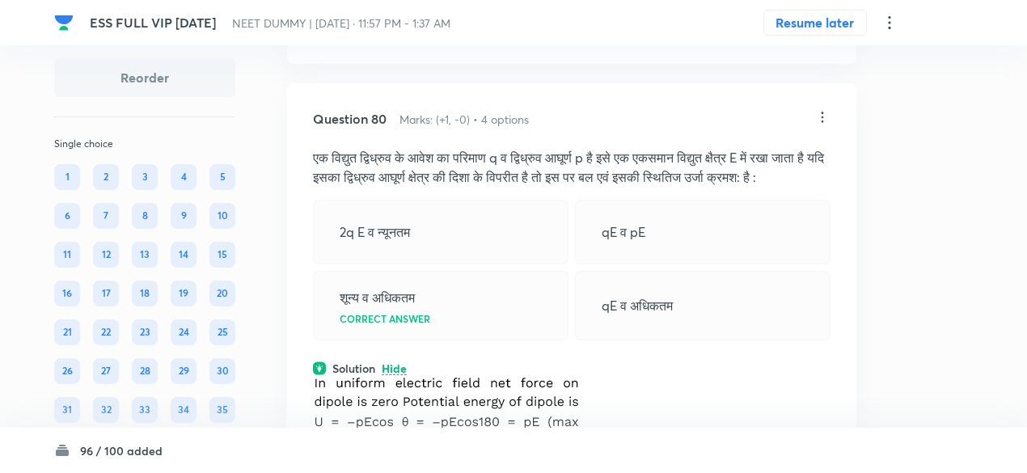
click at [827, 125] on icon at bounding box center [822, 117] width 16 height 16
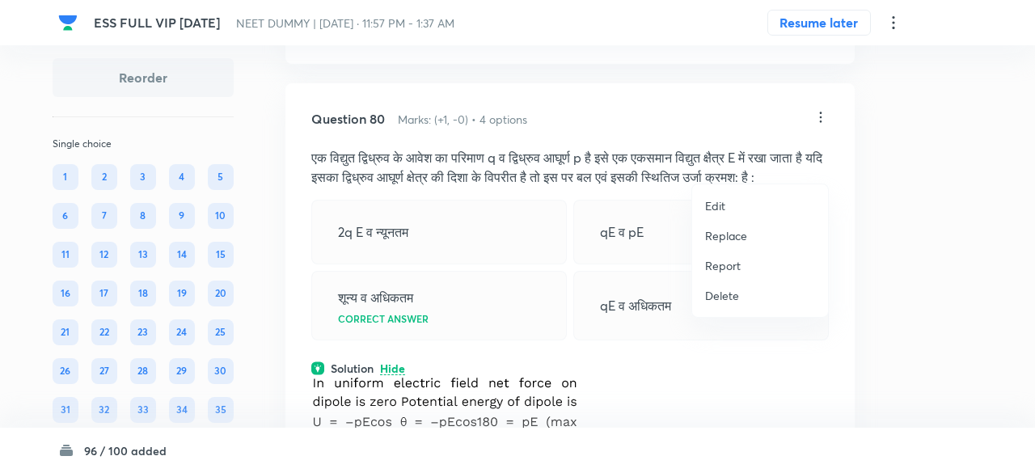
click at [721, 232] on p "Replace" at bounding box center [726, 235] width 42 height 17
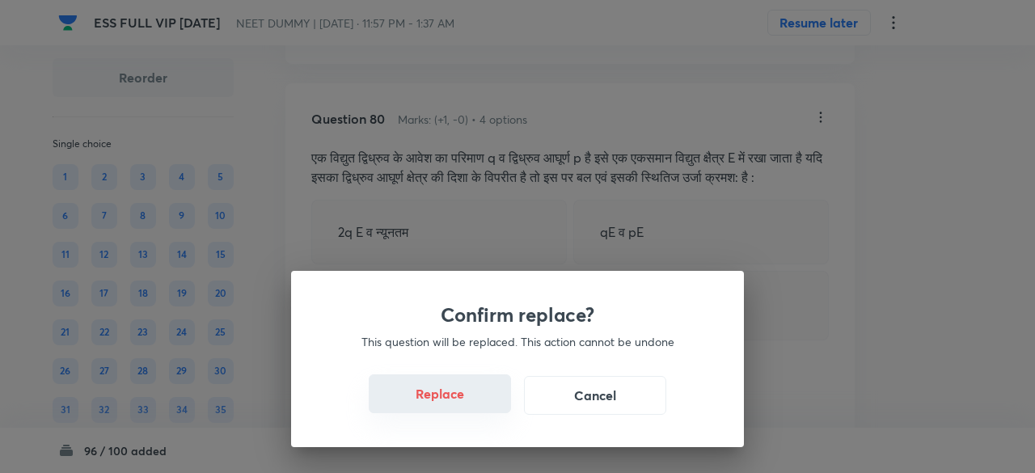
click at [471, 404] on button "Replace" at bounding box center [440, 393] width 142 height 39
click at [471, 404] on button "Replace" at bounding box center [440, 395] width 142 height 39
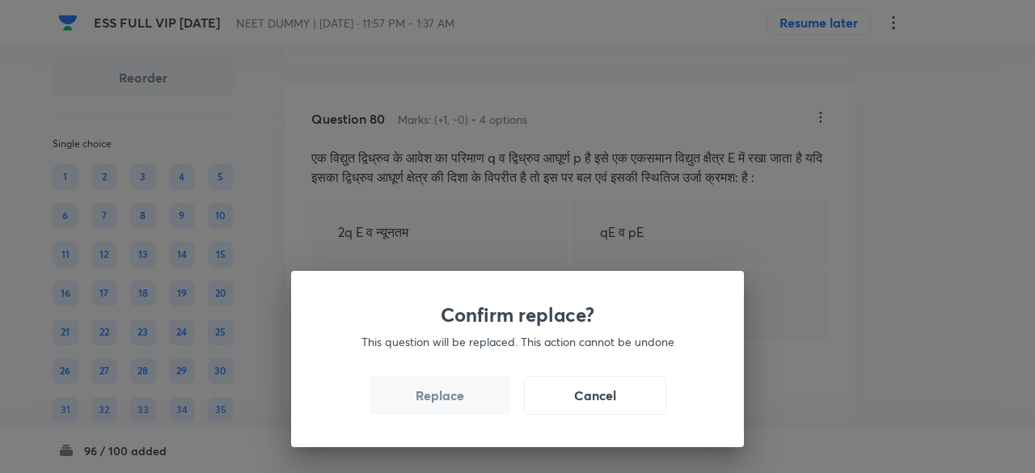
click at [471, 404] on button "Replace" at bounding box center [440, 395] width 142 height 39
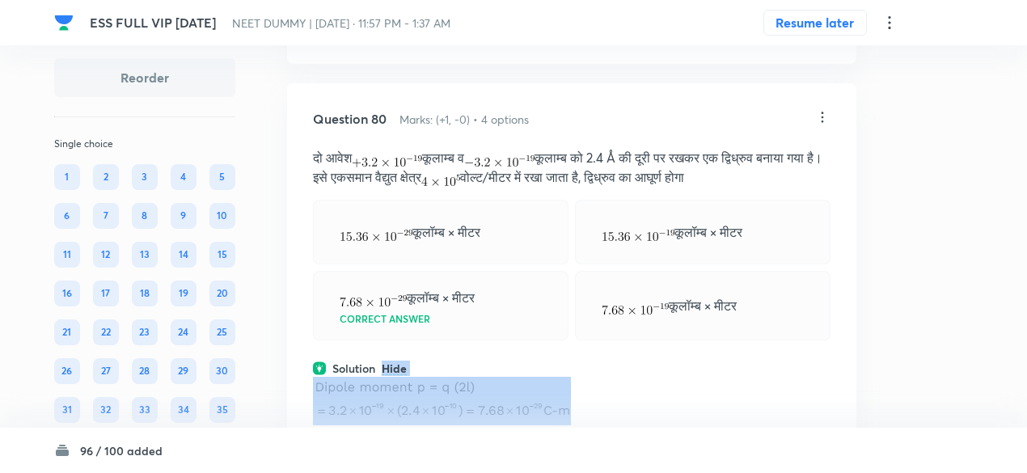
click at [471, 404] on div "Question 80 Marks: (+1, -0) • 4 options दो आवेश कूलाम्ब व कूलाम्ब को 2.4 Å की द…" at bounding box center [571, 336] width 569 height 506
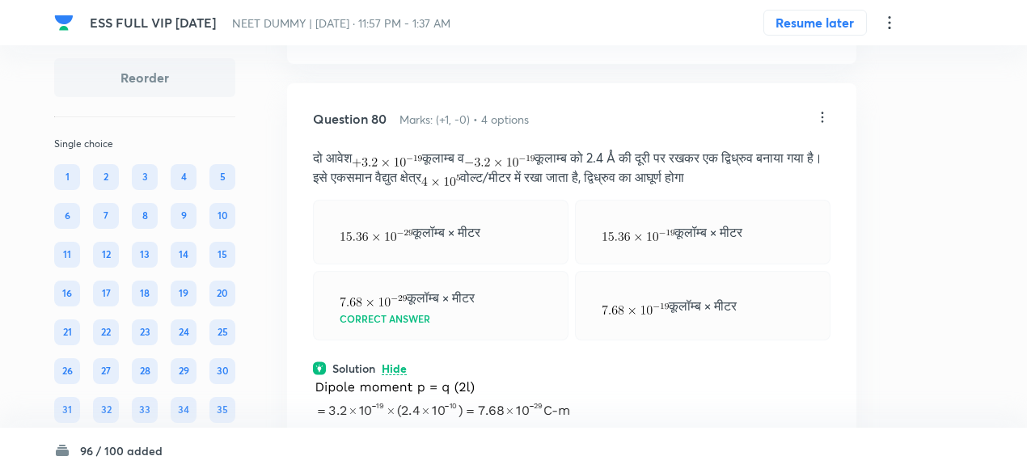
click at [820, 125] on icon at bounding box center [822, 117] width 16 height 16
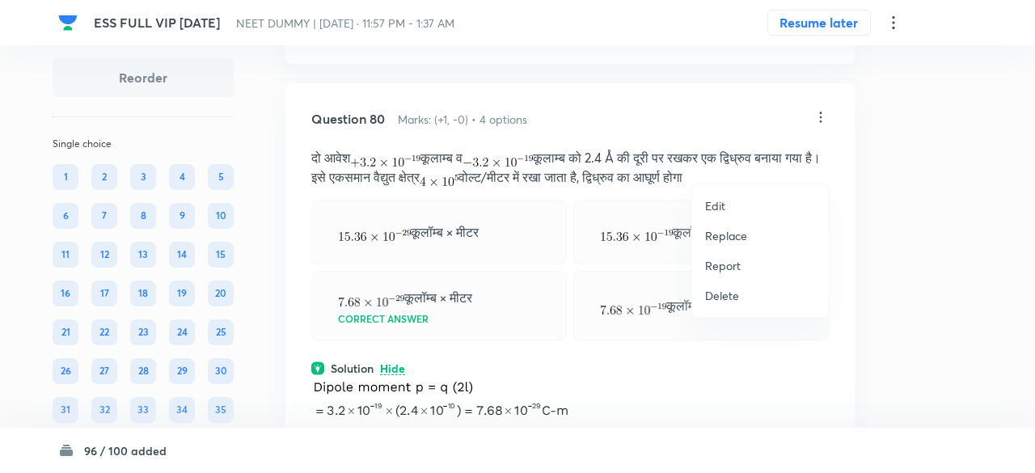
click at [713, 238] on p "Replace" at bounding box center [726, 235] width 42 height 17
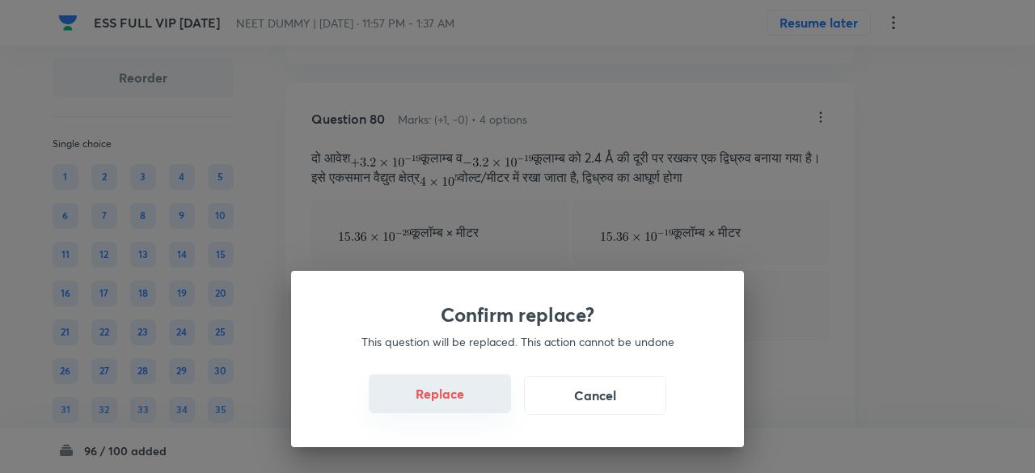
click at [451, 402] on button "Replace" at bounding box center [440, 393] width 142 height 39
click at [451, 402] on button "Replace" at bounding box center [440, 395] width 142 height 39
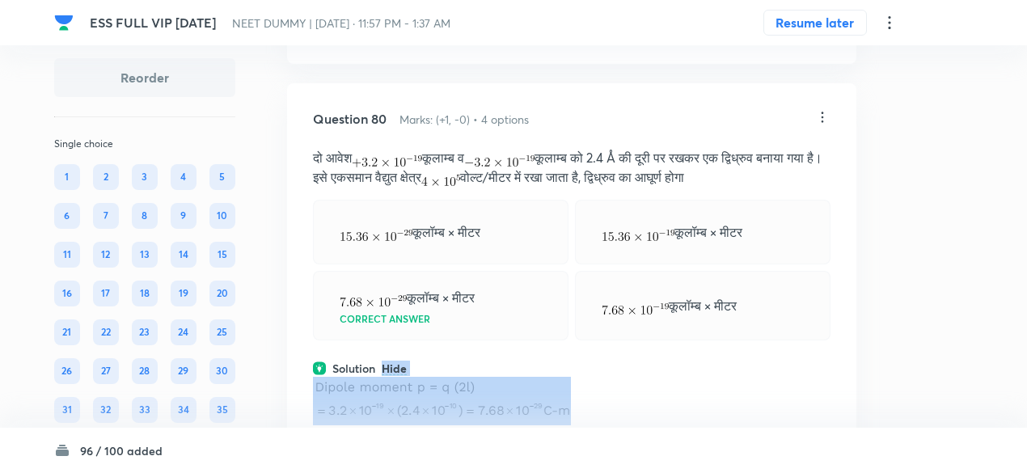
click at [451, 402] on div "Question 80 Marks: (+1, -0) • 4 options दो आवेश कूलाम्ब व कूलाम्ब को 2.4 Å की द…" at bounding box center [571, 336] width 569 height 506
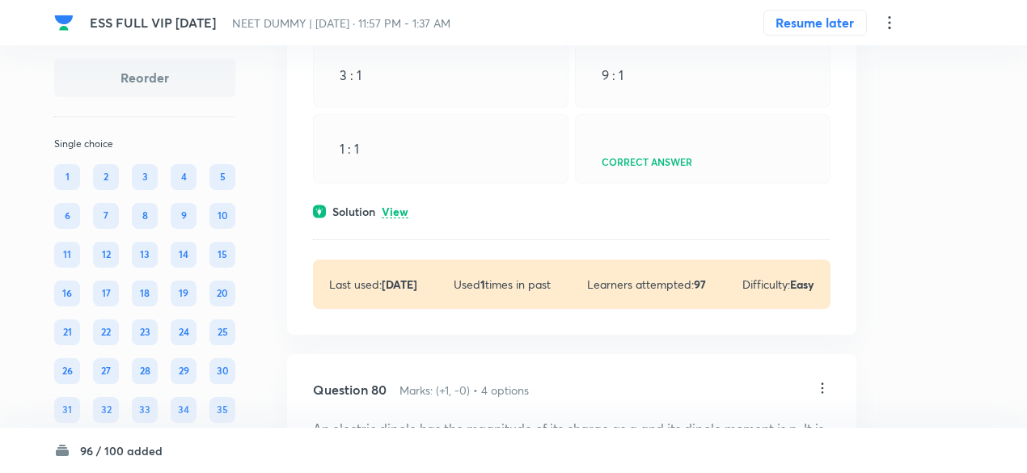
scroll to position [38349, 0]
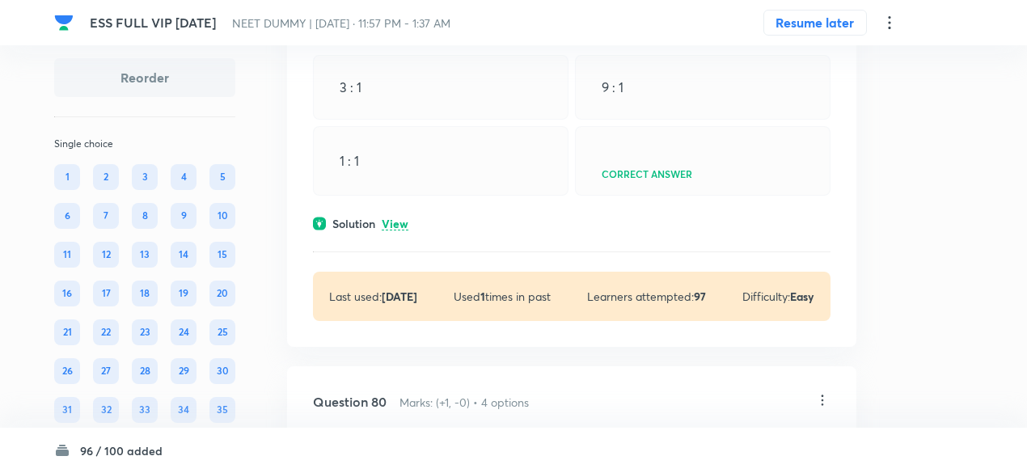
click at [393, 232] on div "Solution View" at bounding box center [572, 223] width 518 height 17
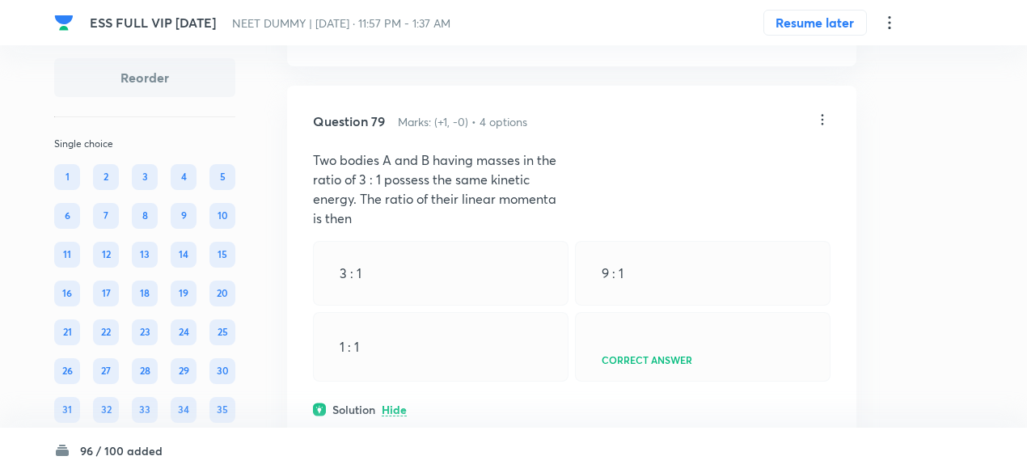
scroll to position [38158, 0]
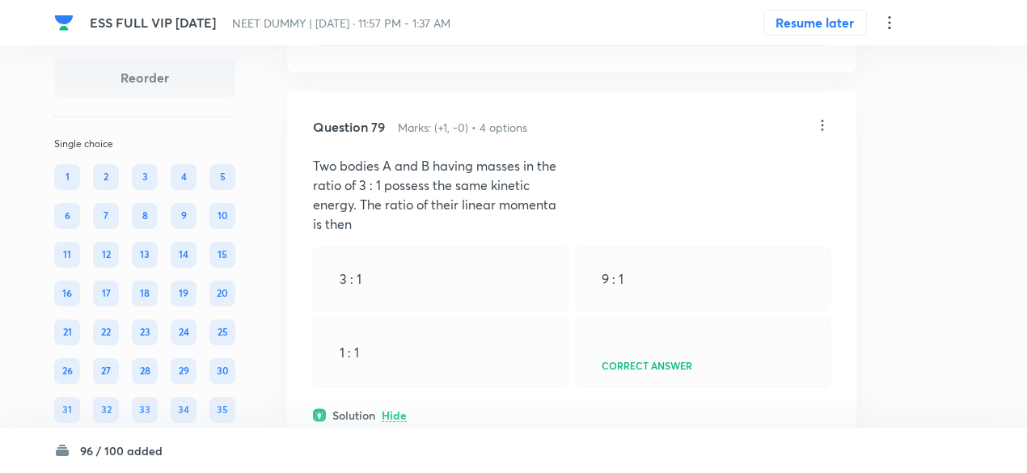
click at [823, 133] on icon at bounding box center [822, 125] width 16 height 16
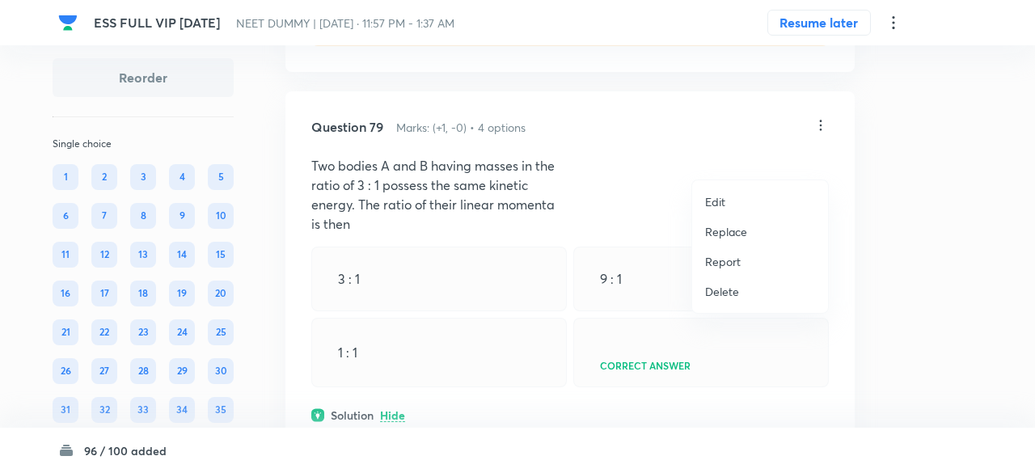
click at [730, 238] on p "Replace" at bounding box center [726, 231] width 42 height 17
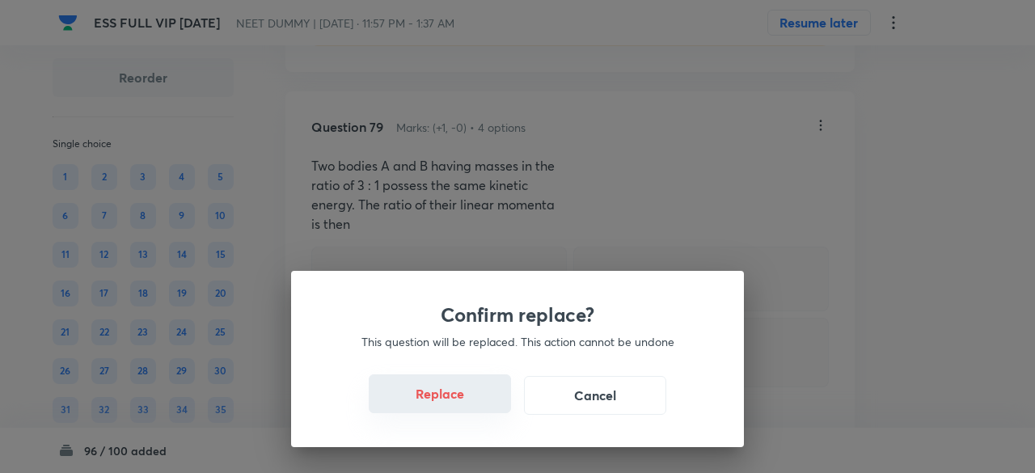
click at [453, 407] on button "Replace" at bounding box center [440, 393] width 142 height 39
click at [453, 407] on button "Replace" at bounding box center [440, 395] width 142 height 39
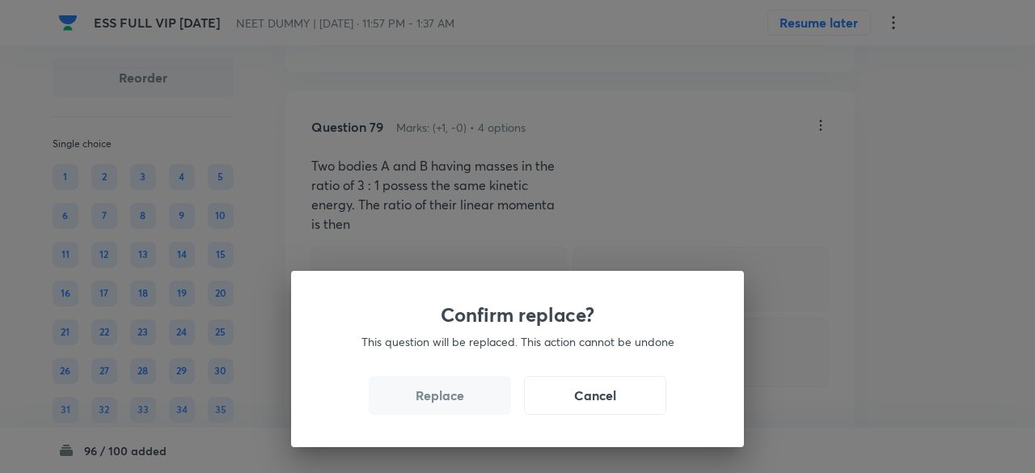
click at [453, 407] on button "Replace" at bounding box center [440, 395] width 142 height 39
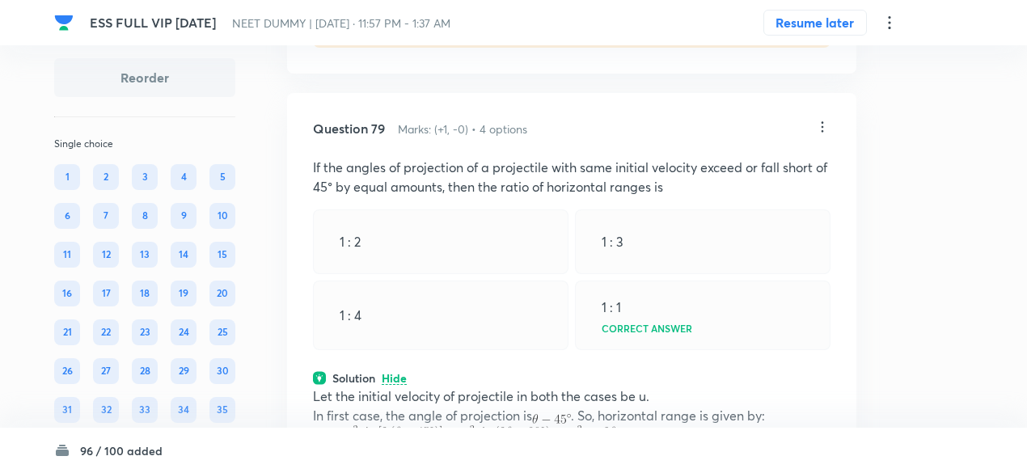
scroll to position [38150, 0]
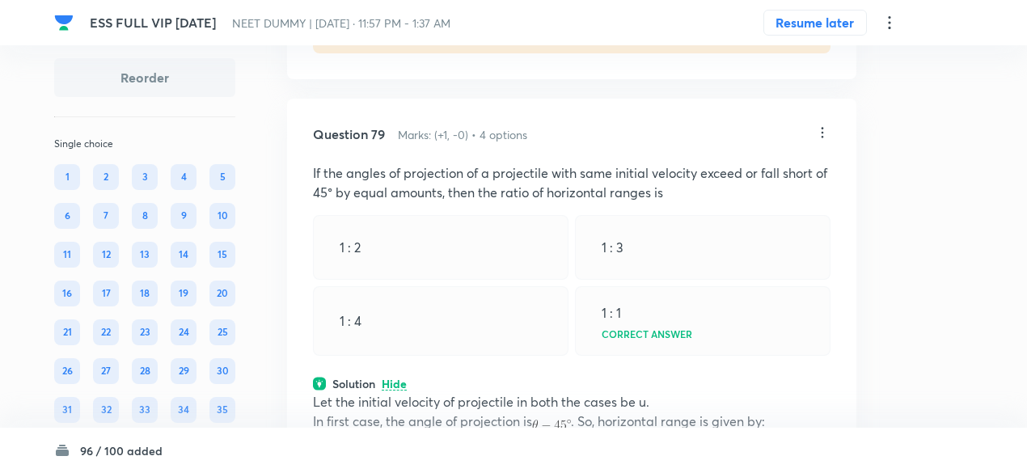
click at [821, 141] on icon at bounding box center [822, 133] width 16 height 16
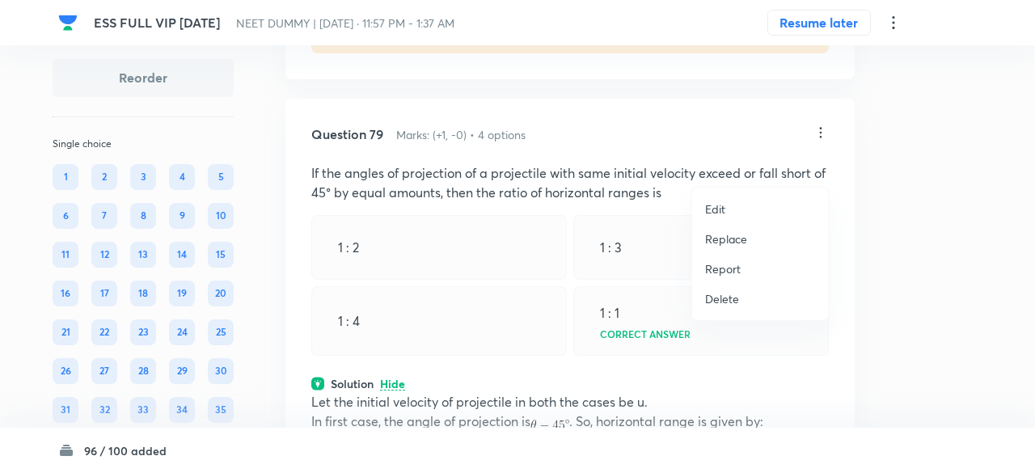
click at [727, 239] on p "Replace" at bounding box center [726, 238] width 42 height 17
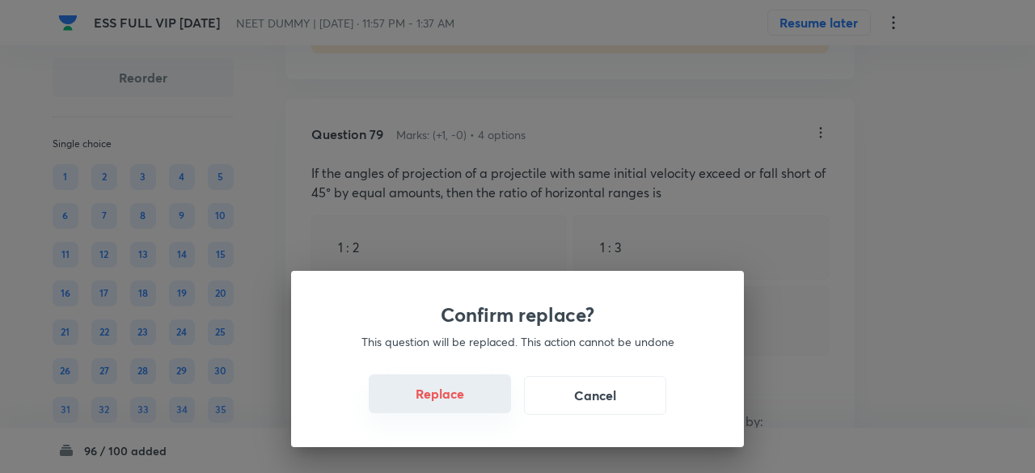
click at [459, 405] on button "Replace" at bounding box center [440, 393] width 142 height 39
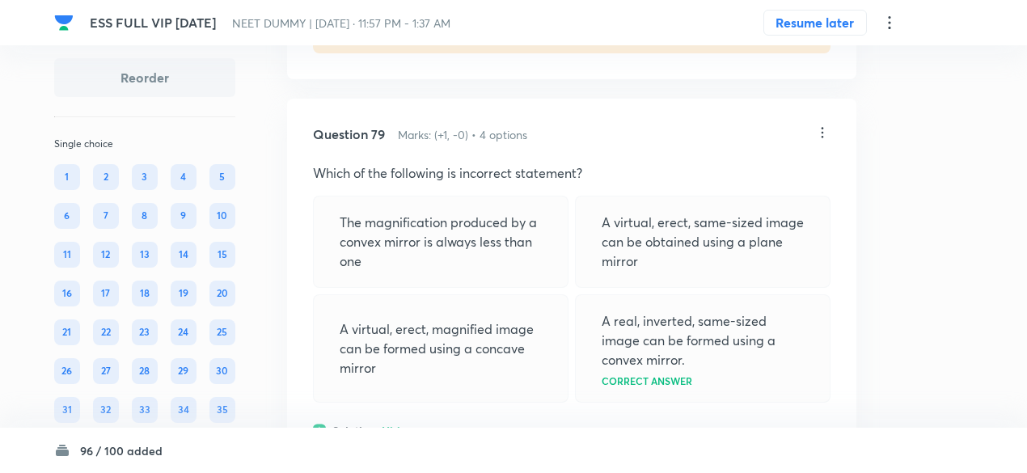
click at [459, 378] on p "A virtual, erect, magnified image can be formed using a concave mirror" at bounding box center [441, 348] width 202 height 58
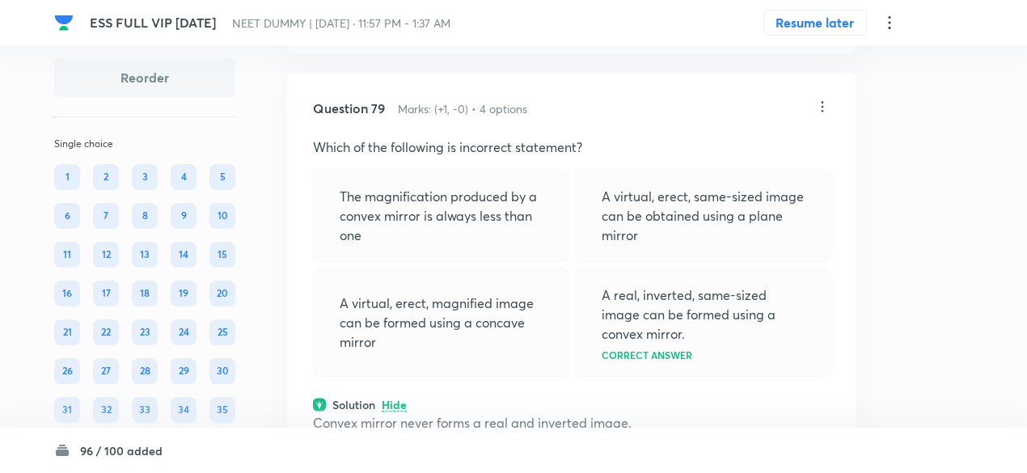
scroll to position [38175, 0]
click at [822, 116] on icon at bounding box center [822, 108] width 16 height 16
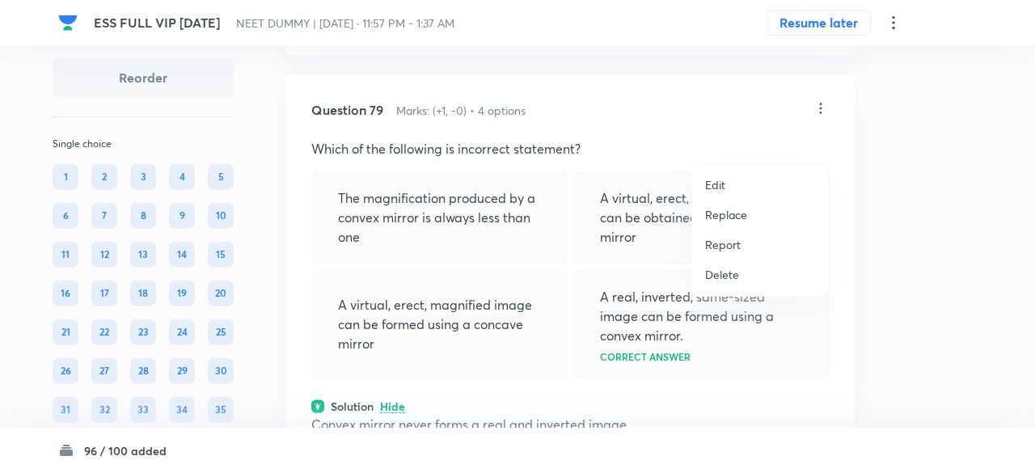
click at [738, 209] on p "Replace" at bounding box center [726, 214] width 42 height 17
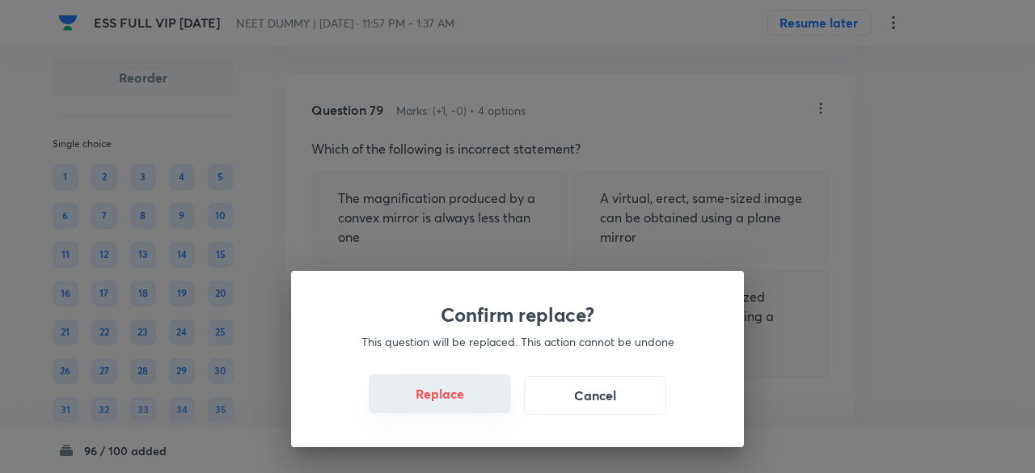
click at [459, 400] on button "Replace" at bounding box center [440, 393] width 142 height 39
click at [459, 400] on button "Replace" at bounding box center [440, 395] width 142 height 39
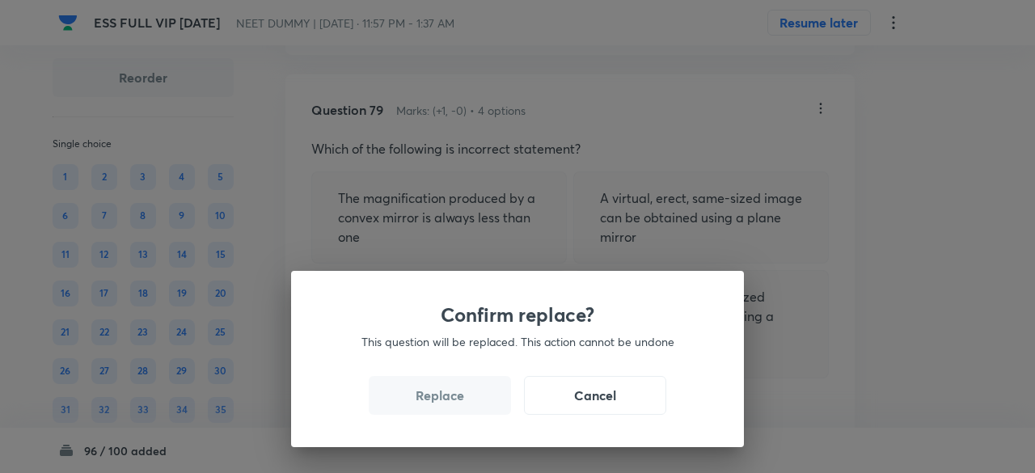
click at [459, 400] on button "Replace" at bounding box center [440, 395] width 142 height 39
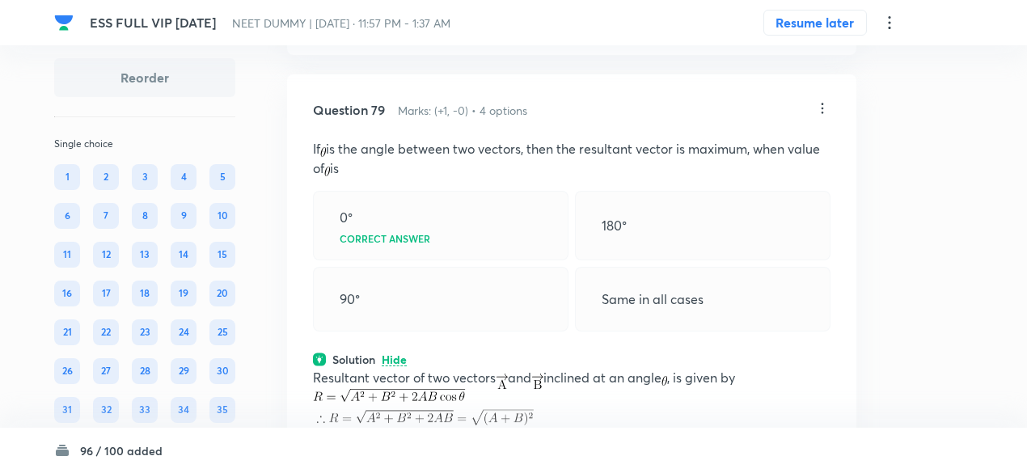
click at [830, 116] on icon at bounding box center [822, 108] width 16 height 16
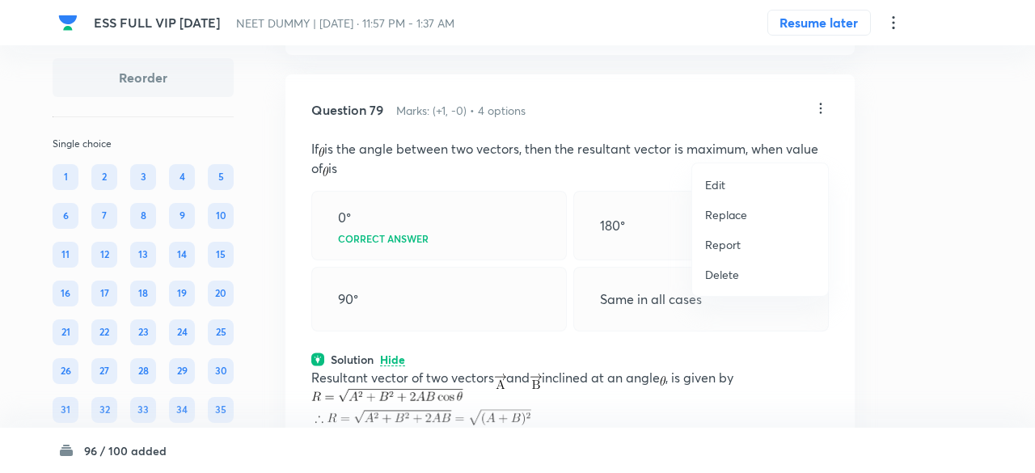
click at [720, 224] on li "Replace" at bounding box center [760, 215] width 136 height 30
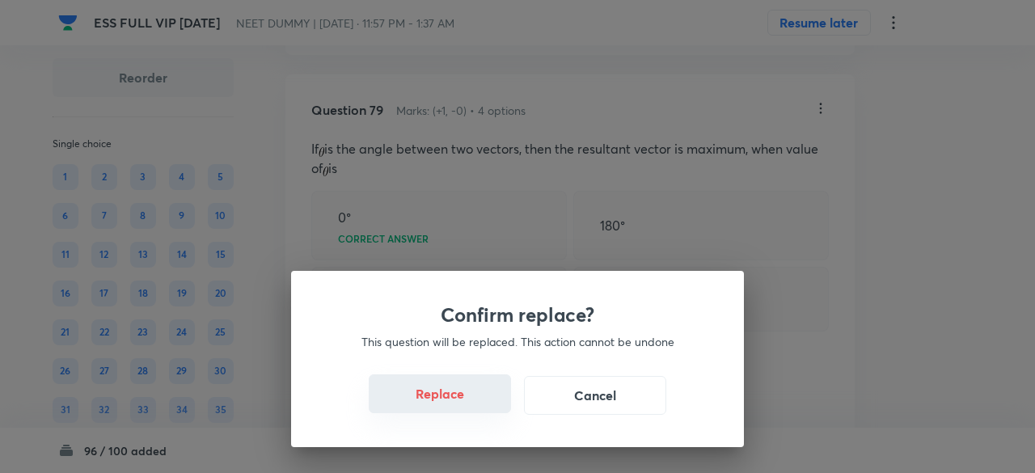
click at [452, 400] on button "Replace" at bounding box center [440, 393] width 142 height 39
click at [461, 400] on button "Replace" at bounding box center [440, 393] width 142 height 39
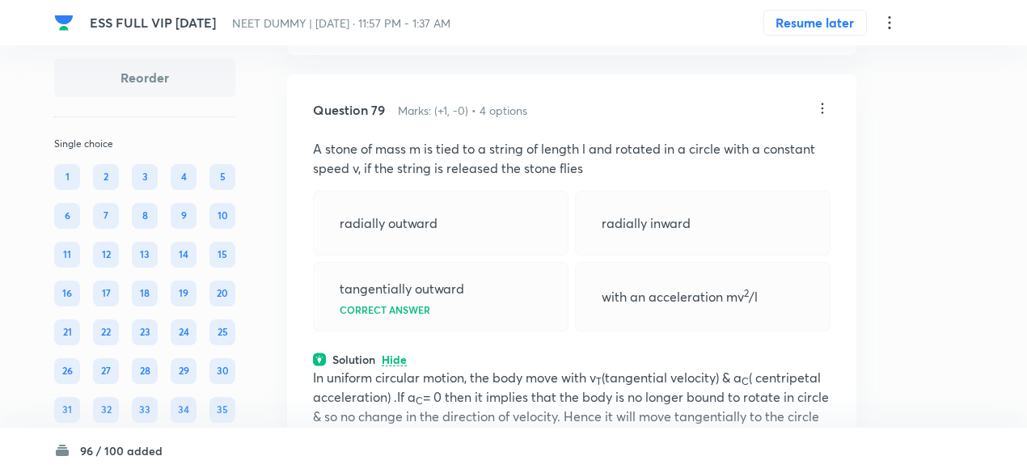
click at [826, 116] on icon at bounding box center [822, 108] width 16 height 16
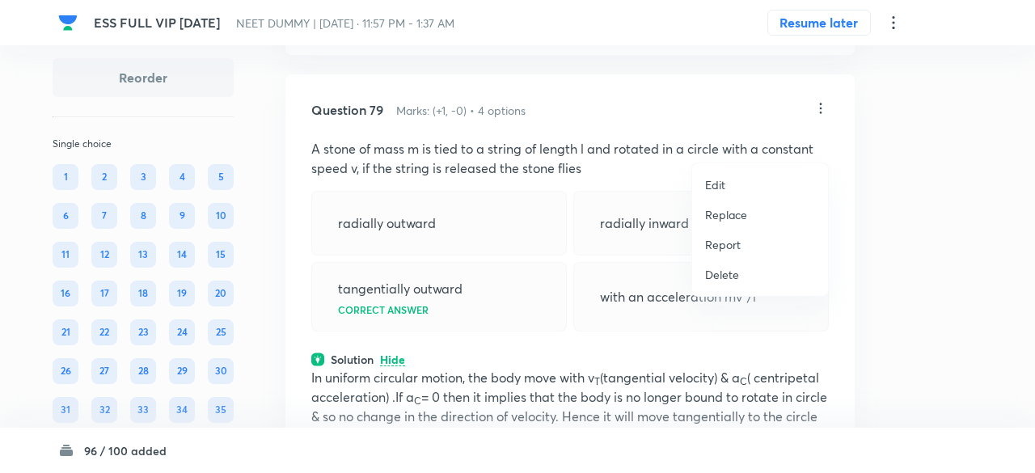
click at [735, 219] on p "Replace" at bounding box center [726, 214] width 42 height 17
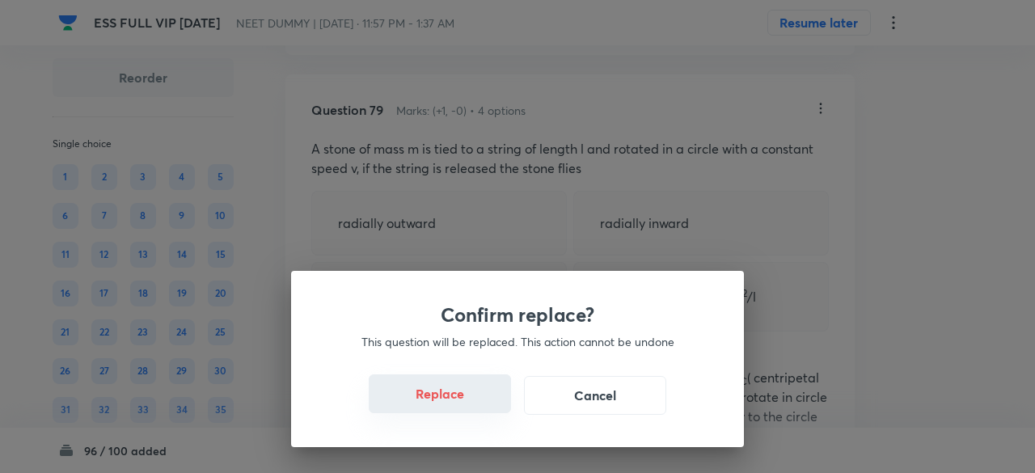
click at [447, 405] on button "Replace" at bounding box center [440, 393] width 142 height 39
click at [463, 403] on button "Replace" at bounding box center [440, 393] width 142 height 39
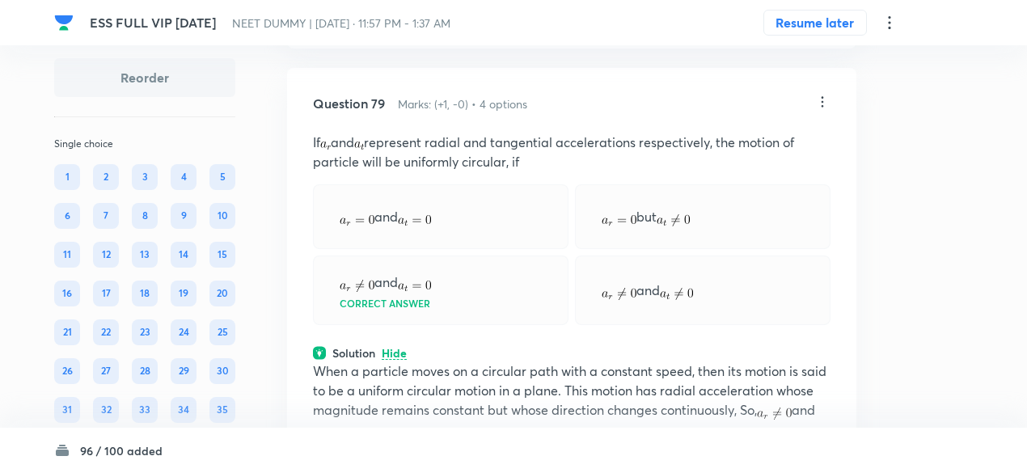
scroll to position [38178, 0]
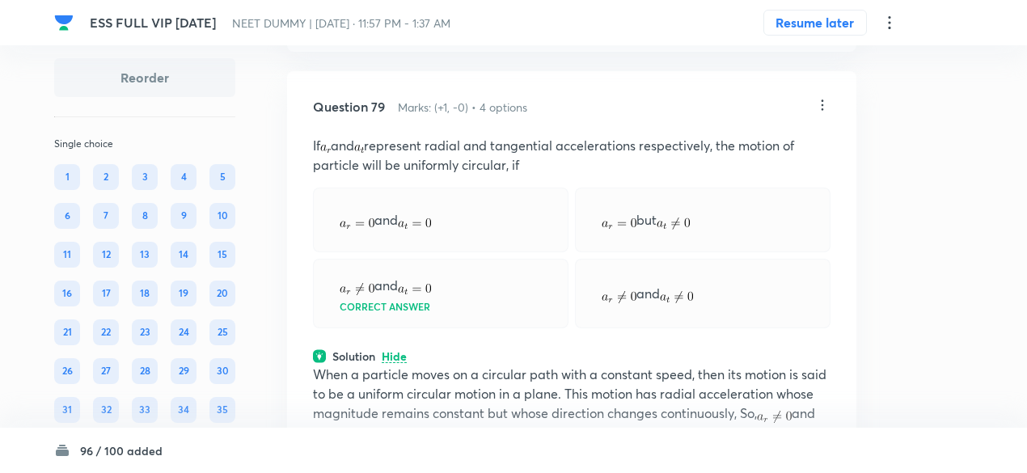
click at [824, 113] on icon at bounding box center [822, 105] width 16 height 16
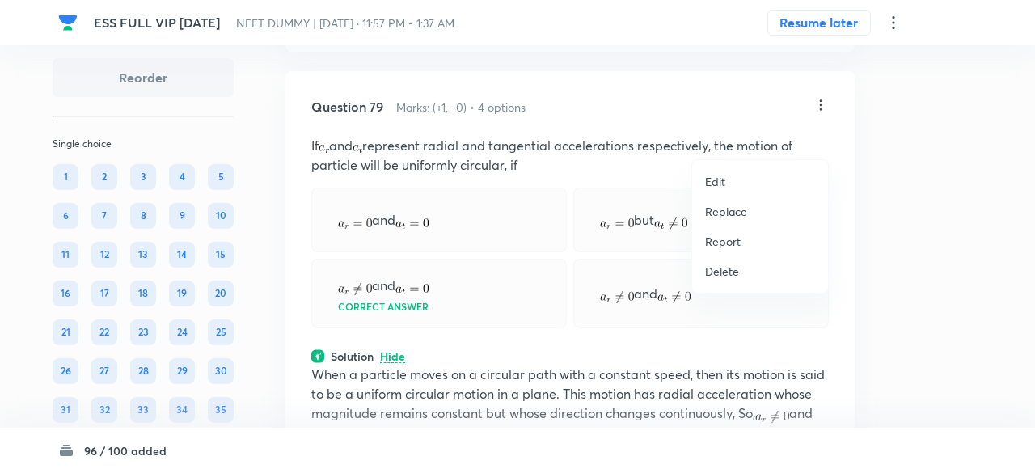
click at [729, 211] on p "Replace" at bounding box center [726, 211] width 42 height 17
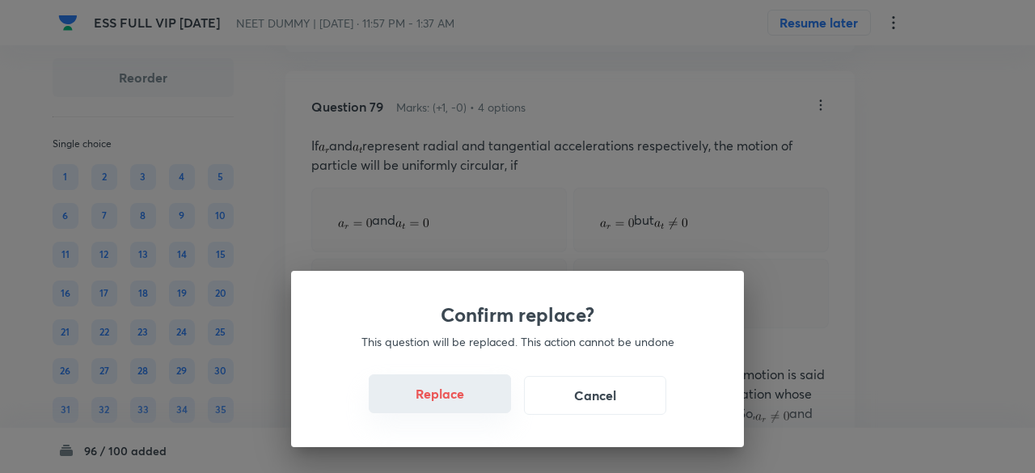
click at [467, 399] on button "Replace" at bounding box center [440, 393] width 142 height 39
click at [467, 401] on button "Replace" at bounding box center [440, 393] width 142 height 39
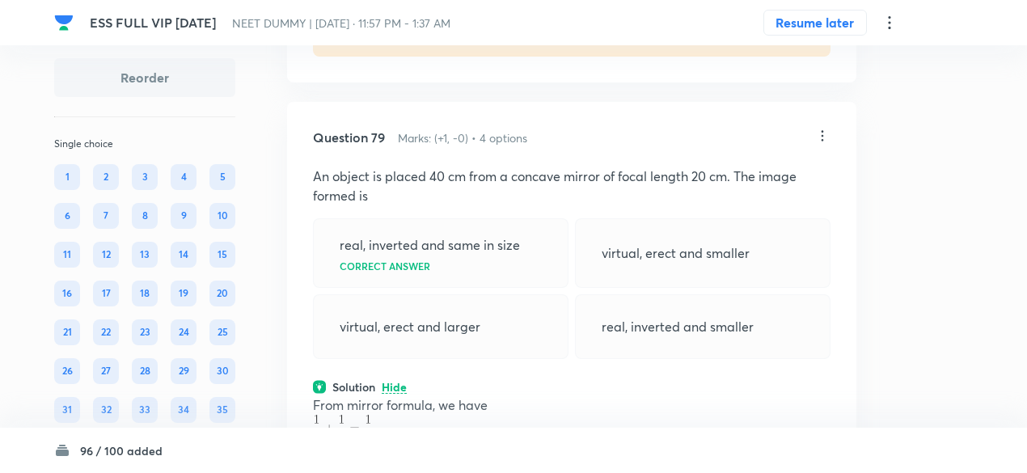
scroll to position [38144, 0]
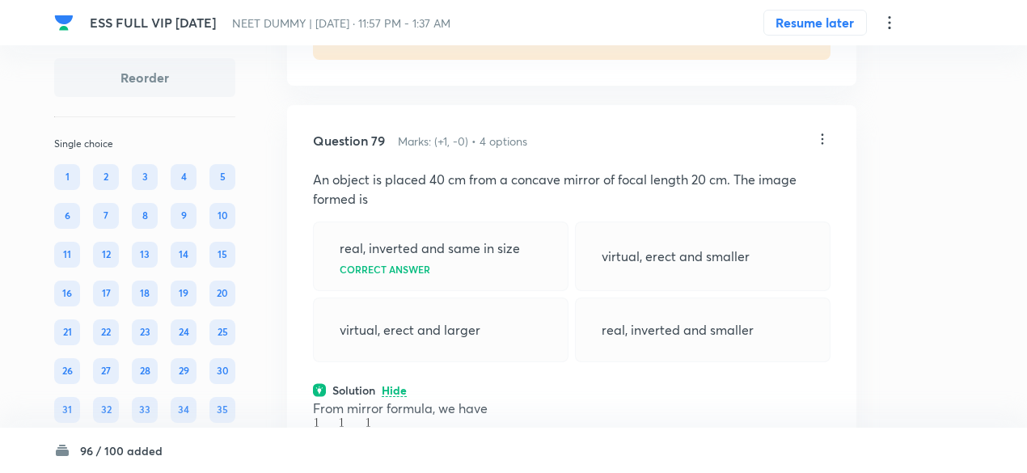
click at [823, 147] on icon at bounding box center [822, 139] width 16 height 16
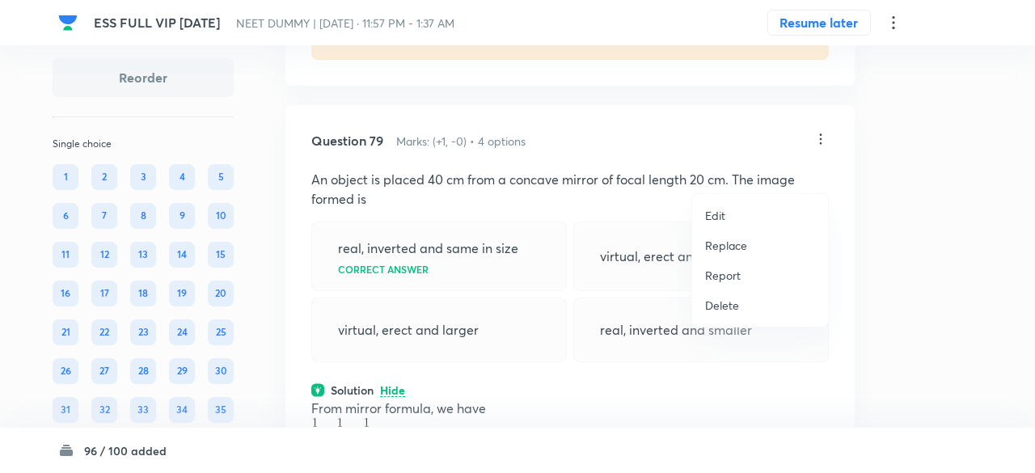
click at [726, 243] on p "Replace" at bounding box center [726, 245] width 42 height 17
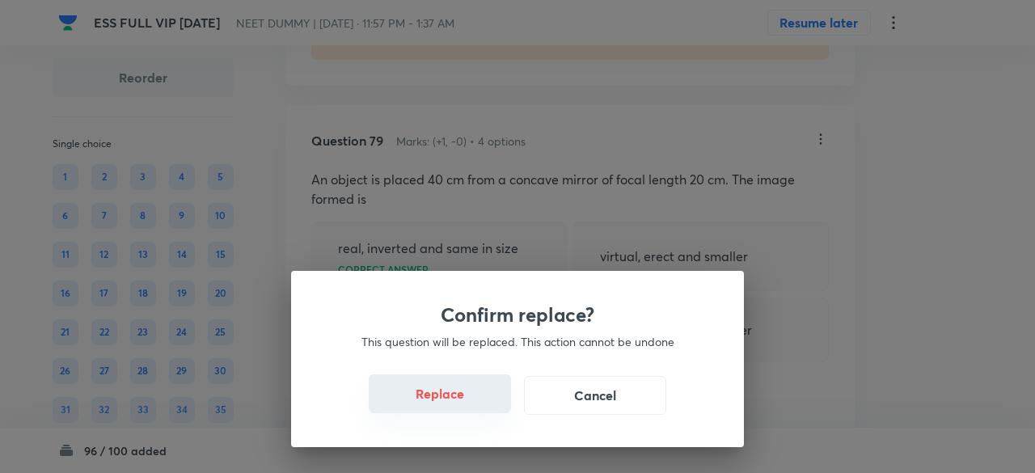
click at [456, 394] on button "Replace" at bounding box center [440, 393] width 142 height 39
click at [460, 404] on button "Replace" at bounding box center [440, 393] width 142 height 39
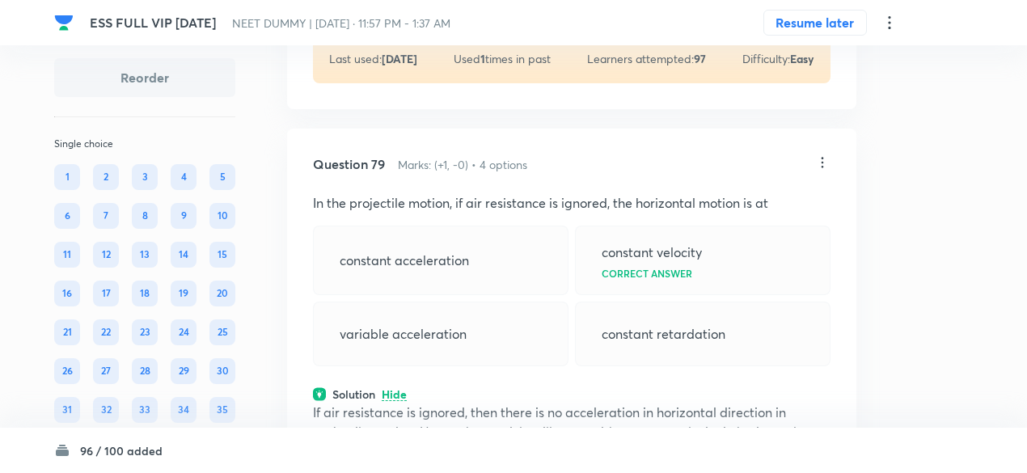
scroll to position [38120, 0]
click at [825, 171] on icon at bounding box center [822, 163] width 16 height 16
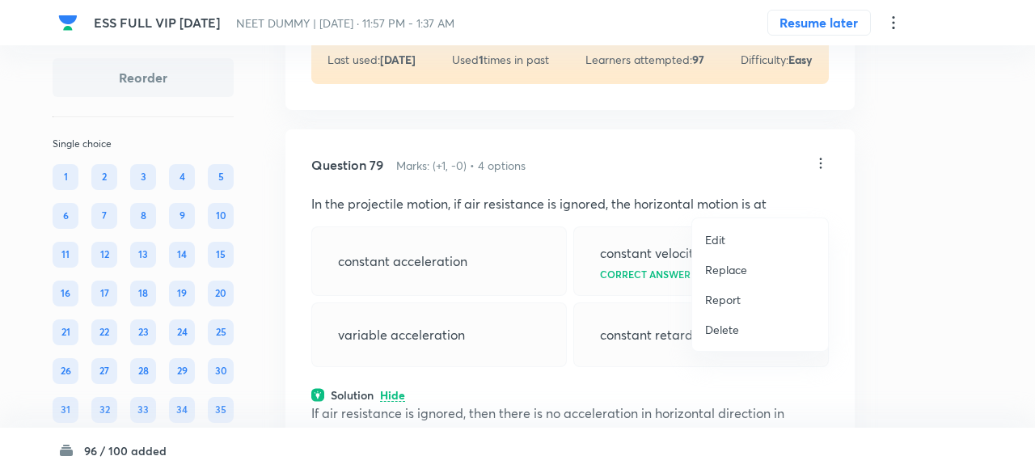
click at [726, 273] on p "Replace" at bounding box center [726, 269] width 42 height 17
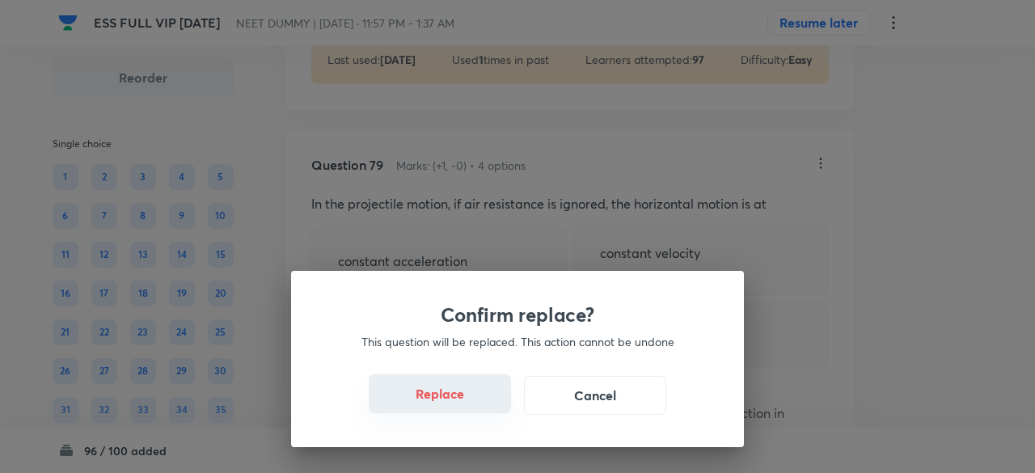
click at [459, 406] on button "Replace" at bounding box center [440, 393] width 142 height 39
click at [459, 406] on button "Replace" at bounding box center [440, 395] width 142 height 39
